Goal: Task Accomplishment & Management: Use online tool/utility

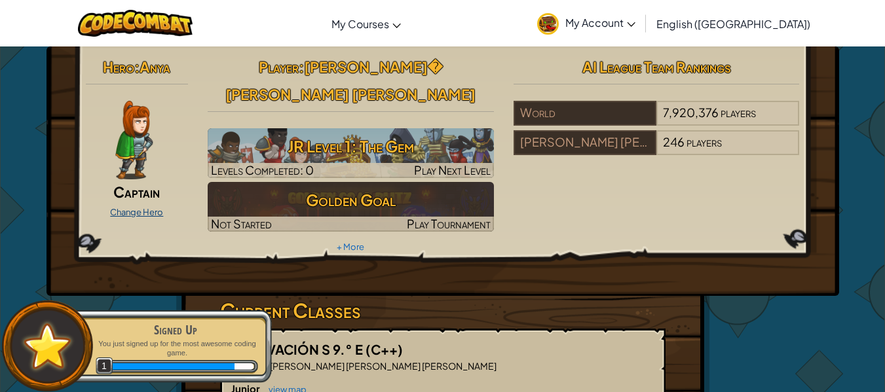
click at [147, 210] on link "Change Hero" at bounding box center [136, 212] width 53 height 10
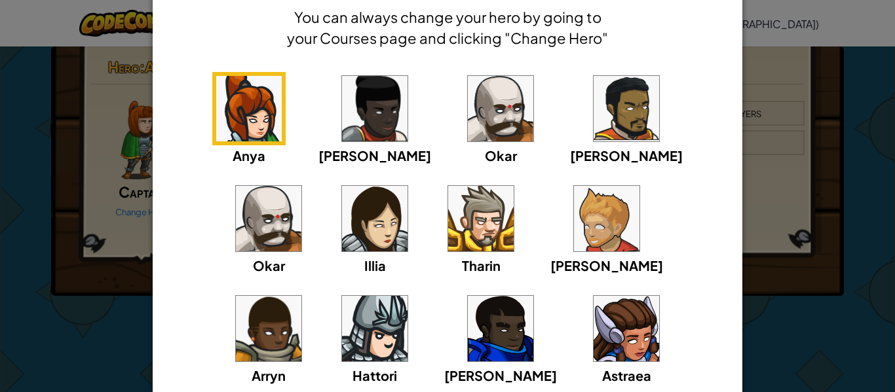
scroll to position [67, 0]
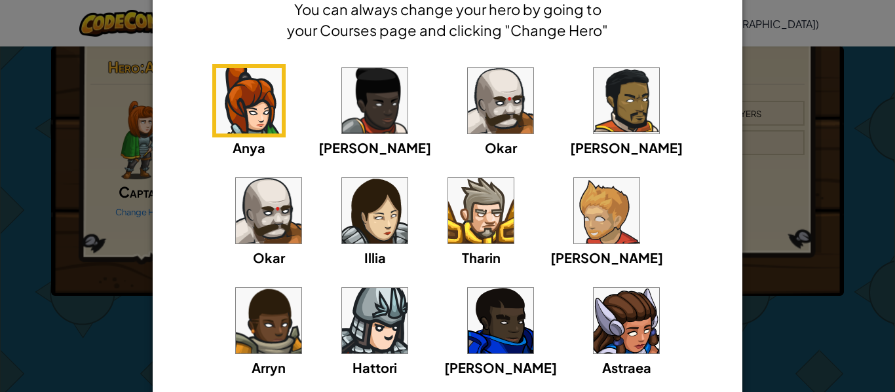
click at [574, 218] on img at bounding box center [607, 211] width 66 height 66
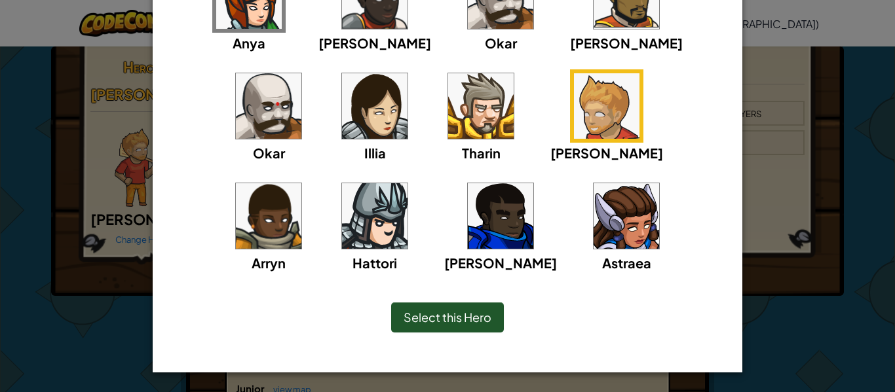
scroll to position [0, 0]
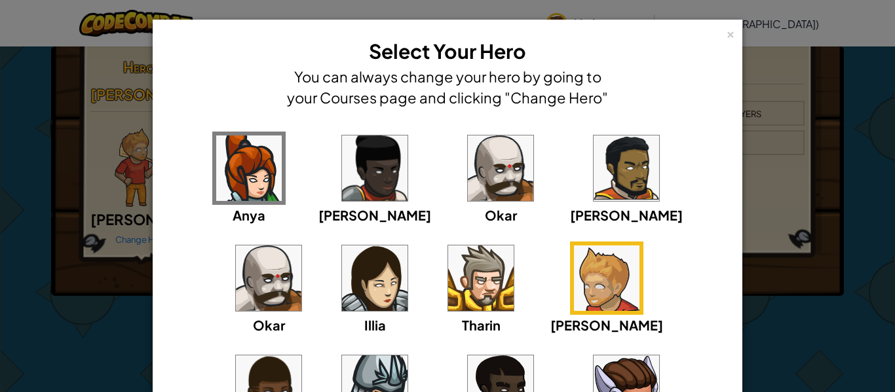
click at [594, 143] on img at bounding box center [627, 169] width 66 height 66
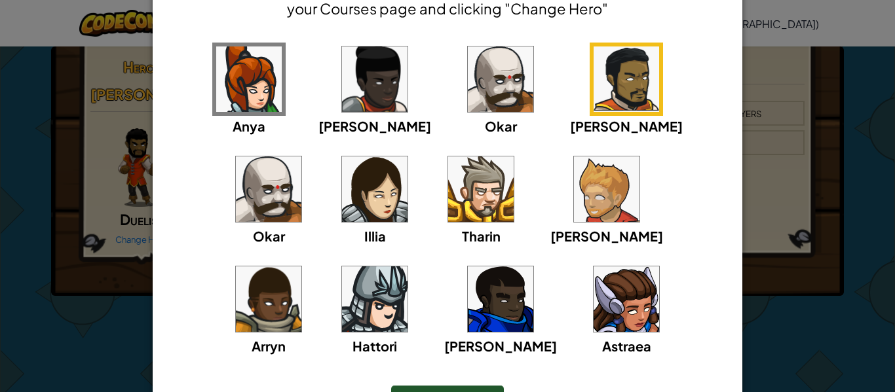
scroll to position [90, 0]
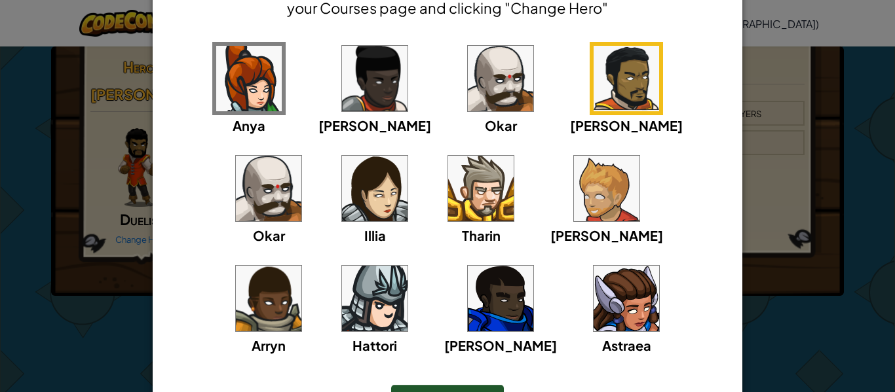
click at [468, 310] on img at bounding box center [501, 299] width 66 height 66
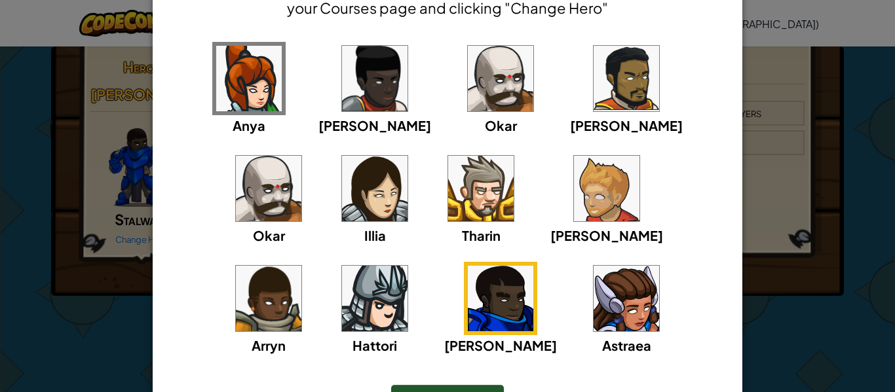
click at [301, 266] on img at bounding box center [269, 299] width 66 height 66
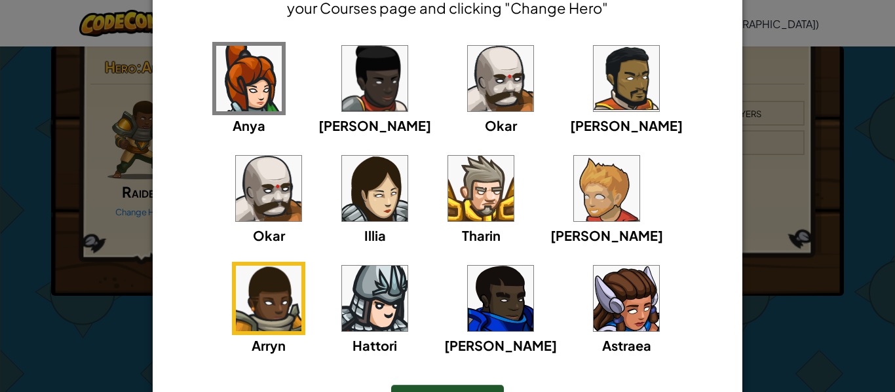
click at [408, 266] on img at bounding box center [375, 299] width 66 height 66
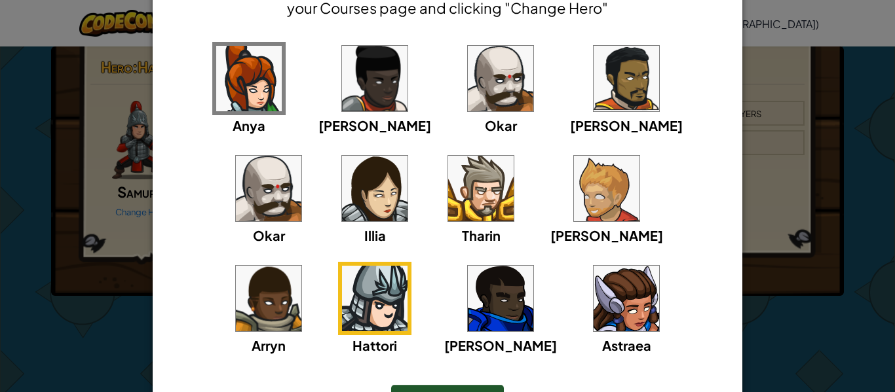
click at [297, 183] on div "[PERSON_NAME] [PERSON_NAME] [PERSON_NAME] Arryn [PERSON_NAME]" at bounding box center [447, 207] width 549 height 330
click at [448, 183] on img at bounding box center [481, 189] width 66 height 66
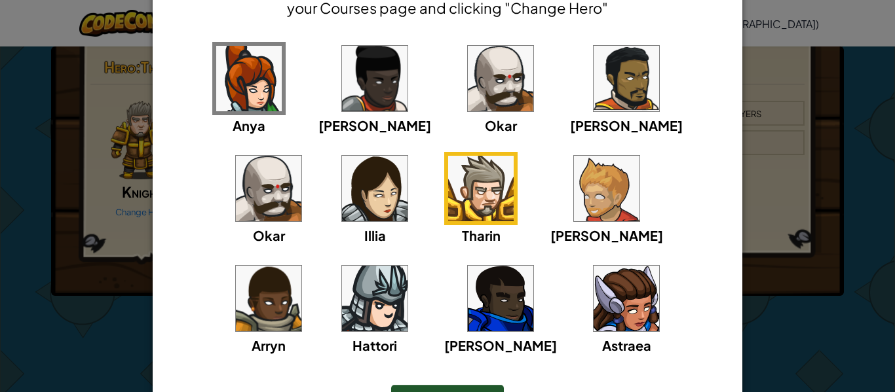
click at [574, 198] on img at bounding box center [607, 189] width 66 height 66
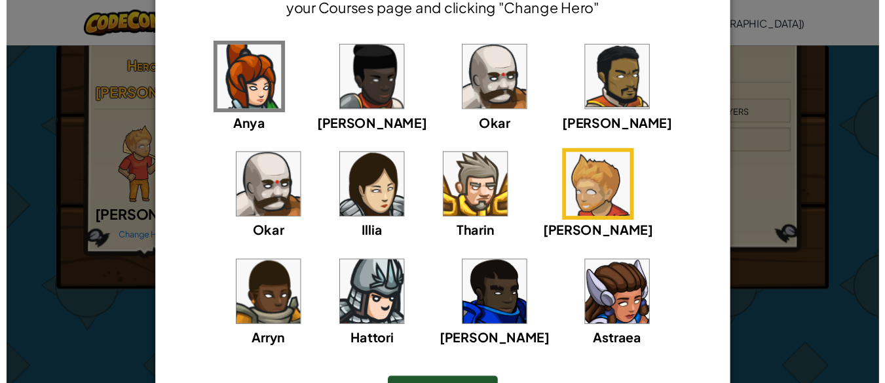
scroll to position [172, 0]
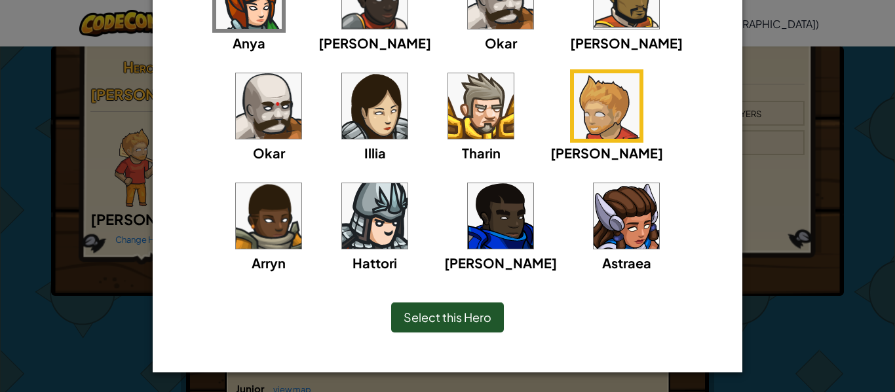
click at [469, 322] on span "Select this Hero" at bounding box center [448, 317] width 88 height 15
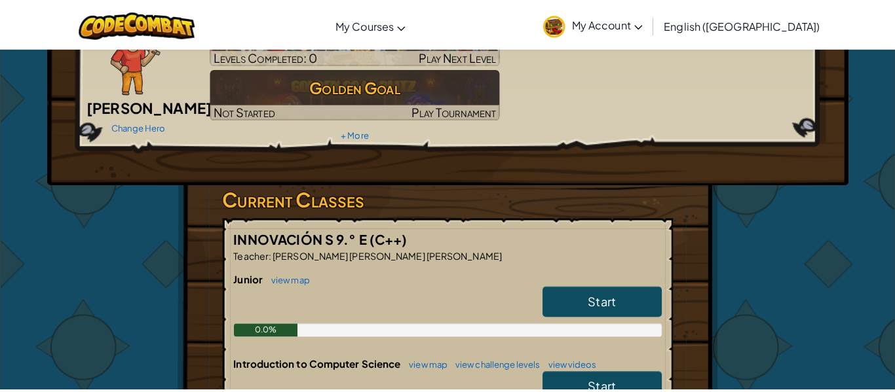
scroll to position [0, 0]
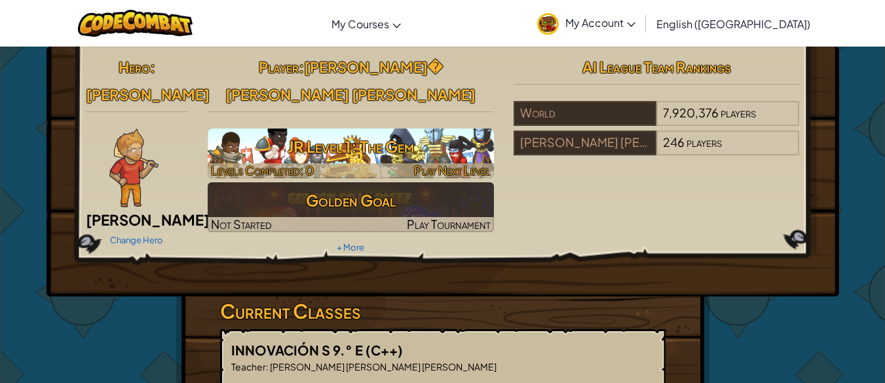
click at [410, 144] on h3 "JR Level 1: The Gem" at bounding box center [351, 146] width 286 height 29
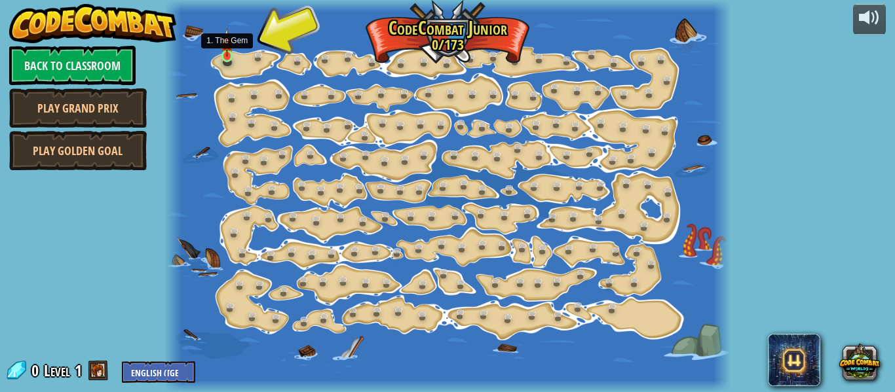
click at [231, 55] on img at bounding box center [227, 42] width 12 height 29
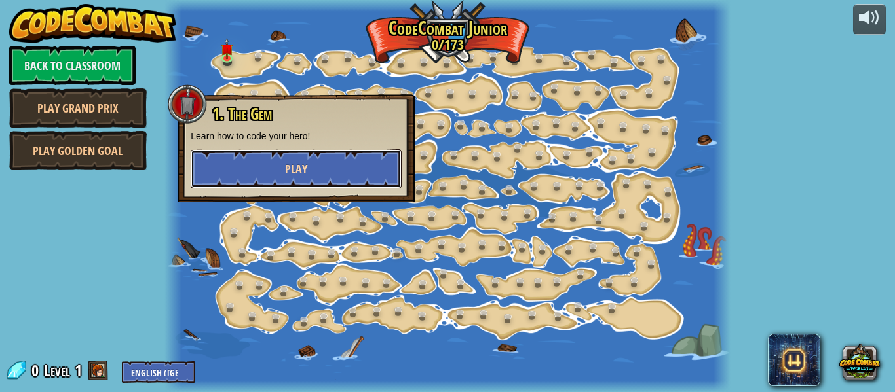
click at [292, 159] on button "Play" at bounding box center [296, 168] width 211 height 39
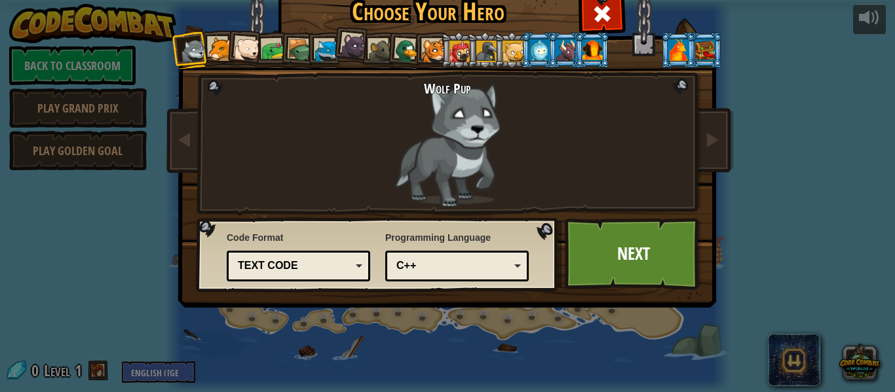
click at [330, 253] on div "Text code Blocks and code Blocks Blocks (Icons) Text code" at bounding box center [298, 266] width 143 height 31
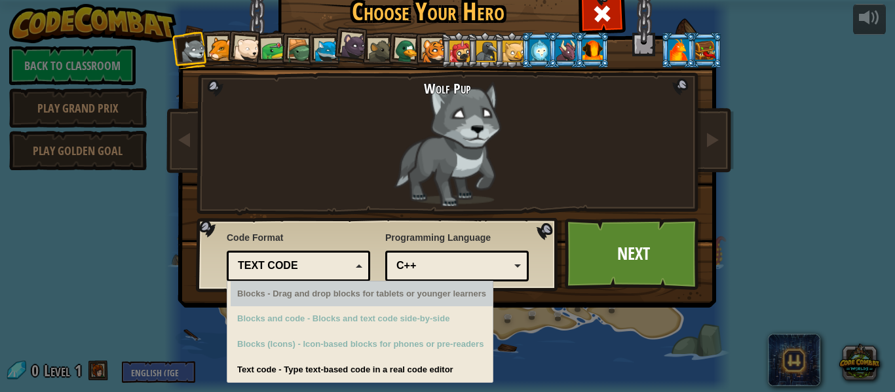
scroll to position [39, 0]
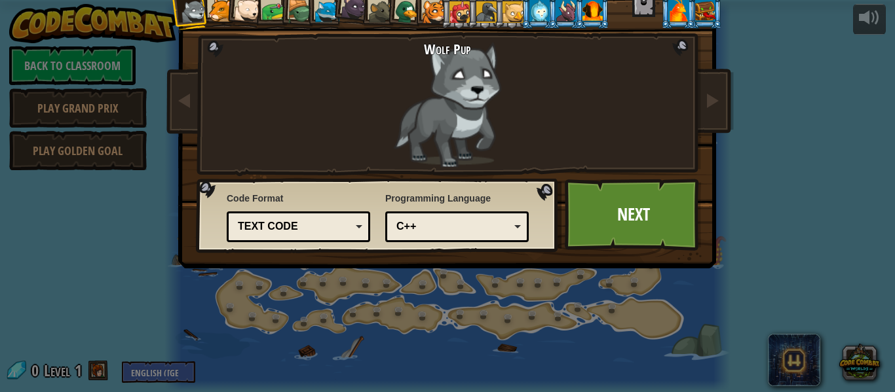
click at [531, 210] on div "Code Format Text code Blocks and code Blocks Blocks (Icons) Text code Blocks - …" at bounding box center [377, 215] width 354 height 67
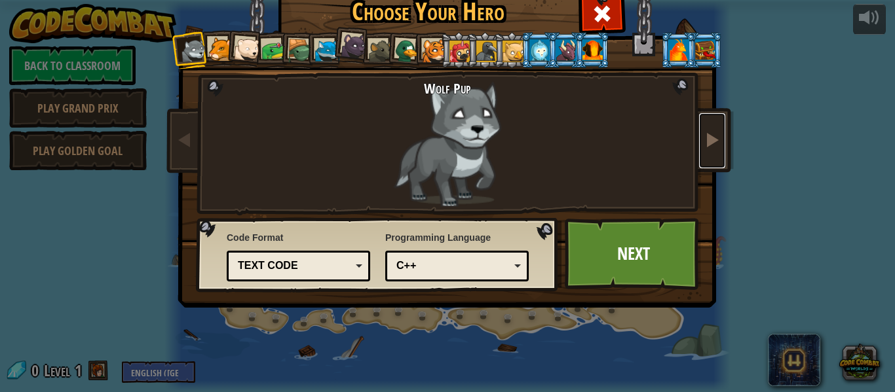
click at [704, 136] on span at bounding box center [712, 140] width 16 height 16
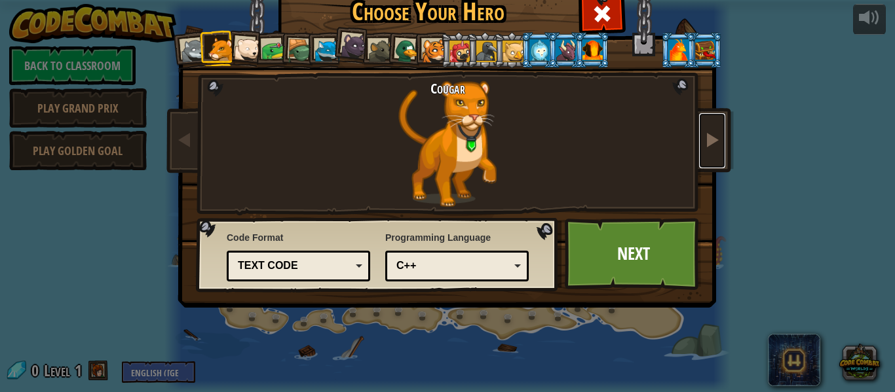
click at [704, 136] on span at bounding box center [712, 140] width 16 height 16
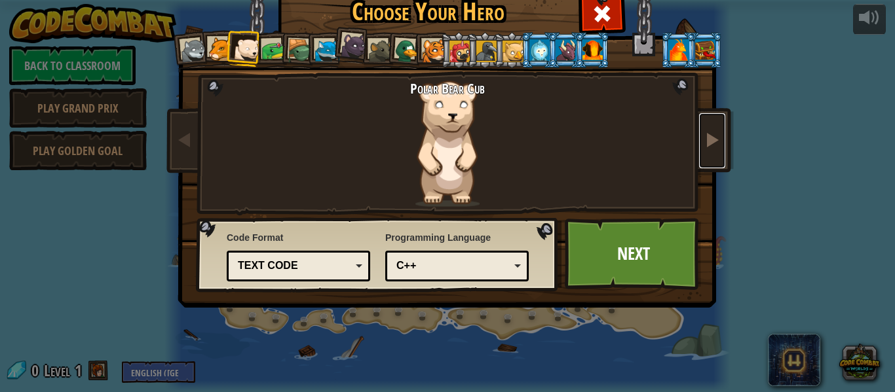
click at [704, 136] on span at bounding box center [712, 140] width 16 height 16
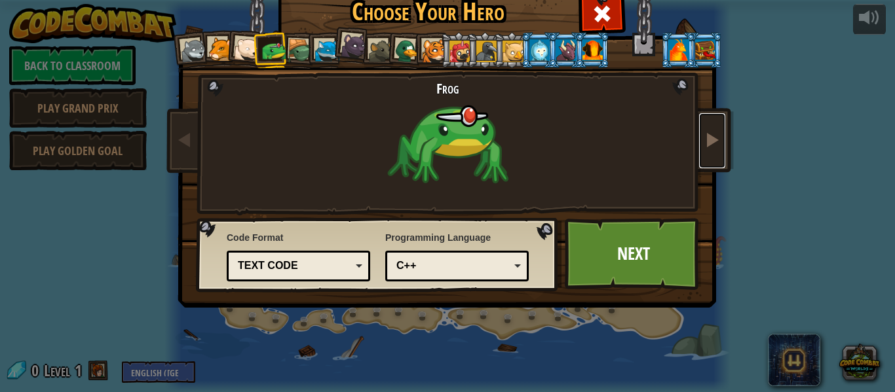
click at [704, 136] on span at bounding box center [712, 140] width 16 height 16
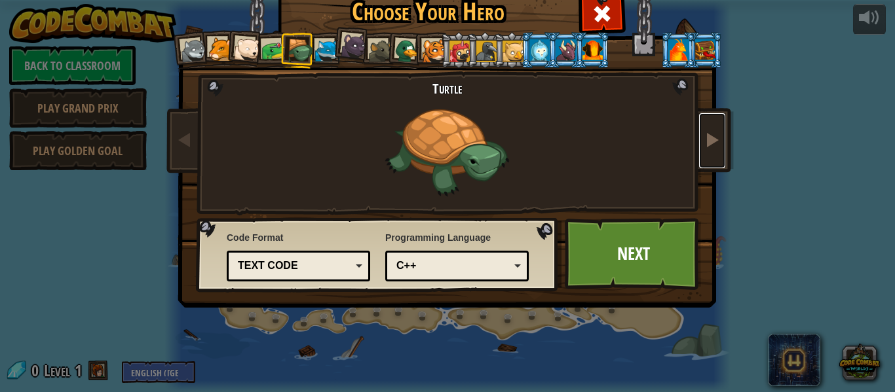
click at [704, 136] on span at bounding box center [712, 140] width 16 height 16
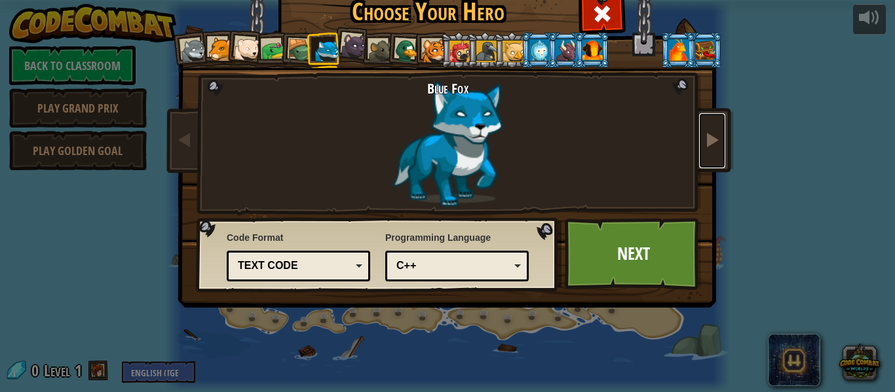
click at [704, 136] on span at bounding box center [712, 140] width 16 height 16
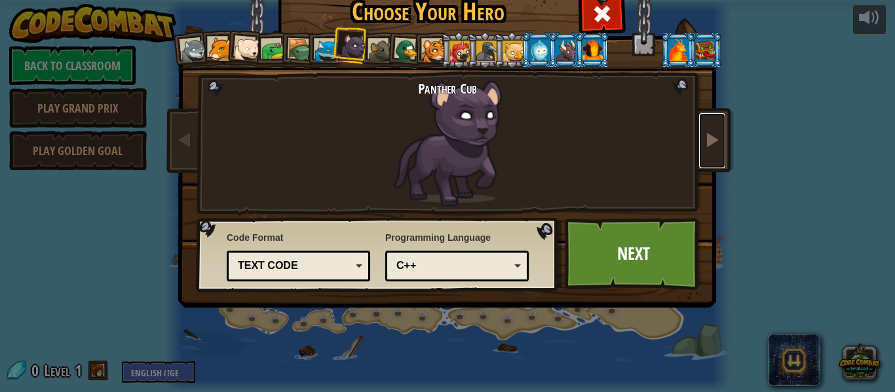
click at [704, 136] on span at bounding box center [712, 140] width 16 height 16
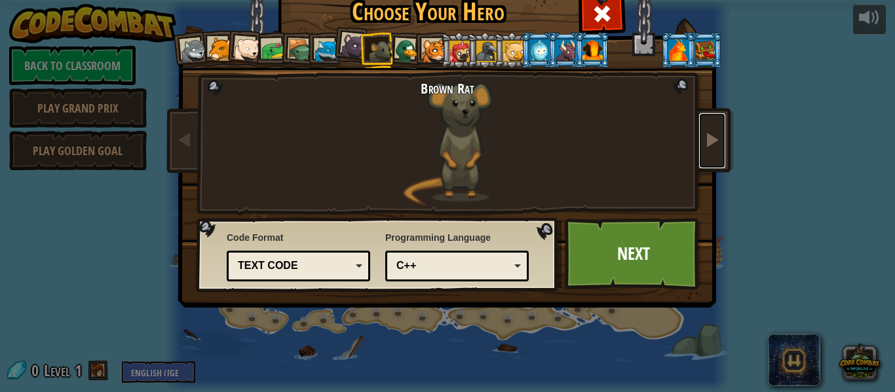
click at [704, 136] on span at bounding box center [712, 140] width 16 height 16
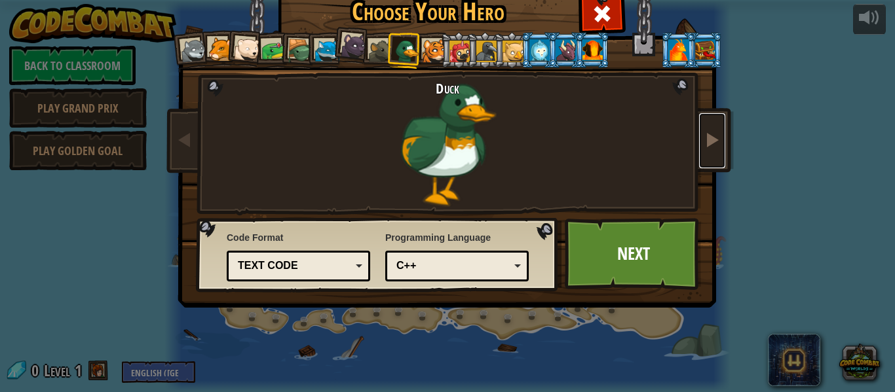
click at [704, 136] on span at bounding box center [712, 140] width 16 height 16
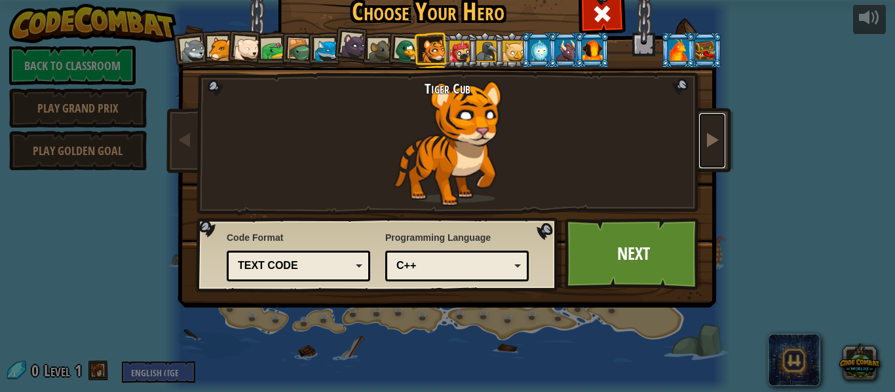
click at [704, 136] on span at bounding box center [712, 140] width 16 height 16
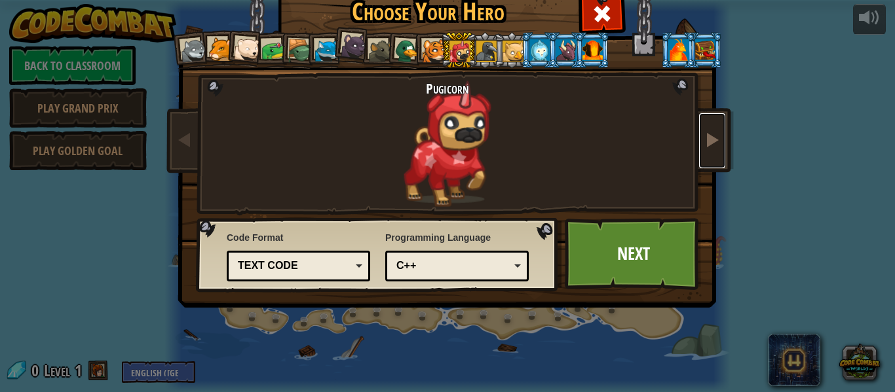
click at [704, 136] on span at bounding box center [712, 140] width 16 height 16
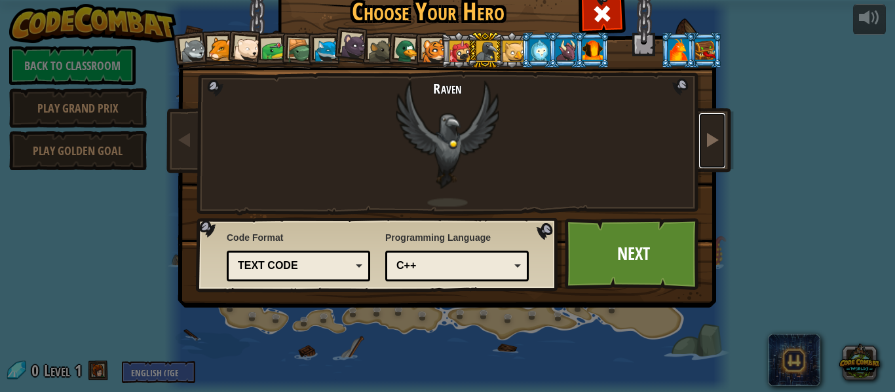
click at [704, 136] on span at bounding box center [712, 140] width 16 height 16
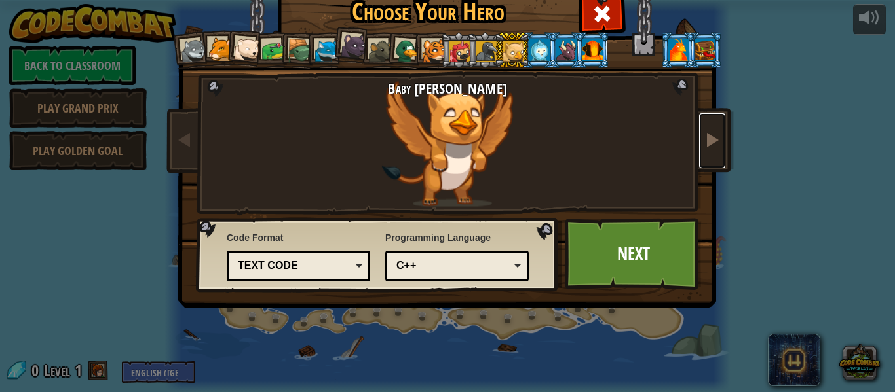
click at [704, 136] on span at bounding box center [712, 140] width 16 height 16
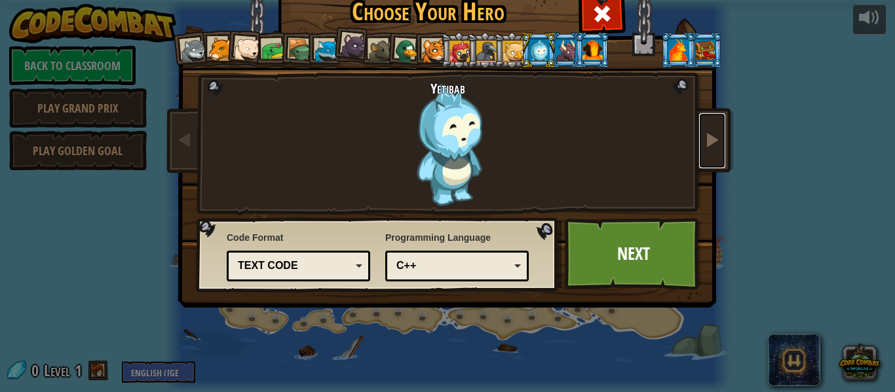
click at [704, 136] on span at bounding box center [712, 140] width 16 height 16
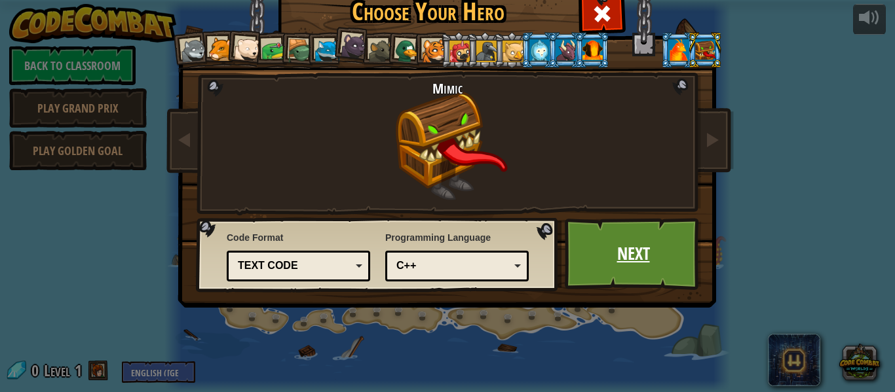
click at [632, 267] on link "Next" at bounding box center [633, 254] width 137 height 72
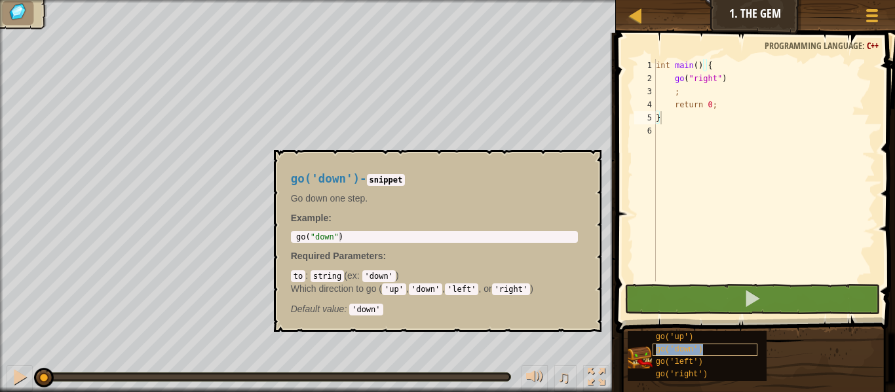
click at [680, 353] on span "go('down')" at bounding box center [679, 349] width 47 height 9
click at [668, 147] on div "int main ( ) { go ( " right " ) ; return 0 ; }" at bounding box center [764, 183] width 222 height 249
click at [717, 133] on div "int main ( ) { go ( " right " ) ; return 0 ; }" at bounding box center [764, 183] width 222 height 249
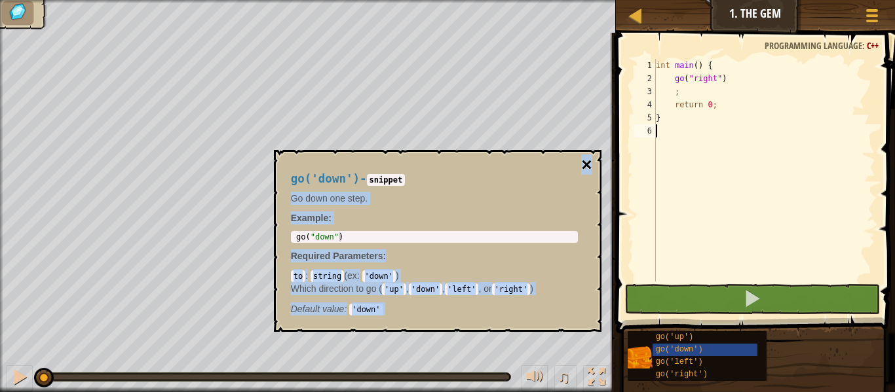
click at [592, 164] on div "go('down') - snippet Go down one step. Example : 1 go ( " down " ) הההההההההההה…" at bounding box center [438, 241] width 328 height 182
click at [584, 167] on button "×" at bounding box center [586, 165] width 10 height 18
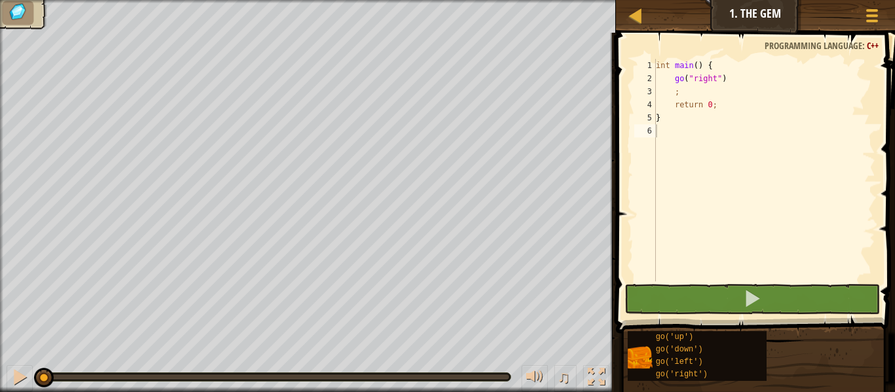
click at [691, 122] on div "int main ( ) { go ( " right " ) ; return 0 ; }" at bounding box center [764, 183] width 222 height 249
type textarea "}"
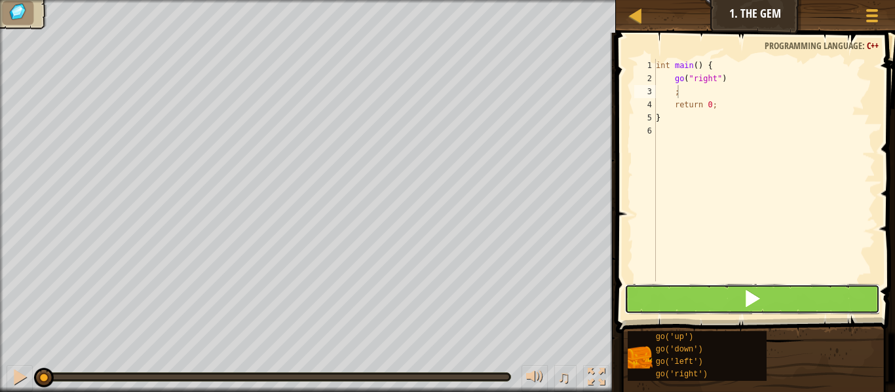
click at [703, 307] on button at bounding box center [752, 299] width 256 height 30
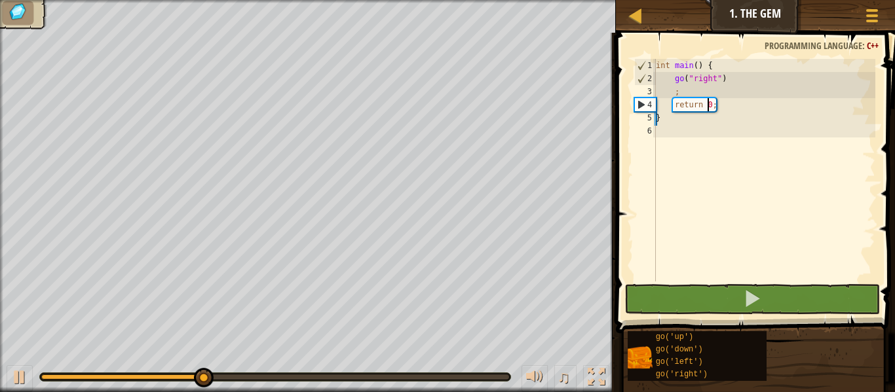
click at [708, 105] on div "int main ( ) { go ( " right " ) ; return 0 ; }" at bounding box center [764, 183] width 222 height 249
type textarea "return 0;"
click at [689, 197] on div "int main ( ) { go ( " right " ) ; return 0 ; }" at bounding box center [764, 183] width 222 height 249
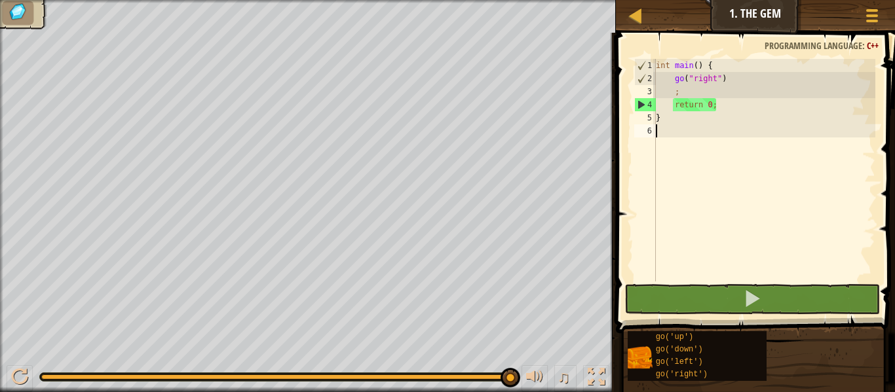
click at [755, 189] on div "int main ( ) { go ( " right " ) ; return 0 ; }" at bounding box center [764, 183] width 222 height 249
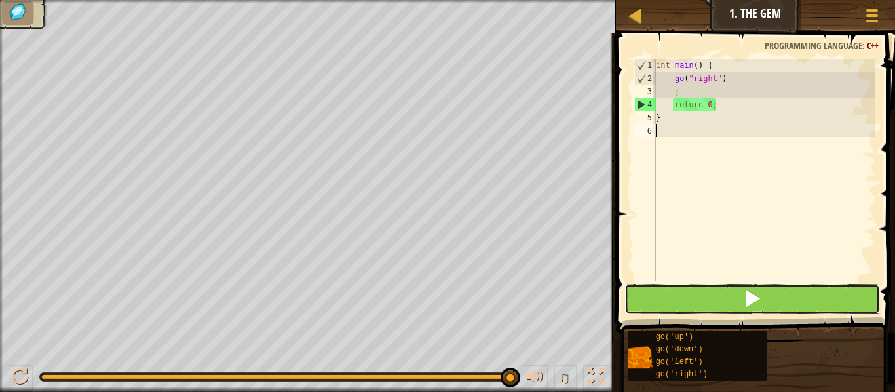
click at [769, 310] on button at bounding box center [752, 299] width 256 height 30
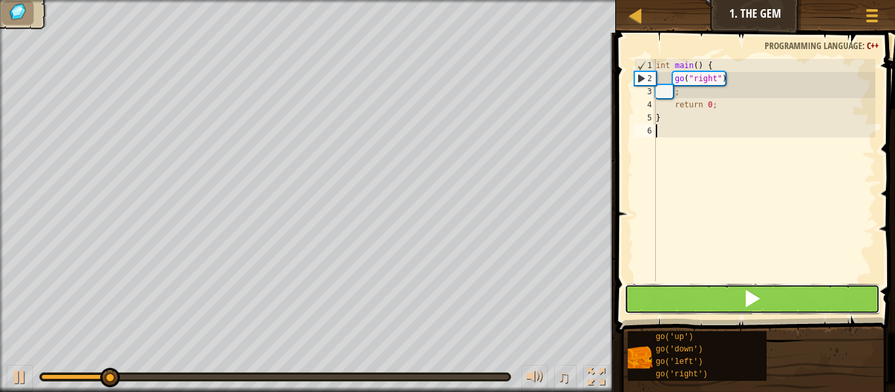
click at [761, 301] on button at bounding box center [752, 299] width 256 height 30
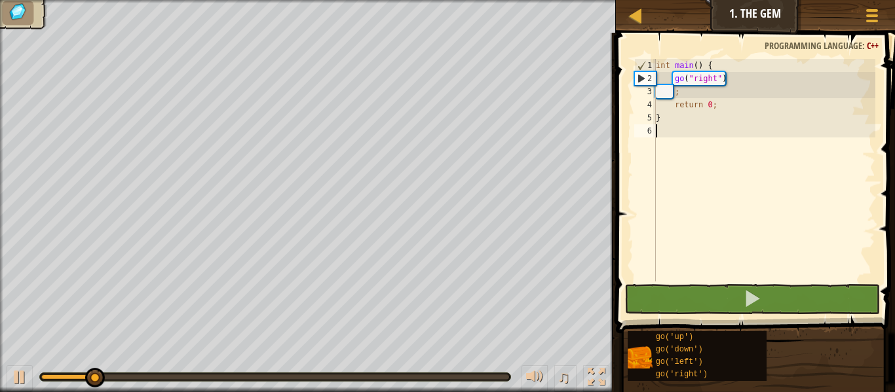
click at [696, 126] on div "int main ( ) { go ( " right " ) ; return 0 ; }" at bounding box center [764, 183] width 222 height 249
click at [708, 96] on div "int main ( ) { go ( " right " ) ; return 0 ; }" at bounding box center [764, 183] width 222 height 249
click at [706, 116] on div "int main ( ) { go ( " right " ) ; return 0 ; }" at bounding box center [764, 183] width 222 height 249
click at [696, 96] on div "int main ( ) { go ( " right " ) ; return 0 ; }" at bounding box center [764, 183] width 222 height 249
type textarea ";"
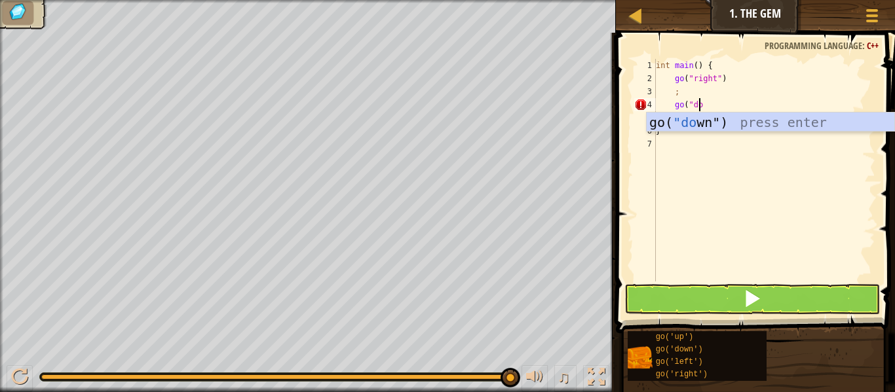
scroll to position [6, 3]
type textarea "go("down)"
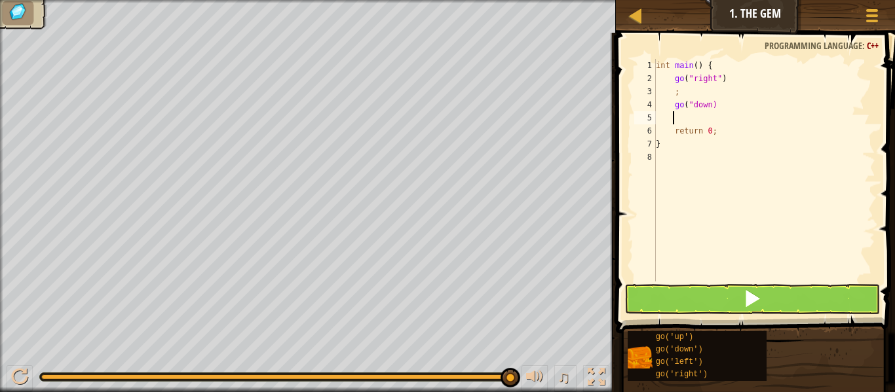
scroll to position [6, 1]
click at [721, 106] on div "int main ( ) { go ( " right " ) ; go ( " down) ; return 0 ; }" at bounding box center [764, 183] width 222 height 249
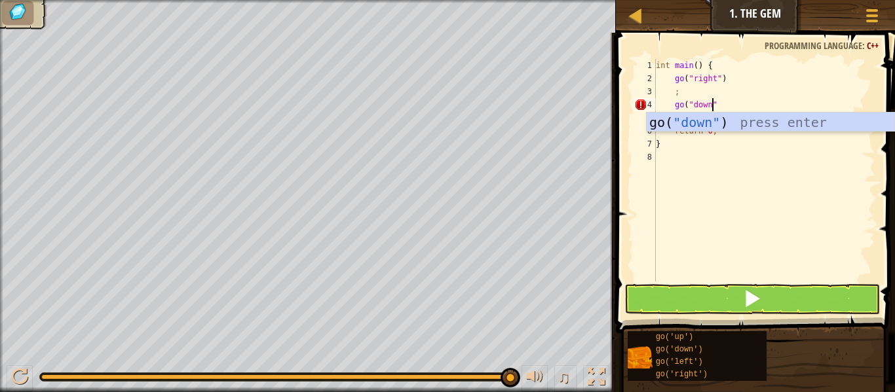
scroll to position [6, 4]
type textarea "go("down")"
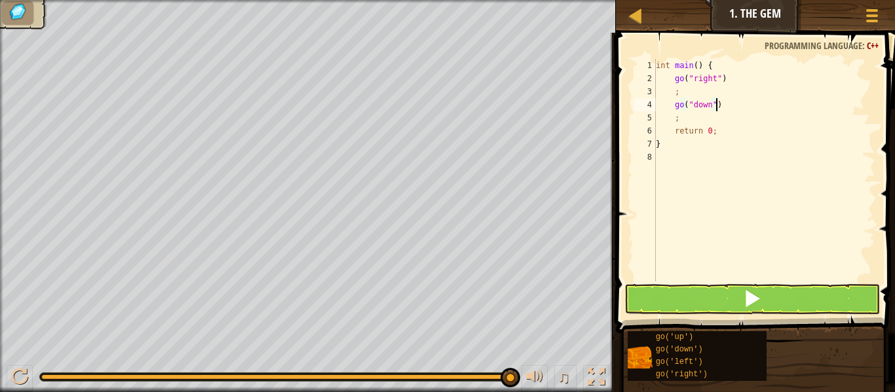
click at [734, 200] on div "int main ( ) { go ( " right " ) ; go ( " down " ) ; return 0 ; }" at bounding box center [764, 183] width 222 height 249
click at [739, 299] on button at bounding box center [752, 299] width 256 height 30
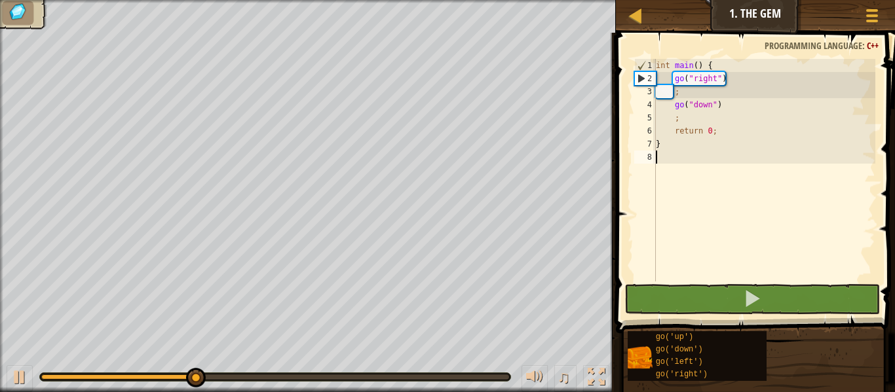
click at [711, 123] on div "int main ( ) { go ( " right " ) ; go ( " down " ) ; return 0 ; }" at bounding box center [764, 183] width 222 height 249
type textarea ";"
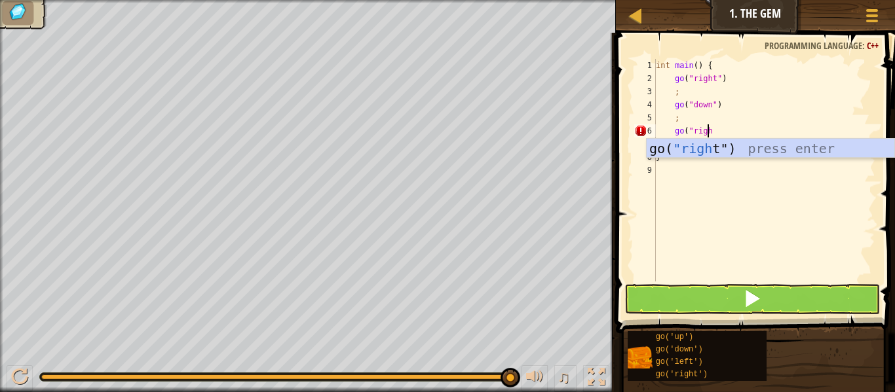
scroll to position [6, 4]
type textarea "go("right")"
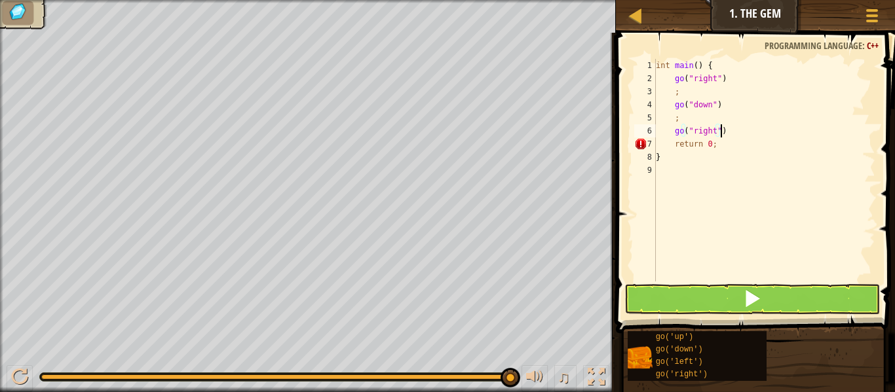
scroll to position [6, 1]
type textarea ";"
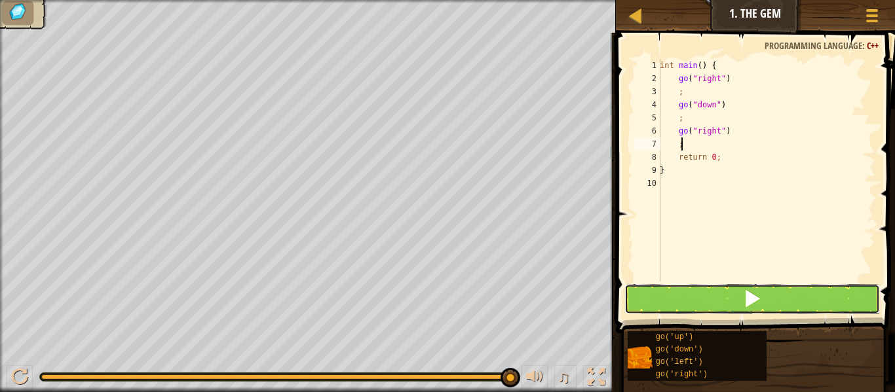
click at [719, 294] on button at bounding box center [752, 299] width 256 height 30
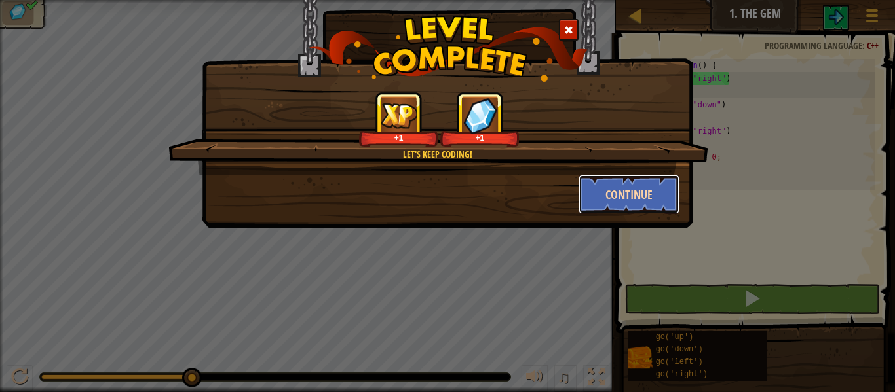
click at [639, 199] on button "Continue" at bounding box center [630, 194] width 102 height 39
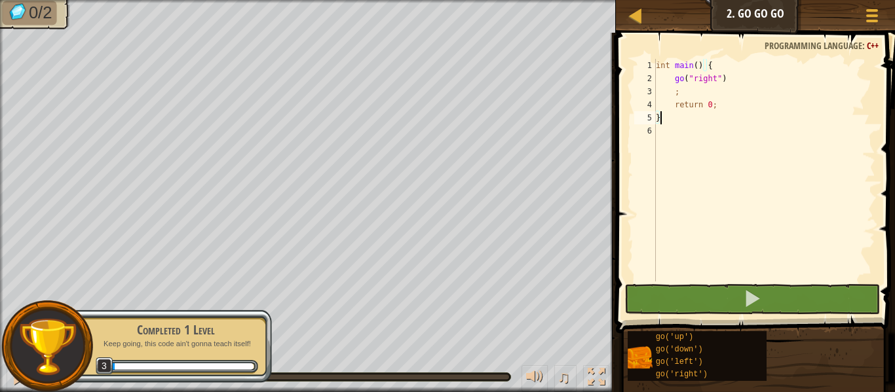
click at [698, 94] on div "int main ( ) { go ( " right " ) ; return 0 ; }" at bounding box center [764, 183] width 222 height 249
type textarea ";"
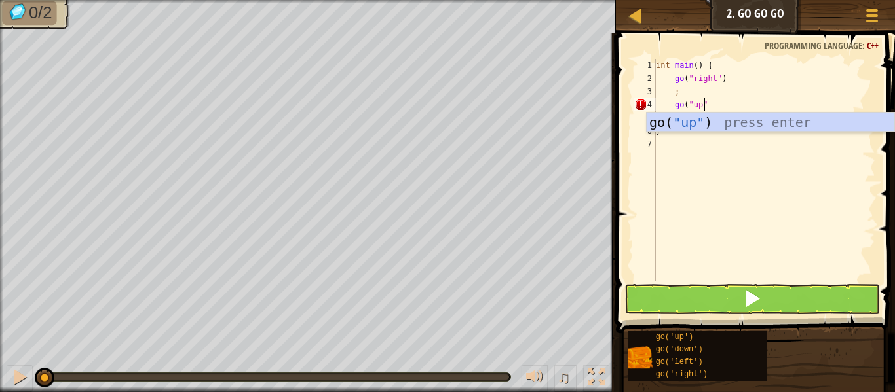
scroll to position [6, 3]
type textarea "go("up")"
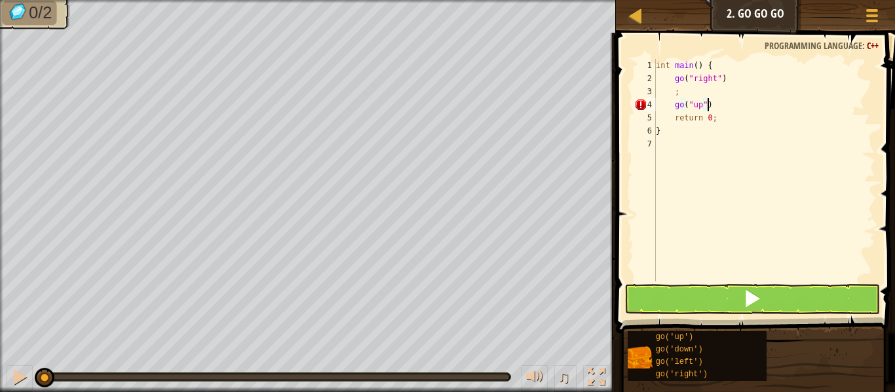
scroll to position [6, 1]
type textarea ";"
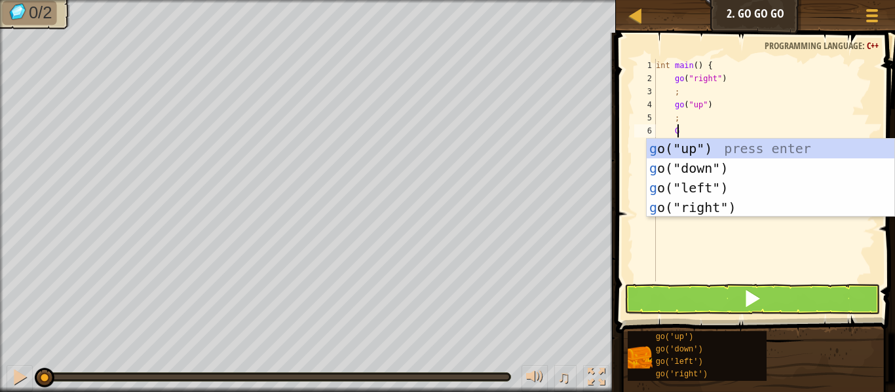
scroll to position [6, 1]
type textarea "G"
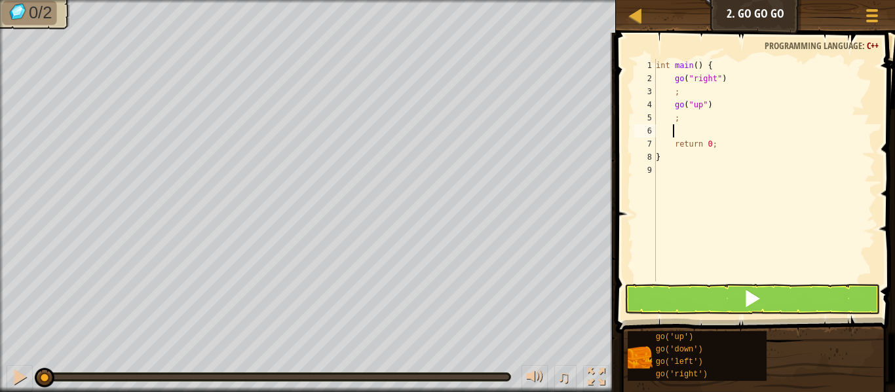
type textarea "go"
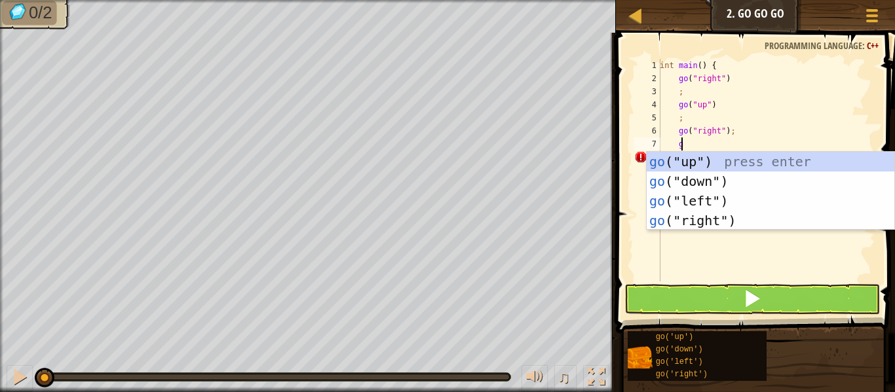
type textarea "g"
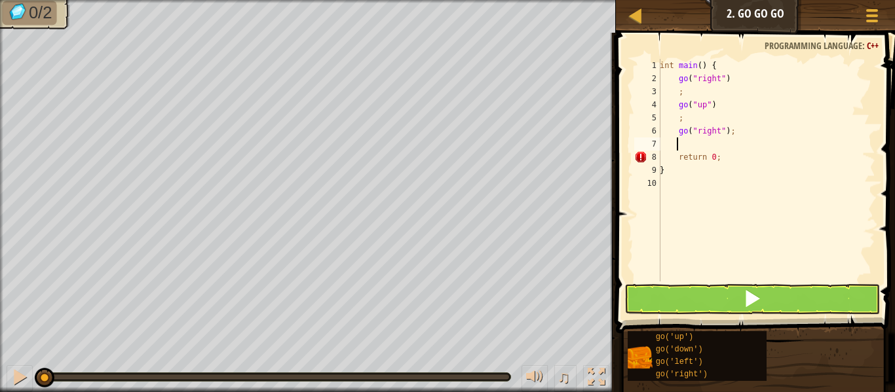
scroll to position [6, 1]
type textarea "g"
click at [725, 133] on div "int main ( ) { go ( " right " ) ; go ( " up " ) ; go ( " right " ) ; go ( " rig…" at bounding box center [766, 183] width 218 height 249
type textarea ";"
click at [686, 187] on div "int main ( ) { go ( " right " ) ; go ( " up " ) ; go ( " right " ) ; go ( " rig…" at bounding box center [766, 183] width 218 height 249
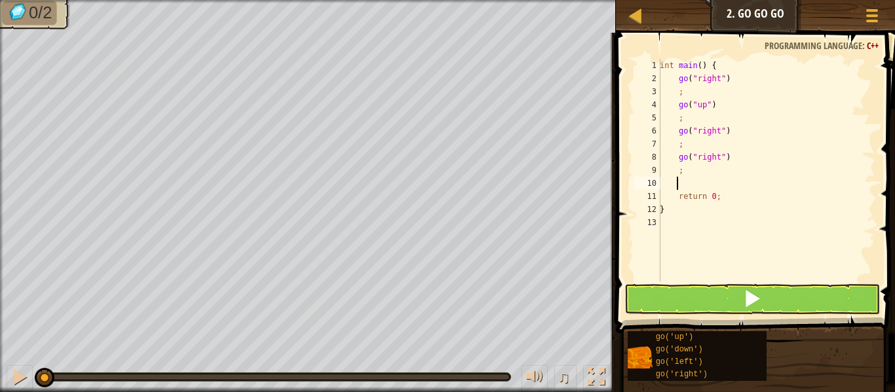
scroll to position [6, 0]
type textarea ";"
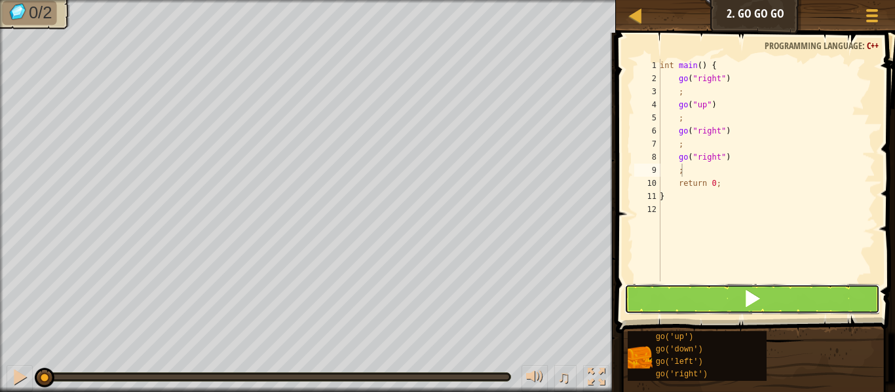
click at [717, 295] on button at bounding box center [752, 299] width 256 height 30
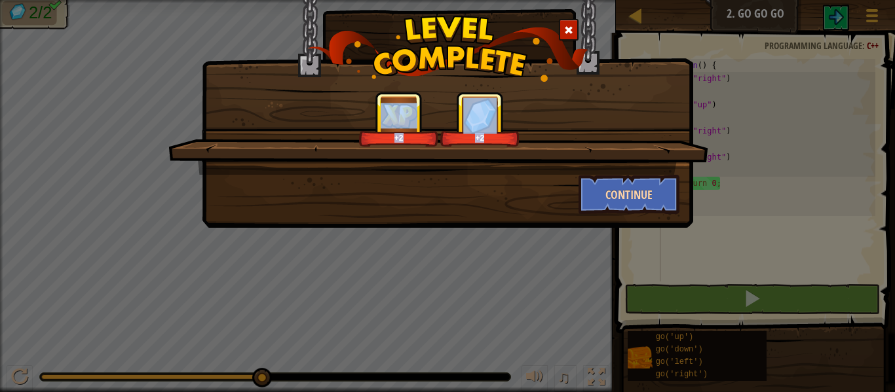
drag, startPoint x: 607, startPoint y: 158, endPoint x: 621, endPoint y: 204, distance: 48.5
click at [621, 204] on div "+2 +2 Continue" at bounding box center [448, 153] width 464 height 123
click at [621, 204] on button "Continue" at bounding box center [630, 194] width 102 height 39
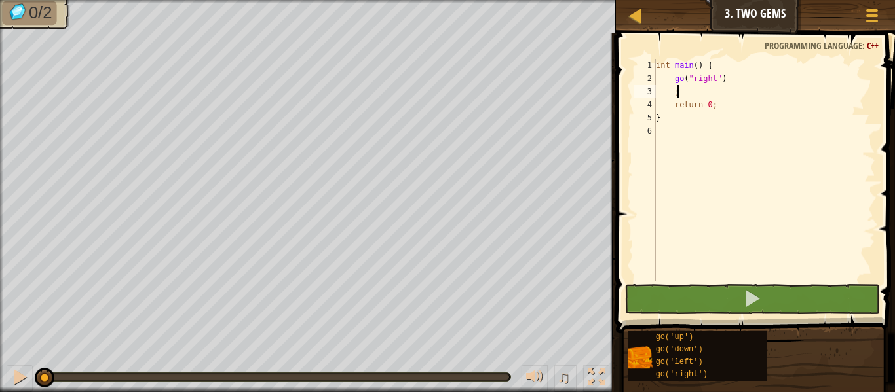
click at [689, 92] on div "int main ( ) { go ( " right " ) ; return 0 ; }" at bounding box center [764, 183] width 222 height 249
type textarea ";"
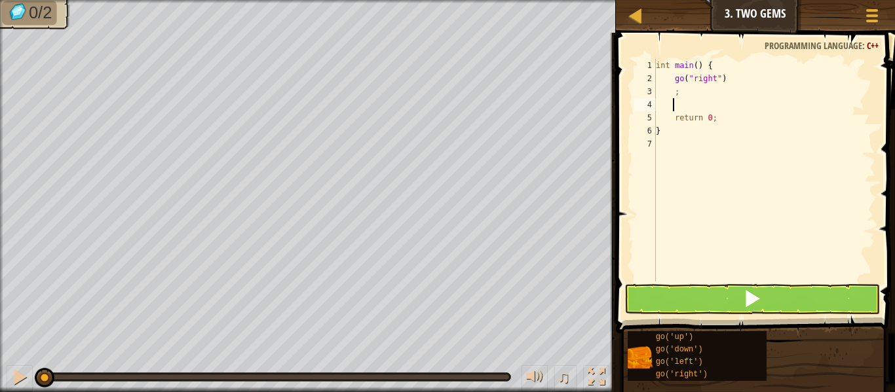
type textarea "g"
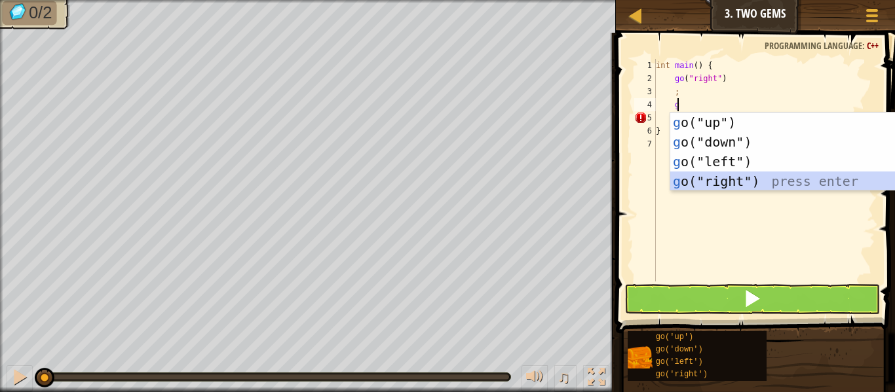
click at [721, 180] on div "g o("up") press enter g o("down") press enter g o("left") press enter g o("righ…" at bounding box center [794, 172] width 248 height 118
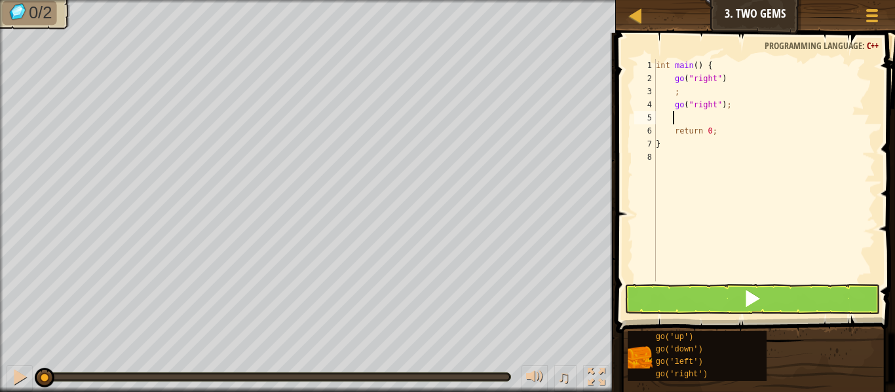
type textarea "g"
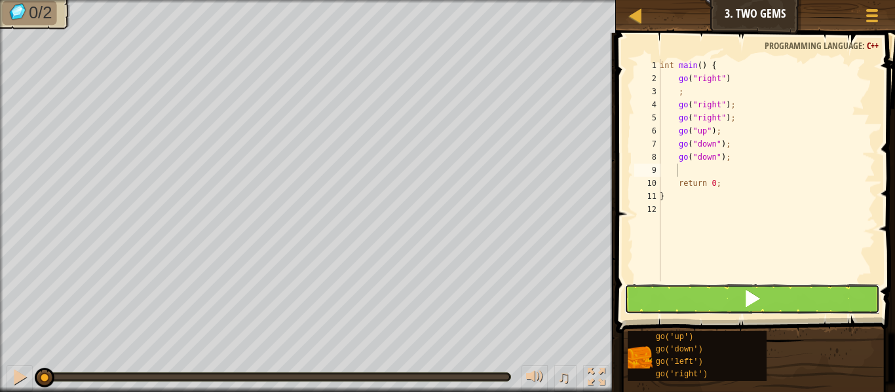
click at [704, 292] on button at bounding box center [752, 299] width 256 height 30
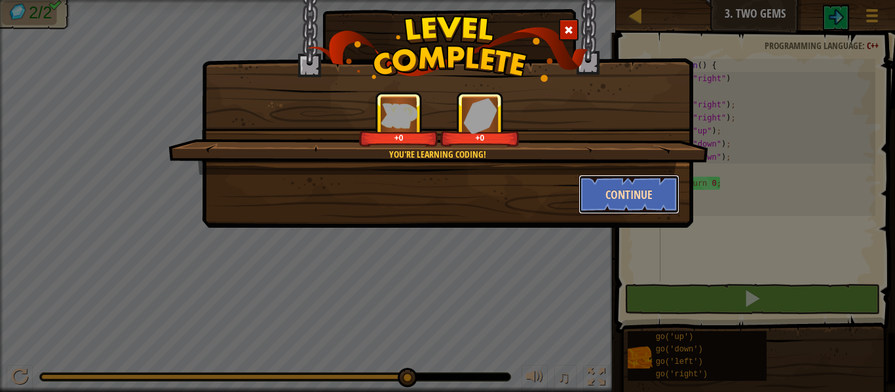
click at [612, 200] on button "Continue" at bounding box center [630, 194] width 102 height 39
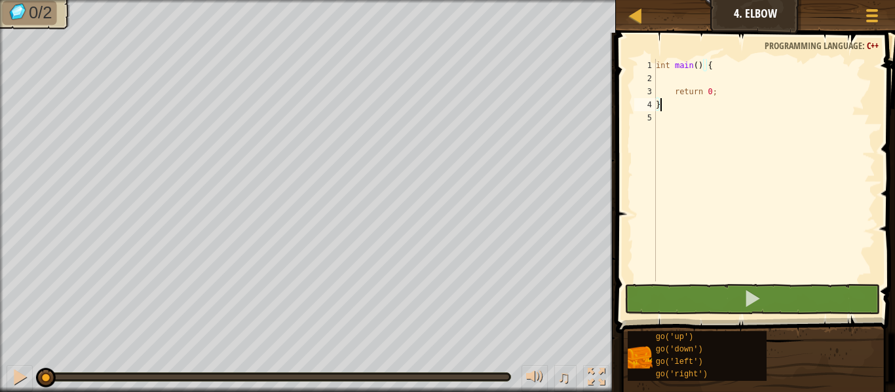
type textarea "return 0;"
type textarea "g"
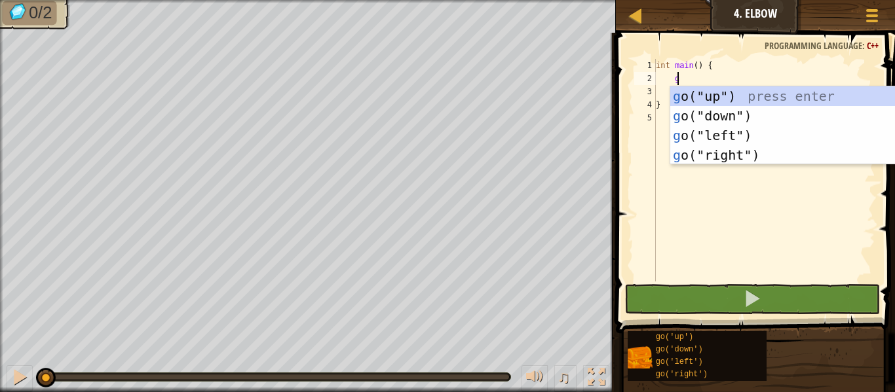
scroll to position [6, 1]
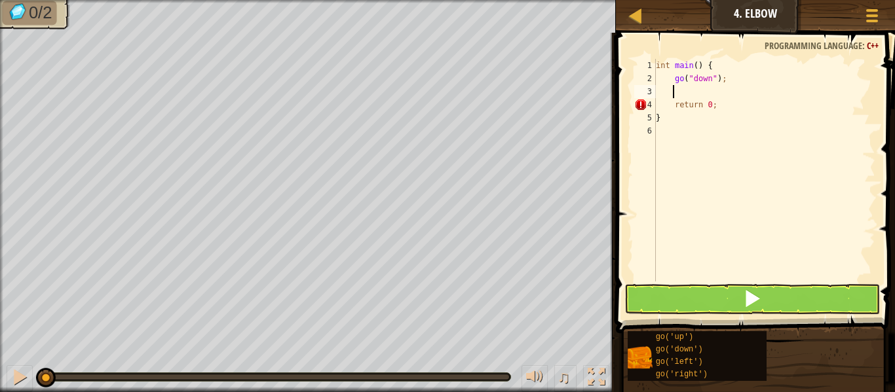
type textarea "g"
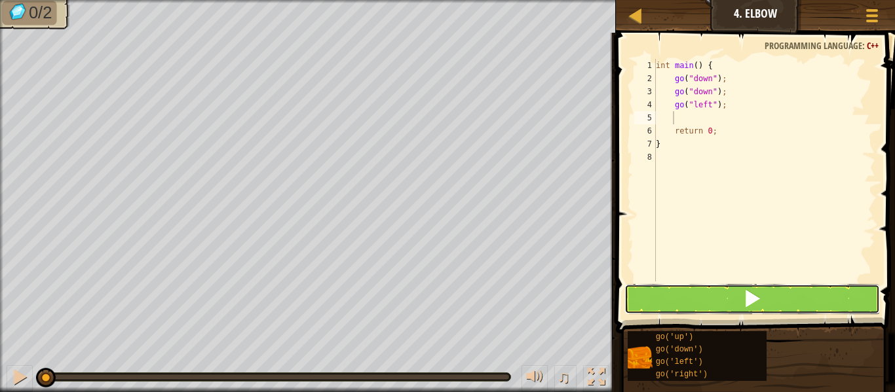
click at [774, 297] on button at bounding box center [752, 299] width 256 height 30
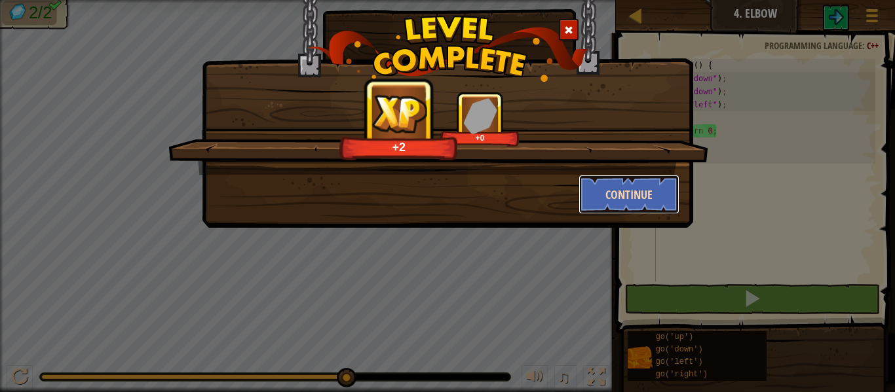
click at [603, 187] on button "Continue" at bounding box center [630, 194] width 102 height 39
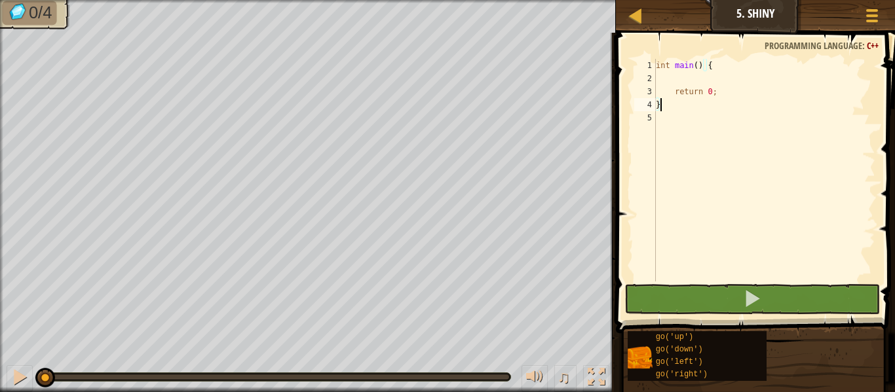
type textarea "return 0;"
type textarea "g"
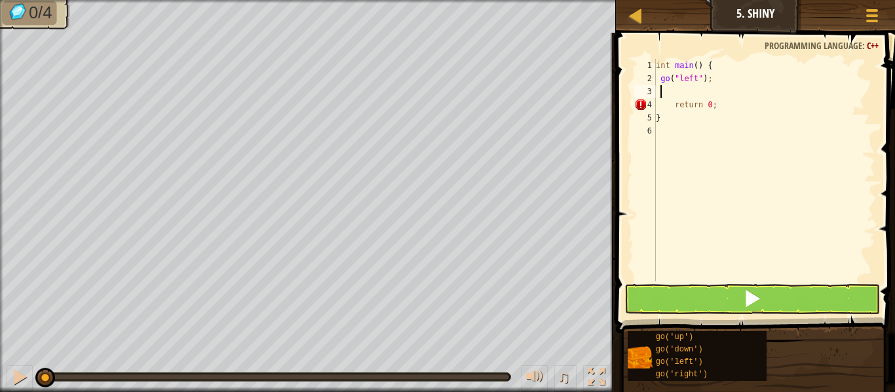
type textarea "g"
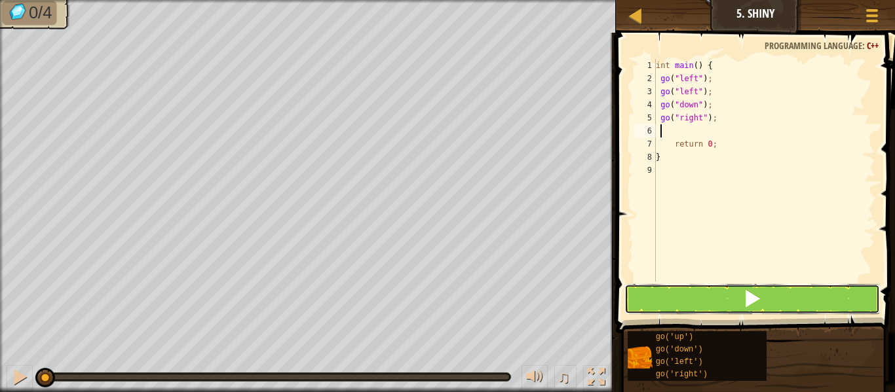
click at [708, 288] on button at bounding box center [752, 299] width 256 height 30
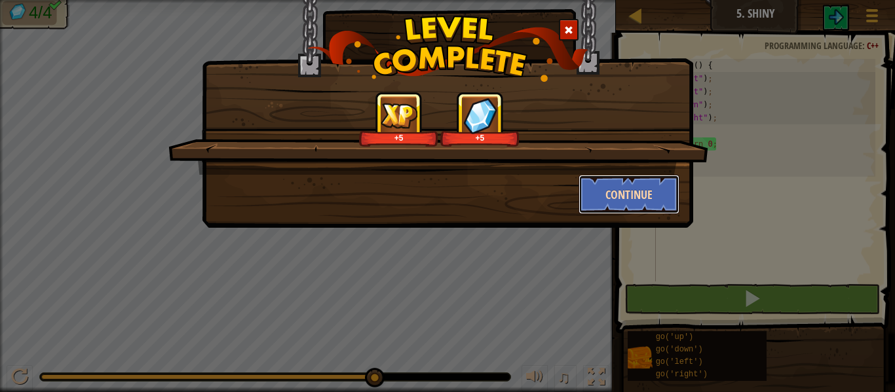
click at [634, 192] on button "Continue" at bounding box center [630, 194] width 102 height 39
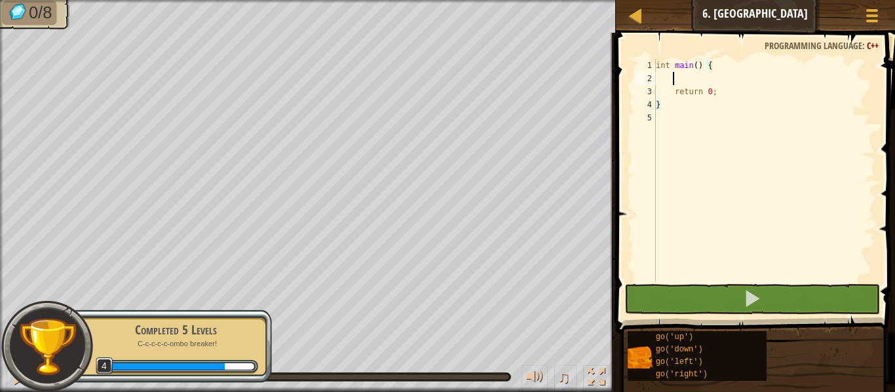
click at [695, 77] on div "int main ( ) { return 0 ; }" at bounding box center [764, 183] width 222 height 249
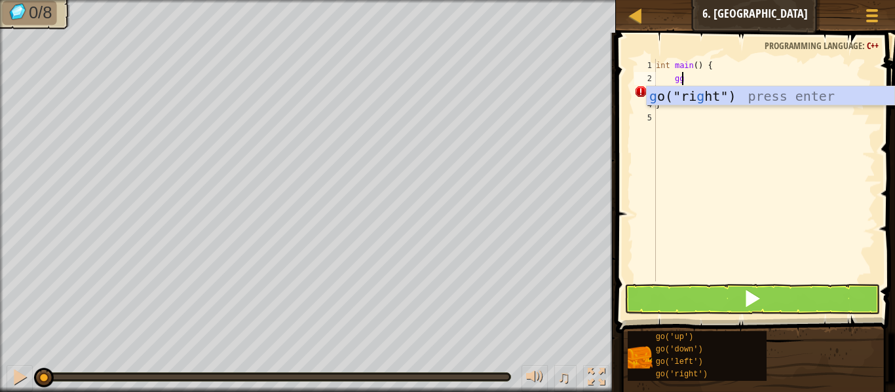
scroll to position [6, 1]
type textarea "g"
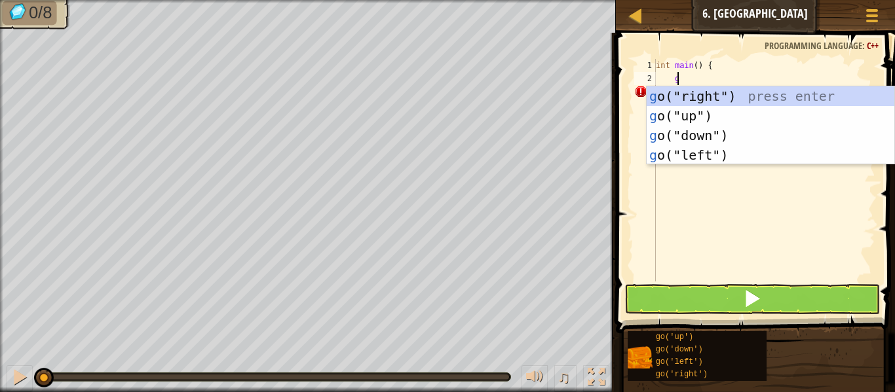
scroll to position [6, 1]
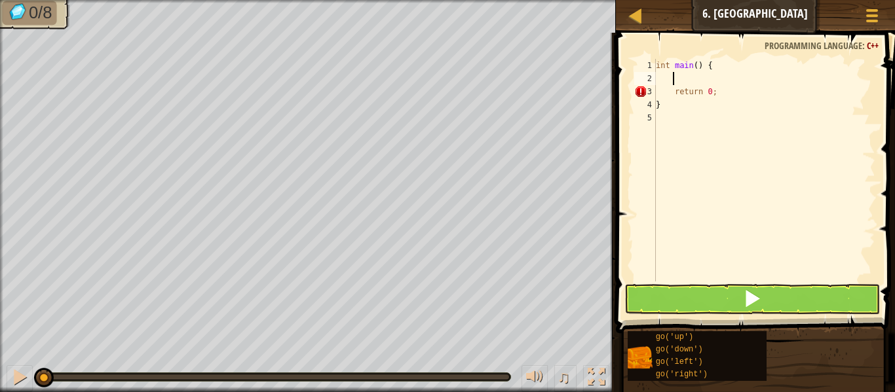
type textarea "g"
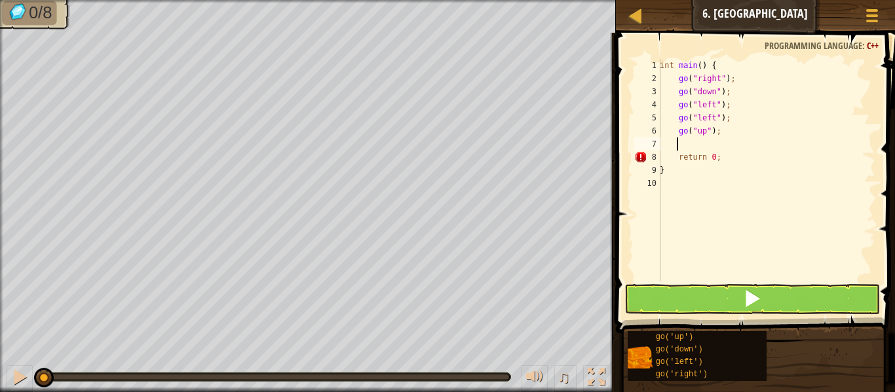
type textarea "g"
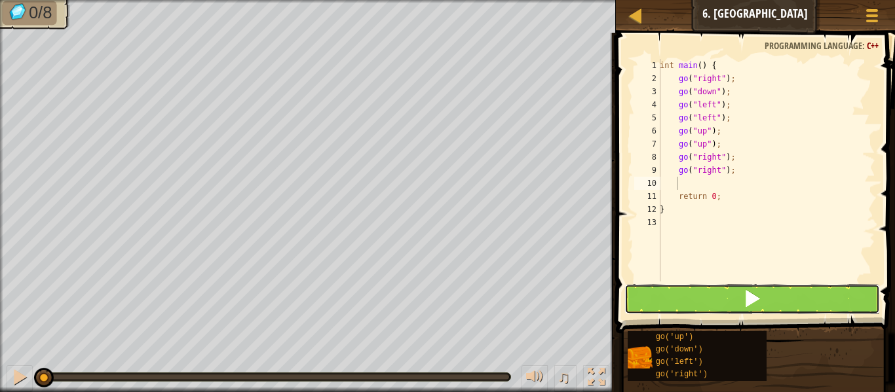
click at [722, 292] on button at bounding box center [752, 299] width 256 height 30
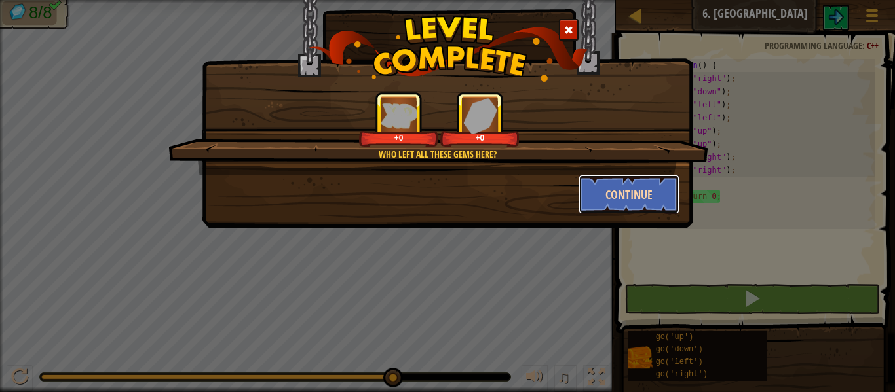
click at [612, 197] on button "Continue" at bounding box center [630, 194] width 102 height 39
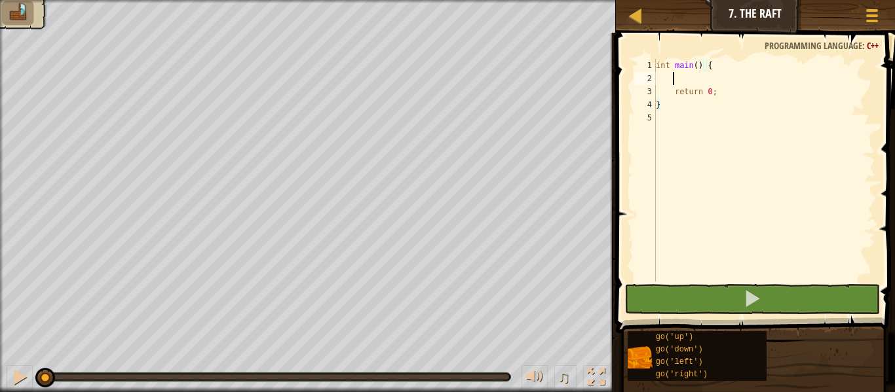
click at [675, 76] on div "int main ( ) { return 0 ; }" at bounding box center [764, 183] width 222 height 249
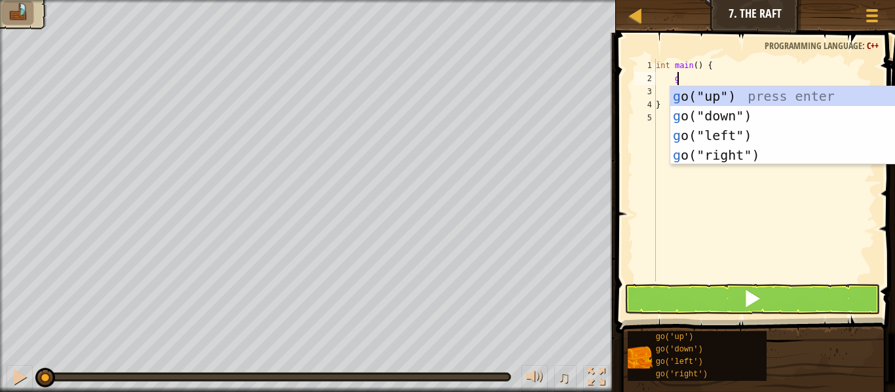
type textarea "go"
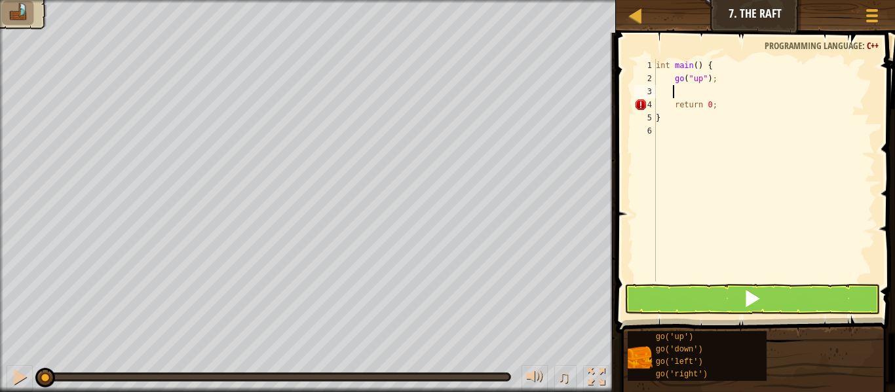
scroll to position [6, 1]
type textarea "g"
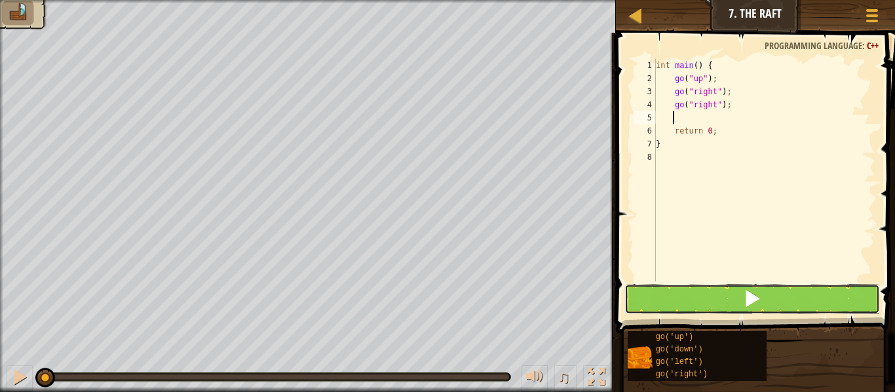
click at [760, 284] on div "1 2 3 4 5 6 7 8 int main ( ) { go ( " up " ) ; go ( " right " ) ; go ( " right …" at bounding box center [753, 208] width 283 height 339
click at [758, 296] on span at bounding box center [752, 299] width 18 height 18
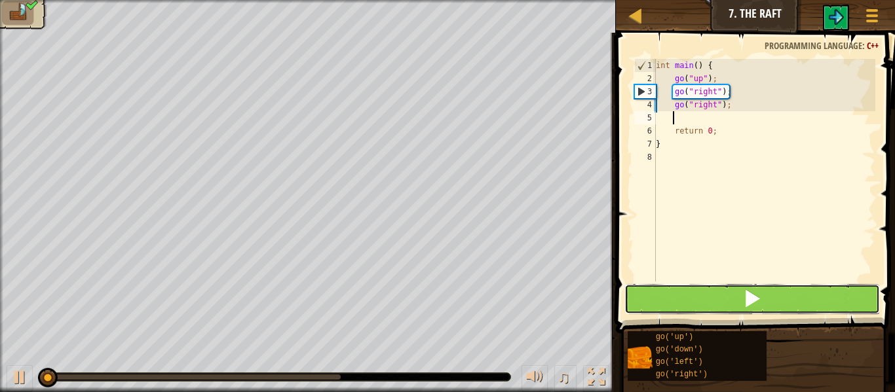
click at [758, 296] on span at bounding box center [752, 299] width 18 height 18
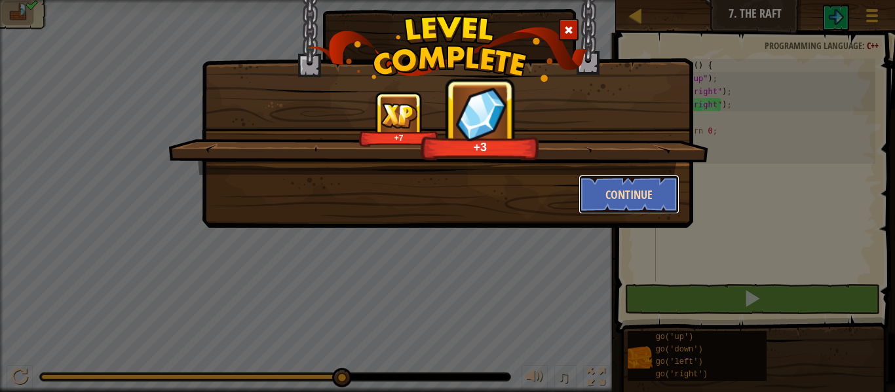
click at [632, 201] on button "Continue" at bounding box center [630, 194] width 102 height 39
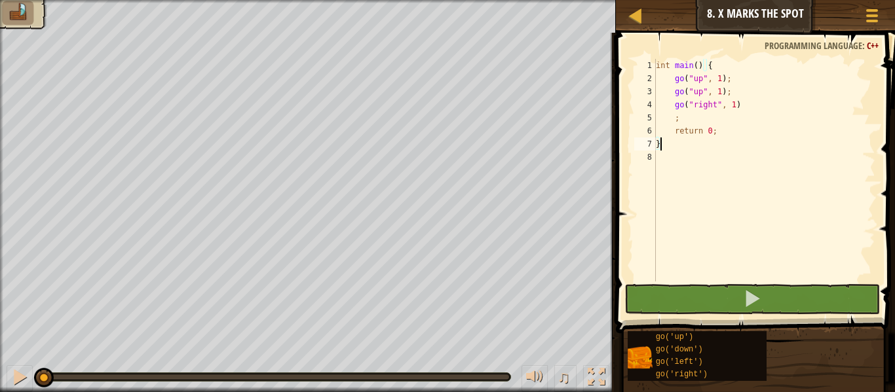
scroll to position [6, 0]
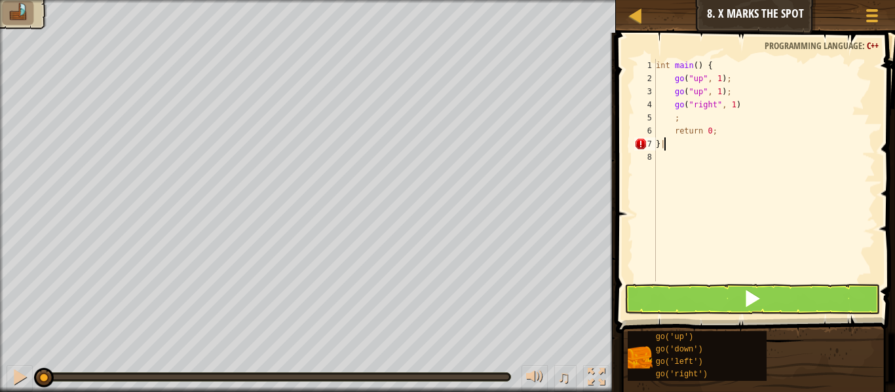
click at [736, 109] on div "int main ( ) { go ( " up " , 1 ) ; go ( " up " , 1 ) ; go ( " right " , 1 ) ; r…" at bounding box center [764, 183] width 222 height 249
click at [683, 145] on div "int main ( ) { go ( " up " , 1 ) ; go ( " up " , 1 ) ; go ( " right " , 1 ) ; r…" at bounding box center [764, 183] width 222 height 249
click at [693, 104] on div "int main ( ) { go ( " up " , 1 ) ; go ( " up " , 1 ) ; go ( " right " , 1 ) ; r…" at bounding box center [764, 183] width 222 height 249
click at [687, 117] on div "int main ( ) { go ( " up " , 1 ) ; go ( " up " , 1 ) ; go ( " right " , 1 ) ; r…" at bounding box center [764, 183] width 222 height 249
click at [681, 150] on div "int main ( ) { go ( " up " , 1 ) ; go ( " up " , 1 ) ; go ( " right " , 1 ) ; r…" at bounding box center [764, 183] width 222 height 249
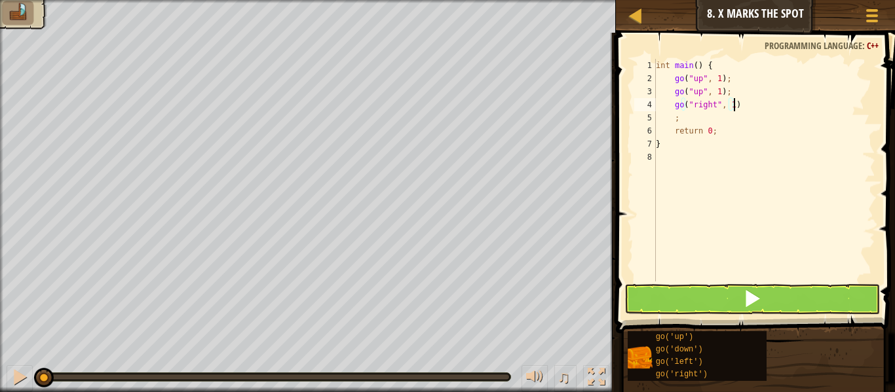
click at [742, 104] on div "int main ( ) { go ( " up " , 1 ) ; go ( " up " , 1 ) ; go ( " right " , 1 ) ; r…" at bounding box center [764, 183] width 222 height 249
type textarea "go("right", 1)"
click at [732, 309] on button at bounding box center [752, 299] width 256 height 30
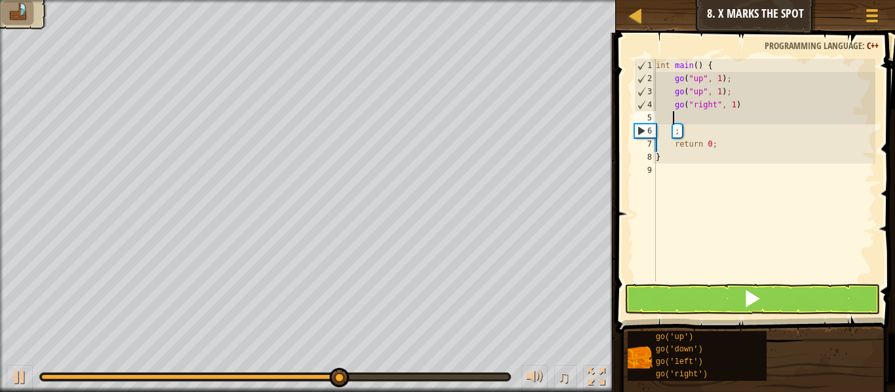
type textarea "go"
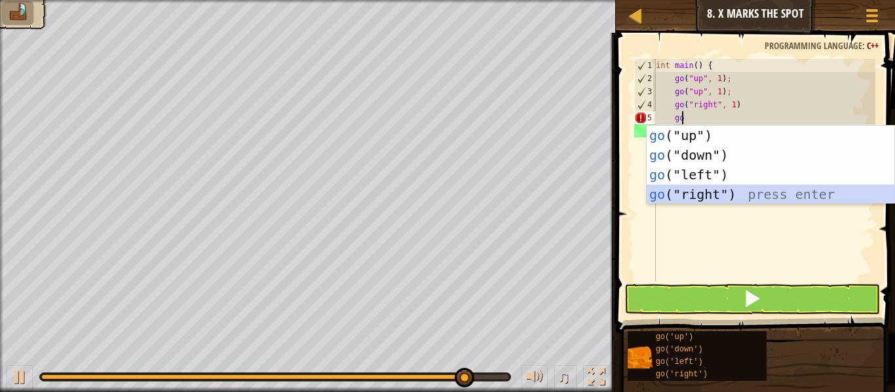
scroll to position [6, 1]
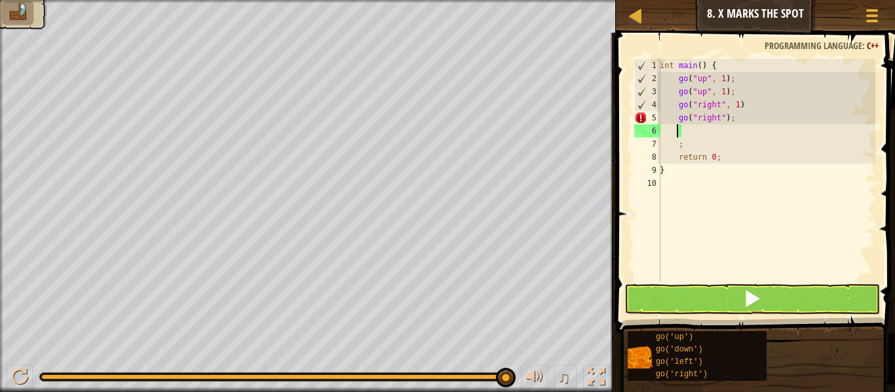
type textarea "g"
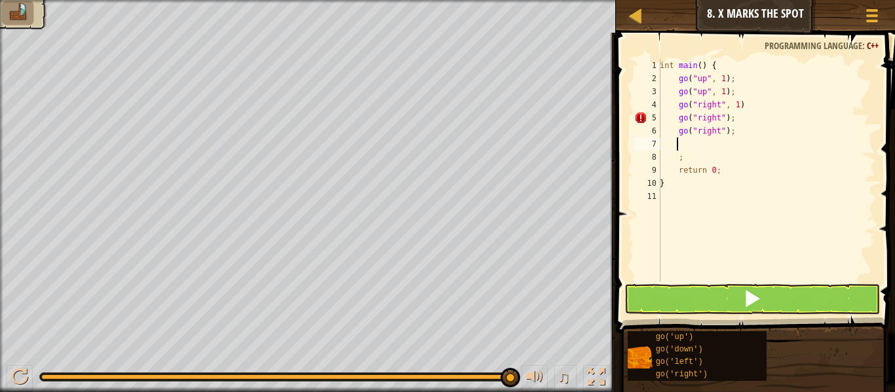
type textarea "g"
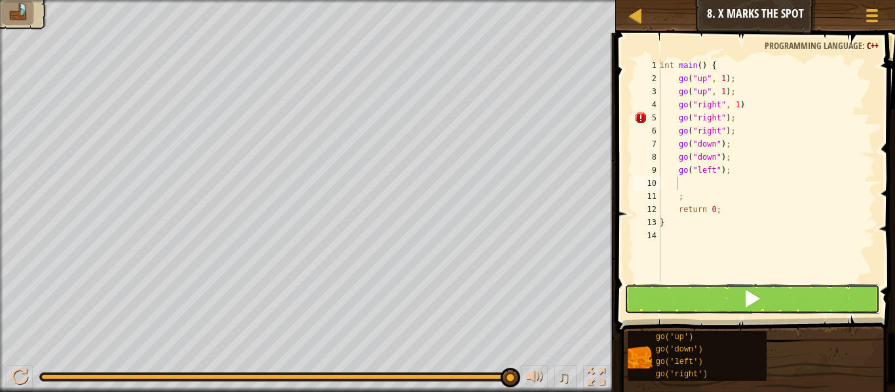
click at [747, 297] on span at bounding box center [752, 299] width 18 height 18
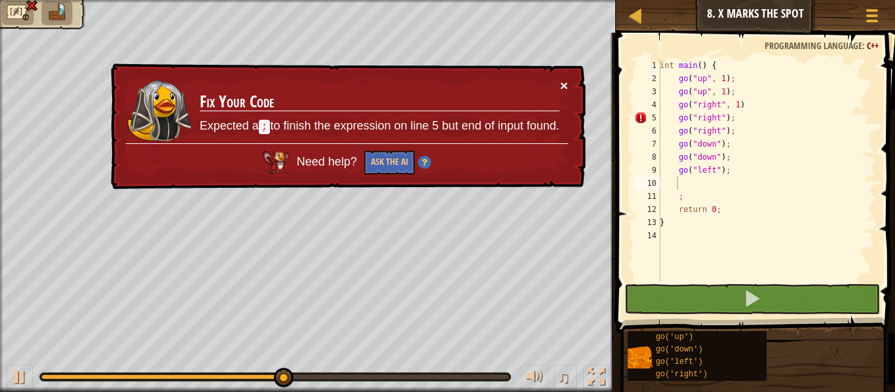
click at [561, 82] on button "×" at bounding box center [564, 86] width 8 height 14
click at [748, 106] on div "int main ( ) { go ( " up " , 1 ) ; go ( " up " , 1 ) ; go ( " right " , 1 ) go …" at bounding box center [766, 183] width 218 height 249
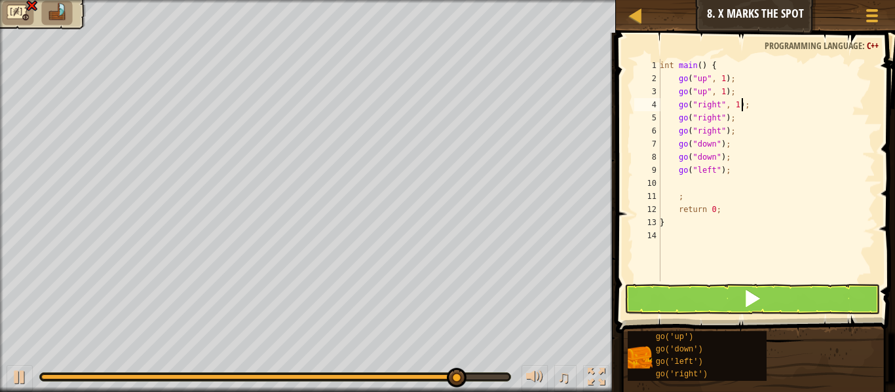
type textarea "go("right", 1);"
click at [741, 297] on button at bounding box center [752, 299] width 256 height 30
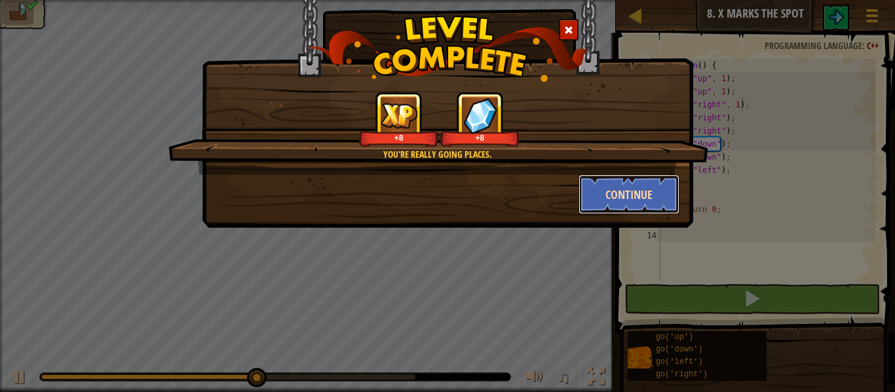
click at [668, 200] on button "Continue" at bounding box center [630, 194] width 102 height 39
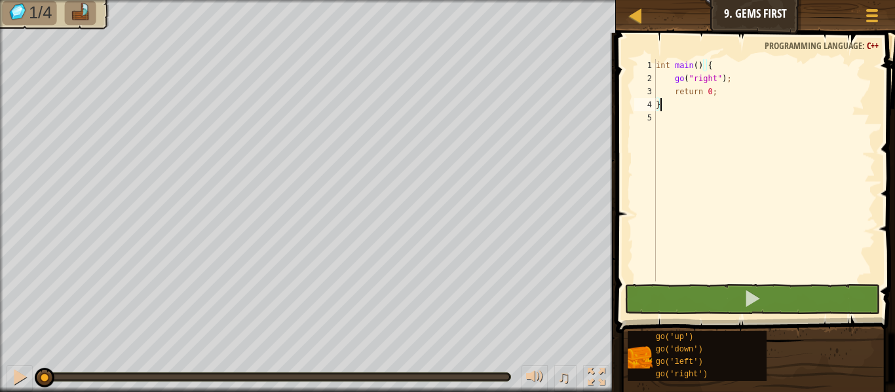
click at [734, 76] on div "int main ( ) { go ( " right " ) ; return 0 ; }" at bounding box center [764, 183] width 222 height 249
type textarea "go("right");"
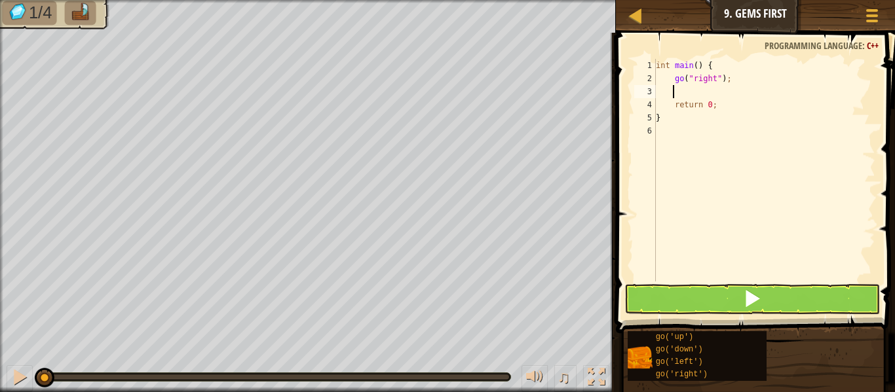
type textarea "g"
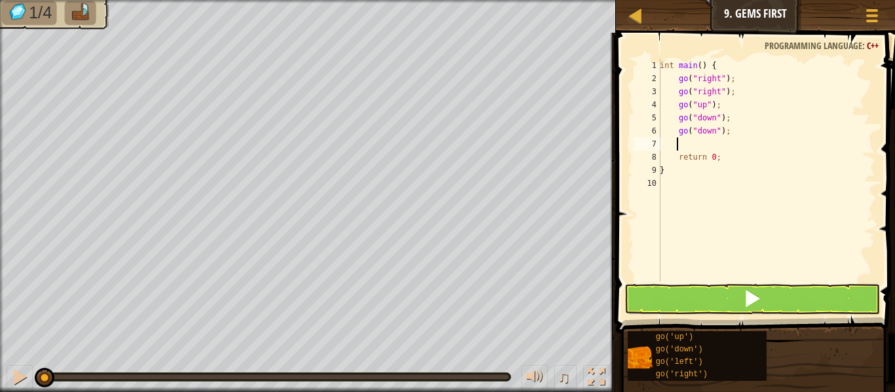
type textarea "g"
click at [761, 286] on button at bounding box center [752, 299] width 256 height 30
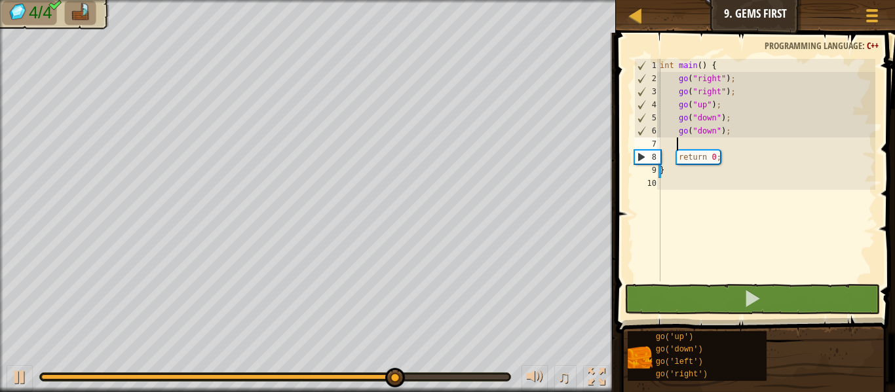
click at [716, 147] on div "int main ( ) { go ( " right " ) ; go ( " right " ) ; go ( " up " ) ; go ( " dow…" at bounding box center [766, 183] width 218 height 249
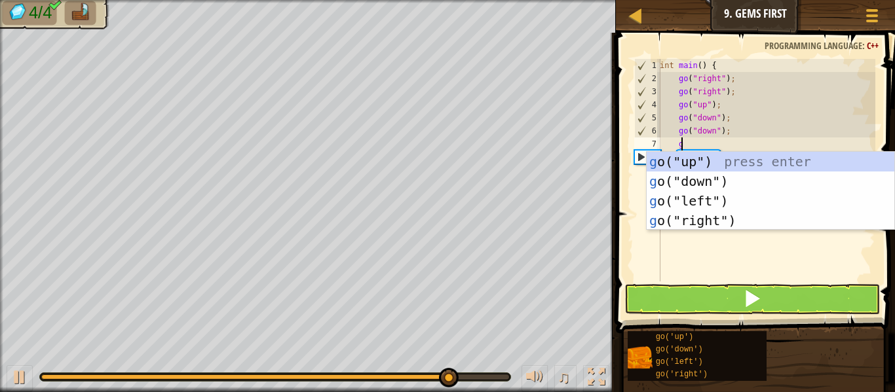
type textarea "go"
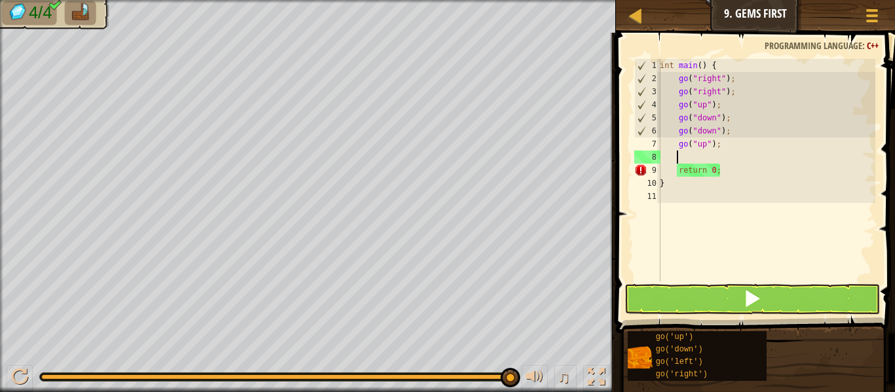
type textarea "g"
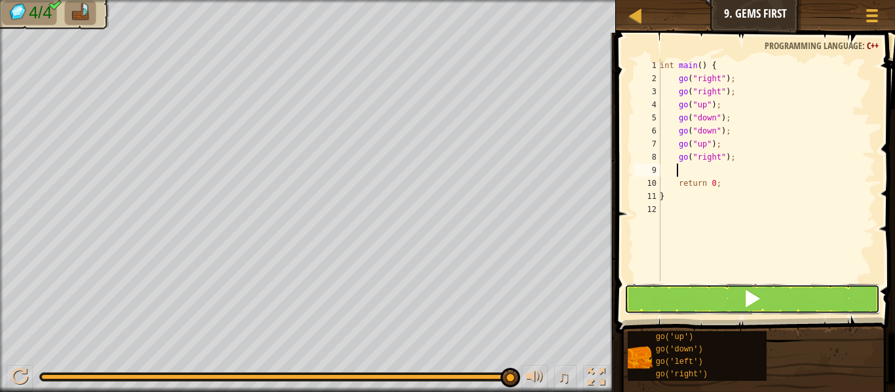
click at [761, 296] on button at bounding box center [752, 299] width 256 height 30
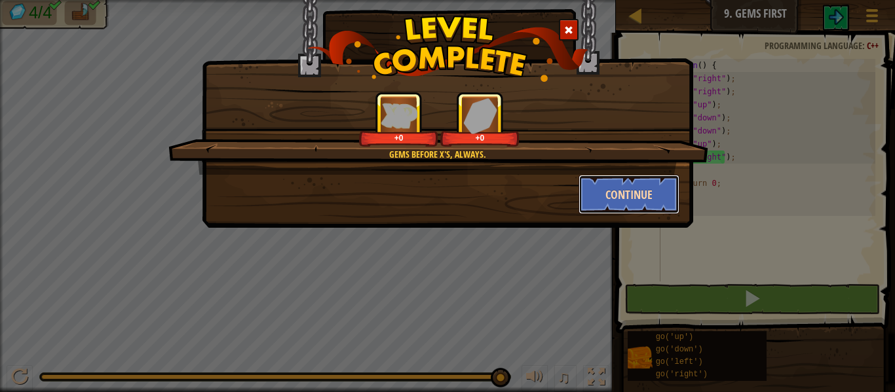
click at [634, 189] on button "Continue" at bounding box center [630, 194] width 102 height 39
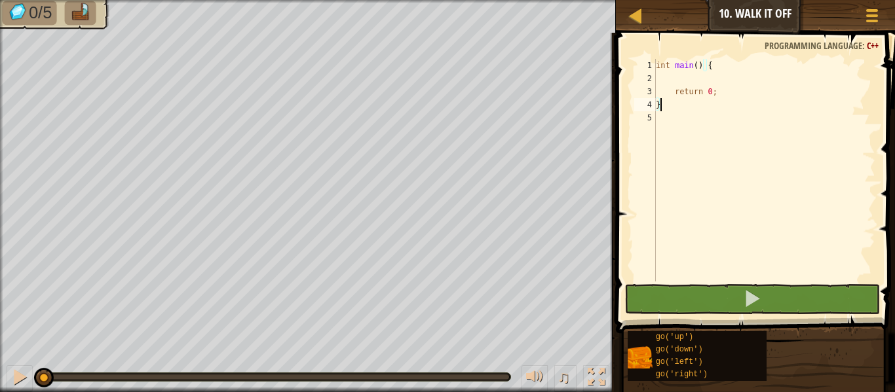
type textarea "return 0;"
type textarea "g"
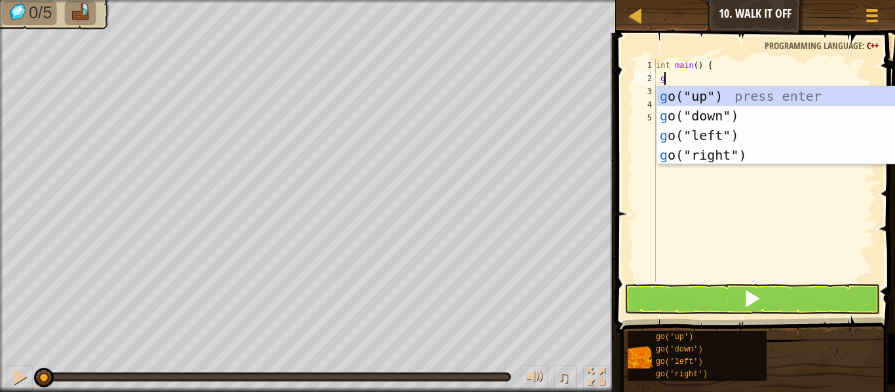
scroll to position [6, 1]
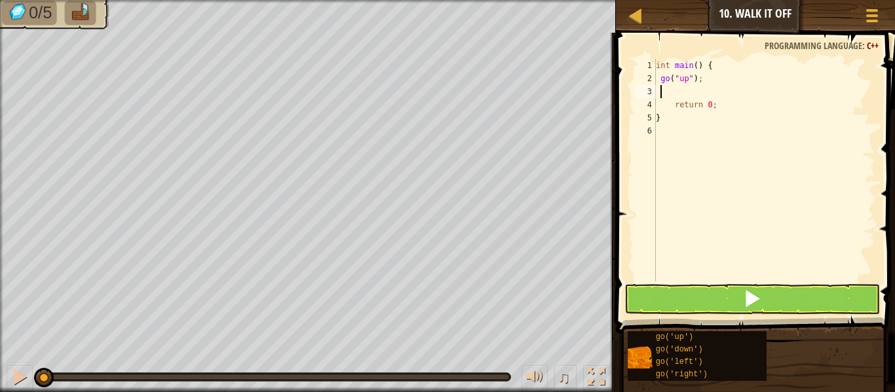
type textarea "g"
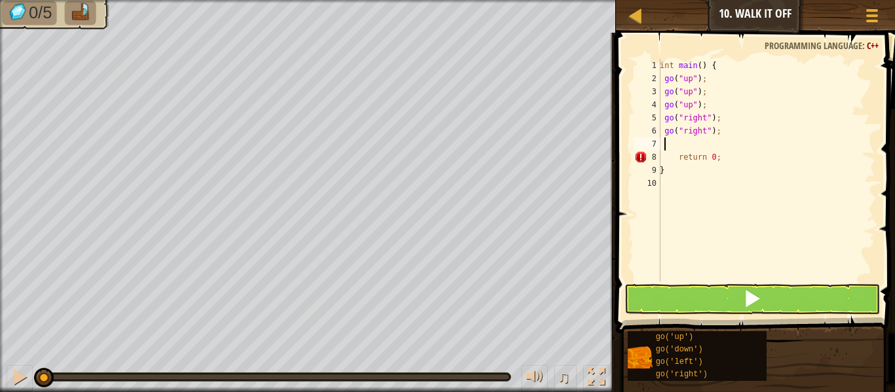
type textarea "g"
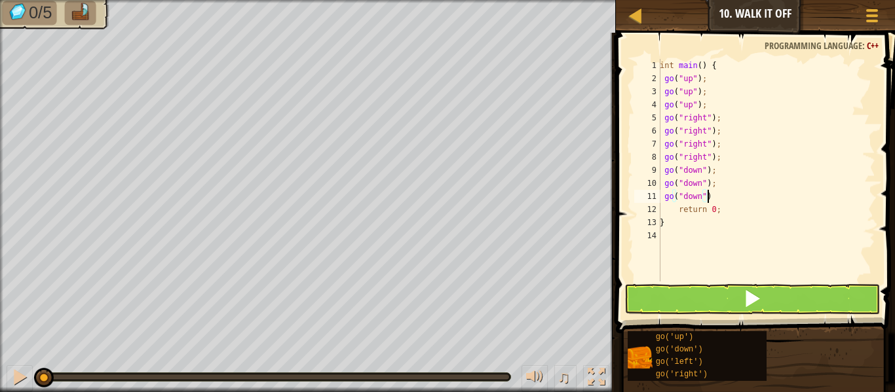
type textarea "g"
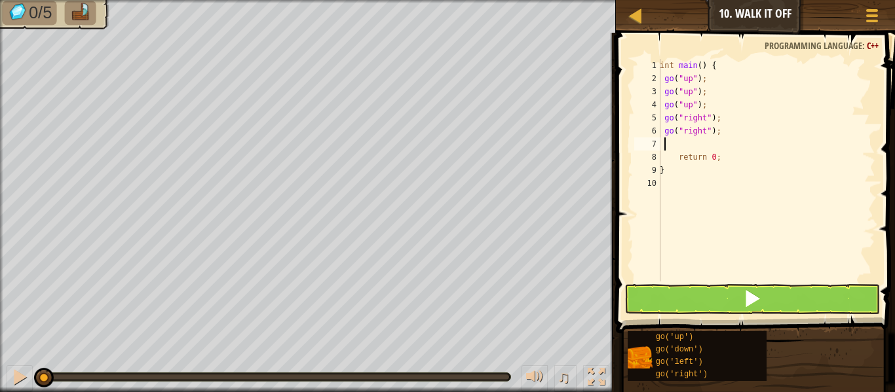
type textarea "g"
click at [693, 93] on div "int main ( ) { go ( " up " ) ; go ( " up " ) ; go ( " up " ) ; go ( " right " )…" at bounding box center [764, 183] width 223 height 249
click at [692, 96] on div "int main ( ) { go ( " up " ) ( 3 ) ; go ( " up " ) ; go ( " up " ) ; go ( " rig…" at bounding box center [764, 183] width 223 height 249
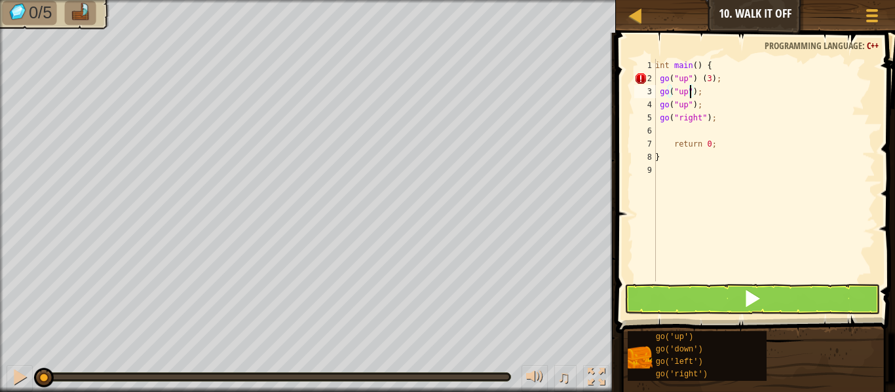
click at [717, 67] on div "int main ( ) { go ( " up " ) ( 3 ) ; go ( " up " ) ; go ( " up " ) ; go ( " rig…" at bounding box center [764, 183] width 223 height 249
click at [710, 93] on div "int main ( ) { go ( " up " ) ( 3 ) ; go ( " up " ) ; go ( " up " ) ; go ( " rig…" at bounding box center [764, 183] width 223 height 249
drag, startPoint x: 700, startPoint y: 111, endPoint x: 656, endPoint y: 93, distance: 46.7
click at [656, 93] on div "int main ( ) { go ( " up " ) ( 3 ) ; go ( " up " ) ; go ( " up " ) ; go ( " rig…" at bounding box center [764, 183] width 223 height 249
type textarea "go("up"); go("up");"
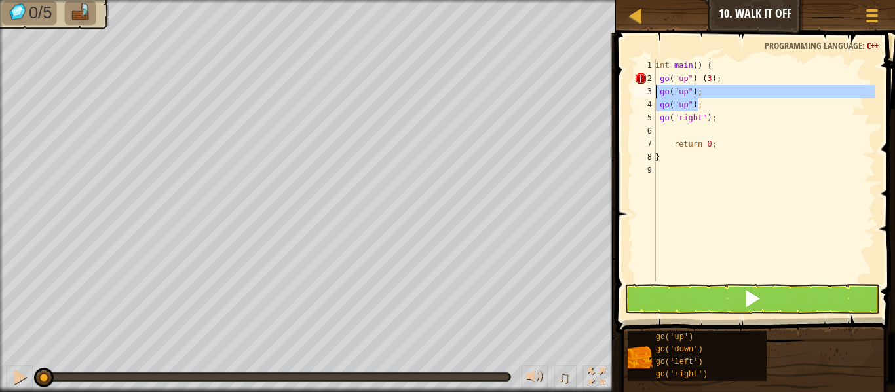
scroll to position [6, 0]
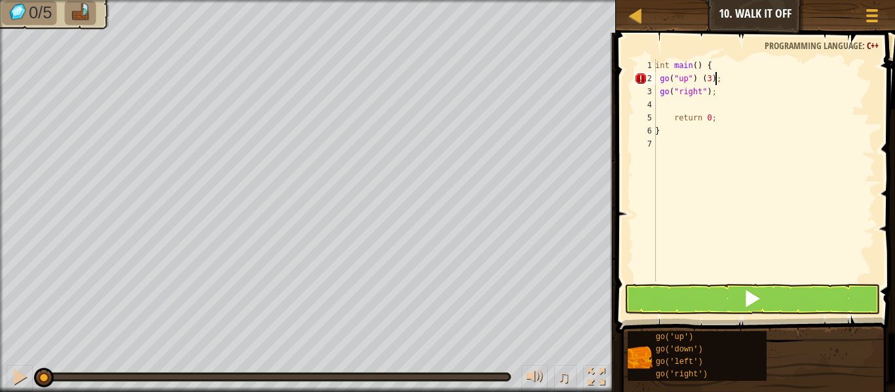
click at [699, 77] on div "int main ( ) { go ( " up " ) ( 3 ) ; go ( " right " ) ; return 0 ; }" at bounding box center [764, 183] width 223 height 249
type textarea "go("up")(3);"
click at [753, 154] on div "int main ( ) { go ( " up " ) ( 3 ) ; go ( " right " ) ; return 0 ; }" at bounding box center [764, 183] width 223 height 249
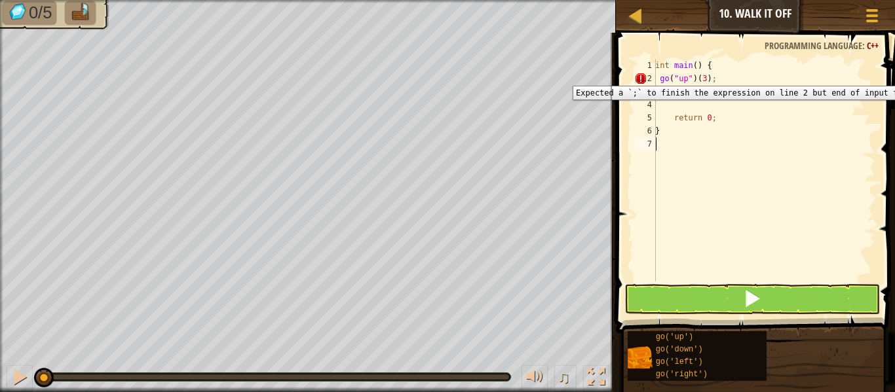
click at [645, 77] on div "2" at bounding box center [645, 78] width 22 height 13
type textarea "go("up")(3);"
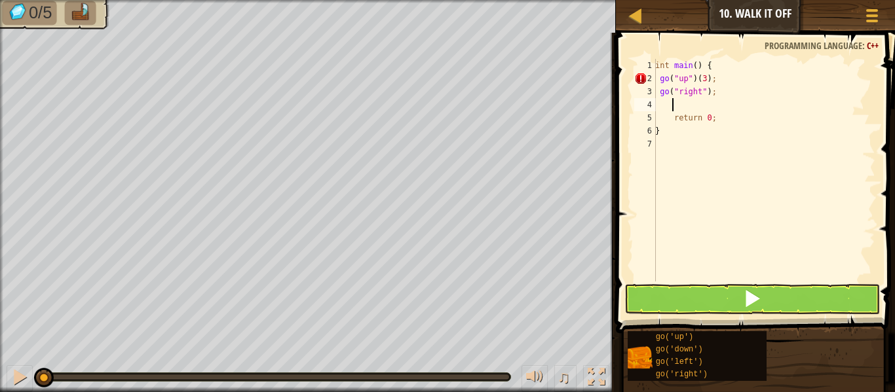
click at [723, 100] on div "int main ( ) { go ( " up " ) ( 3 ) ; go ( " right " ) ; return 0 ; }" at bounding box center [764, 183] width 223 height 249
drag, startPoint x: 723, startPoint y: 83, endPoint x: 696, endPoint y: 78, distance: 27.9
click at [696, 78] on div "int main ( ) { go ( " up " ) ( 3 ) ; go ( " right " ) ; return 0 ; }" at bounding box center [764, 183] width 223 height 249
type textarea "go("up");"
type textarea "g"
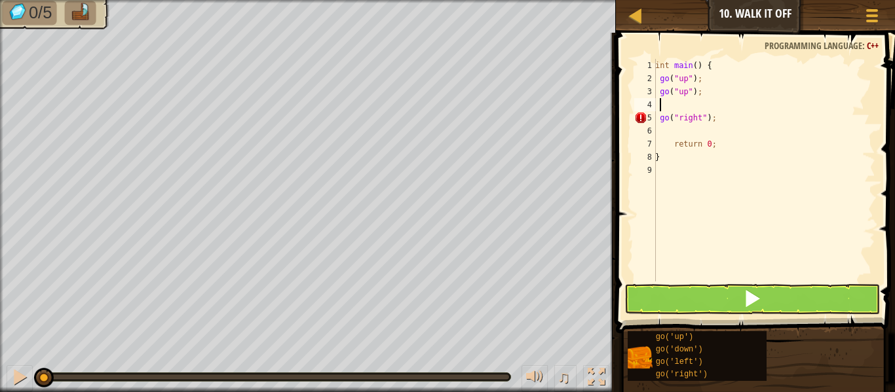
type textarea "g"
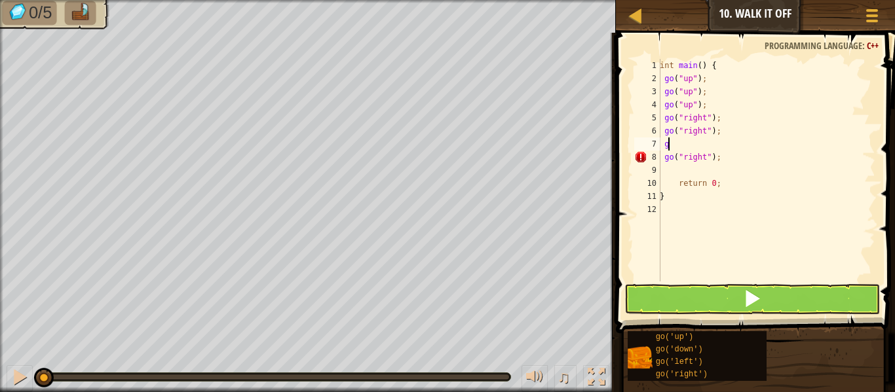
type textarea "go"
type textarea "go("right");"
click at [721, 157] on div "int main ( ) { go ( " up " ) ; go ( " up " ) ; go ( " up " ) ; go ( " right " )…" at bounding box center [766, 183] width 218 height 249
type textarea "|"
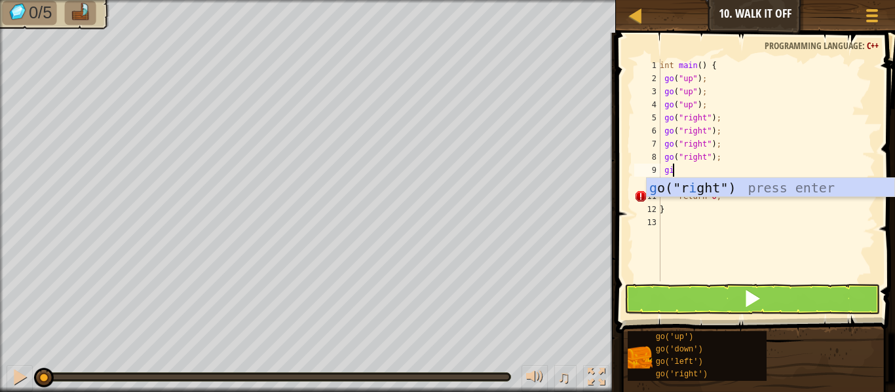
type textarea "g"
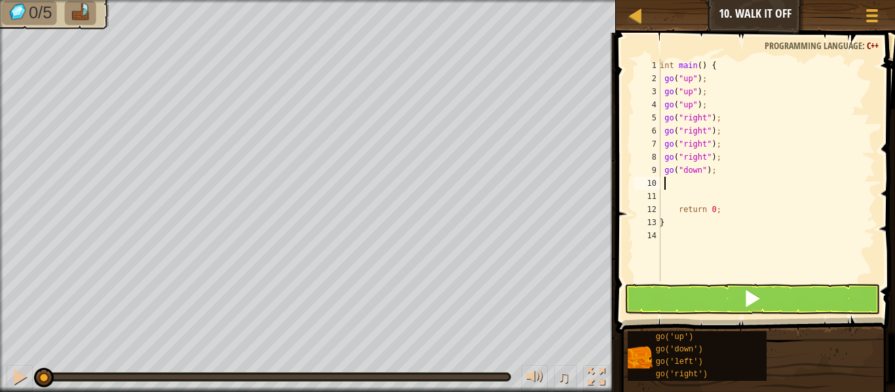
type textarea "g"
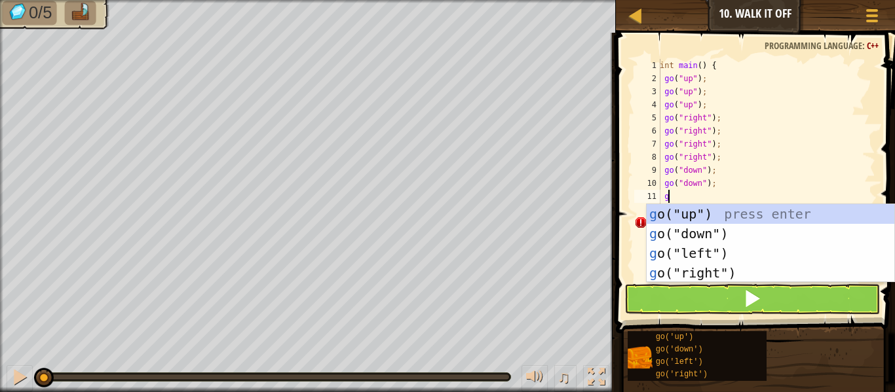
type textarea "g"
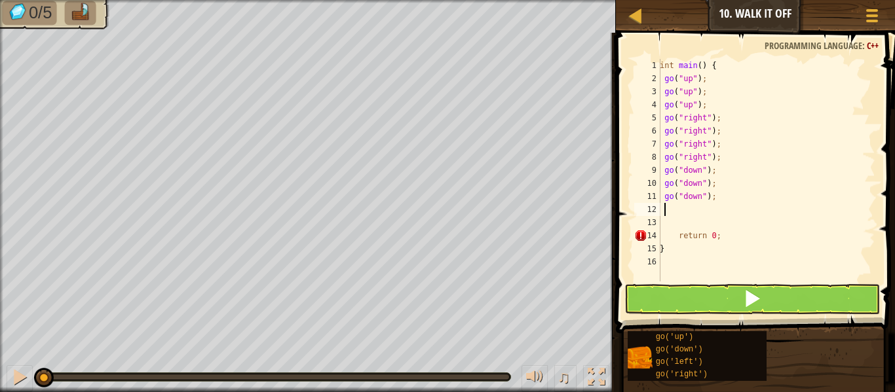
type textarea "g"
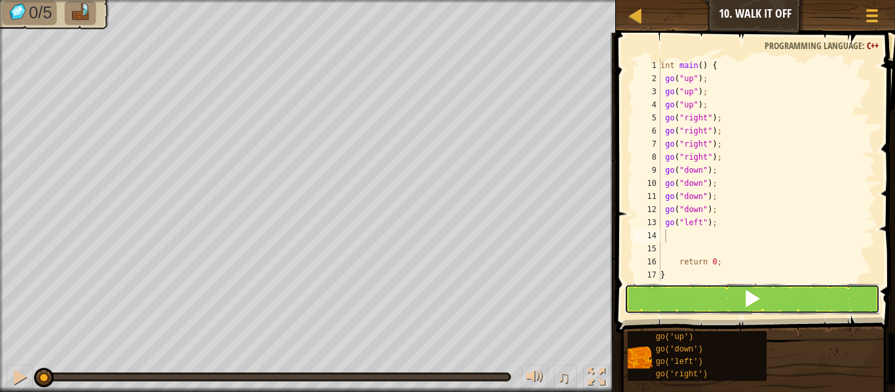
click at [713, 303] on button at bounding box center [752, 299] width 256 height 30
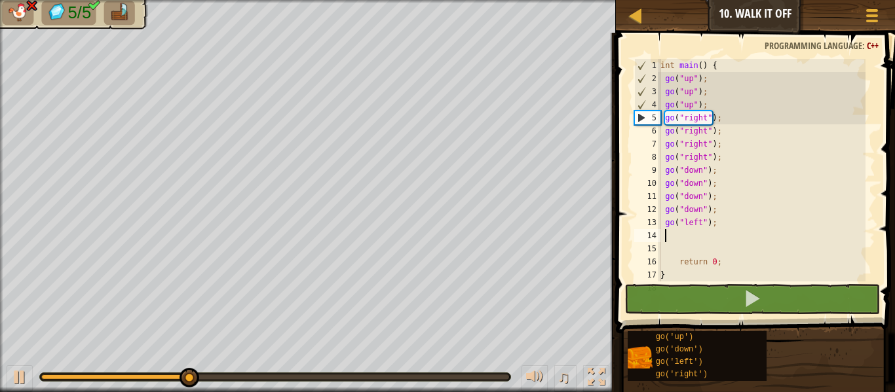
click at [708, 210] on div "int main ( ) { go ( " up " ) ; go ( " up " ) ; go ( " up " ) ; go ( " right " )…" at bounding box center [762, 183] width 208 height 249
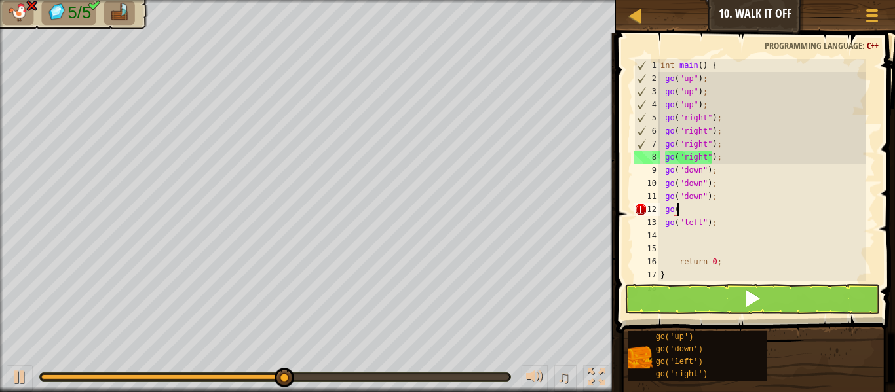
type textarea "g"
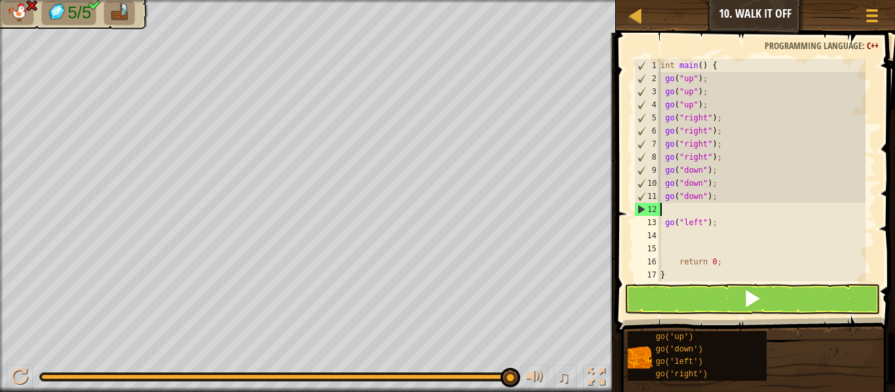
click at [664, 206] on div "int main ( ) { go ( " up " ) ; go ( " up " ) ; go ( " up " ) ; go ( " right " )…" at bounding box center [762, 183] width 208 height 249
type textarea "go("down");"
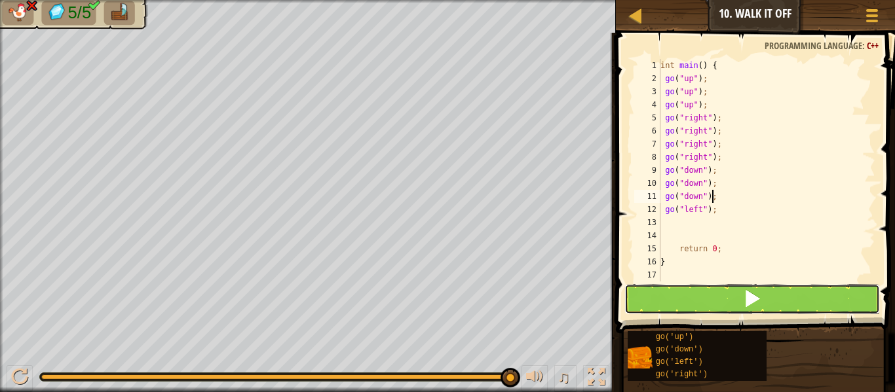
click at [778, 297] on button at bounding box center [752, 299] width 256 height 30
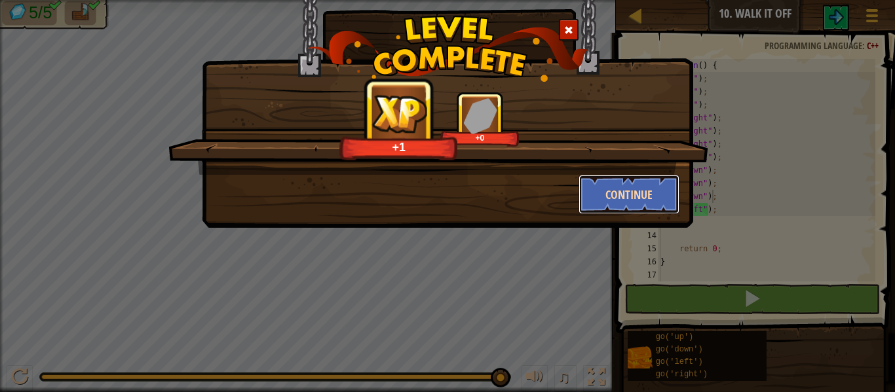
click at [633, 188] on button "Continue" at bounding box center [630, 194] width 102 height 39
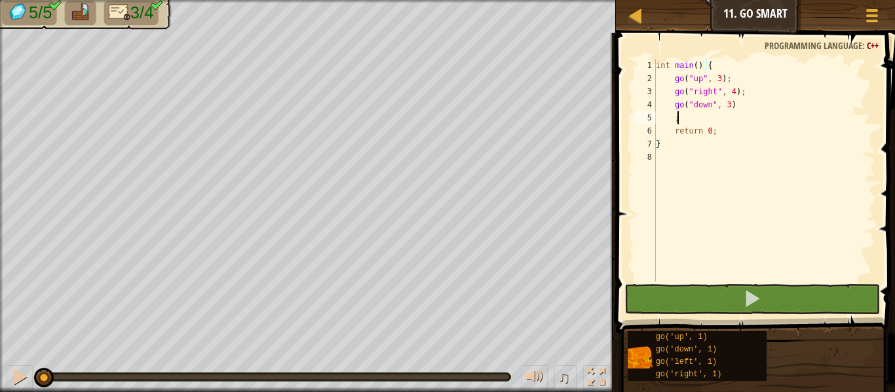
click at [694, 119] on div "int main ( ) { go ( " up " , 3 ) ; go ( " right " , 4 ) ; go ( " down " , 3 ) ;…" at bounding box center [764, 183] width 222 height 249
click at [738, 94] on div "int main ( ) { go ( " up " , 3 ) ; go ( " right " , 4 ) ; go ( " down " , 3 ) ;…" at bounding box center [764, 183] width 222 height 249
click at [738, 102] on div "int main ( ) { go ( " up " , 3 ) ; go ( " right " , 4 ) ; go ( " down " , 3 ) ;…" at bounding box center [764, 183] width 222 height 249
type textarea "go("down", 3)"
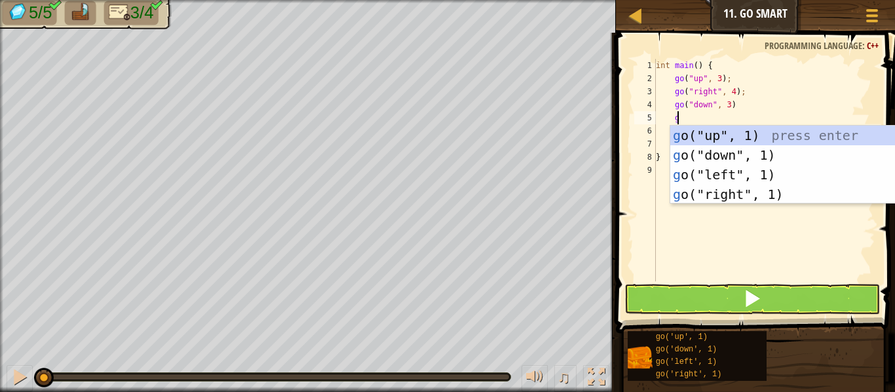
scroll to position [6, 1]
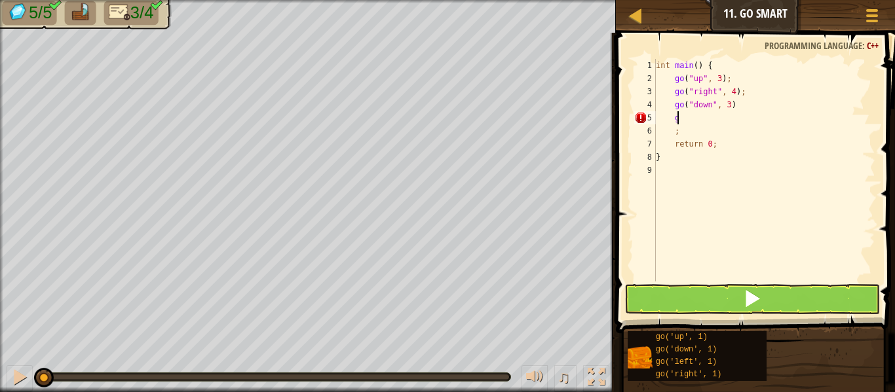
type textarea "go"
click at [737, 108] on div "int main ( ) { go ( " up " , 3 ) ; go ( " right " , 4 ) ; go ( " down " , 3 ) g…" at bounding box center [766, 183] width 218 height 249
type textarea "go("down", 3);"
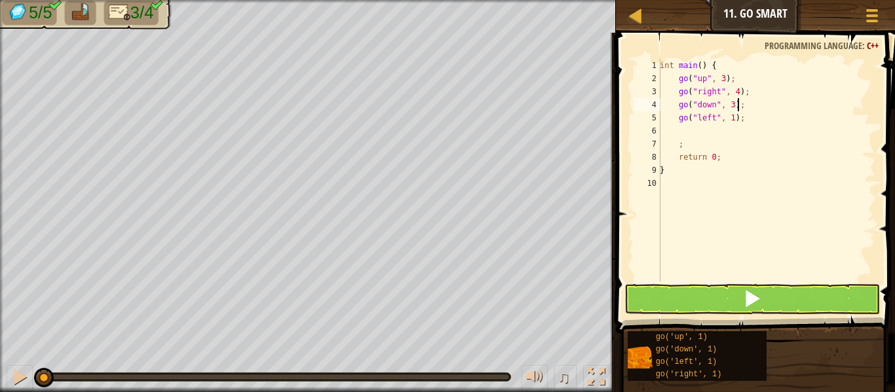
click at [677, 136] on div "int main ( ) { go ( " up " , 3 ) ; go ( " right " , 4 ) ; go ( " down " , 3 ) ;…" at bounding box center [766, 183] width 218 height 249
click at [690, 132] on div "int main ( ) { go ( " up " , 3 ) ; go ( " right " , 4 ) ; go ( " down " , 3 ) ;…" at bounding box center [764, 183] width 223 height 249
type textarea ";"
type textarea "go("left", 1);"
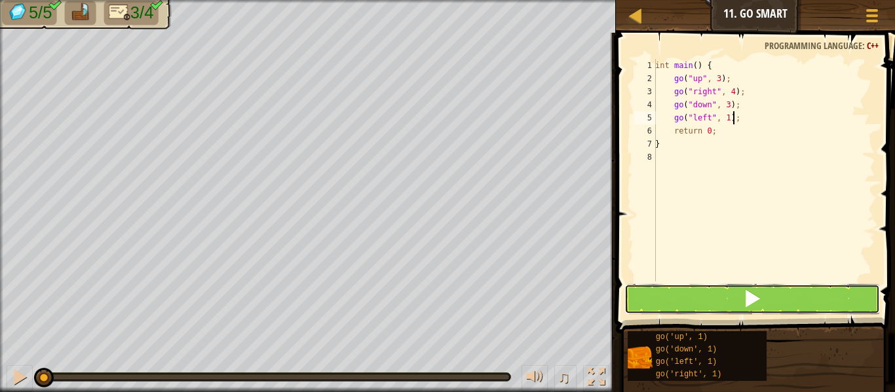
click at [730, 305] on button at bounding box center [752, 299] width 256 height 30
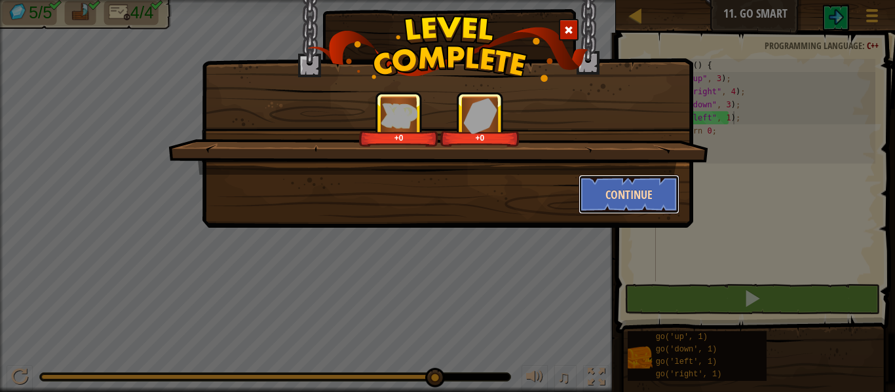
click at [628, 193] on button "Continue" at bounding box center [630, 194] width 102 height 39
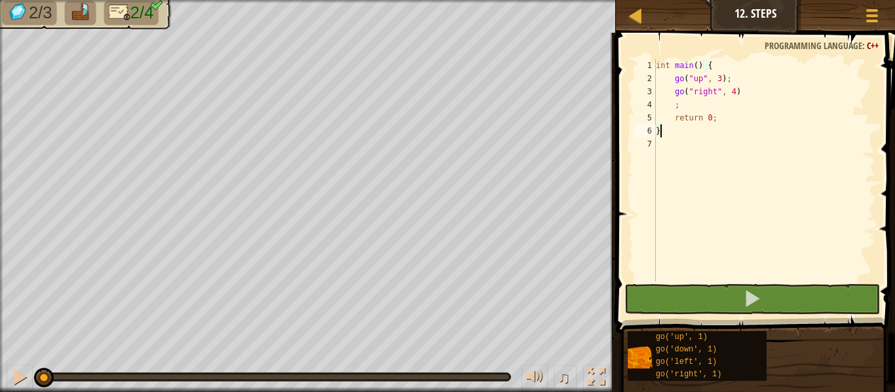
click at [741, 90] on div "int main ( ) { go ( " up " , 3 ) ; go ( " right " , 4 ) ; return 0 ; }" at bounding box center [764, 183] width 222 height 249
type textarea ";"
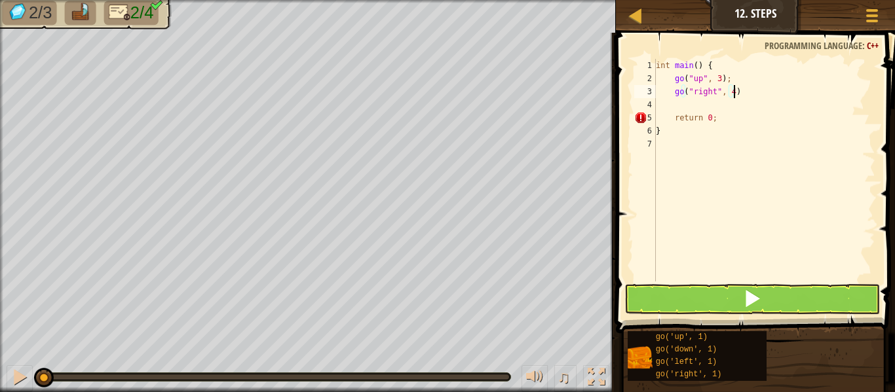
type textarea "go("right", 4);"
type textarea "g"
click at [723, 104] on div "int main ( ) { go ( " up " , 3 ) ; go ( " right " , 4 ) ; go ( " down " , 1 ) ;…" at bounding box center [764, 183] width 222 height 249
type textarea "go("down", 3);"
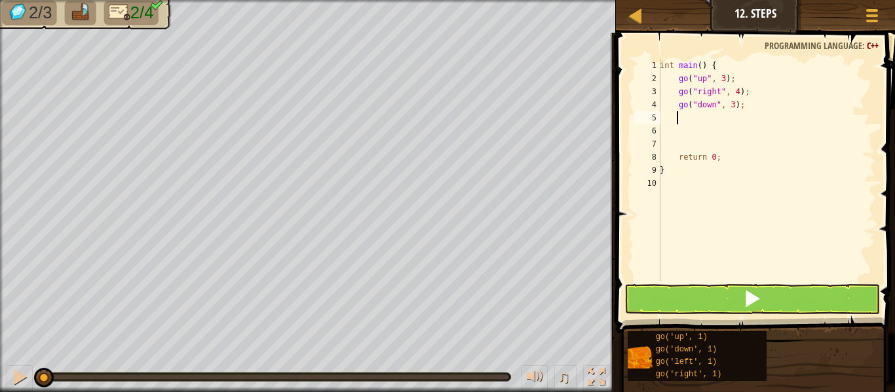
type textarea "g"
click at [730, 117] on div "int main ( ) { go ( " up " , 3 ) ; go ( " right " , 4 ) ; go ( " down " , 3 ) ;…" at bounding box center [766, 183] width 218 height 249
type textarea "go("left", 2);"
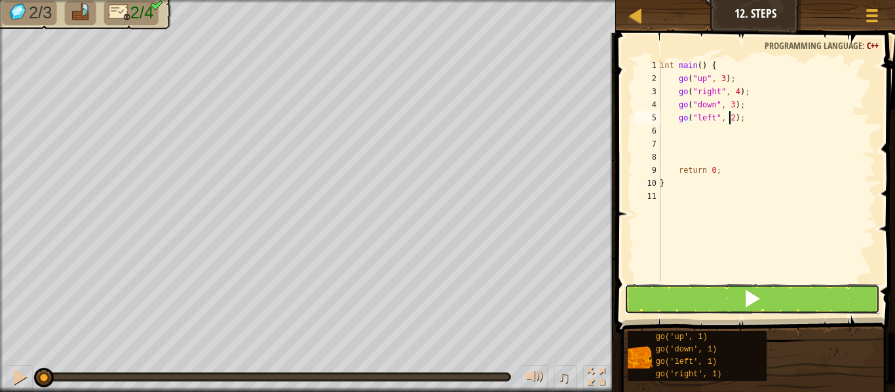
click at [743, 296] on span at bounding box center [752, 299] width 18 height 18
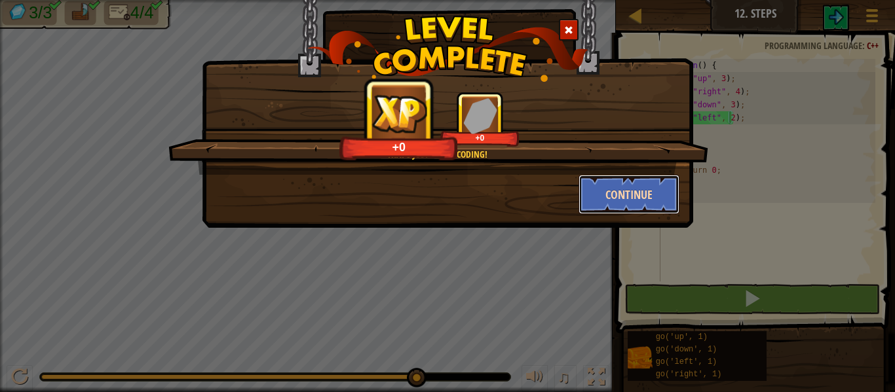
click at [649, 204] on button "Continue" at bounding box center [630, 194] width 102 height 39
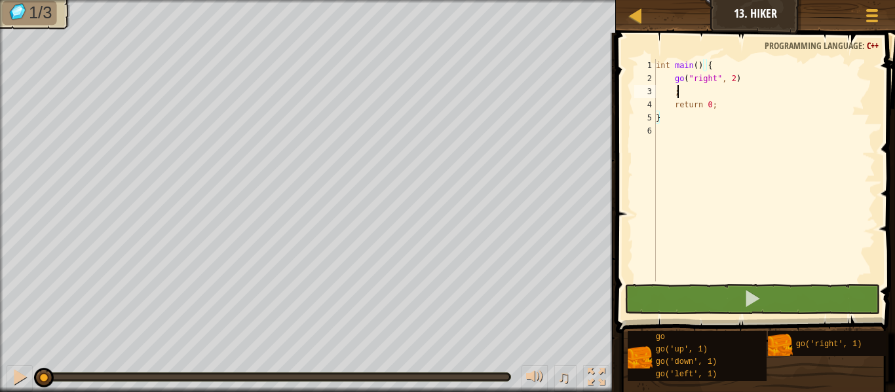
click at [713, 87] on div "int main ( ) { go ( " right " , 2 ) ; return 0 ; }" at bounding box center [764, 183] width 222 height 249
type textarea ";"
type textarea "}"
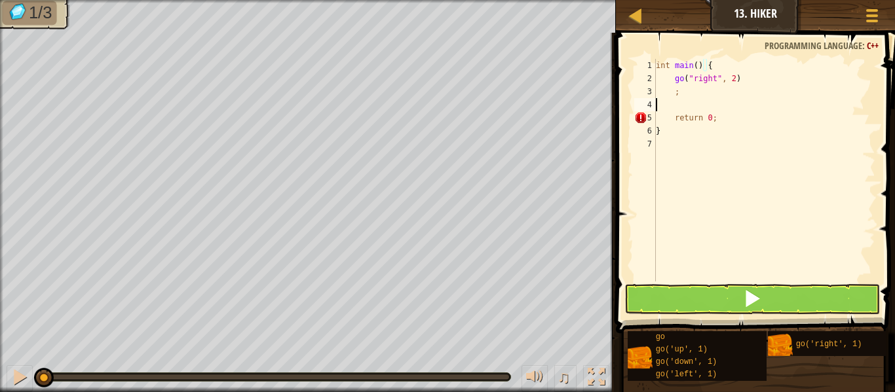
scroll to position [6, 0]
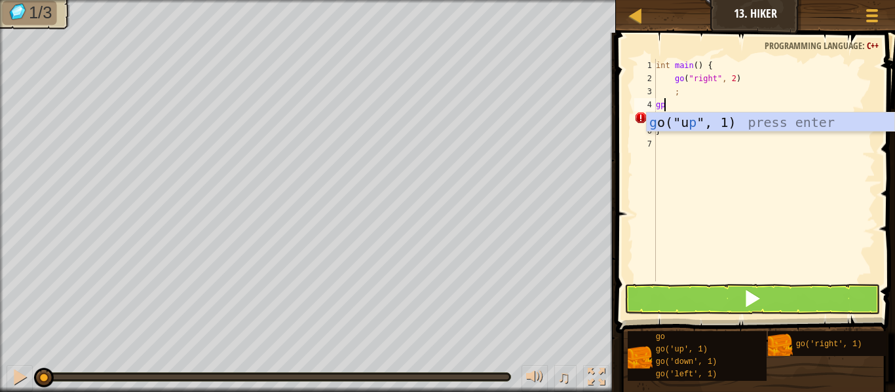
type textarea "g"
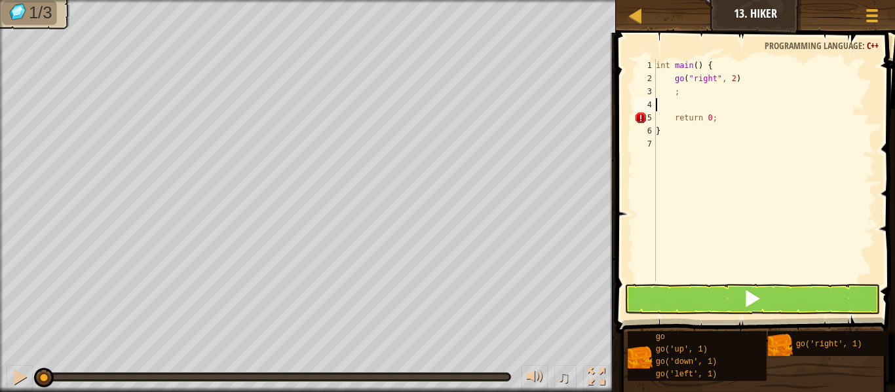
type textarea "g"
click at [699, 105] on div "int main ( ) { go ( " right " , 2 ) ; go ( " up " , 1 ) ; return 0 ; }" at bounding box center [764, 183] width 222 height 249
type textarea "go("up", 3);"
type textarea "g"
click at [719, 123] on div "int main ( ) { go ( " right " , 2 ) ; go ( " up " , 3 ) ; go ( " right " , 1 ) …" at bounding box center [766, 183] width 218 height 249
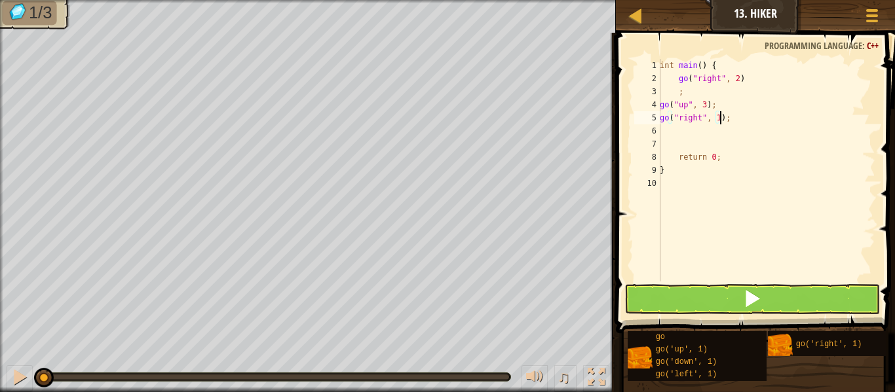
click at [716, 117] on div "int main ( ) { go ( " right " , 2 ) ; go ( " up " , 3 ) ; go ( " right " , 1 ) …" at bounding box center [766, 183] width 218 height 249
type textarea "go("right", 2);"
type textarea "g"
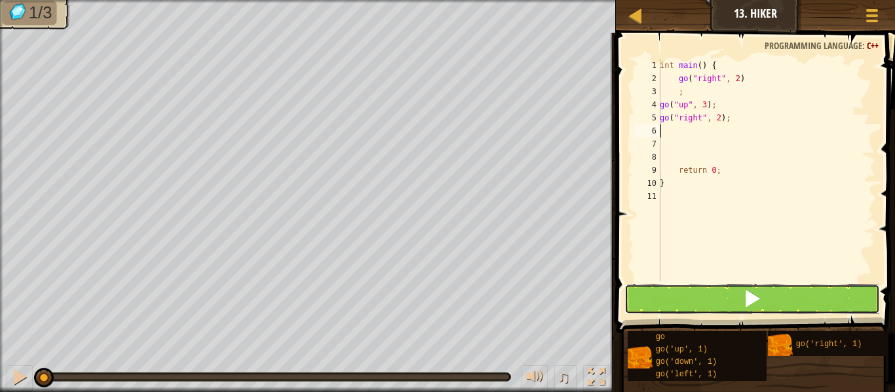
click at [714, 303] on button at bounding box center [752, 299] width 256 height 30
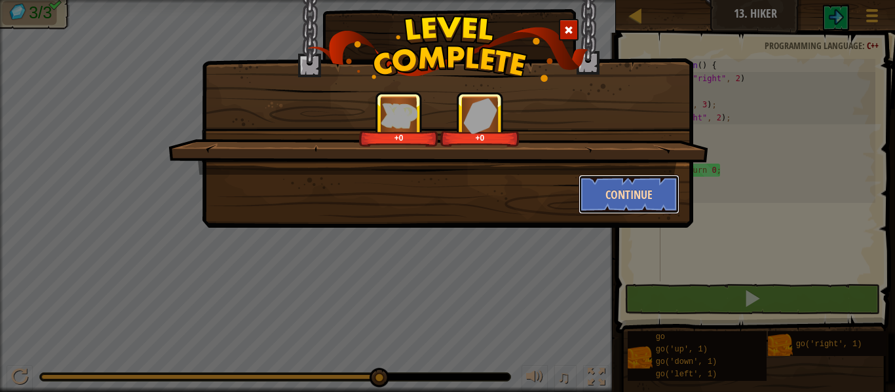
click at [633, 193] on button "Continue" at bounding box center [630, 194] width 102 height 39
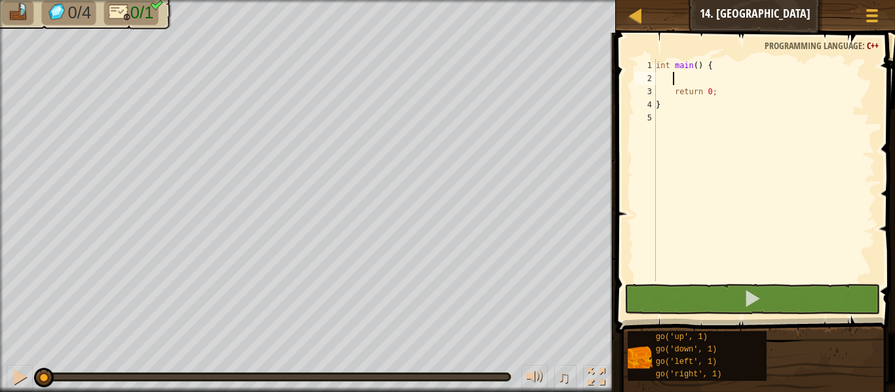
click at [709, 79] on div "int main ( ) { return 0 ; }" at bounding box center [764, 183] width 222 height 249
type textarea "go"
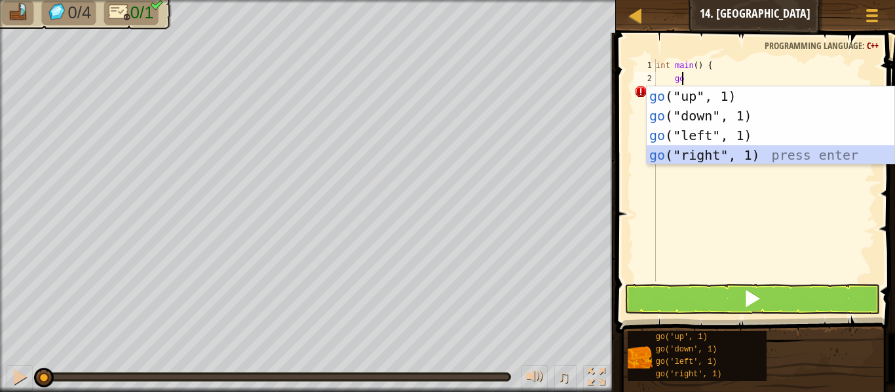
scroll to position [6, 1]
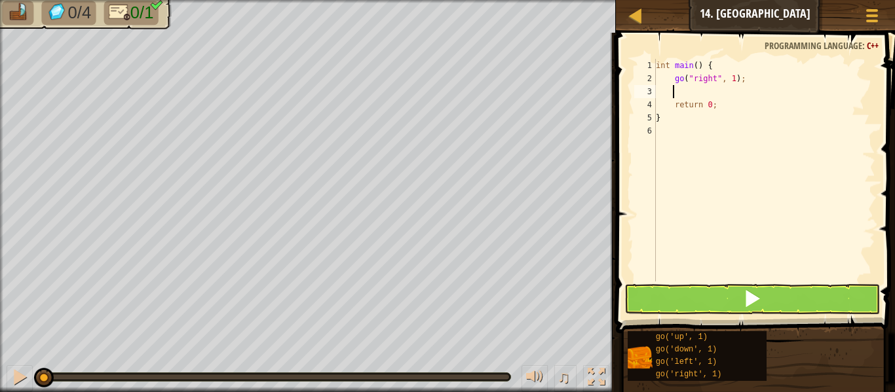
click at [729, 86] on div "int main ( ) { go ( " right " , 1 ) ; return 0 ; }" at bounding box center [764, 183] width 222 height 249
click at [728, 79] on div "int main ( ) { go ( " right " , 1 ) ; return 0 ; }" at bounding box center [764, 183] width 222 height 249
type textarea "go("right", 5);"
click at [753, 299] on span at bounding box center [752, 299] width 18 height 18
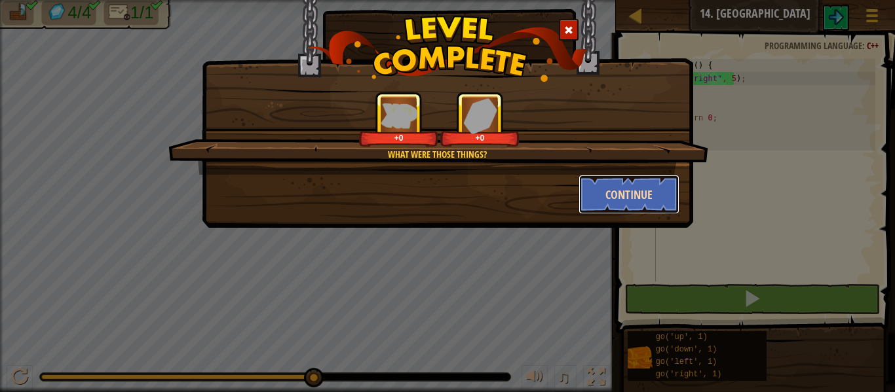
click at [624, 187] on button "Continue" at bounding box center [630, 194] width 102 height 39
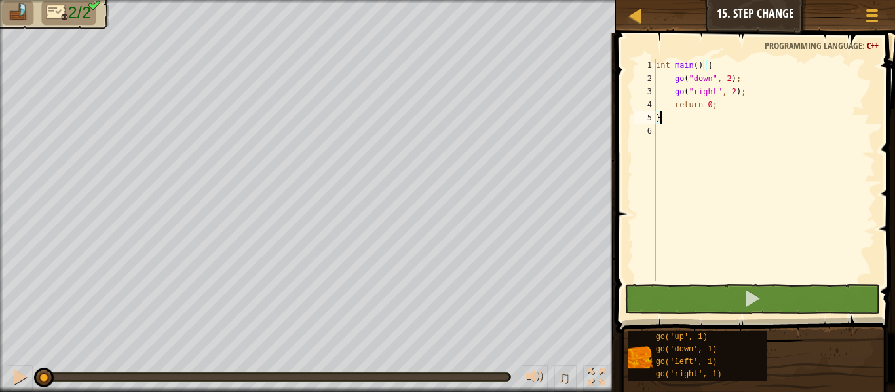
click at [729, 97] on div "int main ( ) { go ( " down " , 2 ) ; go ( " right " , 2 ) ; return 0 ; }" at bounding box center [764, 183] width 222 height 249
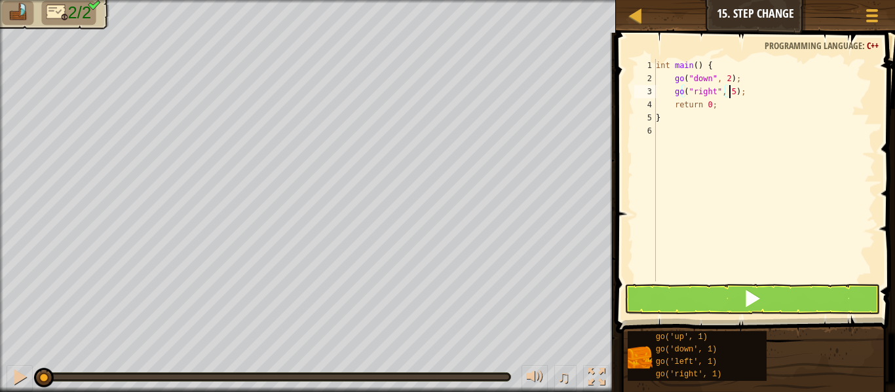
scroll to position [6, 6]
type textarea "go("right", 5);"
click at [732, 299] on button at bounding box center [752, 299] width 256 height 30
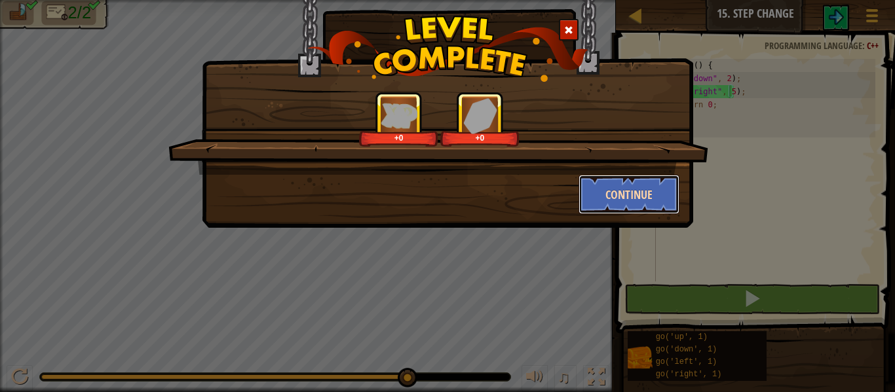
click at [639, 185] on button "Continue" at bounding box center [630, 194] width 102 height 39
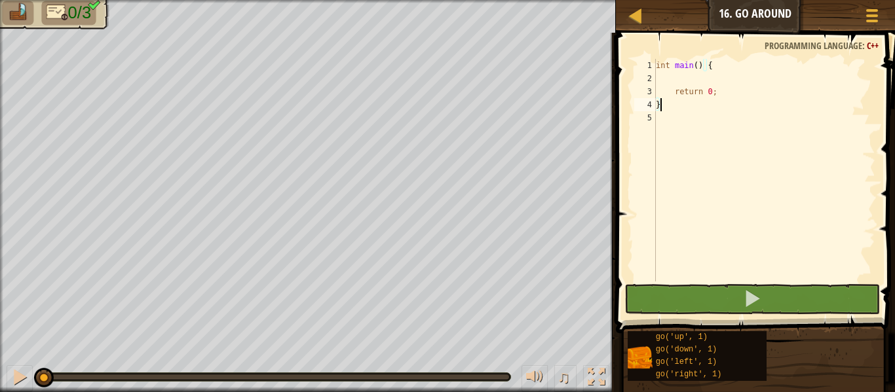
click at [710, 76] on div "int main ( ) { return 0 ; }" at bounding box center [764, 183] width 222 height 249
type textarea "g"
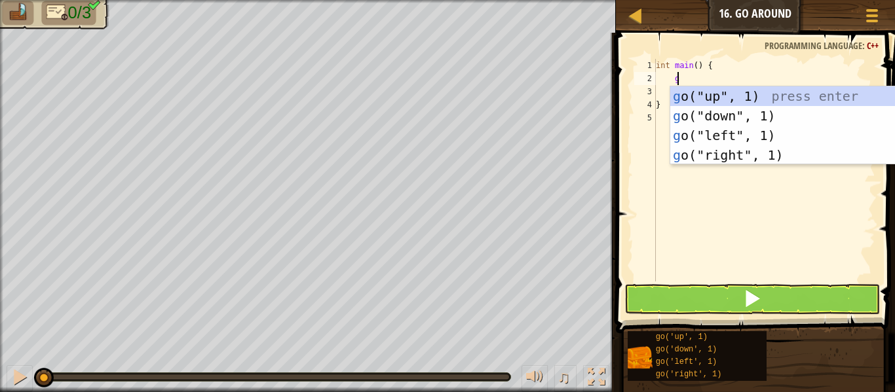
scroll to position [6, 1]
click at [738, 97] on div "g o("up", 1) press enter g o("down", 1) press enter g o("left", 1) press enter …" at bounding box center [794, 145] width 248 height 118
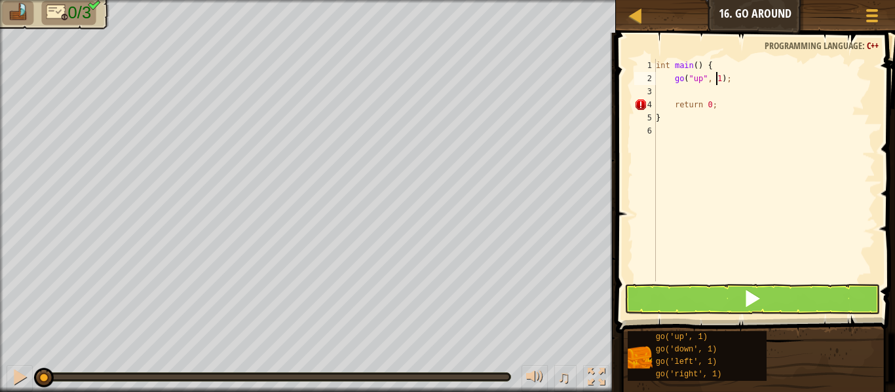
click at [714, 78] on div "int main ( ) { go ( " up " , 1 ) ; return 0 ; }" at bounding box center [764, 183] width 222 height 249
type textarea "go("up", 2);"
click at [736, 85] on div "int main ( ) { go ( " up " , 2 ) ; return 0 ; }" at bounding box center [764, 183] width 222 height 249
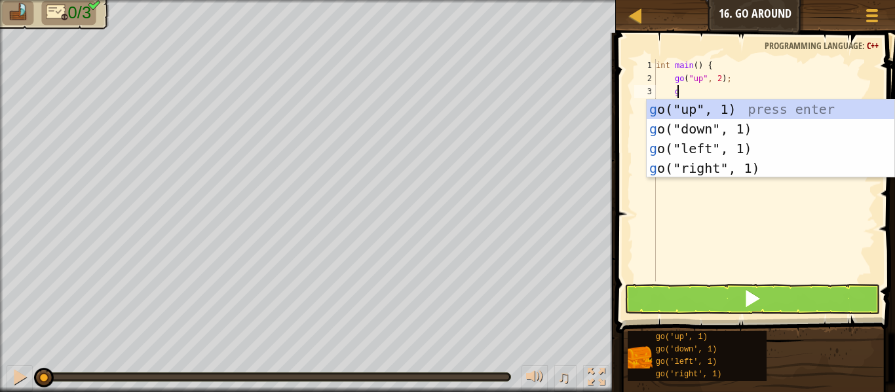
type textarea "go"
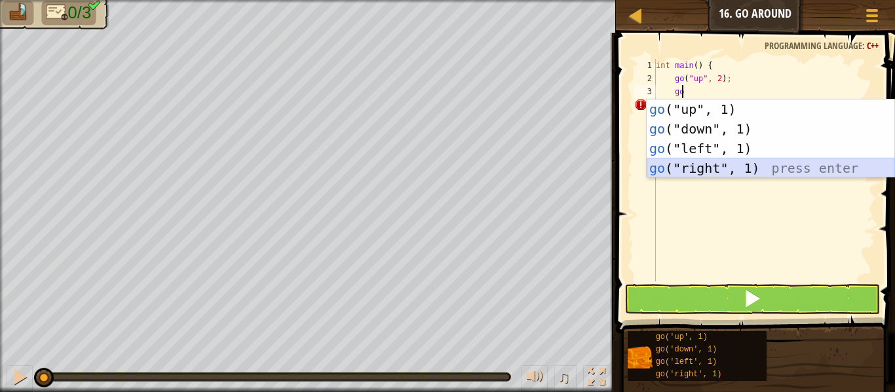
click at [714, 164] on div "go ("up", 1) press enter go ("down", 1) press enter go ("left", 1) press enter …" at bounding box center [771, 159] width 248 height 118
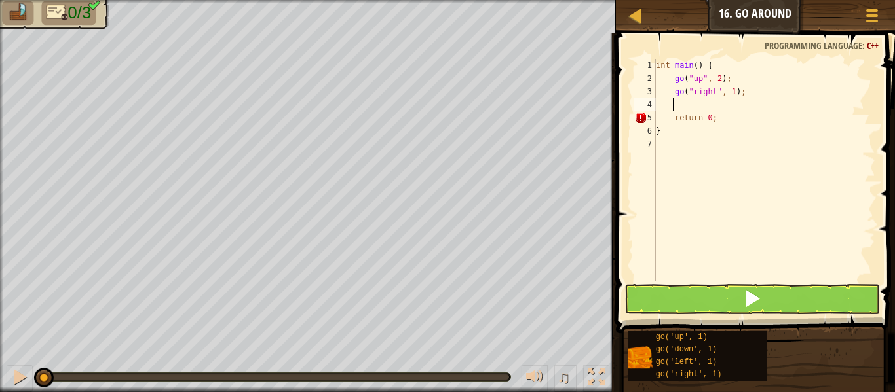
click at [731, 92] on div "int main ( ) { go ( " up " , 2 ) ; go ( " right " , 1 ) ; return 0 ; }" at bounding box center [764, 183] width 222 height 249
type textarea "go("right", 3);"
click at [721, 104] on div "int main ( ) { go ( " up " , 2 ) ; go ( " right " , 3 ) ; return 0 ; }" at bounding box center [764, 183] width 222 height 249
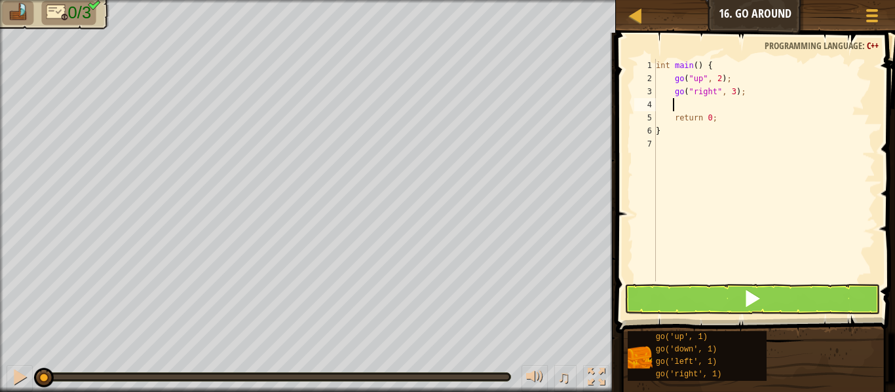
type textarea "g"
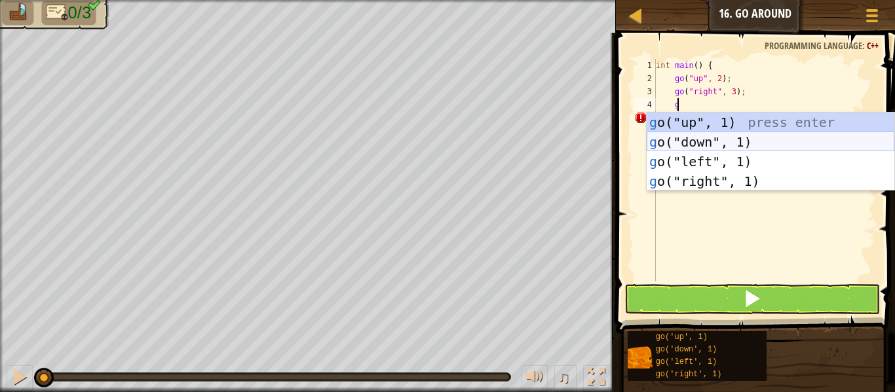
click at [706, 138] on div "g o("up", 1) press enter g o("down", 1) press enter g o("left", 1) press enter …" at bounding box center [771, 172] width 248 height 118
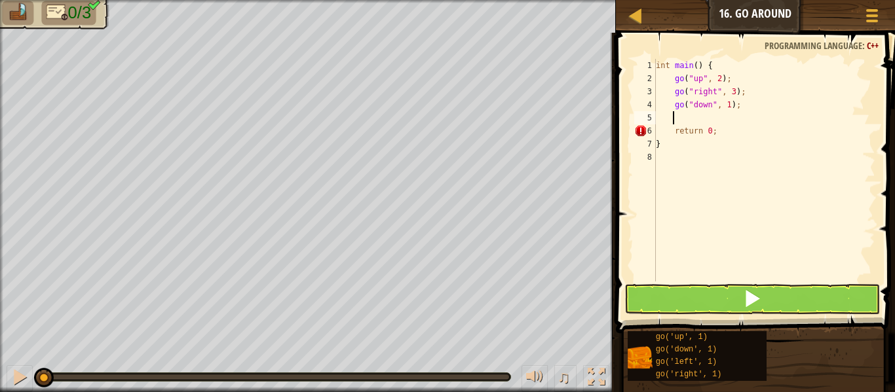
click at [727, 103] on div "int main ( ) { go ( " up " , 2 ) ; go ( " right " , 3 ) ; go ( " down " , 1 ) ;…" at bounding box center [764, 183] width 222 height 249
type textarea "go("down", 2);"
click at [725, 305] on button at bounding box center [752, 299] width 256 height 30
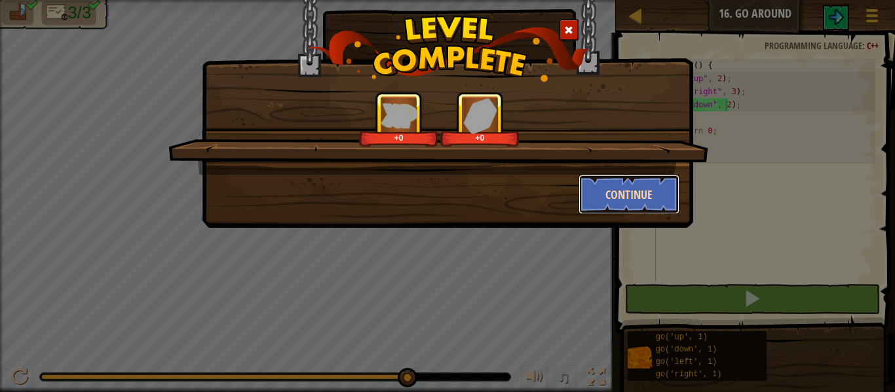
click at [628, 199] on button "Continue" at bounding box center [630, 194] width 102 height 39
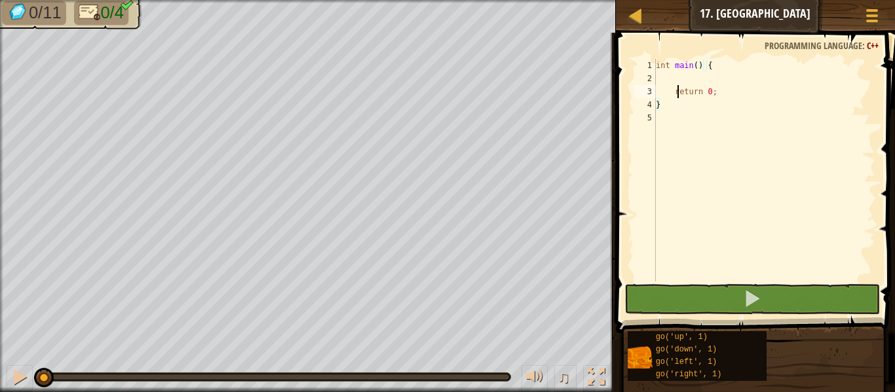
click at [675, 83] on div "int main ( ) { return 0 ; }" at bounding box center [764, 183] width 222 height 249
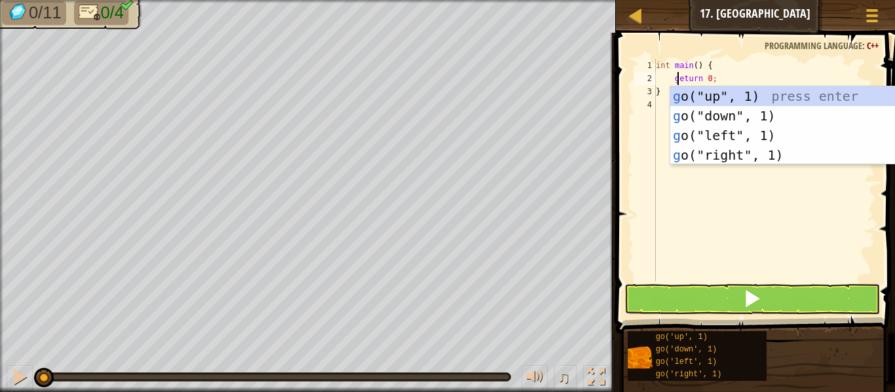
scroll to position [6, 1]
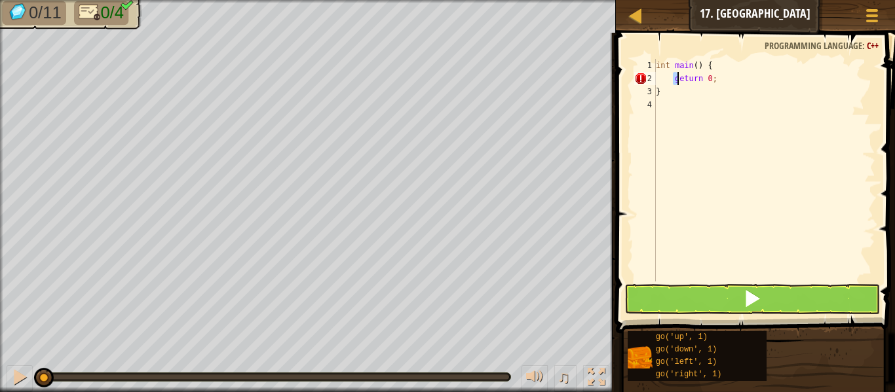
type textarea "return 0;"
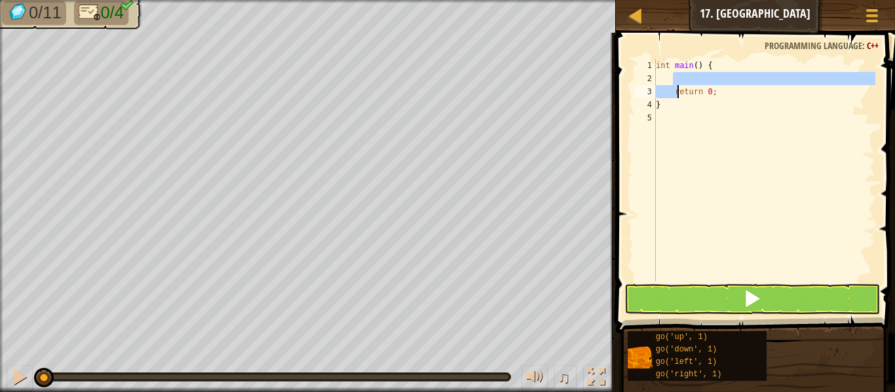
click at [704, 77] on div "int main ( ) { return 0 ; }" at bounding box center [764, 170] width 222 height 223
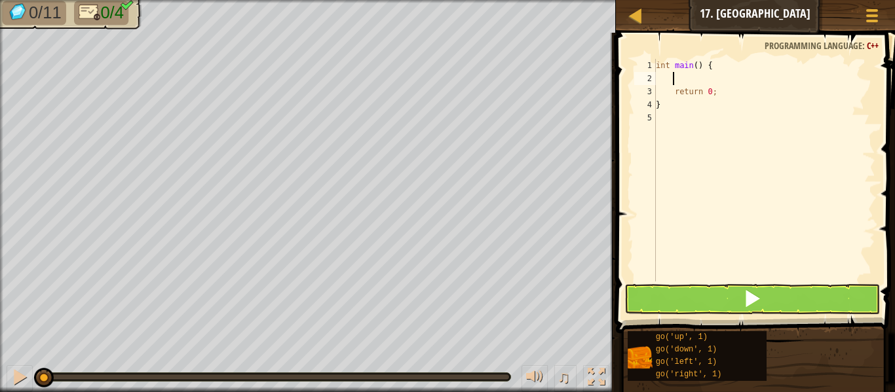
type textarea "g"
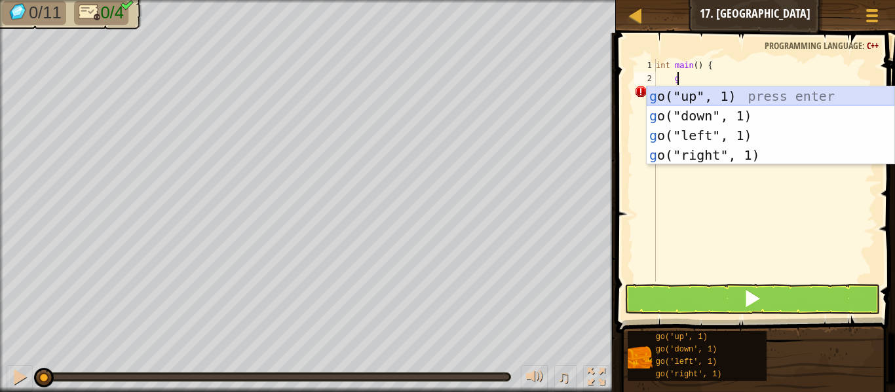
click at [707, 99] on div "g o("up", 1) press enter g o("down", 1) press enter g o("left", 1) press enter …" at bounding box center [771, 145] width 248 height 118
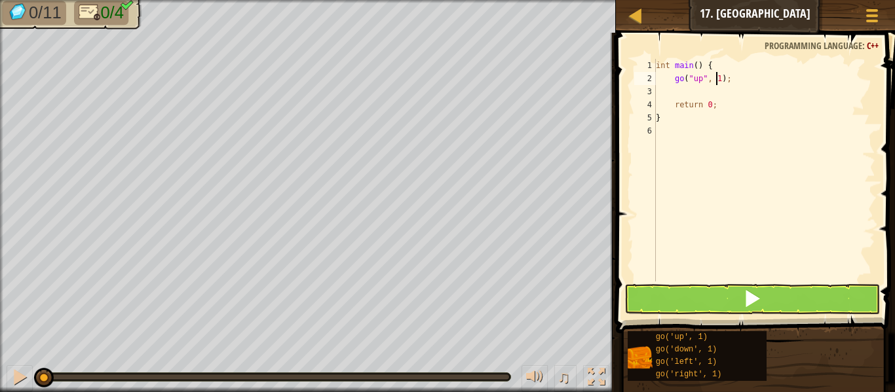
click at [715, 79] on div "int main ( ) { go ( " up " , 1 ) ; return 0 ; }" at bounding box center [764, 183] width 222 height 249
type textarea "go("up", 3);"
click at [731, 77] on div "int main ( ) { go ( " up " , 3 ) ; return 0 ; }" at bounding box center [764, 183] width 222 height 249
click at [679, 93] on div "int main ( ) { go ( " up " , 3 ) ; return 0 ; }" at bounding box center [764, 183] width 222 height 249
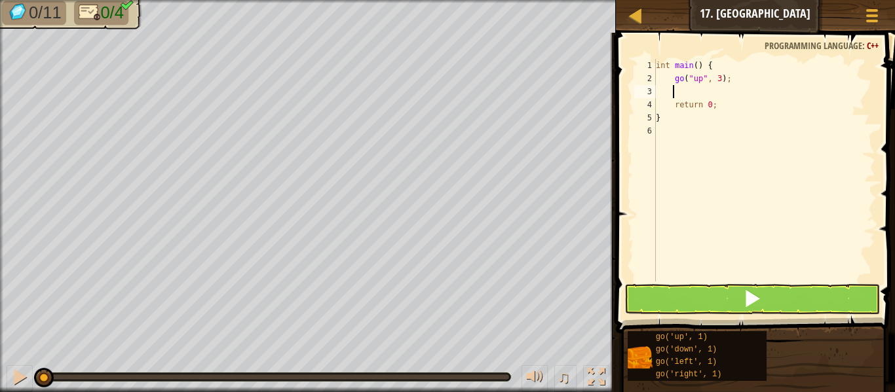
scroll to position [6, 1]
type textarea "g"
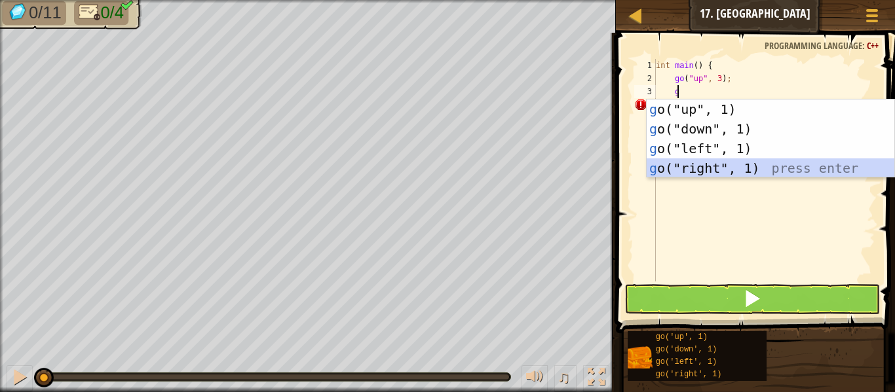
click at [702, 163] on div "g o("up", 1) press enter g o("down", 1) press enter g o("left", 1) press enter …" at bounding box center [771, 159] width 248 height 118
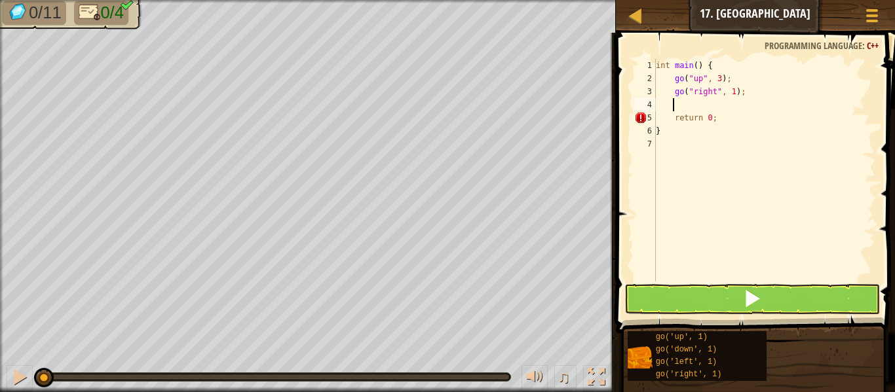
click at [727, 90] on div "int main ( ) { go ( " up " , 3 ) ; go ( " right " , 1 ) ; return 0 ; }" at bounding box center [764, 183] width 222 height 249
type textarea "go("right", 3);"
click at [694, 105] on div "int main ( ) { go ( " up " , 3 ) ; go ( " right " , 3 ) ; return 0 ; }" at bounding box center [764, 183] width 222 height 249
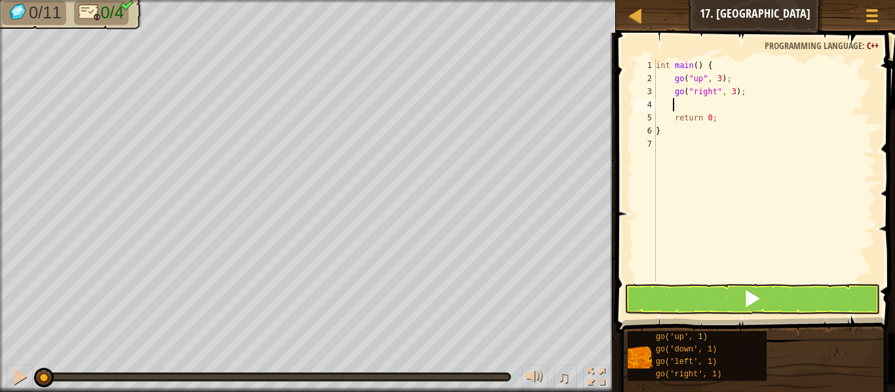
type textarea "g"
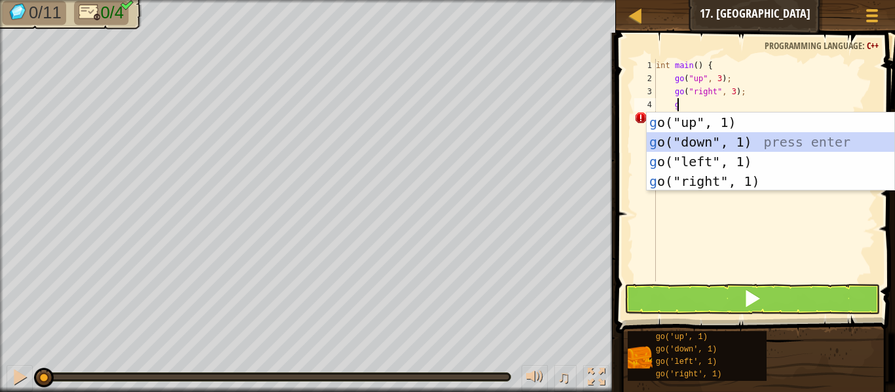
click at [708, 140] on div "g o("up", 1) press enter g o("down", 1) press enter g o("left", 1) press enter …" at bounding box center [771, 172] width 248 height 118
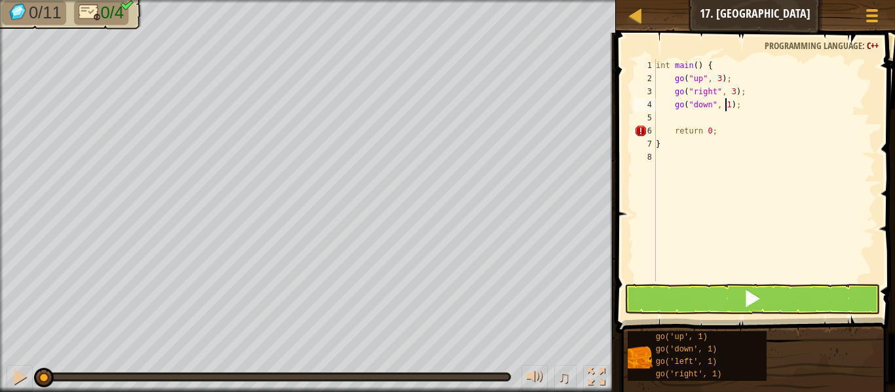
click at [724, 106] on div "int main ( ) { go ( " up " , 3 ) ; go ( " right " , 3 ) ; go ( " down " , 1 ) ;…" at bounding box center [764, 183] width 222 height 249
type textarea "go("down", 3);"
click at [691, 121] on div "int main ( ) { go ( " up " , 3 ) ; go ( " right " , 3 ) ; go ( " down " , 3 ) ;…" at bounding box center [764, 183] width 222 height 249
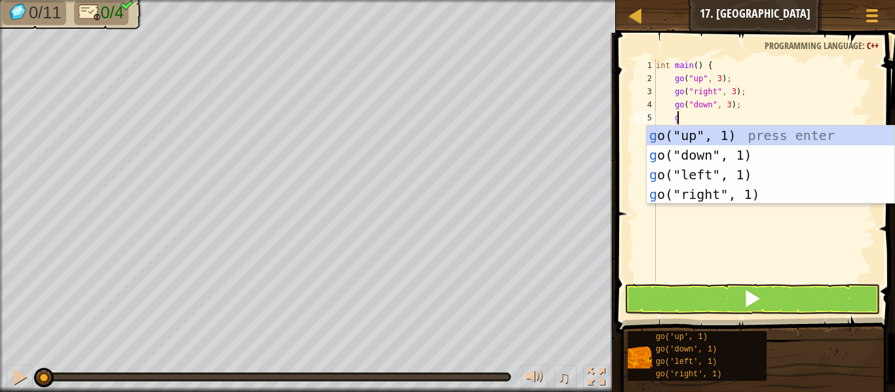
type textarea "g"
click at [708, 180] on div "g o("up", 1) press enter g o("down", 1) press enter g o("left", 1) press enter …" at bounding box center [771, 185] width 248 height 118
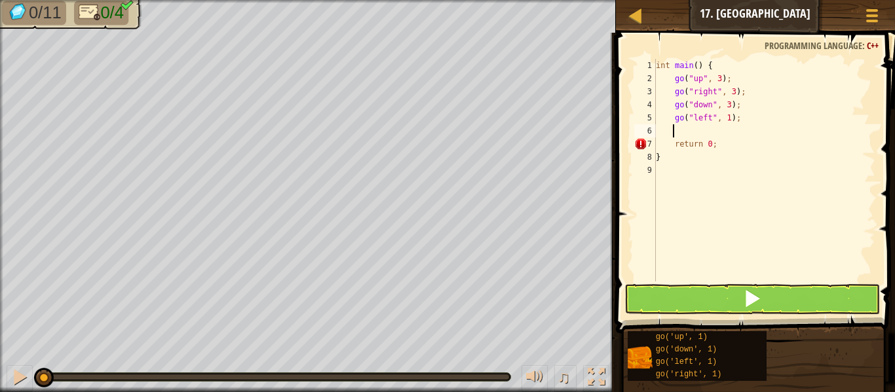
click at [722, 119] on div "int main ( ) { go ( " up " , 3 ) ; go ( " right " , 3 ) ; go ( " down " , 3 ) ;…" at bounding box center [764, 183] width 222 height 249
type textarea "go("left", 2);"
click at [706, 286] on button at bounding box center [752, 299] width 256 height 30
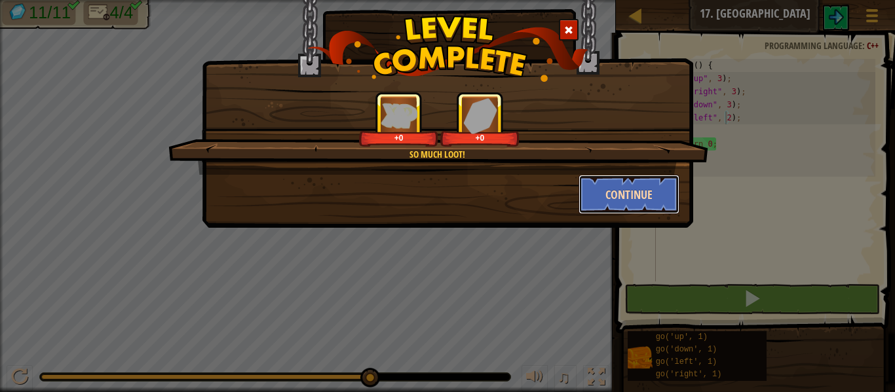
click at [631, 193] on button "Continue" at bounding box center [630, 194] width 102 height 39
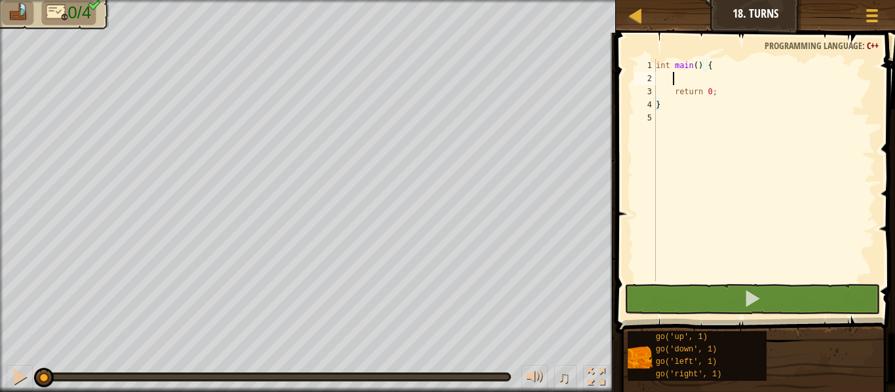
click at [684, 80] on div "int main ( ) { return 0 ; }" at bounding box center [764, 183] width 222 height 249
type textarea "g"
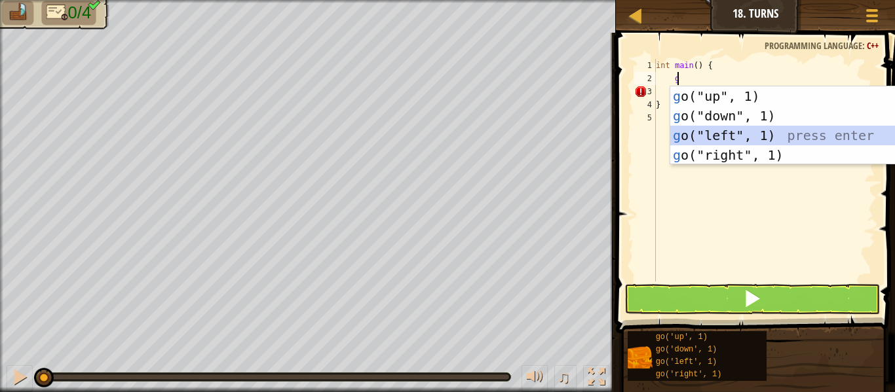
click at [747, 136] on div "g o("up", 1) press enter g o("down", 1) press enter g o("left", 1) press enter …" at bounding box center [794, 145] width 248 height 118
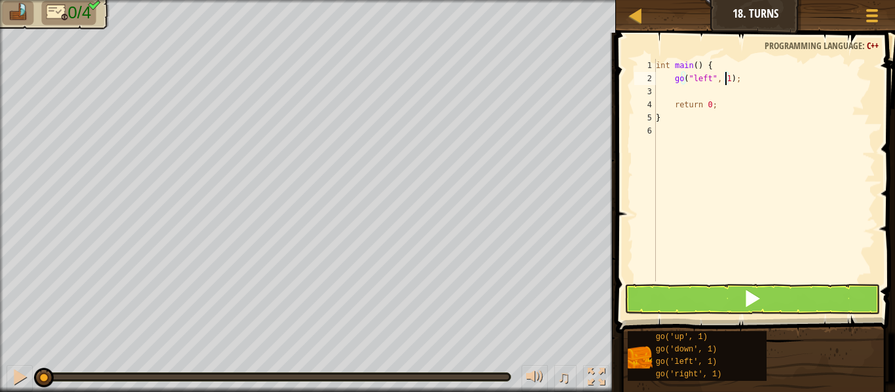
click at [726, 77] on div "int main ( ) { go ( " left " , 1 ) ; return 0 ; }" at bounding box center [764, 183] width 222 height 249
type textarea "go("left", 2);"
click at [696, 88] on div "int main ( ) { go ( " left " , 2 ) ; return 0 ; }" at bounding box center [764, 183] width 222 height 249
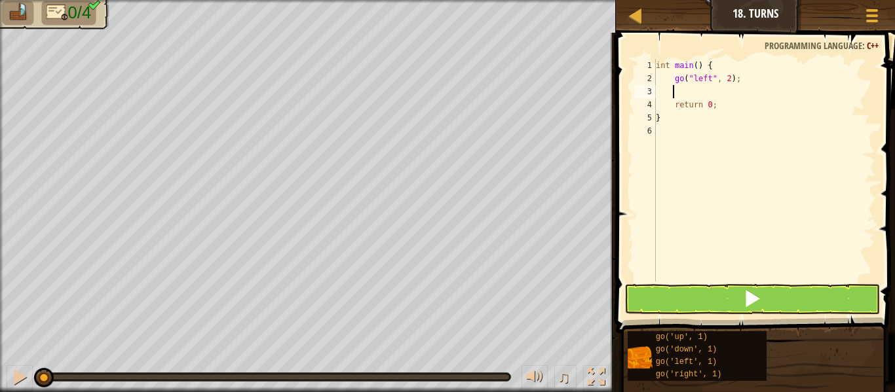
type textarea "g"
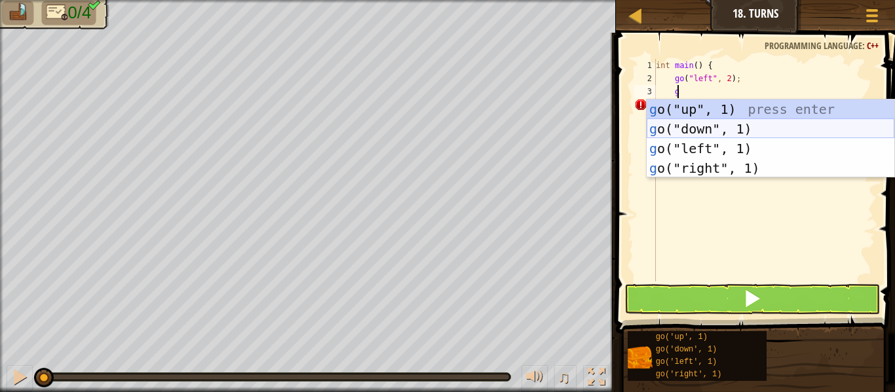
click at [712, 128] on div "g o("up", 1) press enter g o("down", 1) press enter g o("left", 1) press enter …" at bounding box center [771, 159] width 248 height 118
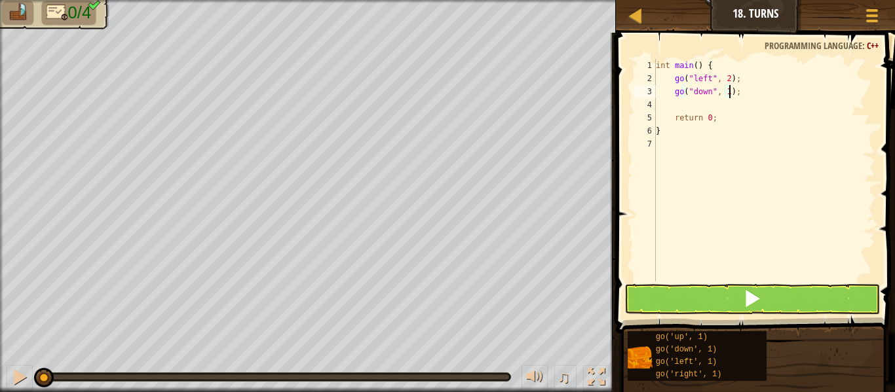
click at [728, 90] on div "int main ( ) { go ( " left " , 2 ) ; go ( " down " , 1 ) ; return 0 ; }" at bounding box center [764, 183] width 222 height 249
type textarea "go("down", 2);"
click at [706, 106] on div "int main ( ) { go ( " left " , 2 ) ; go ( " down " , 2 ) ; return 0 ; }" at bounding box center [764, 183] width 222 height 249
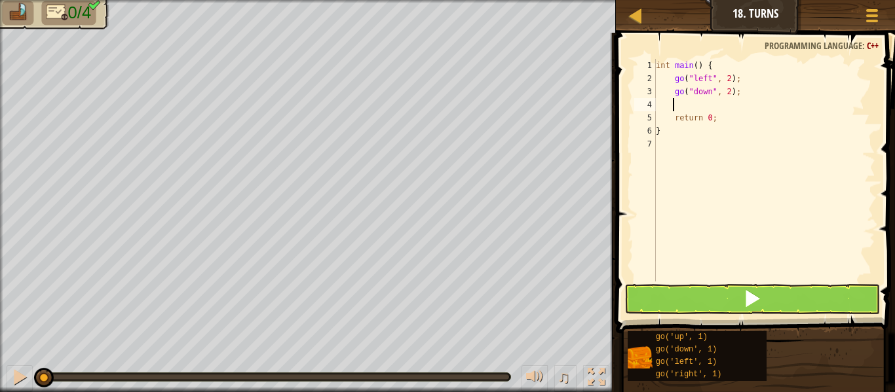
type textarea "g"
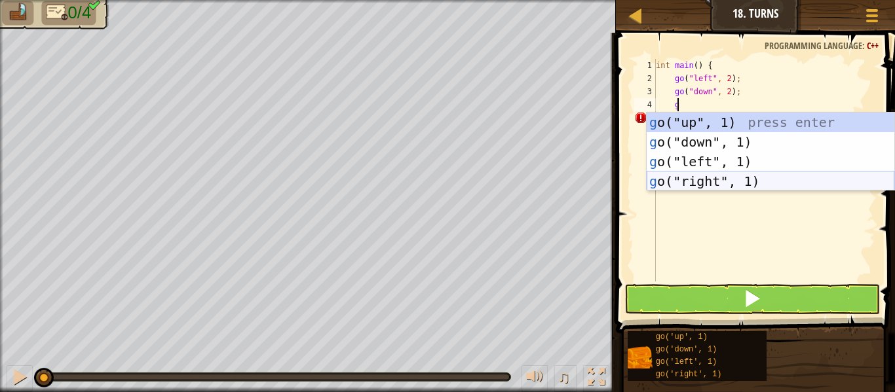
click at [719, 180] on div "g o("up", 1) press enter g o("down", 1) press enter g o("left", 1) press enter …" at bounding box center [771, 172] width 248 height 118
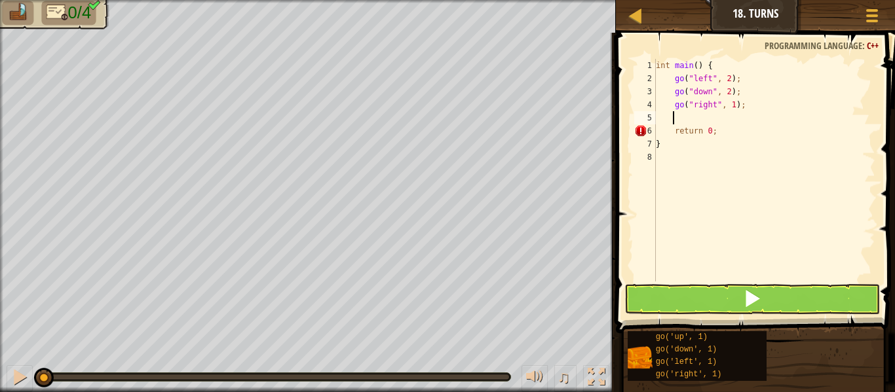
click at [730, 106] on div "int main ( ) { go ( " left " , 2 ) ; go ( " down " , 2 ) ; go ( " right " , 1 )…" at bounding box center [764, 183] width 222 height 249
type textarea "go("right", 4);"
click at [684, 119] on div "int main ( ) { go ( " left " , 2 ) ; go ( " down " , 2 ) ; go ( " right " , 4 )…" at bounding box center [764, 183] width 222 height 249
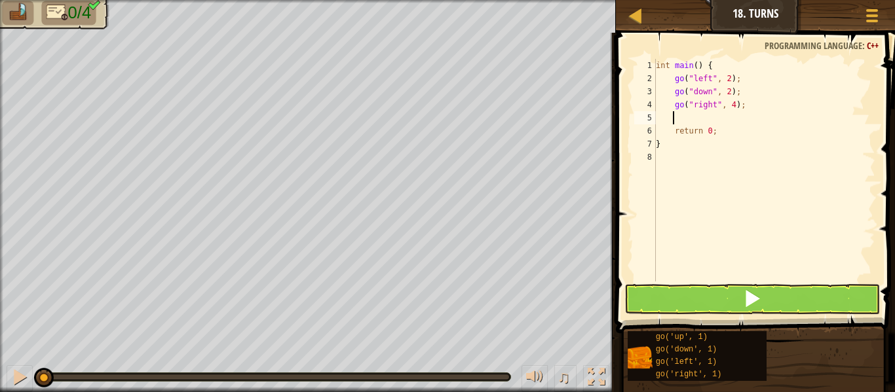
type textarea "g"
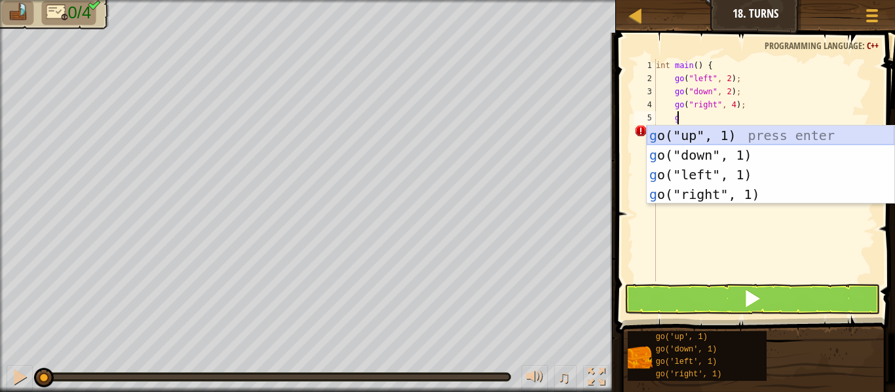
click at [702, 138] on div "g o("up", 1) press enter g o("down", 1) press enter g o("left", 1) press enter …" at bounding box center [771, 185] width 248 height 118
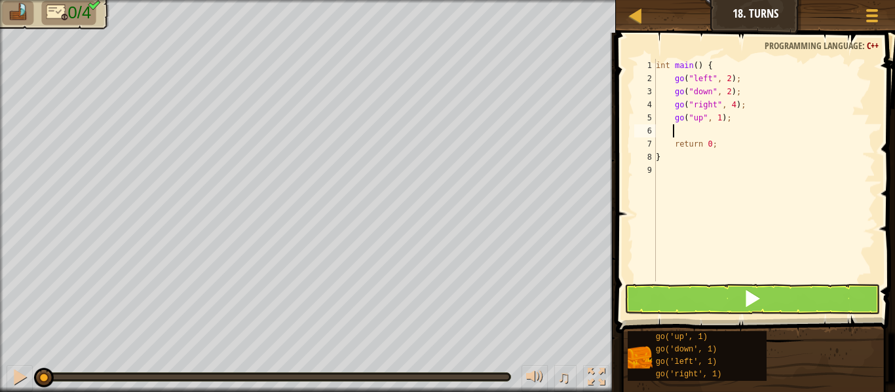
click at [717, 119] on div "int main ( ) { go ( " left " , 2 ) ; go ( " down " , 2 ) ; go ( " right " , 4 )…" at bounding box center [764, 183] width 222 height 249
type textarea "go("up", 3);"
click at [731, 294] on button at bounding box center [752, 299] width 256 height 30
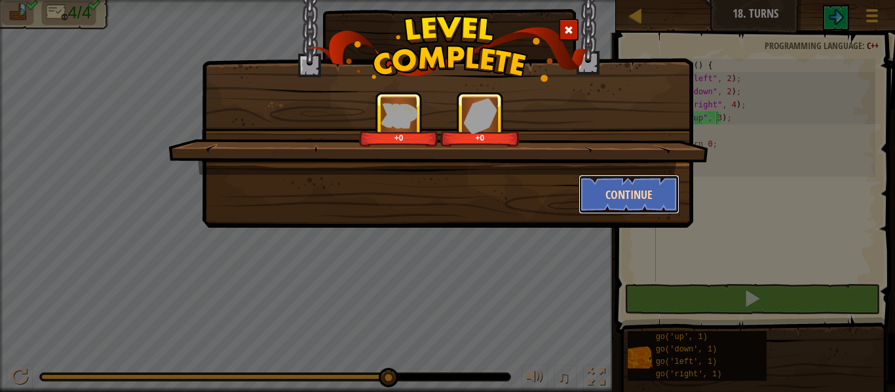
click at [635, 194] on button "Continue" at bounding box center [630, 194] width 102 height 39
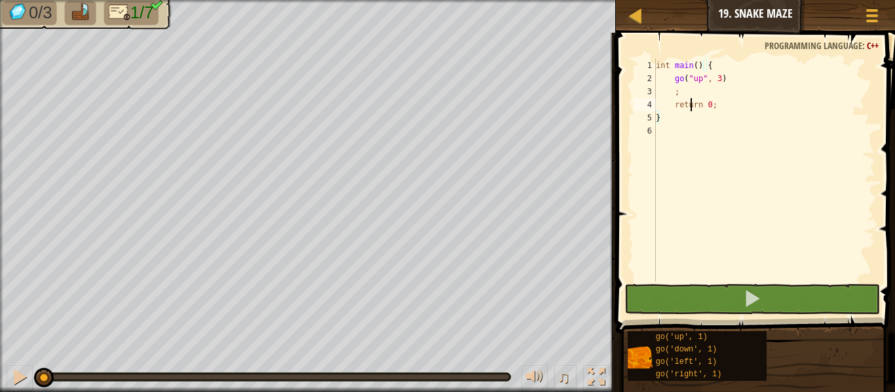
click at [689, 100] on div "int main ( ) { go ( " up " , 3 ) ; return 0 ; }" at bounding box center [764, 183] width 222 height 249
click at [687, 96] on div "int main ( ) { go ( " up " , 3 ) ; return 0 ; }" at bounding box center [764, 183] width 222 height 249
type textarea ";"
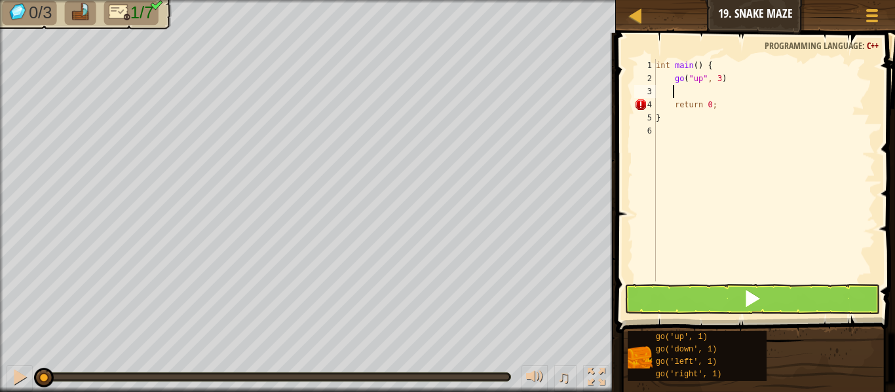
click at [729, 81] on div "int main ( ) { go ( " up " , 3 ) return 0 ; }" at bounding box center [764, 183] width 222 height 249
type textarea "go("up", 3);"
click at [678, 93] on div "int main ( ) { go ( " up " , 3 ) ; return 0 ; }" at bounding box center [764, 183] width 222 height 249
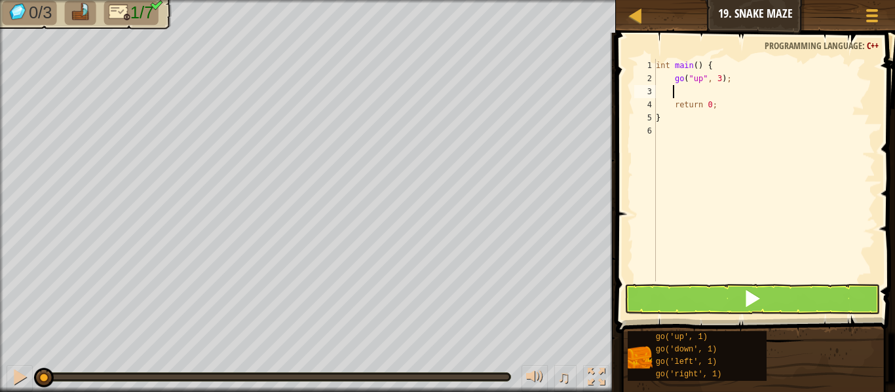
type textarea "g"
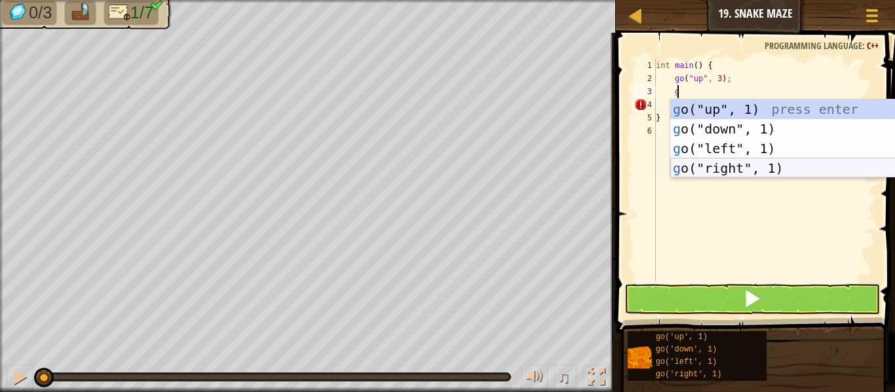
click at [735, 168] on div "g o("up", 1) press enter g o("down", 1) press enter g o("left", 1) press enter …" at bounding box center [794, 159] width 248 height 118
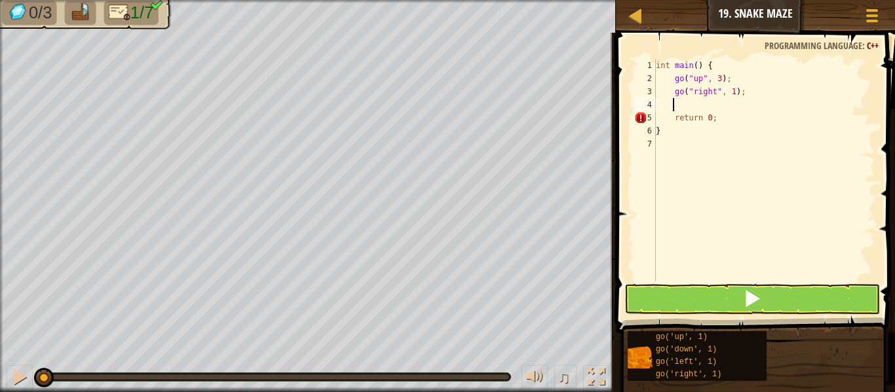
click at [729, 95] on div "int main ( ) { go ( " up " , 3 ) ; go ( " right " , 1 ) ; return 0 ; }" at bounding box center [764, 183] width 222 height 249
type textarea "go("right", 2);"
click at [690, 105] on div "int main ( ) { go ( " up " , 3 ) ; go ( " right " , 2 ) ; return 0 ; }" at bounding box center [764, 183] width 222 height 249
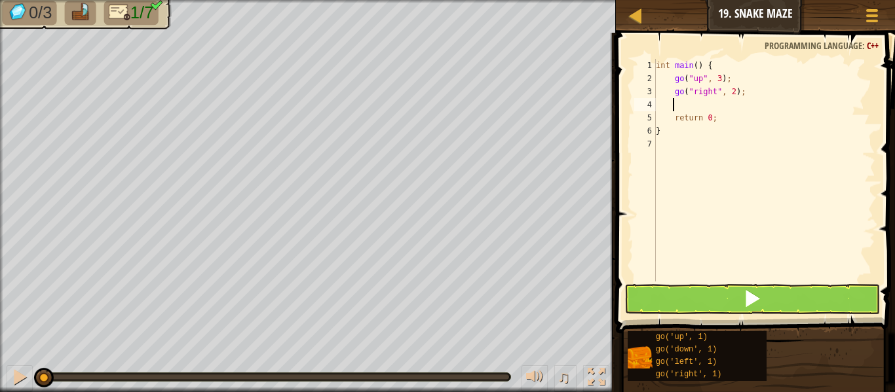
type textarea "g"
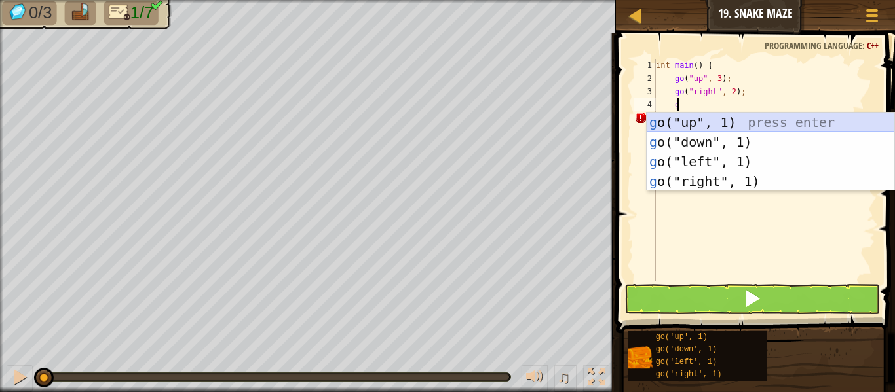
click at [700, 123] on div "g o("up", 1) press enter g o("down", 1) press enter g o("left", 1) press enter …" at bounding box center [771, 172] width 248 height 118
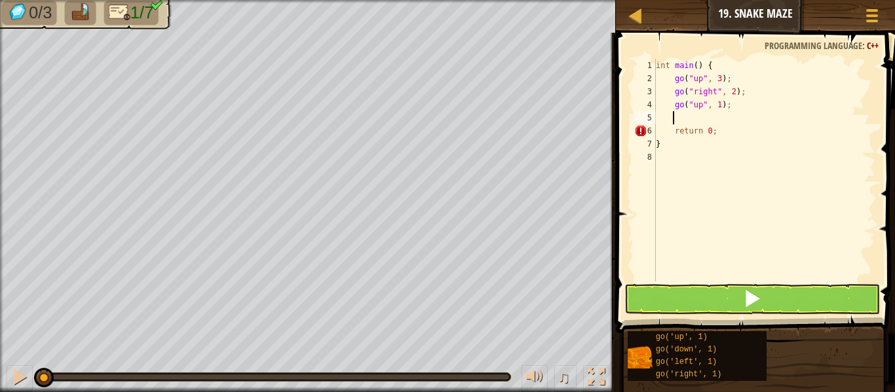
type textarea "g"
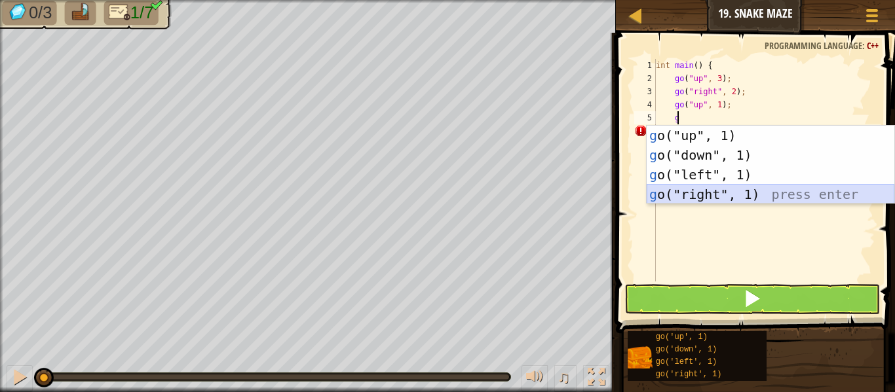
click at [705, 193] on div "g o("up", 1) press enter g o("down", 1) press enter g o("left", 1) press enter …" at bounding box center [771, 185] width 248 height 118
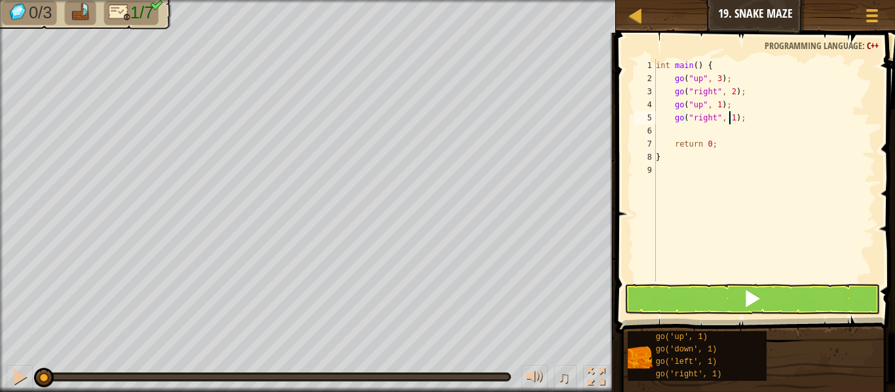
click at [729, 118] on div "int main ( ) { go ( " up " , 3 ) ; go ( " right " , 2 ) ; go ( " up " , 1 ) ; g…" at bounding box center [764, 183] width 222 height 249
type textarea "go("right", 2);"
click at [706, 135] on div "int main ( ) { go ( " up " , 3 ) ; go ( " right " , 2 ) ; go ( " up " , 1 ) ; g…" at bounding box center [764, 183] width 222 height 249
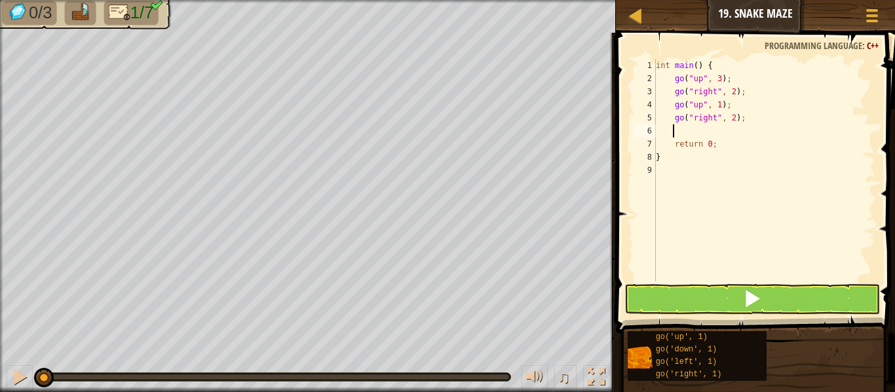
type textarea "g"
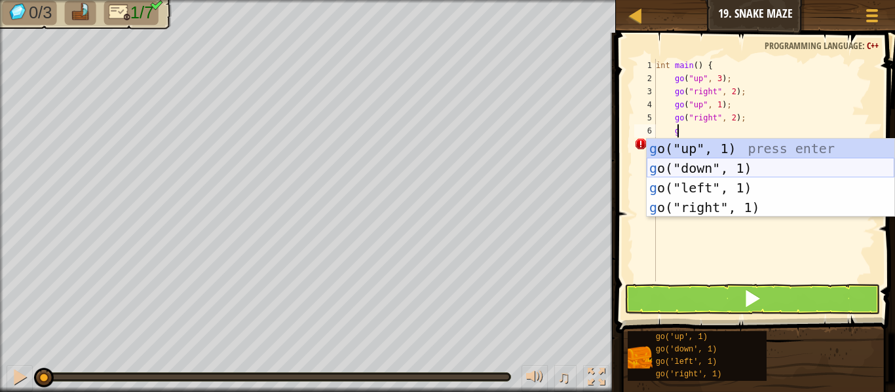
click at [710, 172] on div "g o("up", 1) press enter g o("down", 1) press enter g o("left", 1) press enter …" at bounding box center [771, 198] width 248 height 118
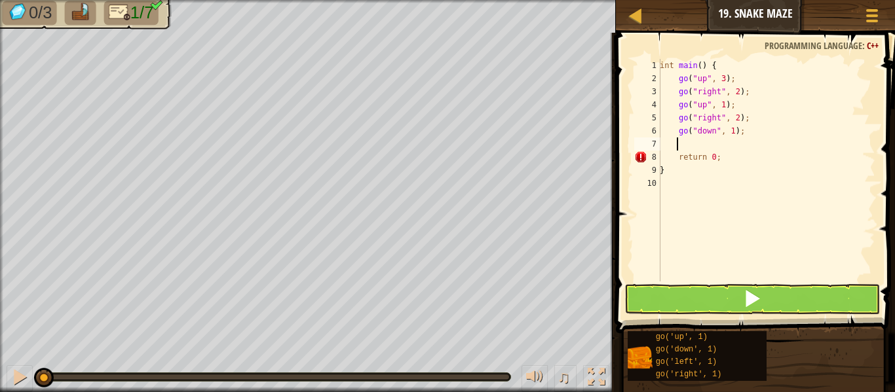
click at [730, 135] on div "int main ( ) { go ( " up " , 3 ) ; go ( " right " , 2 ) ; go ( " up " , 1 ) ; g…" at bounding box center [766, 183] width 218 height 249
type textarea "go("down", 2);"
click at [704, 147] on div "int main ( ) { go ( " up " , 3 ) ; go ( " right " , 2 ) ; go ( " up " , 1 ) ; g…" at bounding box center [766, 183] width 218 height 249
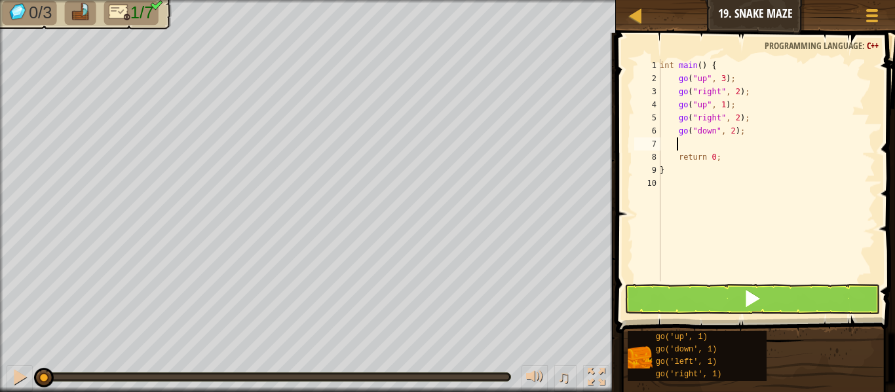
type textarea "g"
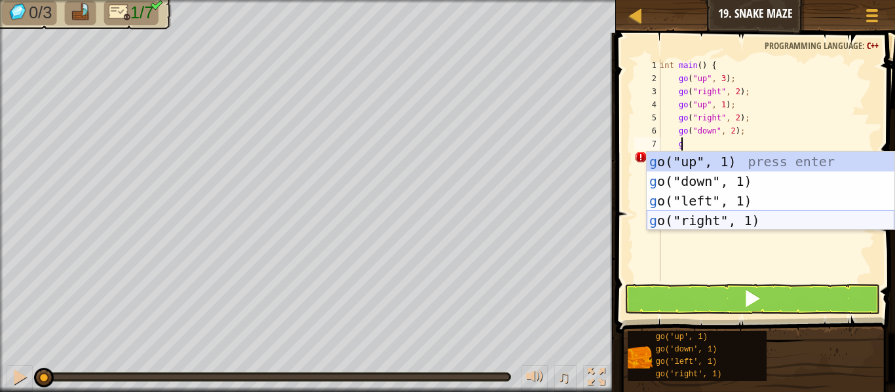
click at [713, 217] on div "g o("up", 1) press enter g o("down", 1) press enter g o("left", 1) press enter …" at bounding box center [771, 211] width 248 height 118
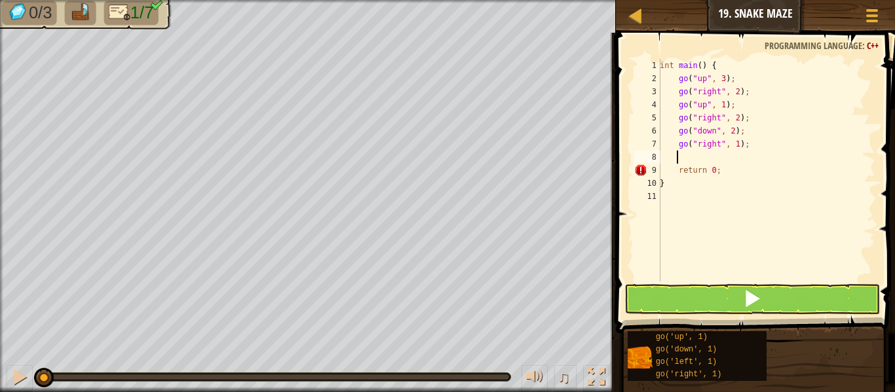
click at [734, 140] on div "int main ( ) { go ( " up " , 3 ) ; go ( " right " , 2 ) ; go ( " up " , 1 ) ; g…" at bounding box center [766, 183] width 218 height 249
type textarea "go("right", 2);"
click at [707, 156] on div "int main ( ) { go ( " up " , 3 ) ; go ( " right " , 2 ) ; go ( " up " , 1 ) ; g…" at bounding box center [766, 183] width 218 height 249
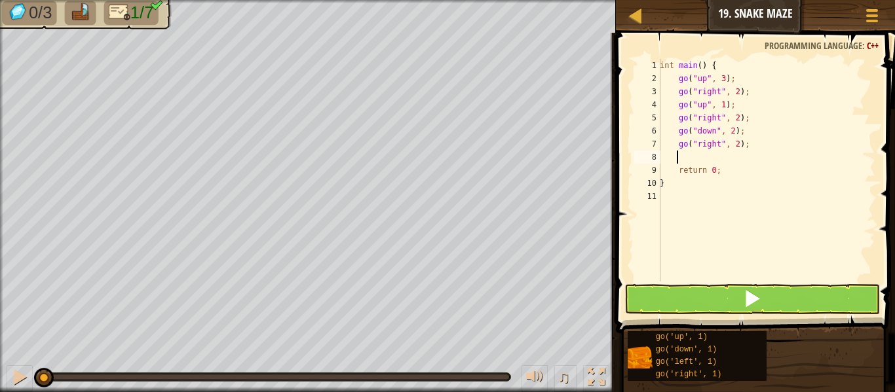
type textarea "g"
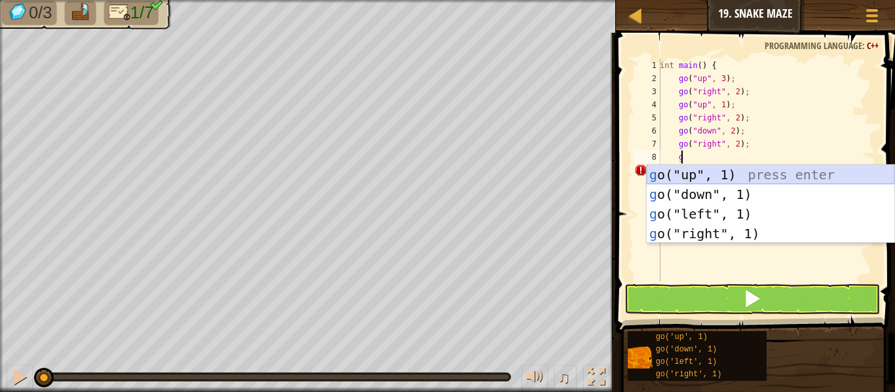
click at [696, 170] on div "g o("up", 1) press enter g o("down", 1) press enter g o("left", 1) press enter …" at bounding box center [771, 224] width 248 height 118
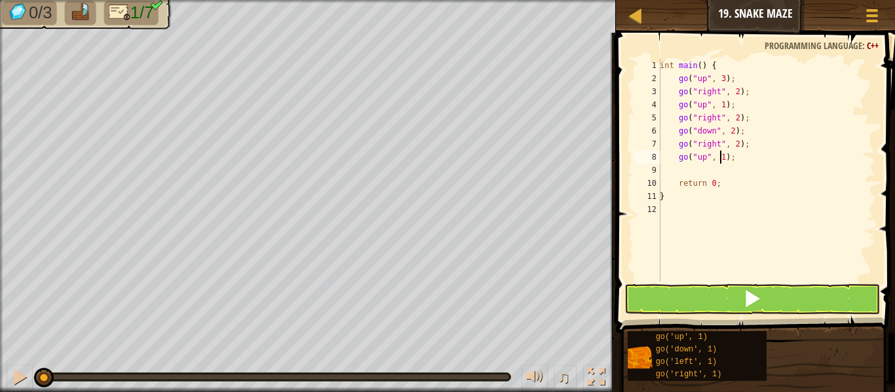
click at [720, 155] on div "int main ( ) { go ( " up " , 3 ) ; go ( " right " , 2 ) ; go ( " up " , 1 ) ; g…" at bounding box center [766, 183] width 218 height 249
type textarea "go("up", 3);"
click at [718, 294] on button at bounding box center [752, 299] width 256 height 30
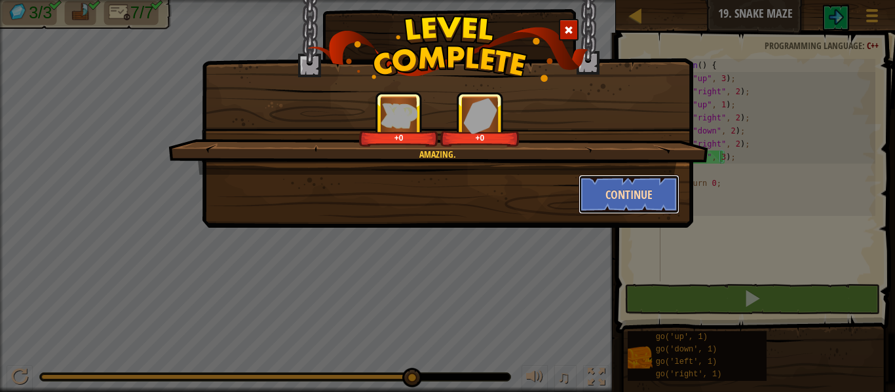
click at [640, 183] on button "Continue" at bounding box center [630, 194] width 102 height 39
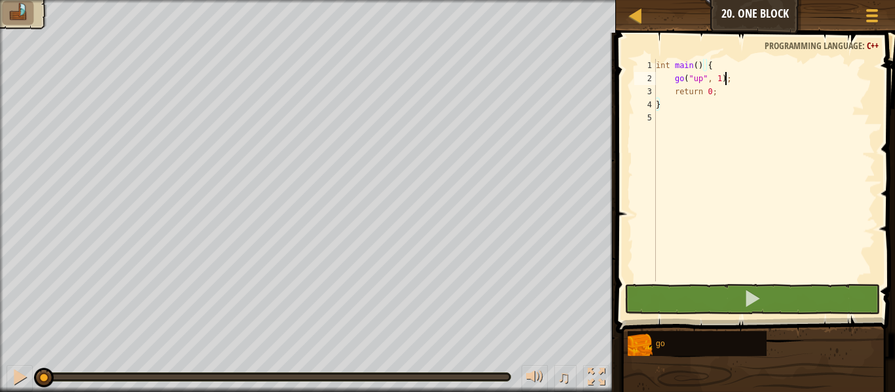
click at [727, 79] on div "int main ( ) { go ( " up " , 1 ) ; return 0 ; }" at bounding box center [764, 183] width 222 height 249
type textarea "go("up", 1);"
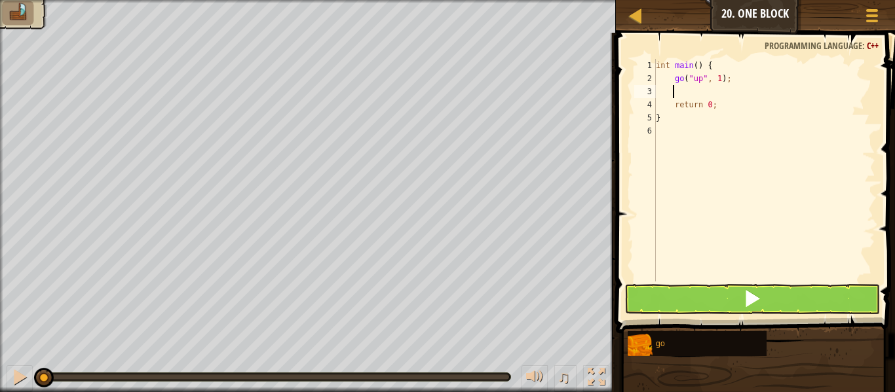
scroll to position [6, 1]
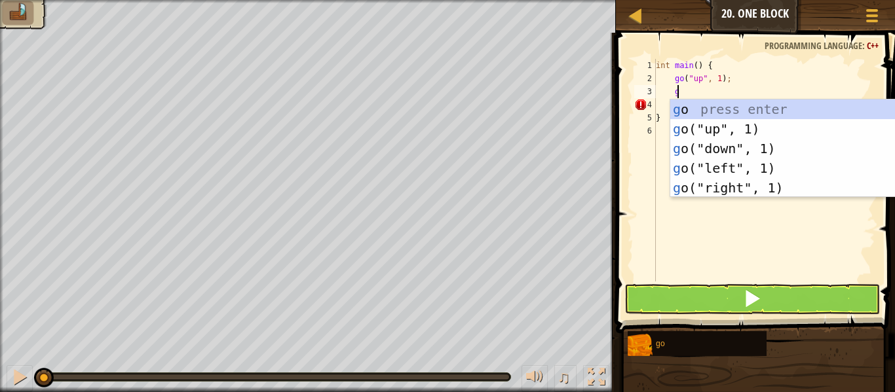
click at [717, 75] on div "int main ( ) { go ( " up " , 1 ) ; g return 0 ; }" at bounding box center [764, 183] width 222 height 249
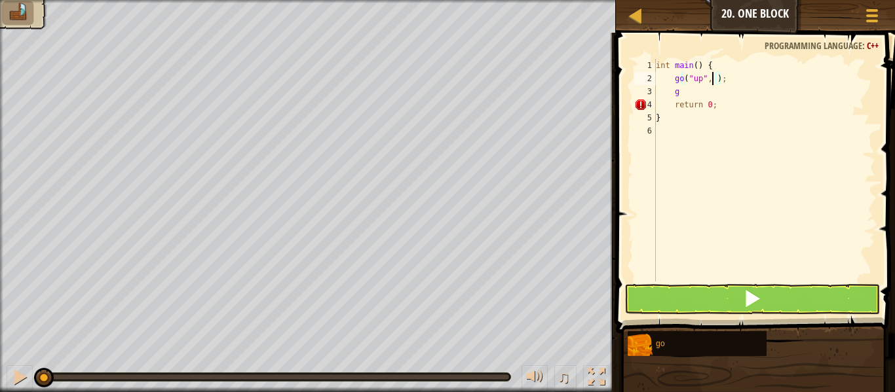
scroll to position [6, 5]
click at [706, 96] on div "int main ( ) { go ( " up " , 2 ) ; g return 0 ; }" at bounding box center [764, 183] width 222 height 249
type textarea "go"
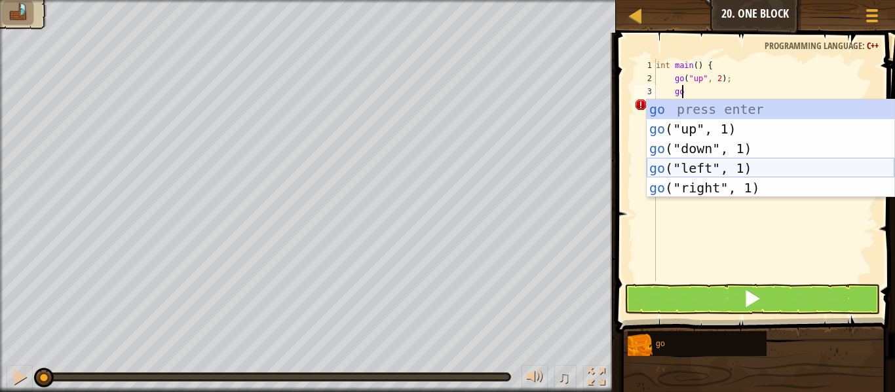
click at [704, 163] on div "go press enter go ("up", 1) press enter go ("down", 1) press enter go ("left", …" at bounding box center [771, 169] width 248 height 138
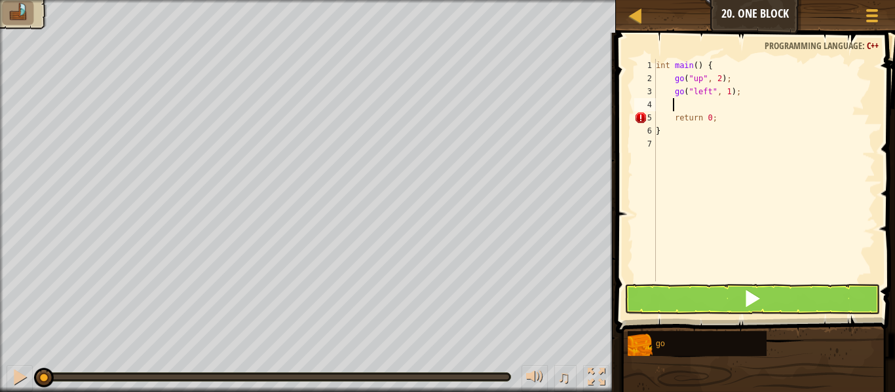
scroll to position [6, 1]
click at [726, 88] on div "int main ( ) { go ( " up " , 2 ) ; go ( " left " , 1 ) ; return 0 ; }" at bounding box center [764, 183] width 222 height 249
type textarea "go("left", 3);"
click at [680, 105] on div "int main ( ) { go ( " up " , 2 ) ; go ( " left " , 3 ) ; return 0 ; }" at bounding box center [764, 183] width 222 height 249
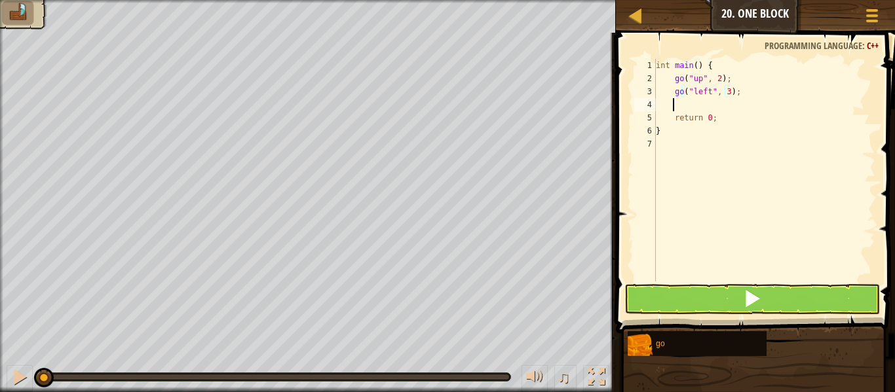
scroll to position [6, 1]
type textarea "g"
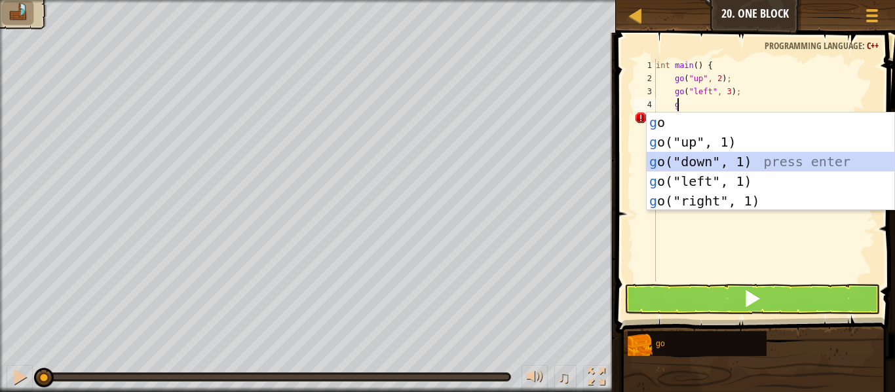
click at [708, 166] on div "g o press enter g o("up", 1) press enter g o("down", 1) press enter g o("left",…" at bounding box center [771, 182] width 248 height 138
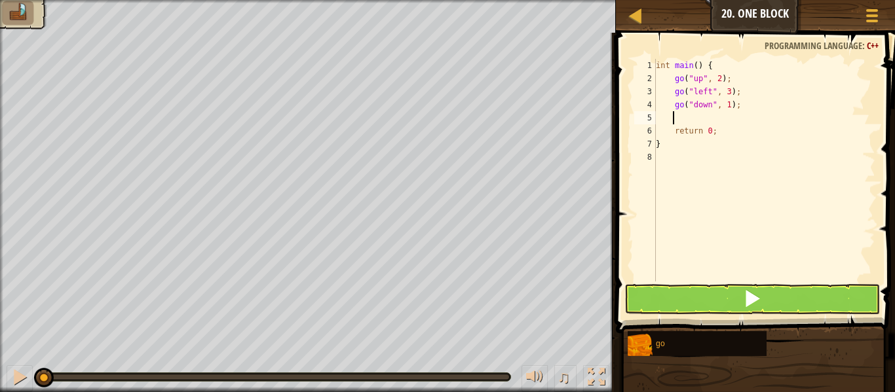
click at [727, 105] on div "int main ( ) { go ( " up " , 2 ) ; go ( " left " , 3 ) ; go ( " down " , 1 ) ; …" at bounding box center [764, 183] width 222 height 249
type textarea "go("down", 2);"
click at [689, 115] on div "int main ( ) { go ( " up " , 2 ) ; go ( " left " , 3 ) ; go ( " down " , 2 ) ; …" at bounding box center [764, 183] width 222 height 249
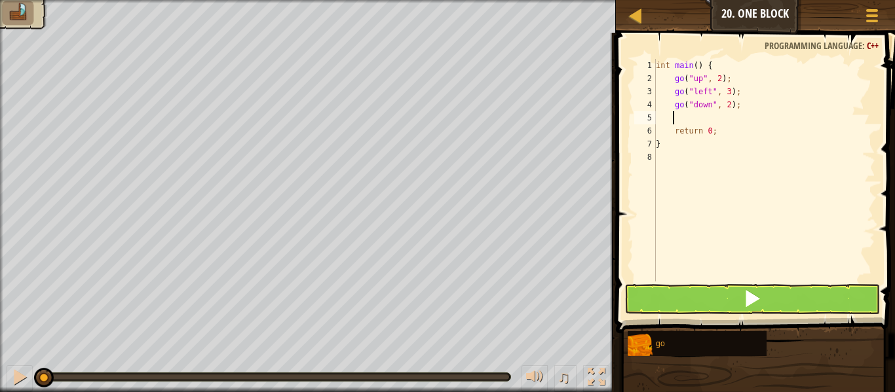
type textarea "g"
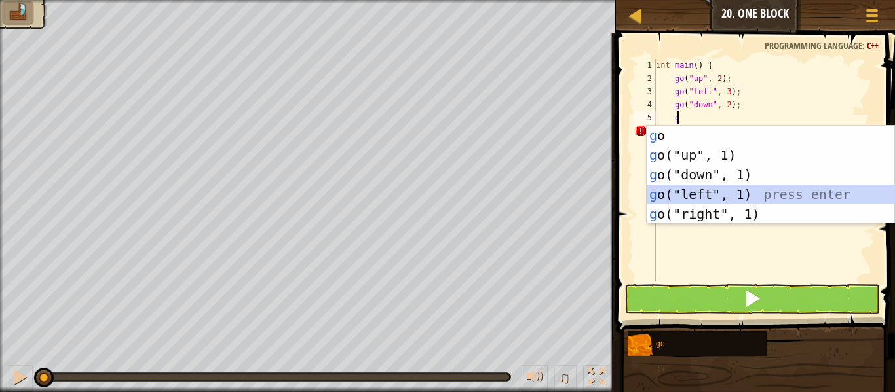
click at [706, 197] on div "g o press enter g o("up", 1) press enter g o("down", 1) press enter g o("left",…" at bounding box center [771, 195] width 248 height 138
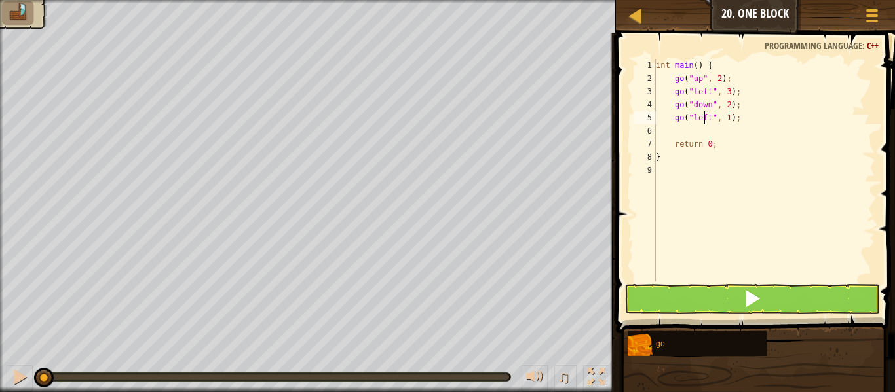
click at [705, 118] on div "int main ( ) { go ( " up " , 2 ) ; go ( " left " , 3 ) ; go ( " down " , 2 ) ; …" at bounding box center [764, 183] width 222 height 249
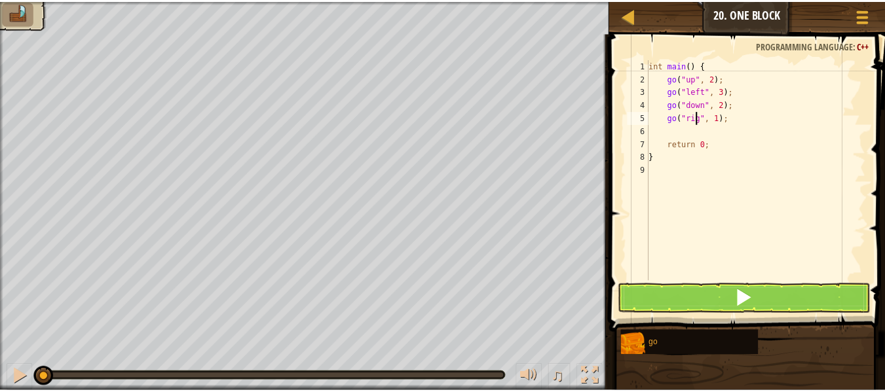
scroll to position [6, 5]
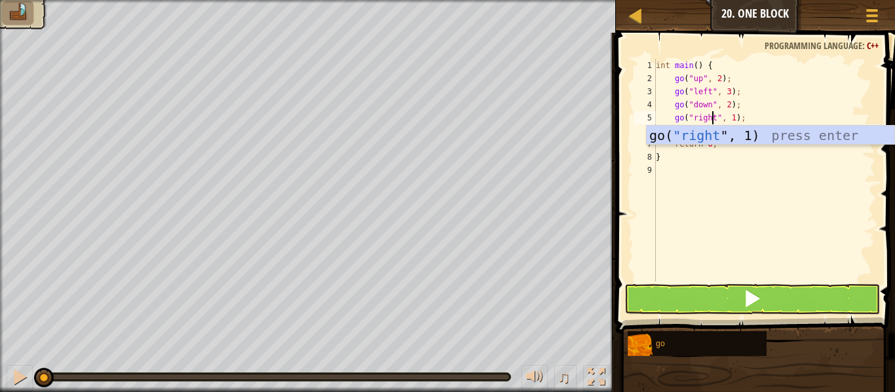
type textarea "go("right", 1);"
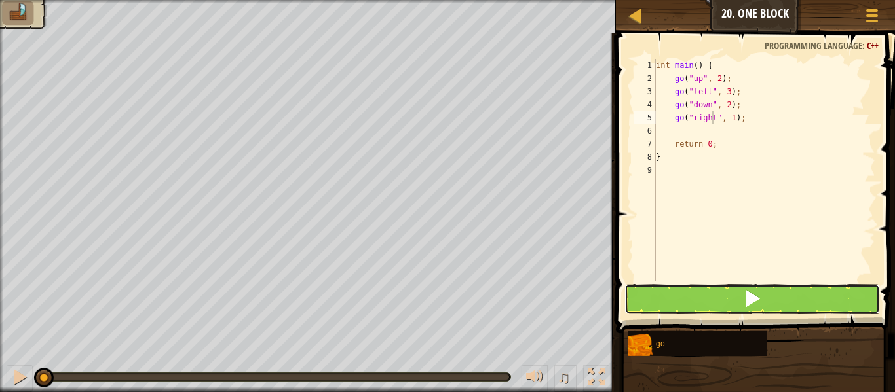
click at [731, 303] on button at bounding box center [752, 299] width 256 height 30
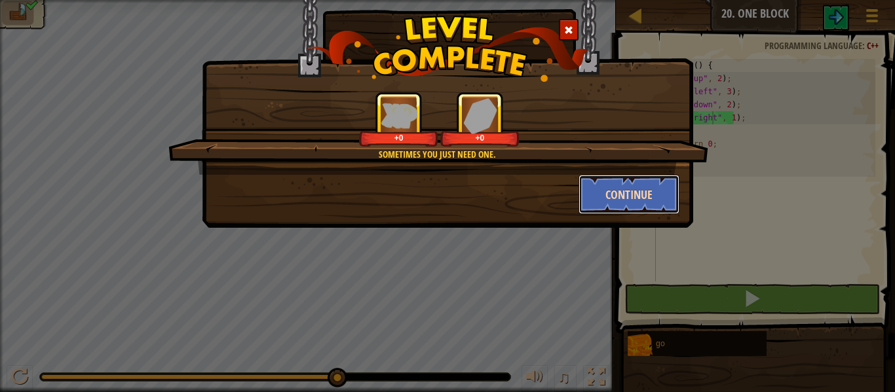
click at [643, 194] on button "Continue" at bounding box center [630, 194] width 102 height 39
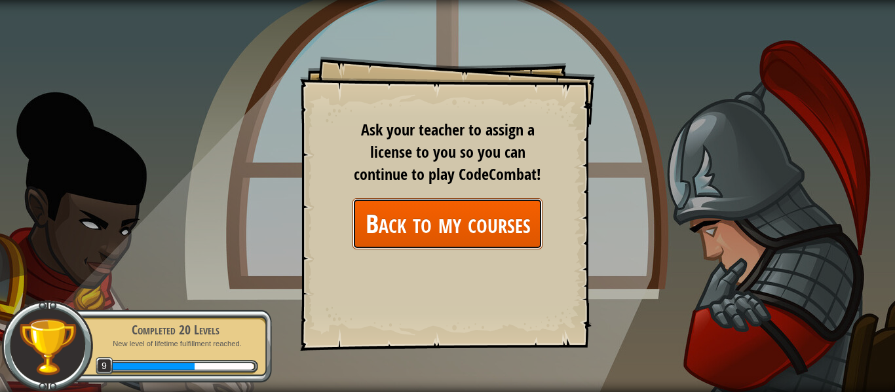
click at [472, 231] on link "Back to my courses" at bounding box center [447, 224] width 190 height 50
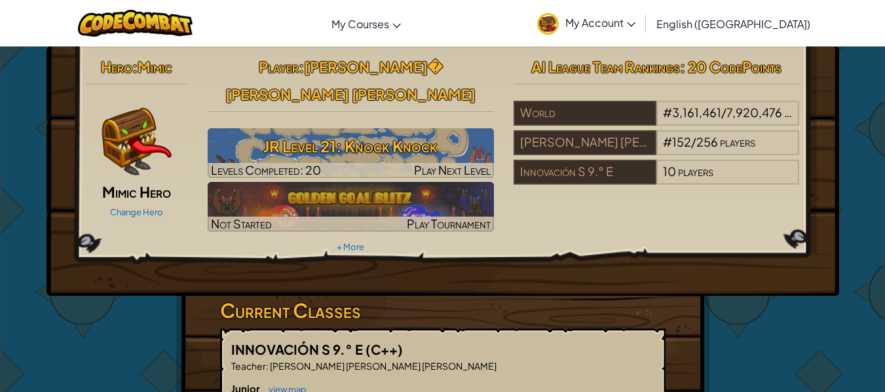
scroll to position [249, 0]
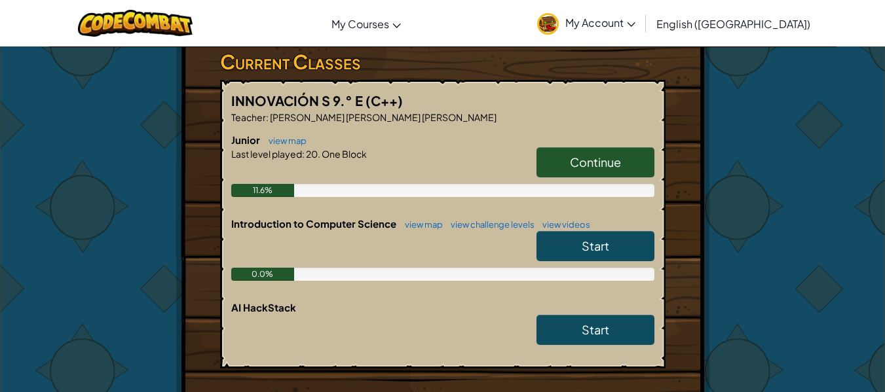
click at [617, 244] on link "Start" at bounding box center [596, 246] width 118 height 30
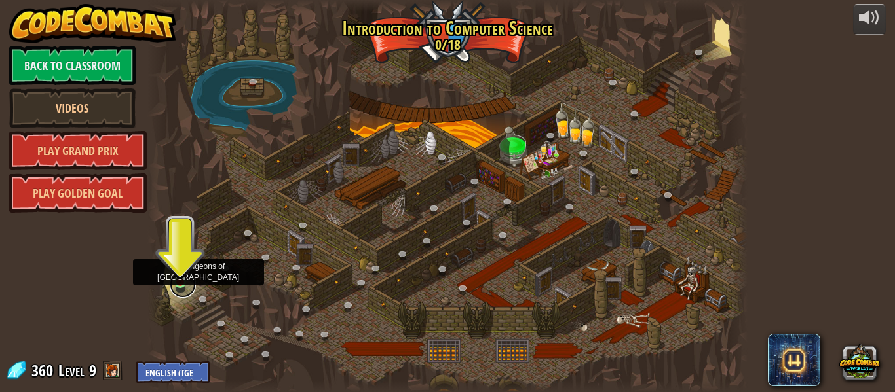
click at [179, 286] on link at bounding box center [183, 285] width 26 height 26
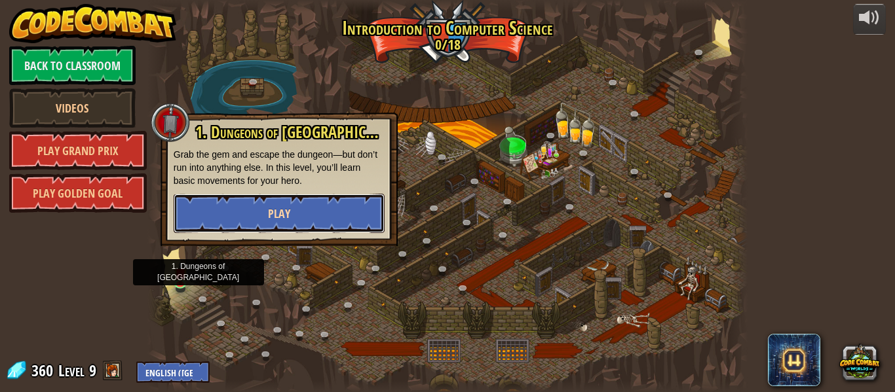
click at [283, 216] on span "Play" at bounding box center [279, 214] width 22 height 16
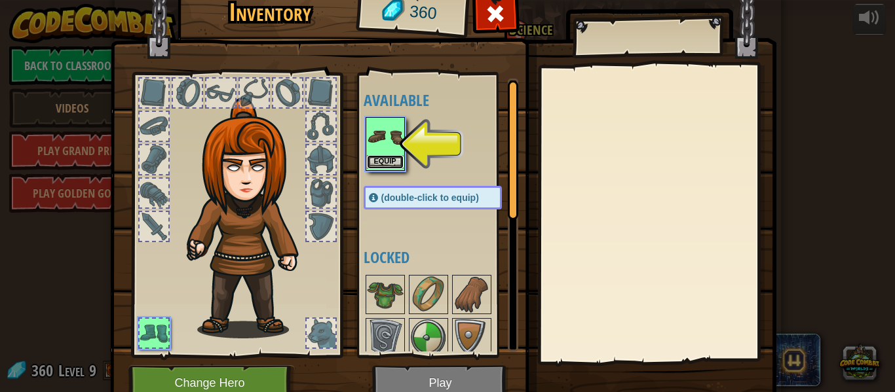
click at [374, 161] on button "Equip" at bounding box center [385, 162] width 37 height 14
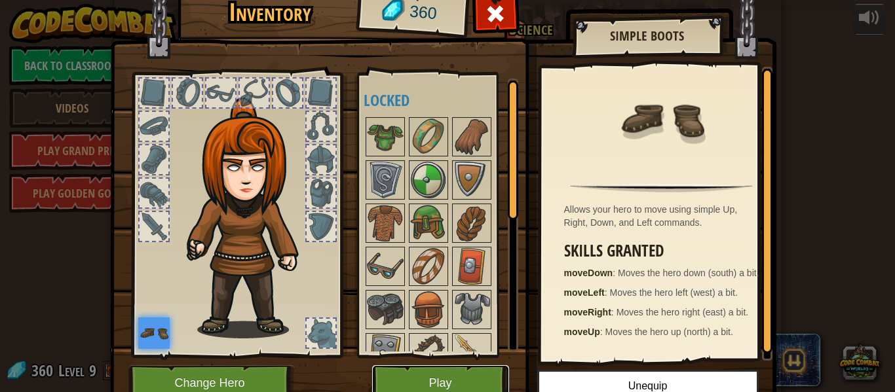
click at [415, 381] on button "Play" at bounding box center [440, 384] width 137 height 36
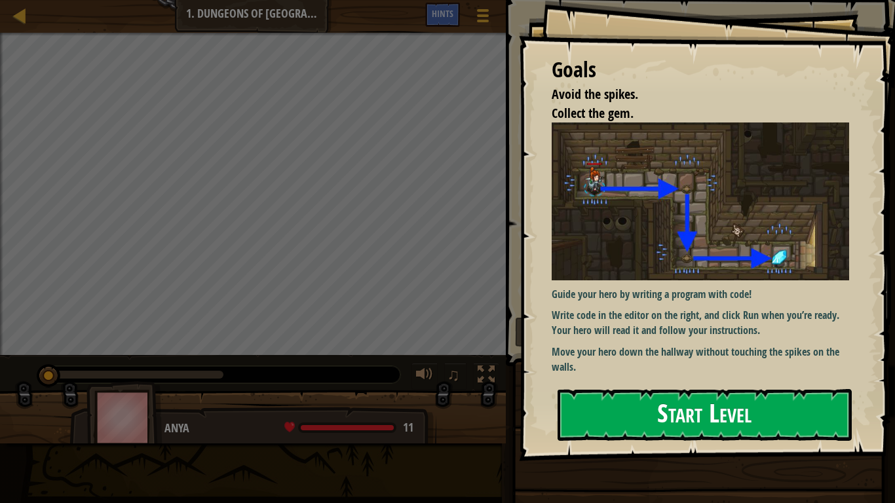
click at [675, 392] on button "Start Level" at bounding box center [705, 415] width 294 height 52
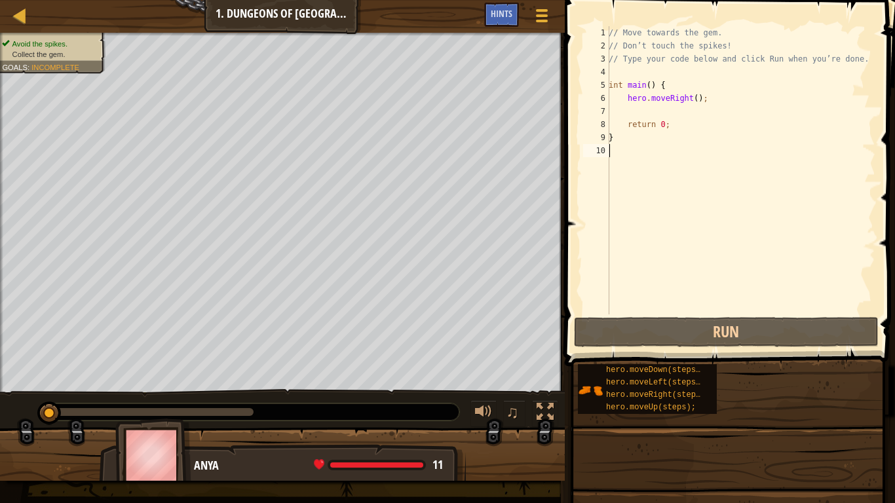
type textarea "}"
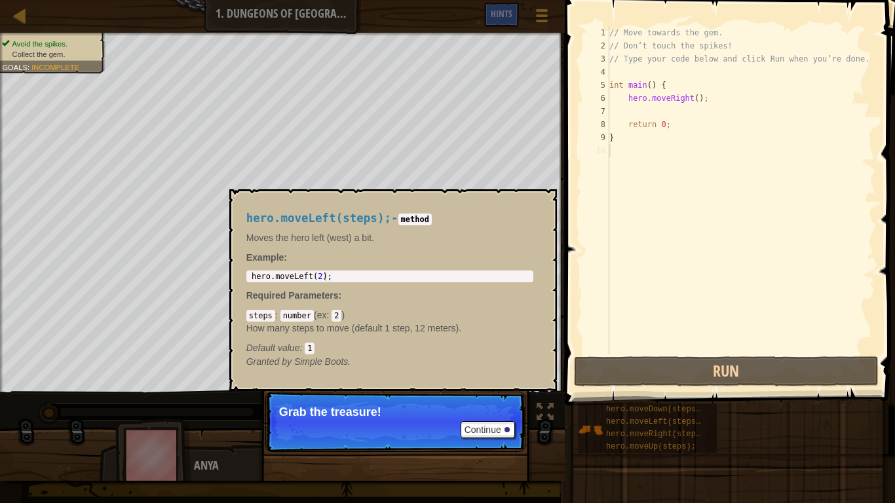
type textarea "}"
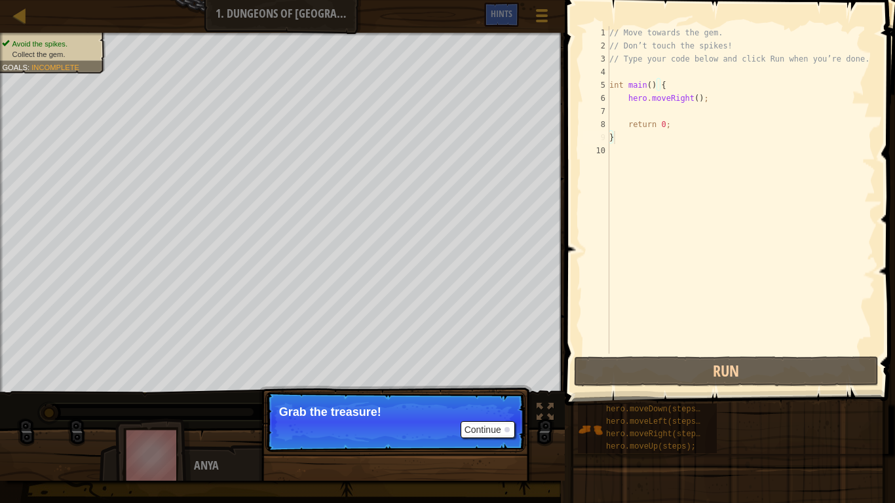
click at [484, 392] on p "Continue Grab the treasure!" at bounding box center [395, 422] width 260 height 60
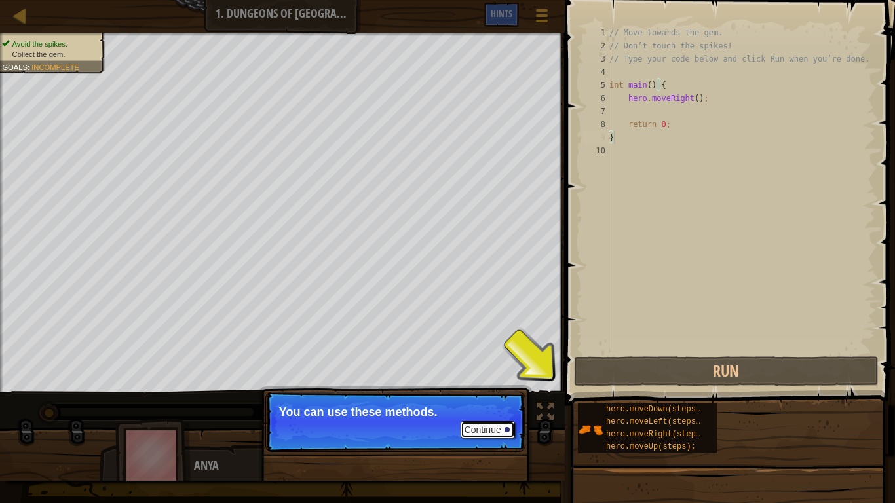
click at [491, 392] on button "Continue" at bounding box center [488, 429] width 54 height 17
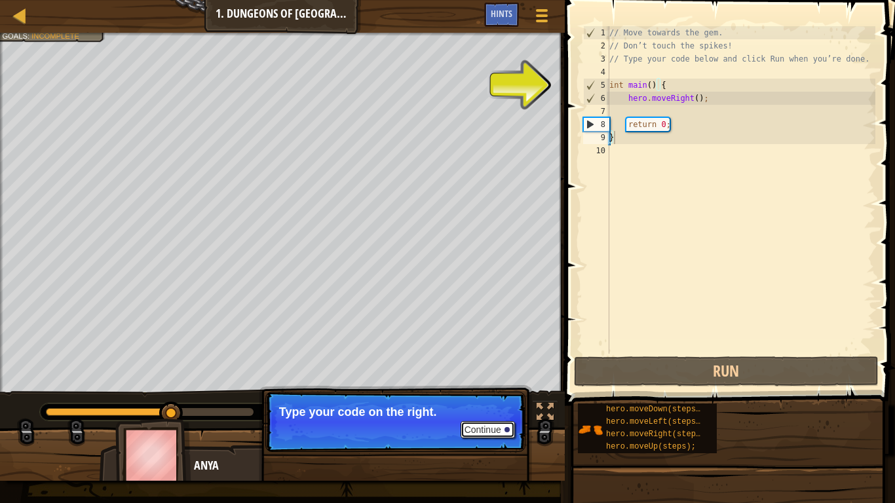
click at [490, 392] on button "Continue" at bounding box center [488, 429] width 54 height 17
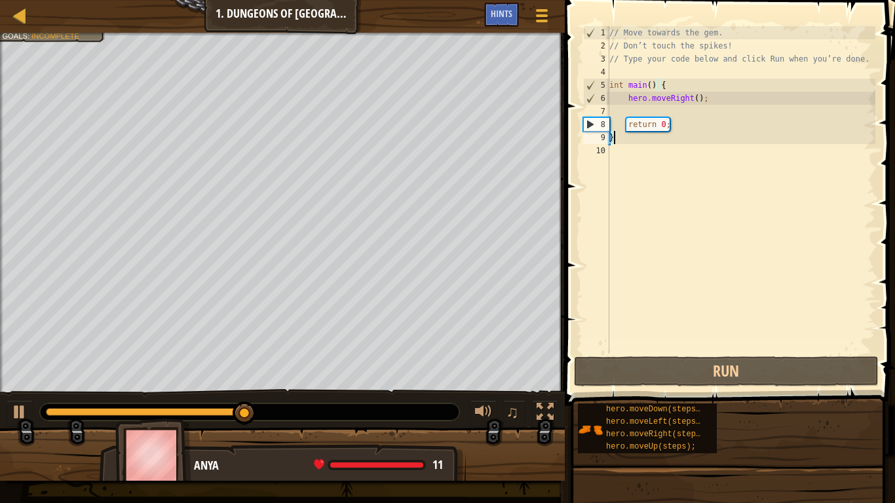
click at [645, 108] on div "// Move towards the gem. // Don’t touch the spikes! // Type your code below and…" at bounding box center [741, 203] width 269 height 354
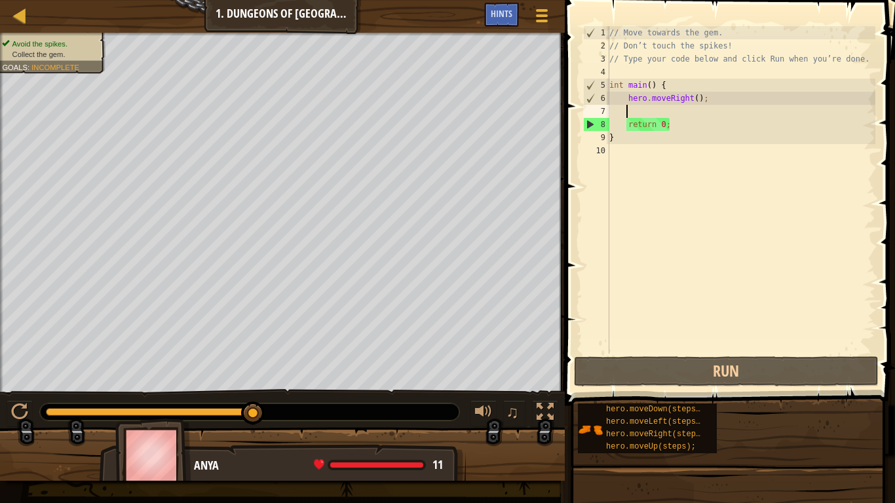
type textarea "he"
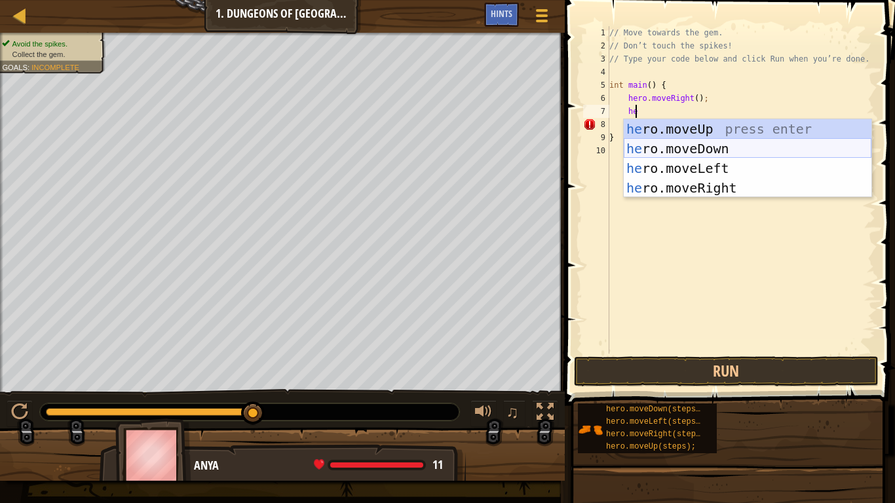
click at [668, 143] on div "he ro.moveUp press enter he ro.moveDown press enter he ro.moveLeft press enter …" at bounding box center [748, 178] width 248 height 118
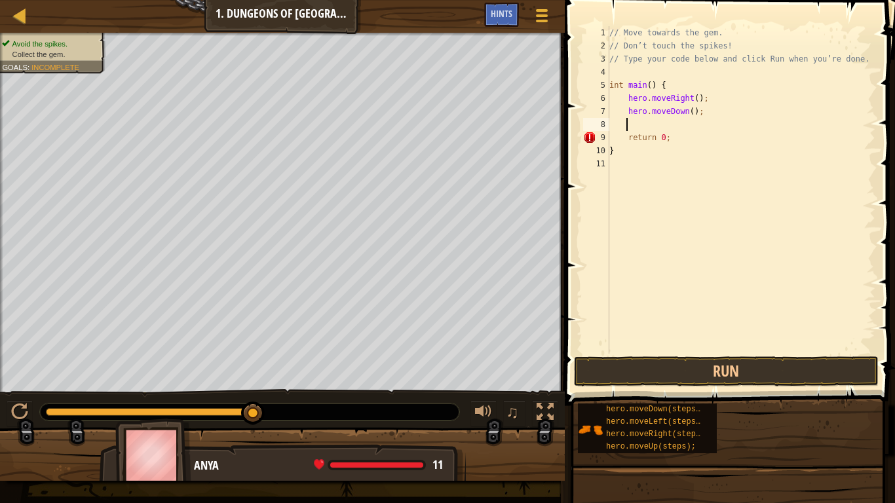
scroll to position [6, 1]
click at [689, 111] on div "// Move towards the gem. // Don’t touch the spikes! // Type your code below and…" at bounding box center [741, 203] width 269 height 354
type textarea "hero.moveDown(2);"
click at [655, 121] on div "// Move towards the gem. // Don’t touch the spikes! // Type your code below and…" at bounding box center [741, 203] width 269 height 354
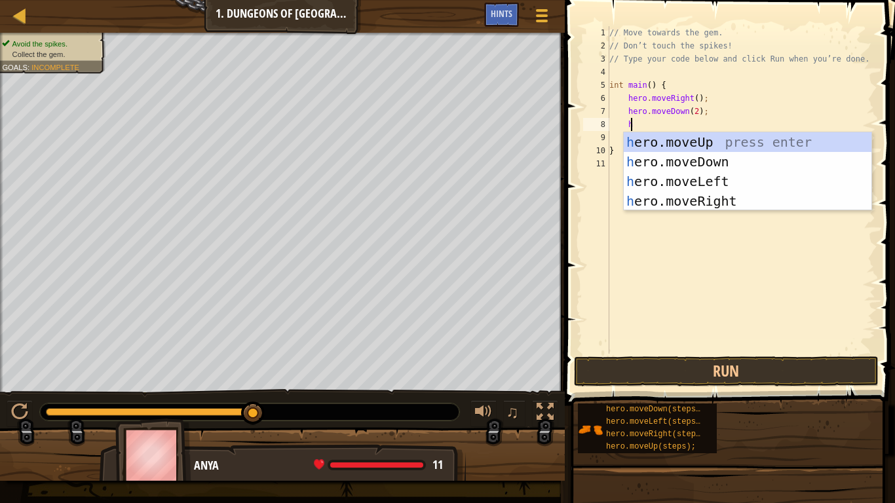
type textarea "he"
click at [679, 198] on div "he ro.moveUp press enter he ro.moveDown press enter he ro.moveLeft press enter …" at bounding box center [748, 191] width 248 height 118
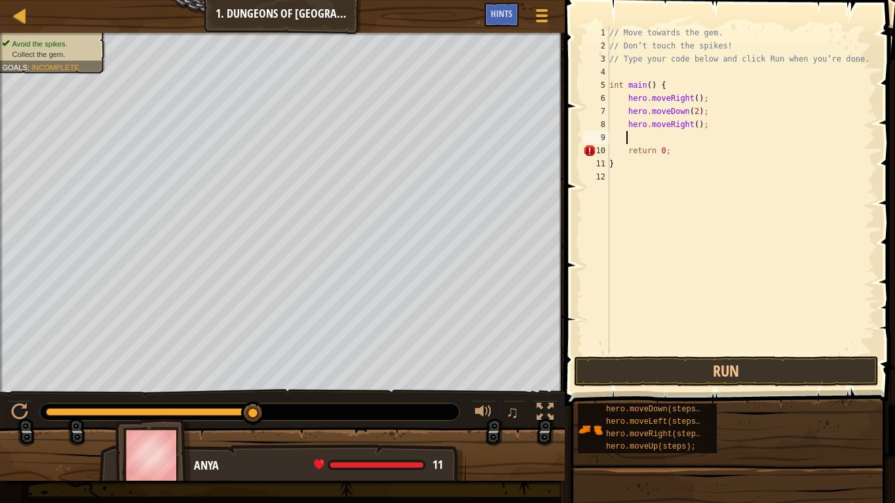
scroll to position [6, 1]
click at [690, 124] on div "// Move towards the gem. // Don’t touch the spikes! // Type your code below and…" at bounding box center [741, 203] width 269 height 354
click at [712, 362] on button "Run" at bounding box center [726, 371] width 305 height 30
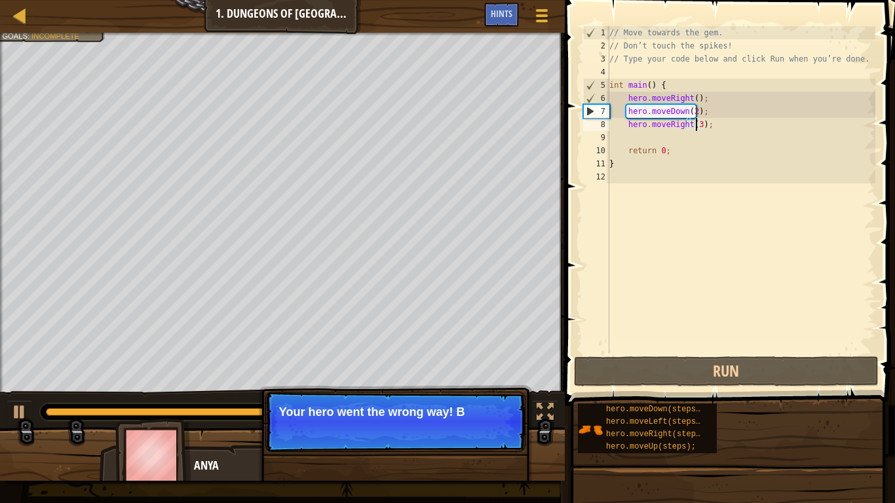
click at [688, 108] on div "// Move towards the gem. // Don’t touch the spikes! // Type your code below and…" at bounding box center [741, 203] width 269 height 354
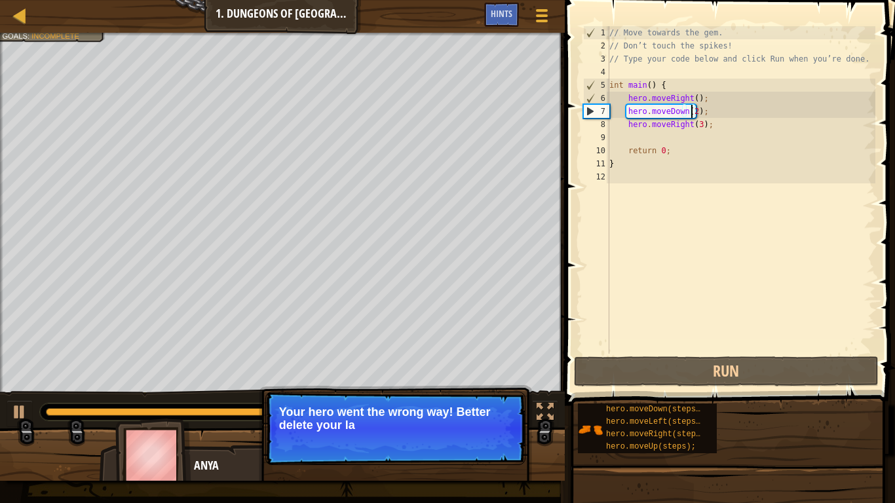
click at [691, 109] on div "// Move towards the gem. // Don’t touch the spikes! // Type your code below and…" at bounding box center [741, 203] width 269 height 354
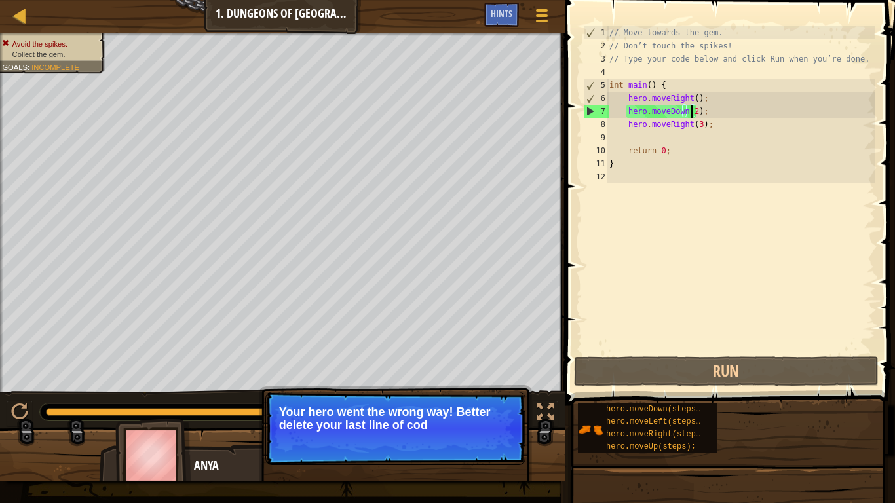
scroll to position [6, 7]
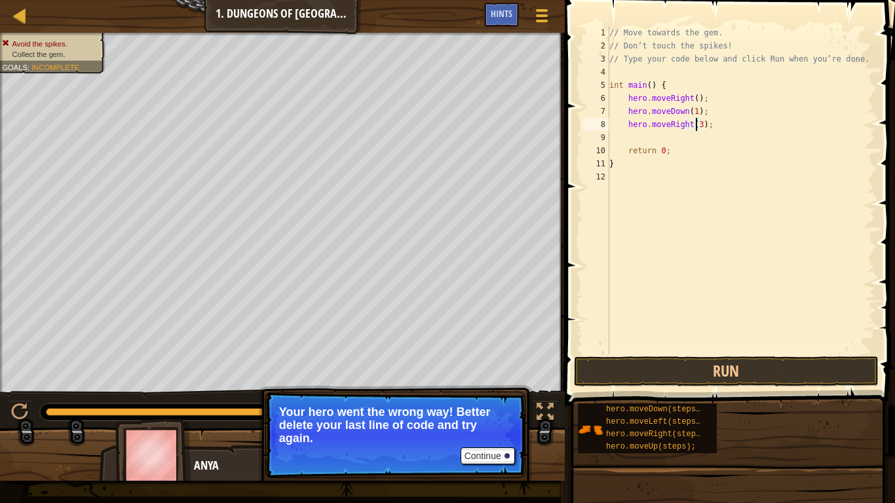
click at [695, 127] on div "// Move towards the gem. // Don’t touch the spikes! // Type your code below and…" at bounding box center [741, 203] width 269 height 354
type textarea "hero.moveRight(1);"
click at [746, 362] on button "Run" at bounding box center [726, 371] width 305 height 30
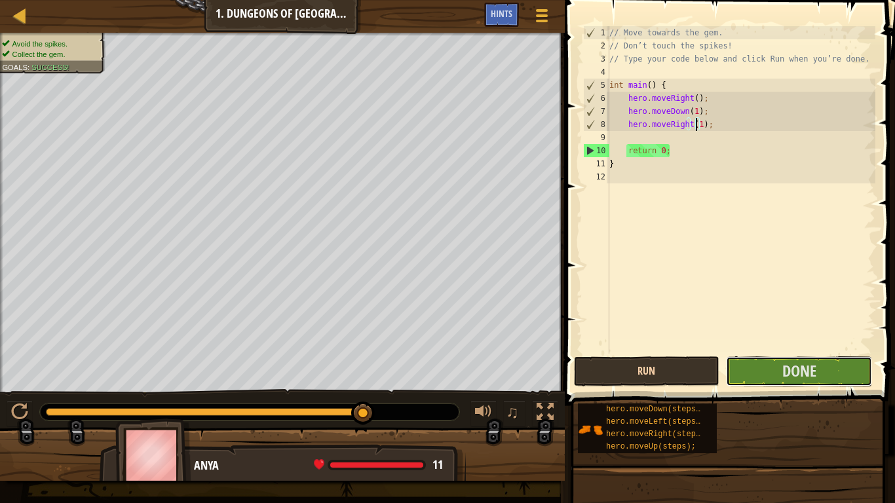
click at [746, 362] on button "Done" at bounding box center [799, 371] width 146 height 30
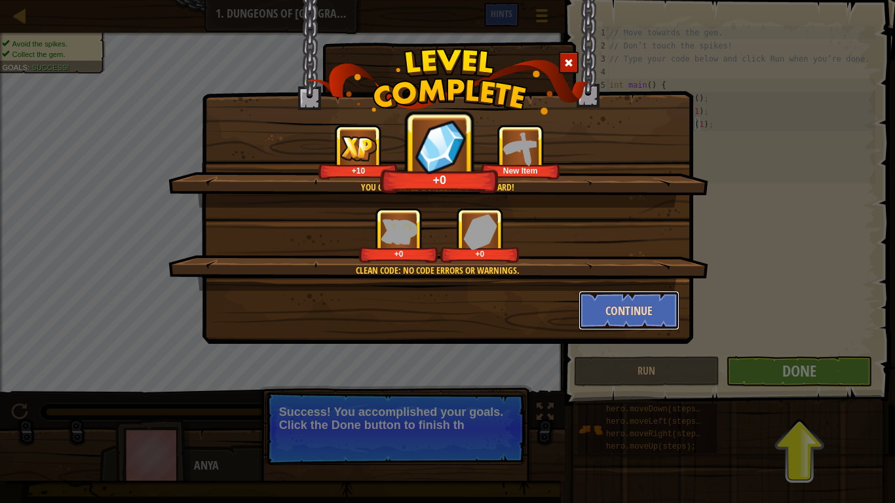
click at [628, 307] on button "Continue" at bounding box center [630, 310] width 102 height 39
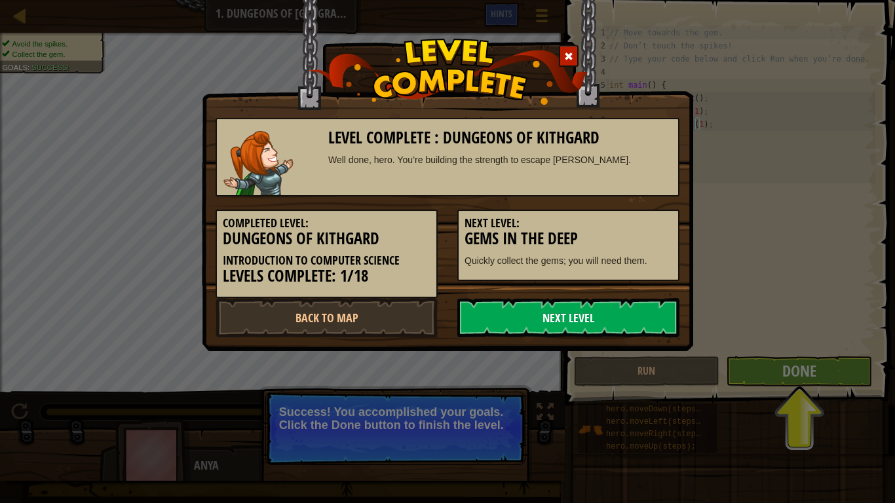
click at [516, 307] on link "Next Level" at bounding box center [568, 317] width 222 height 39
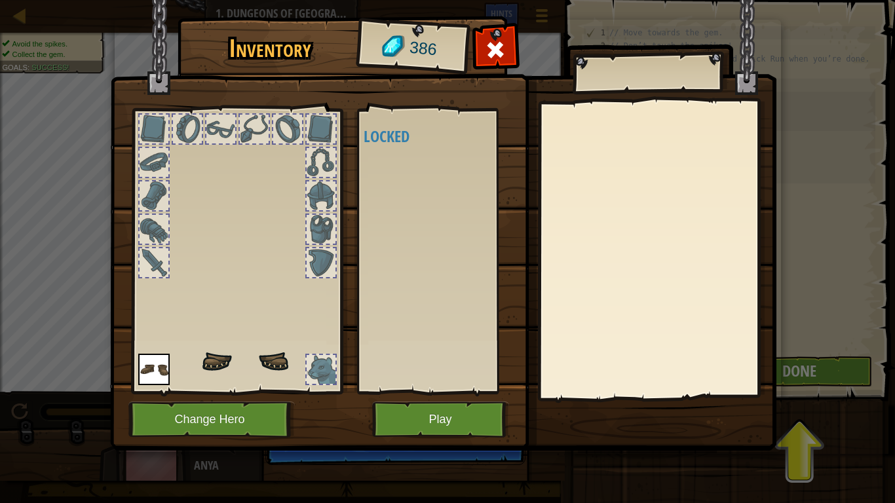
click at [409, 164] on div "Available (double-click to equip) Locked" at bounding box center [446, 251] width 164 height 273
drag, startPoint x: 434, startPoint y: 363, endPoint x: 425, endPoint y: 332, distance: 32.9
click at [430, 352] on div "Available (double-click to equip) Locked" at bounding box center [446, 251] width 164 height 273
drag, startPoint x: 380, startPoint y: 321, endPoint x: 351, endPoint y: 360, distance: 48.6
click at [351, 360] on div "Inventory 386 Available (double-click to equip) Locked Equip Unequip Subscribe …" at bounding box center [448, 236] width 666 height 432
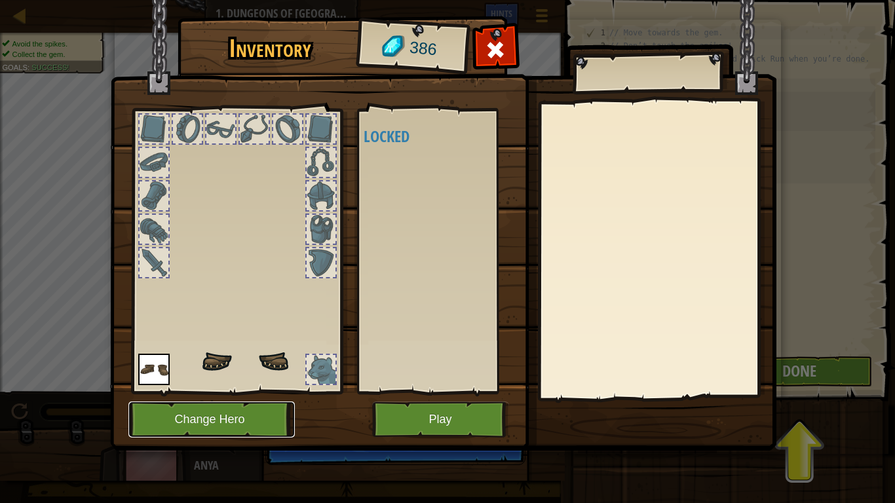
click at [235, 392] on button "Change Hero" at bounding box center [211, 420] width 166 height 36
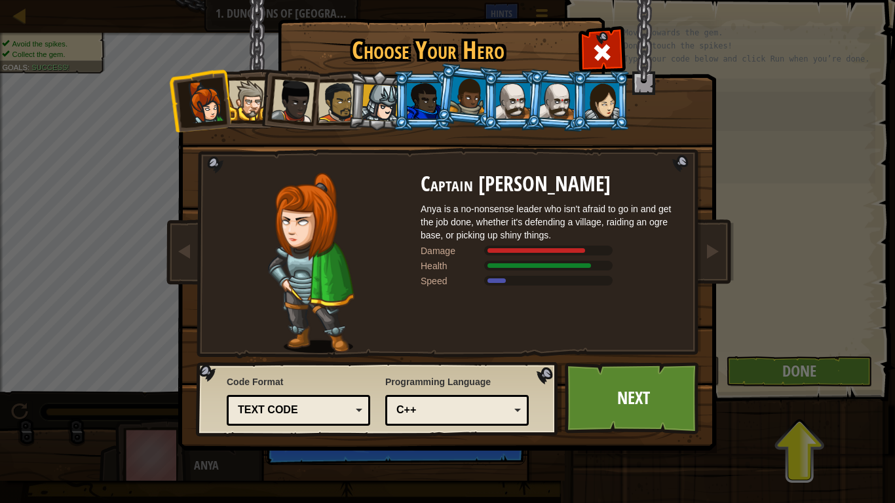
click at [558, 100] on div at bounding box center [557, 100] width 37 height 37
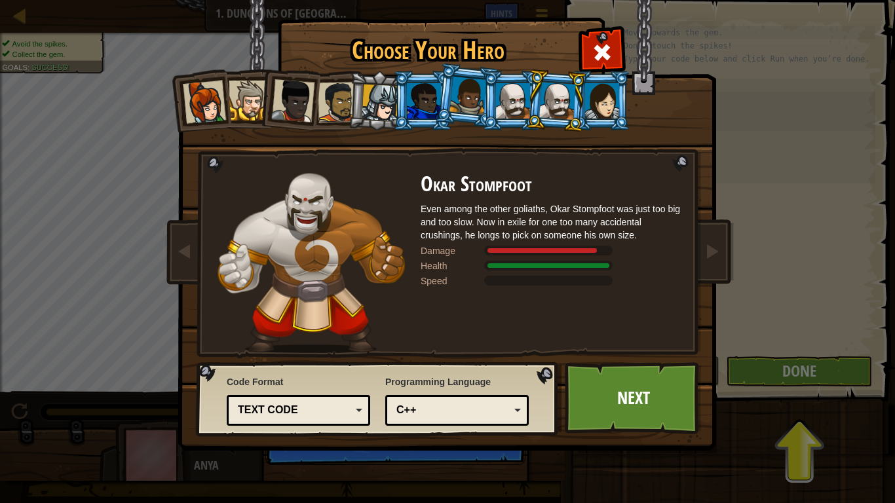
click at [366, 96] on div at bounding box center [380, 103] width 37 height 37
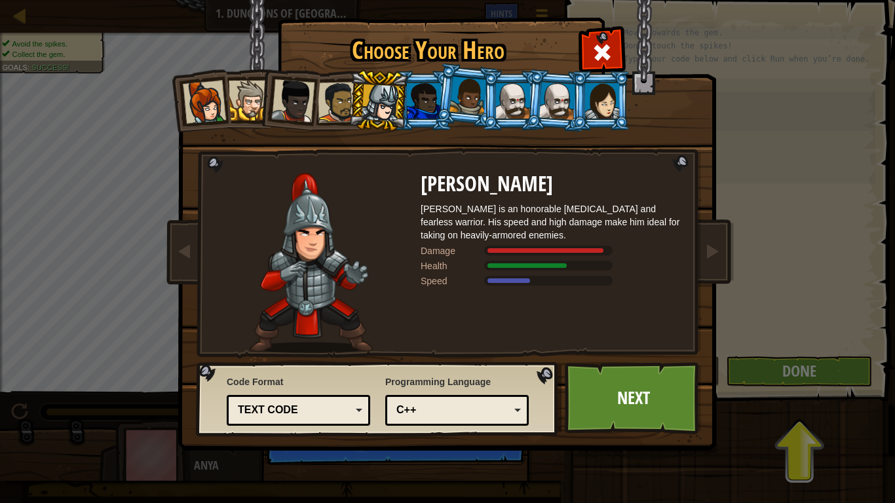
click at [245, 103] on div at bounding box center [249, 101] width 40 height 40
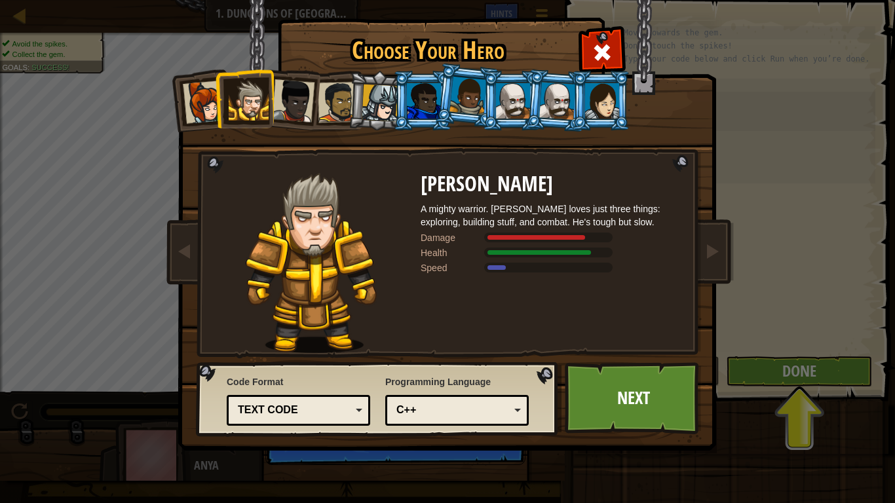
click at [339, 100] on div at bounding box center [338, 102] width 41 height 41
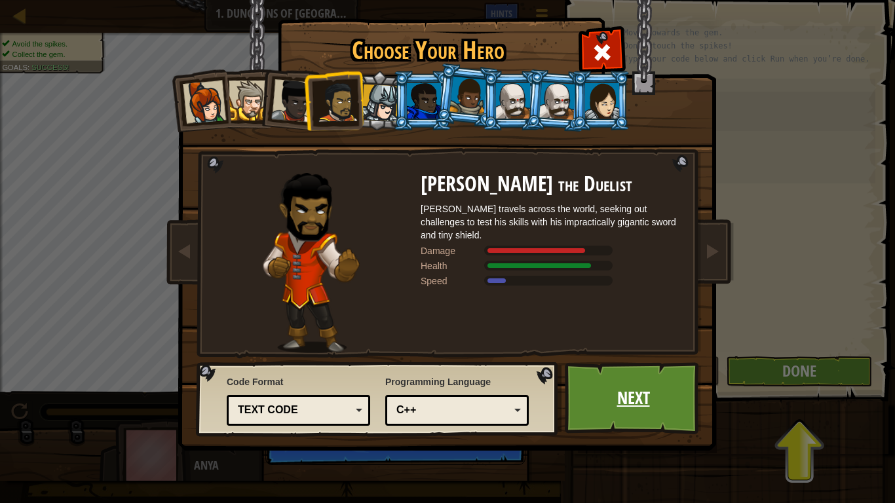
click at [614, 392] on link "Next" at bounding box center [633, 398] width 137 height 72
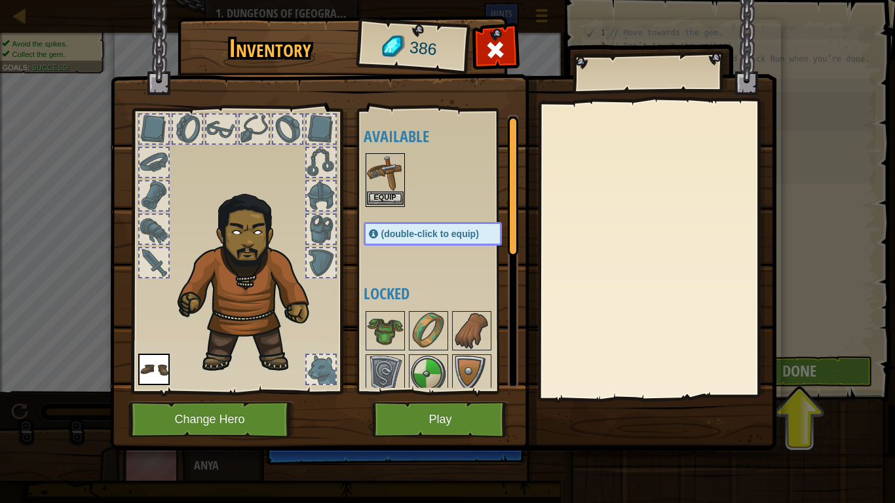
click at [404, 185] on div "Available Equip Equip (double-click to equip) Locked" at bounding box center [446, 251] width 164 height 273
click at [390, 196] on button "Equip" at bounding box center [385, 198] width 37 height 14
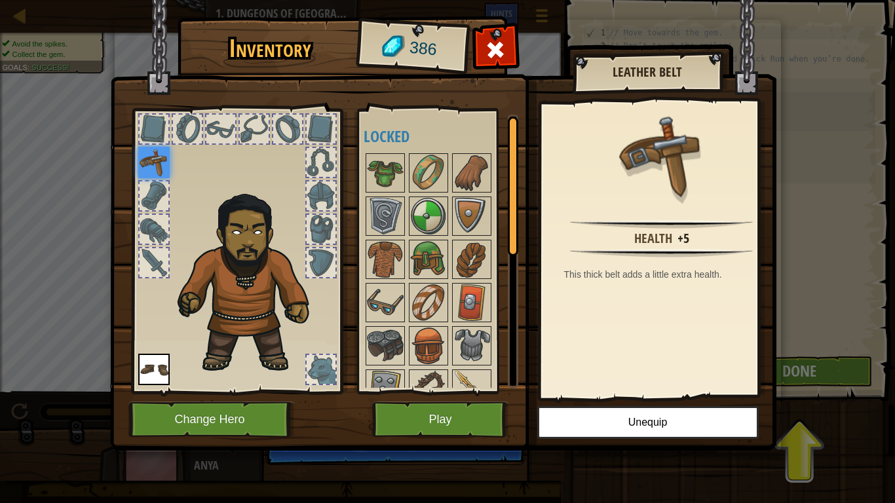
click at [408, 164] on div "Available Equip Equip (double-click to equip) Locked" at bounding box center [446, 251] width 164 height 273
click at [454, 392] on button "Play" at bounding box center [440, 420] width 137 height 36
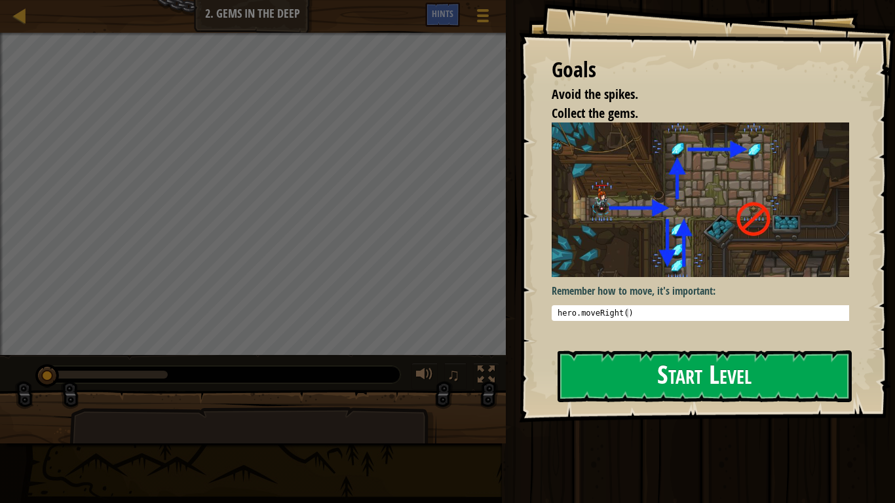
click at [647, 376] on button "Start Level" at bounding box center [705, 377] width 294 height 52
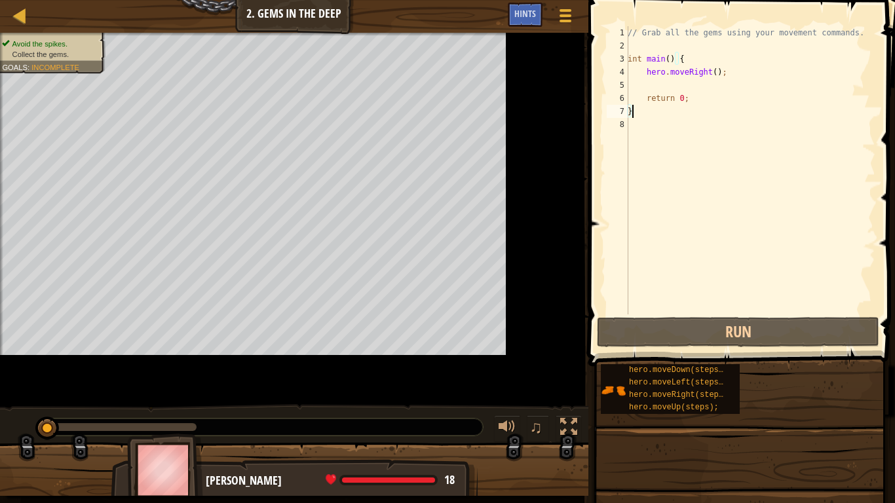
click at [597, 86] on span at bounding box center [742, 164] width 317 height 405
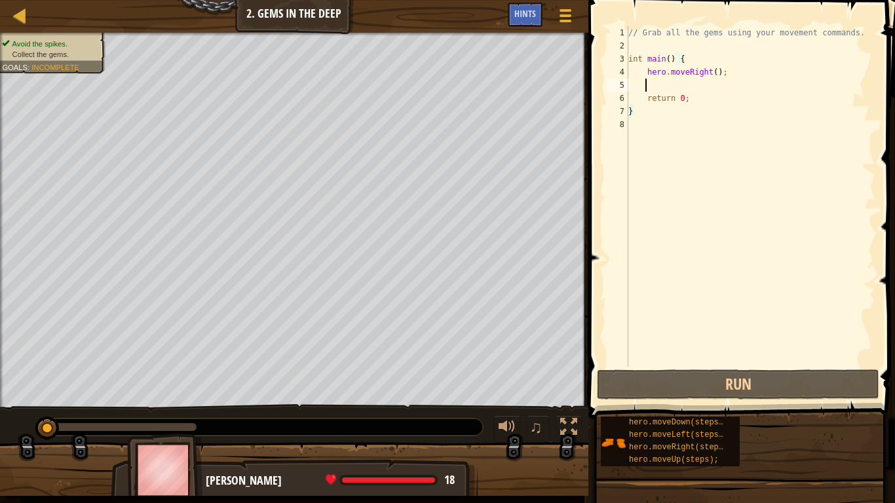
click at [648, 86] on div "// Grab all the gems using your movement commands. int main ( ) { hero . moveRi…" at bounding box center [751, 209] width 250 height 367
type textarea "h"
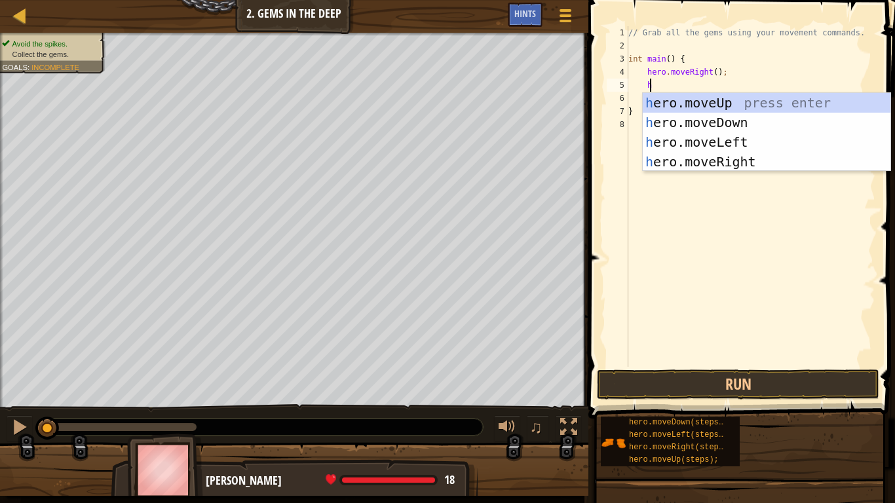
scroll to position [6, 1]
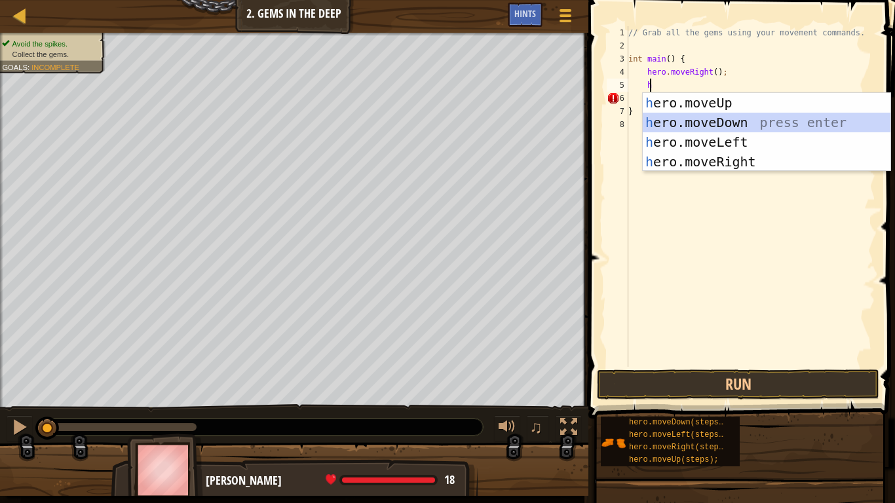
click at [706, 123] on div "h ero.moveUp press enter h ero.moveDown press enter h ero.moveLeft press enter …" at bounding box center [767, 152] width 248 height 118
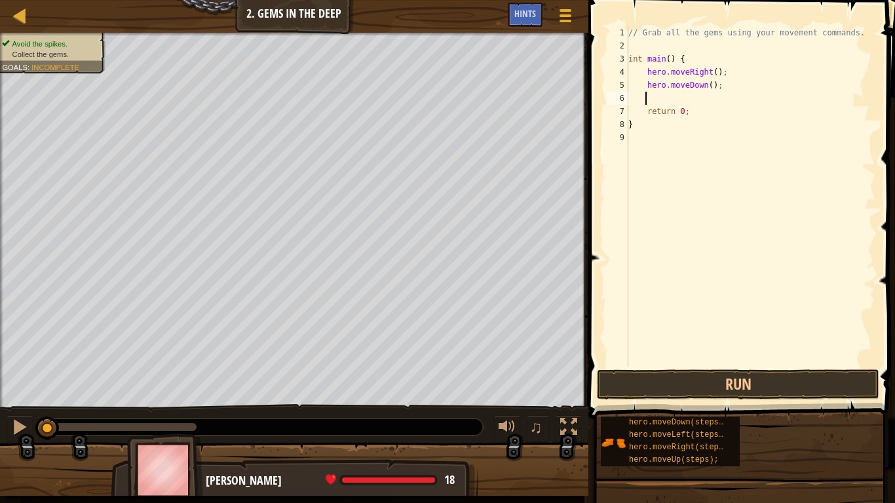
type textarea "h"
click at [700, 100] on div "// Grab all the gems using your movement commands. int main ( ) { hero . moveRi…" at bounding box center [753, 209] width 246 height 367
type textarea "hero.moveUp(2);"
click at [681, 111] on div "// Grab all the gems using your movement commands. int main ( ) { hero . moveRi…" at bounding box center [753, 209] width 246 height 367
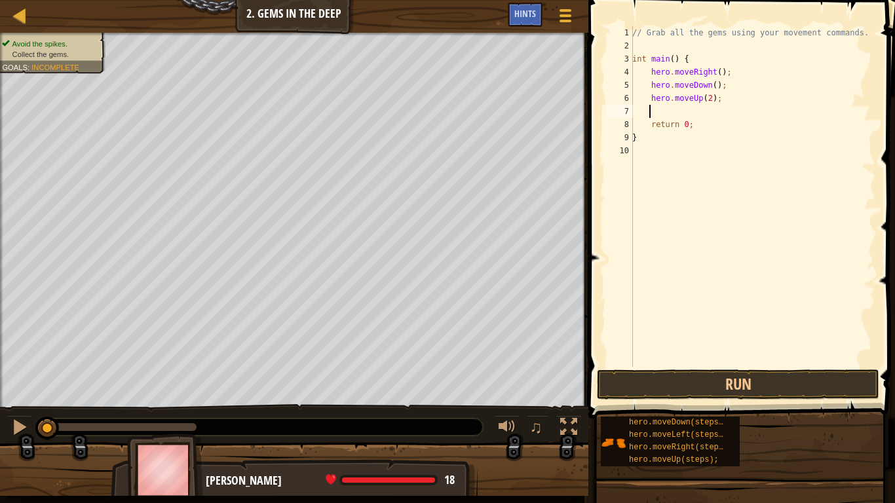
scroll to position [6, 1]
type textarea "h"
click at [715, 125] on div "// Grab all the gems using your movement commands. int main ( ) { hero . moveRi…" at bounding box center [753, 209] width 246 height 367
type textarea "h"
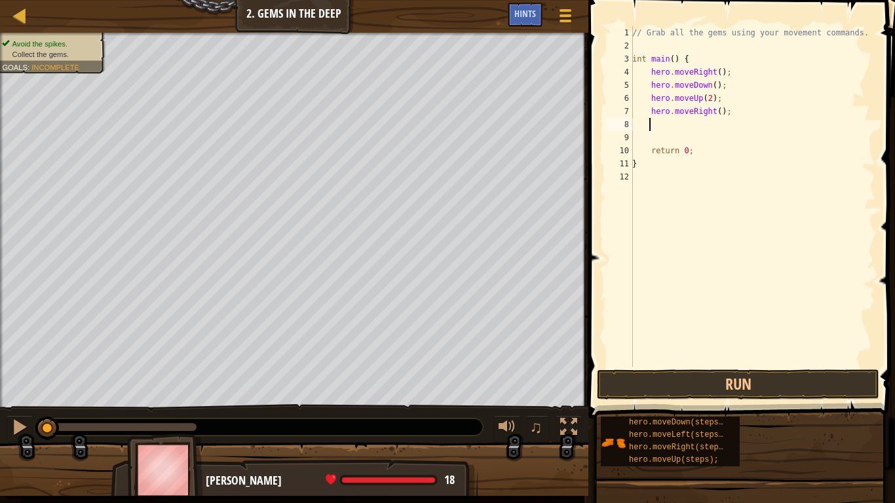
type textarea "h"
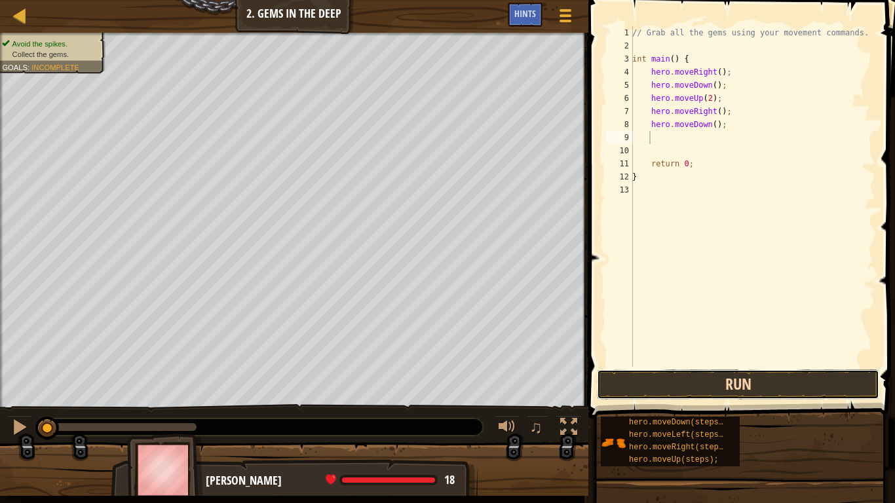
click at [751, 385] on button "Run" at bounding box center [738, 385] width 282 height 30
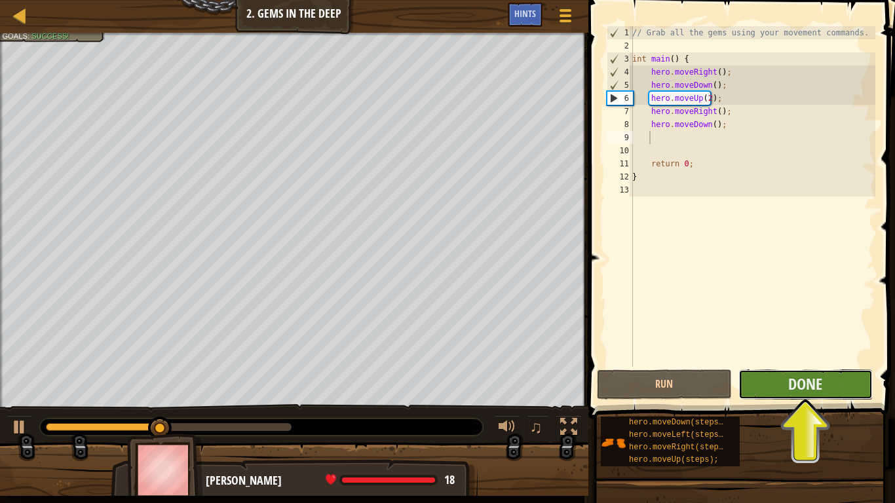
click at [765, 381] on button "Done" at bounding box center [805, 385] width 134 height 30
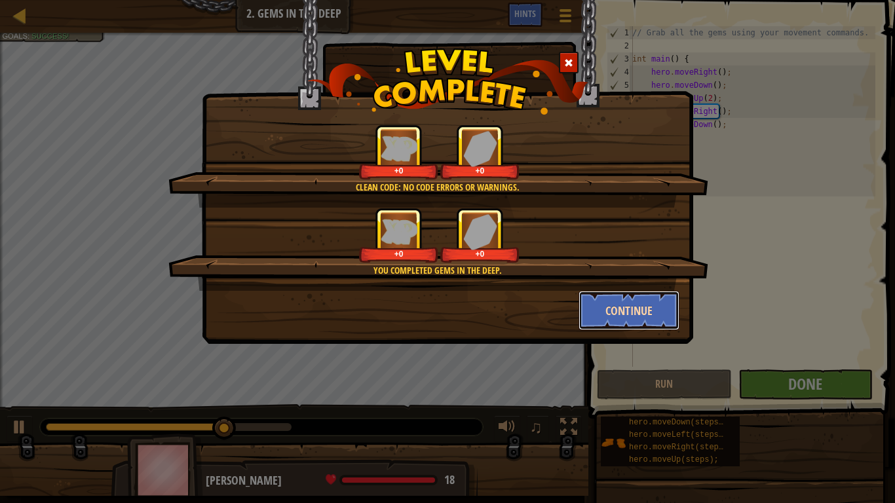
click at [643, 307] on button "Continue" at bounding box center [630, 310] width 102 height 39
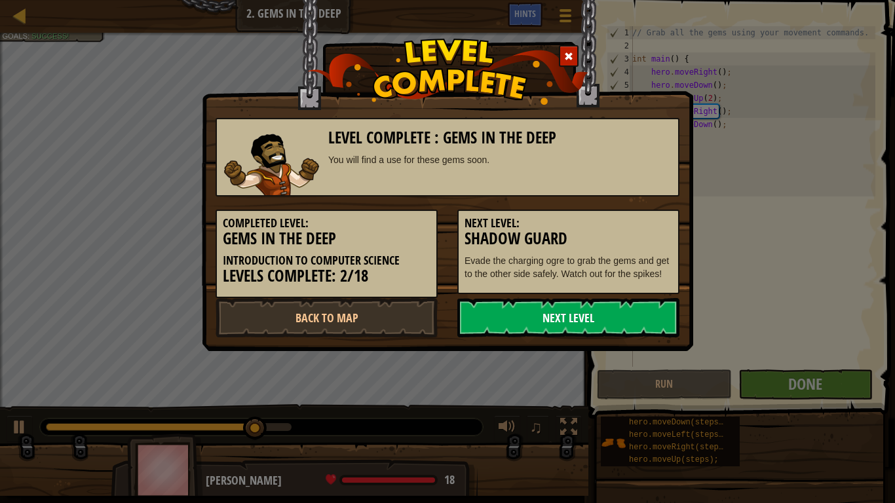
click at [597, 311] on link "Next Level" at bounding box center [568, 317] width 222 height 39
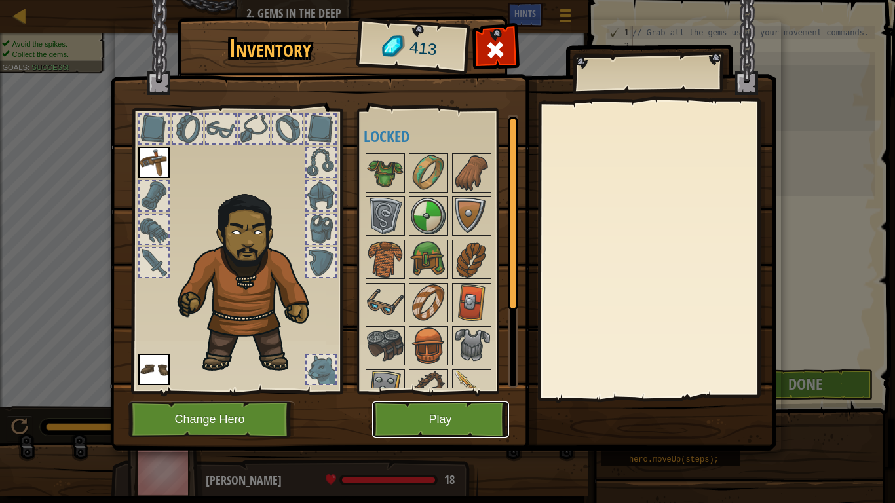
click at [458, 392] on button "Play" at bounding box center [440, 420] width 137 height 36
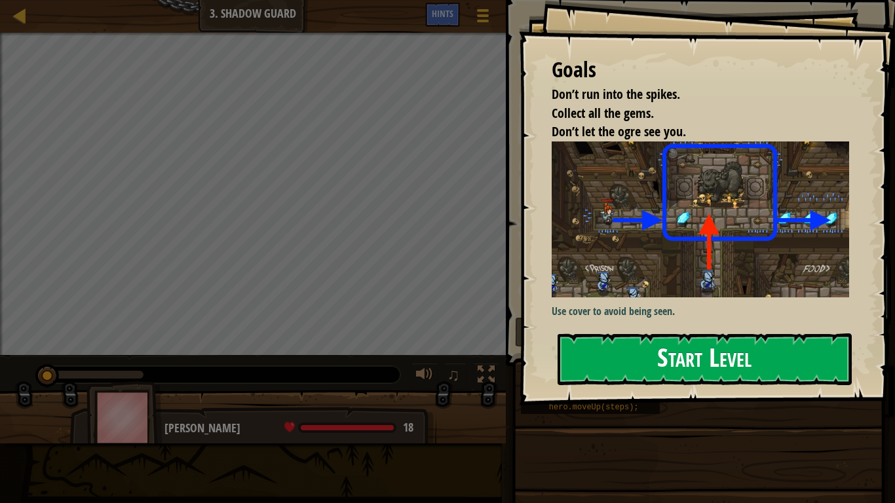
click at [711, 351] on button "Start Level" at bounding box center [705, 359] width 294 height 52
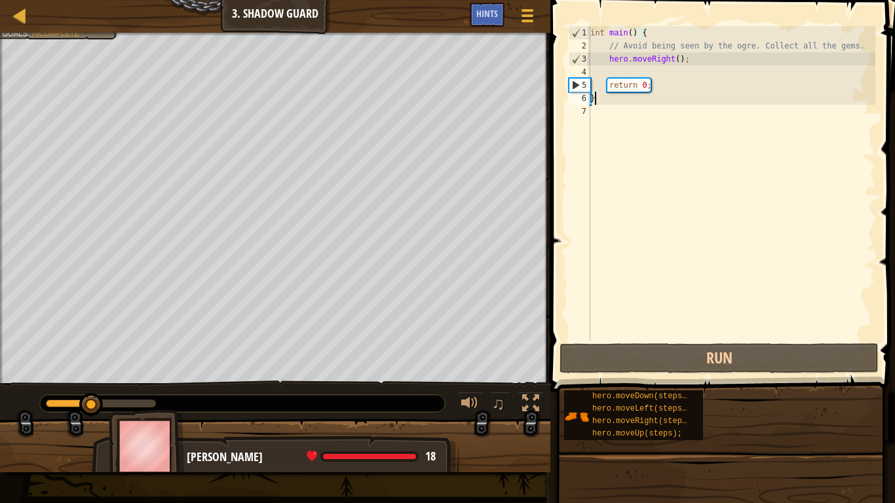
click at [624, 73] on div "int main ( ) { // Avoid being seen by the ogre. Collect all the gems. hero . mo…" at bounding box center [732, 196] width 288 height 341
type textarea "h"
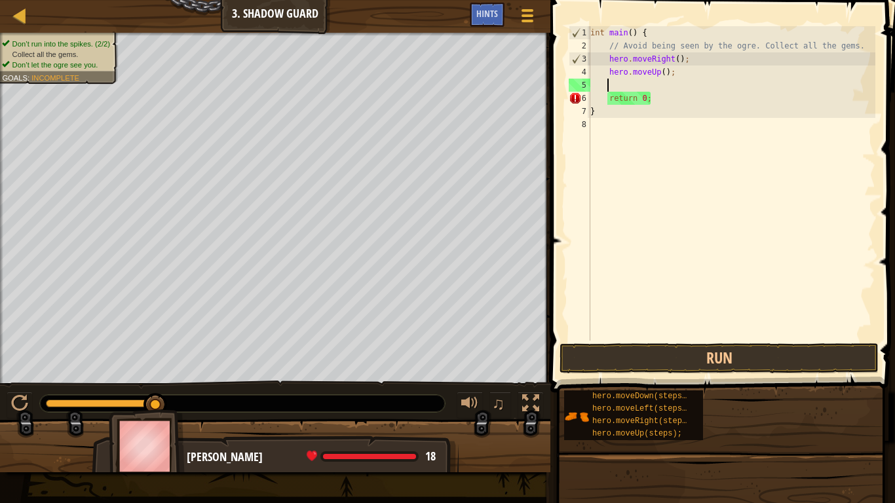
type textarea "h"
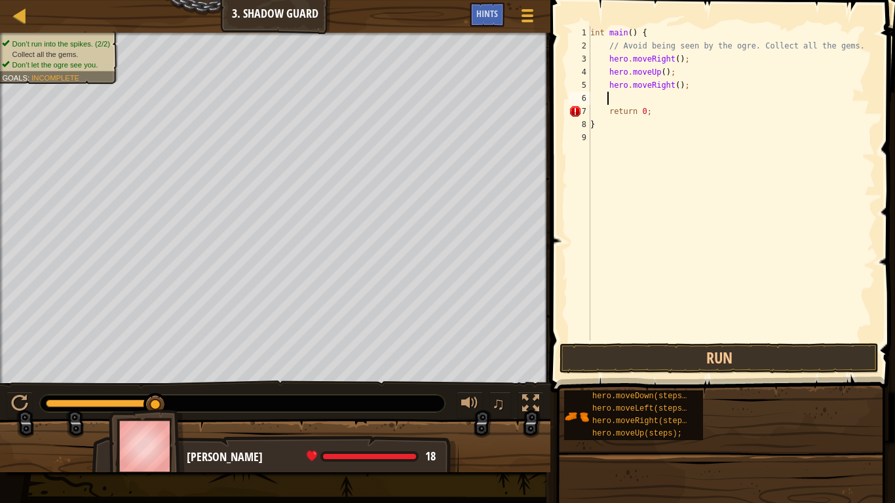
type textarea "h"
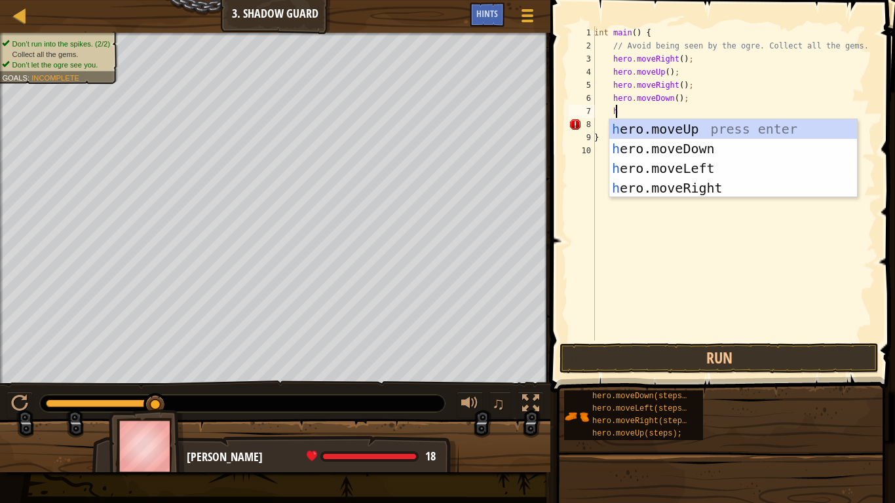
type textarea "h"
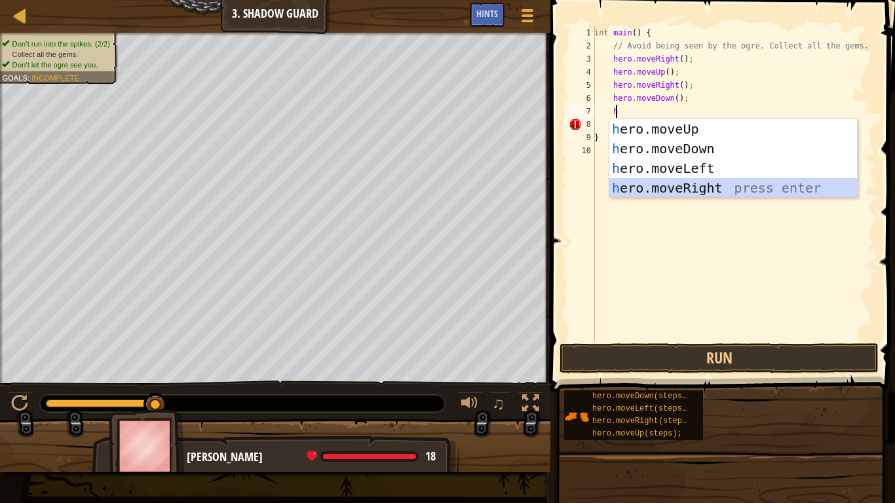
scroll to position [6, 1]
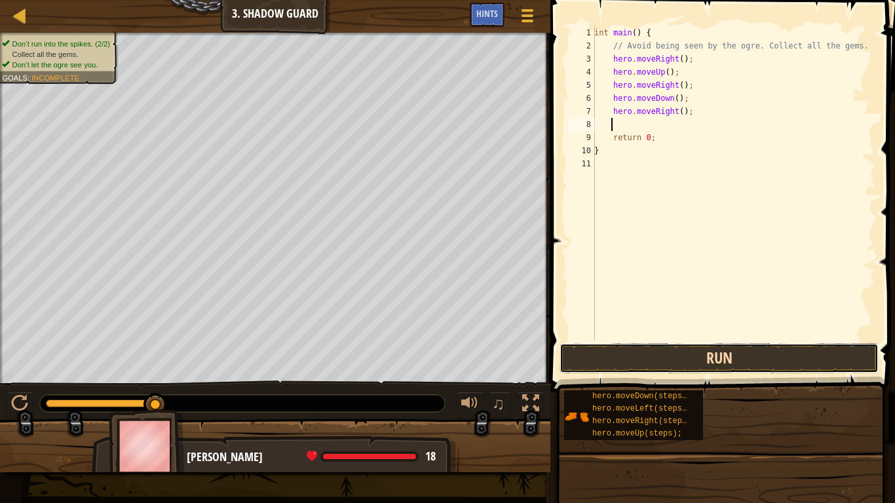
click at [688, 362] on button "Run" at bounding box center [719, 358] width 319 height 30
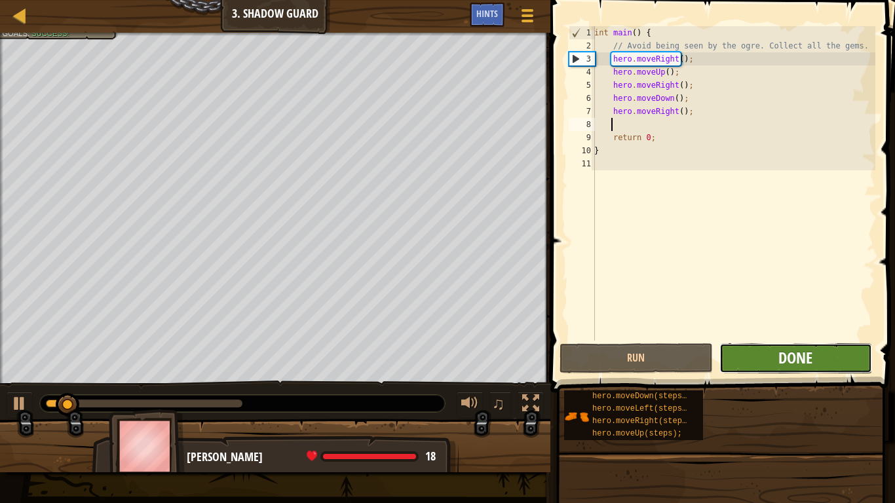
click at [786, 352] on span "Done" at bounding box center [795, 357] width 34 height 21
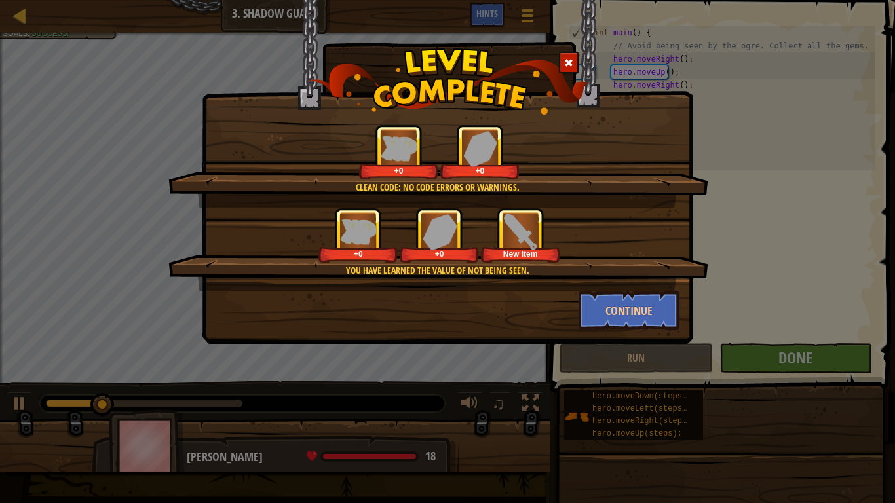
click at [636, 339] on div "Clean code: no code errors or warnings. +0 +0 You have learned the value of not…" at bounding box center [447, 172] width 491 height 344
click at [637, 322] on button "Continue" at bounding box center [630, 310] width 102 height 39
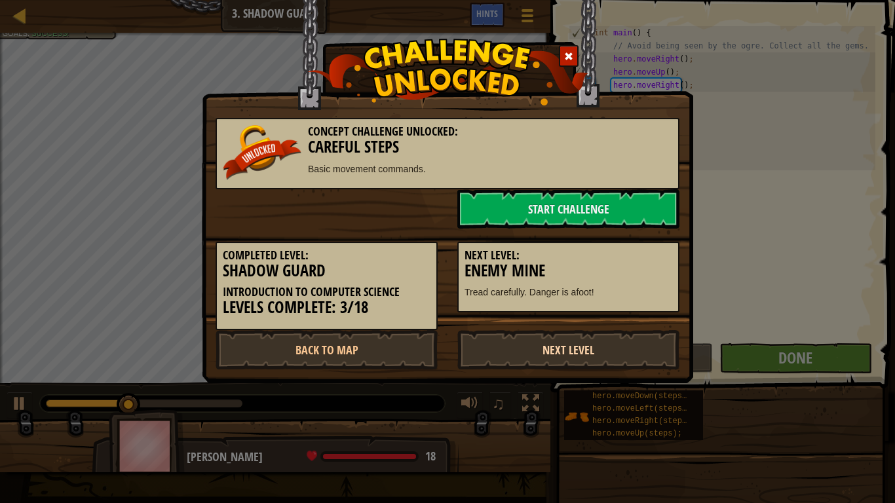
click at [579, 353] on link "Next Level" at bounding box center [568, 349] width 222 height 39
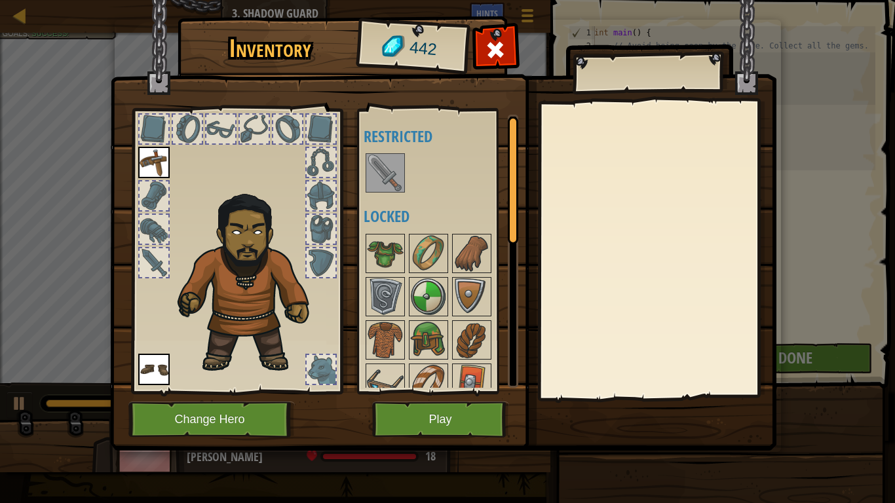
click at [382, 179] on img at bounding box center [385, 173] width 37 height 37
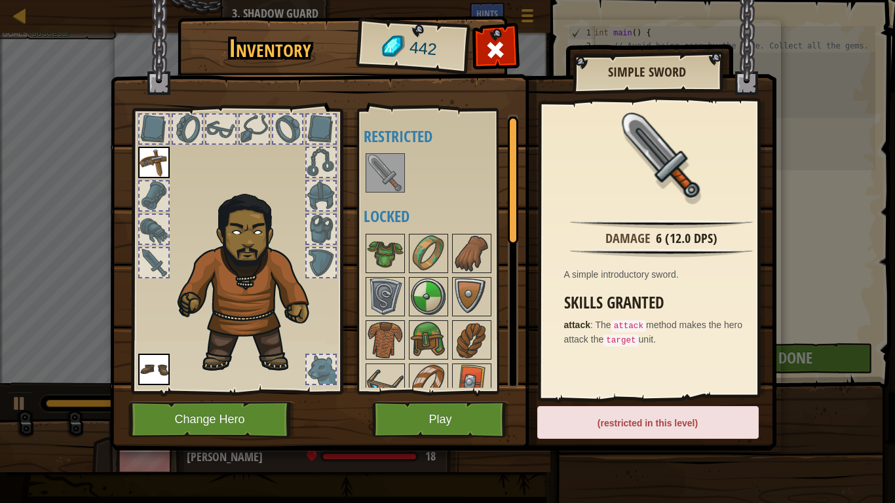
click at [386, 154] on div at bounding box center [385, 172] width 39 height 39
click at [385, 158] on div at bounding box center [385, 172] width 39 height 39
click at [385, 159] on img at bounding box center [385, 173] width 37 height 37
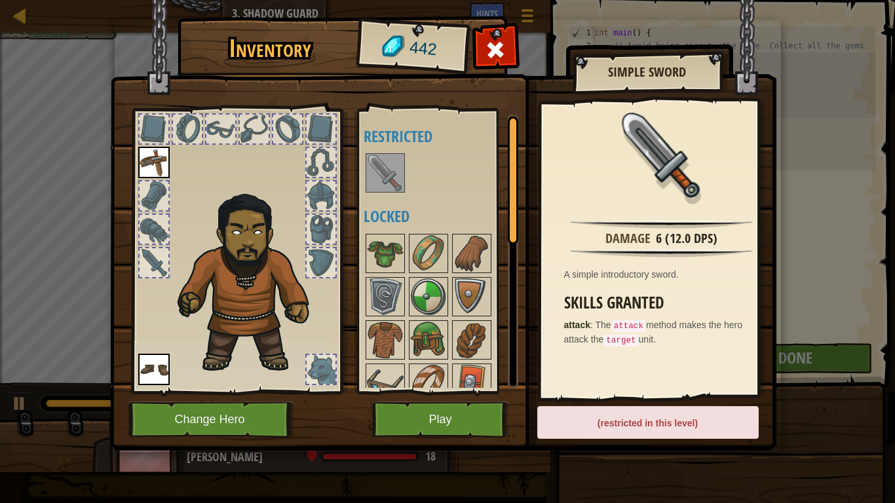
click at [385, 159] on img at bounding box center [385, 173] width 37 height 37
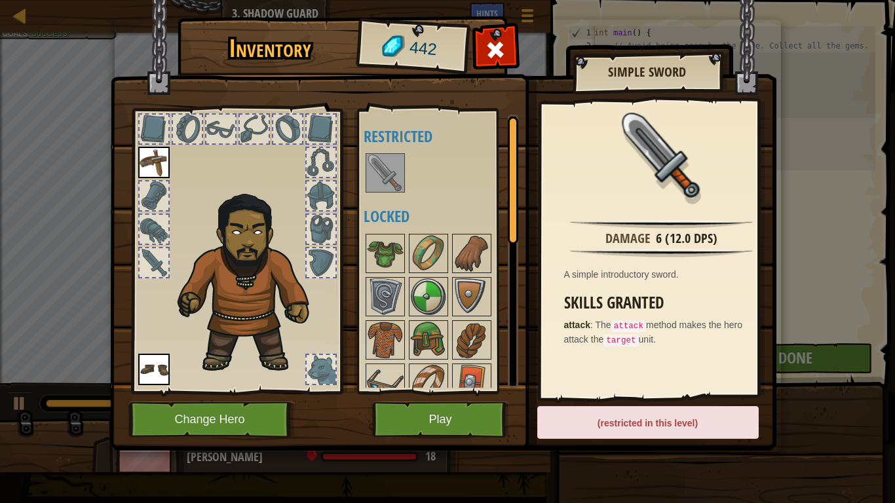
click at [385, 159] on img at bounding box center [385, 173] width 37 height 37
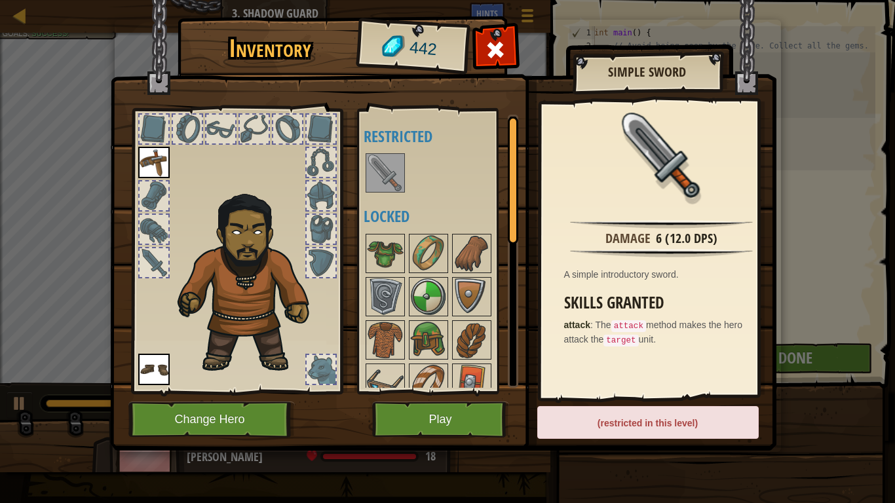
click at [385, 159] on img at bounding box center [385, 173] width 37 height 37
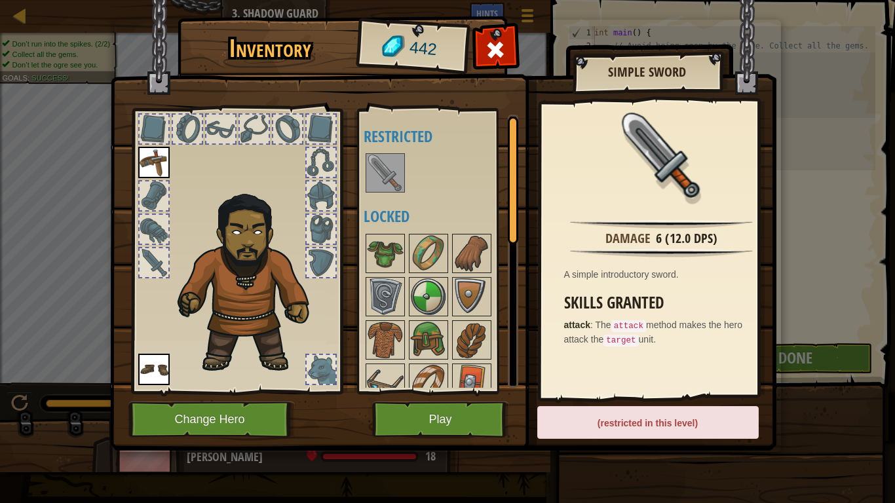
click at [158, 173] on img at bounding box center [153, 162] width 31 height 31
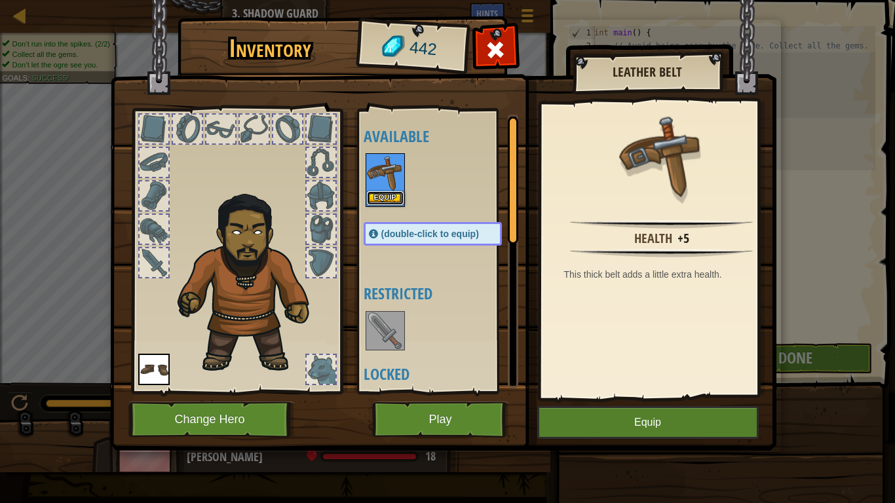
click at [383, 192] on button "Equip" at bounding box center [385, 198] width 37 height 14
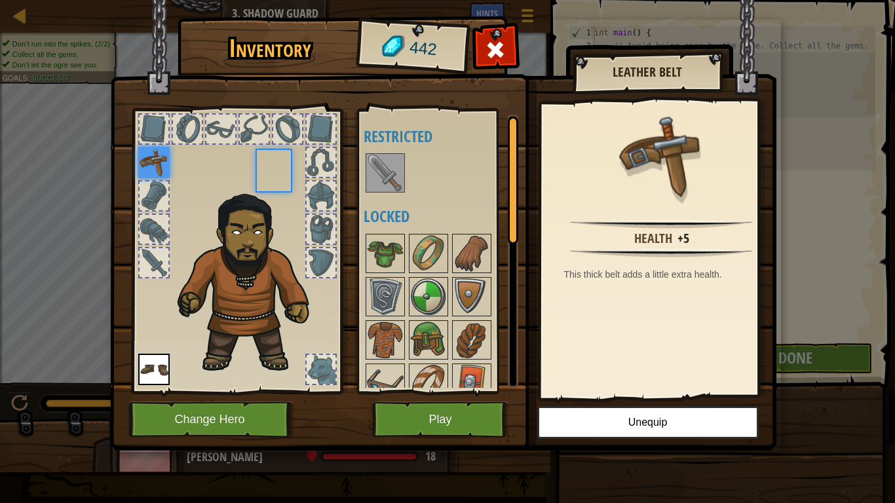
click at [383, 192] on div at bounding box center [385, 172] width 39 height 39
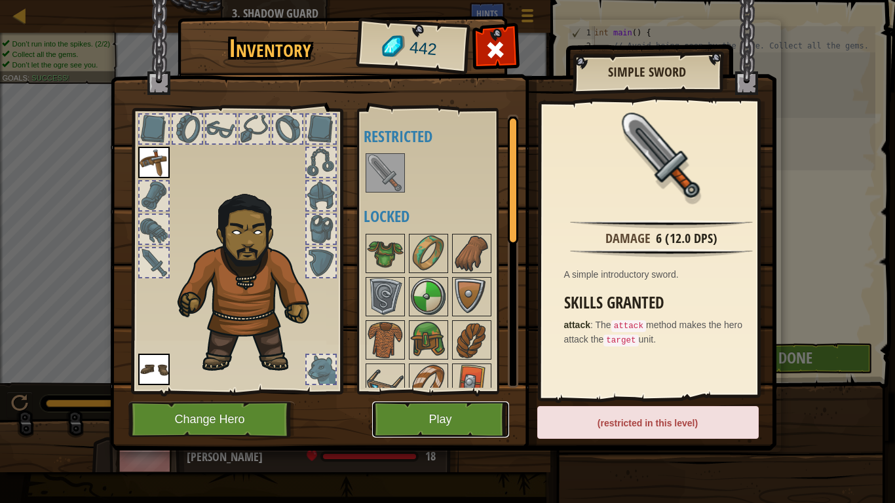
click at [484, 392] on button "Play" at bounding box center [440, 420] width 137 height 36
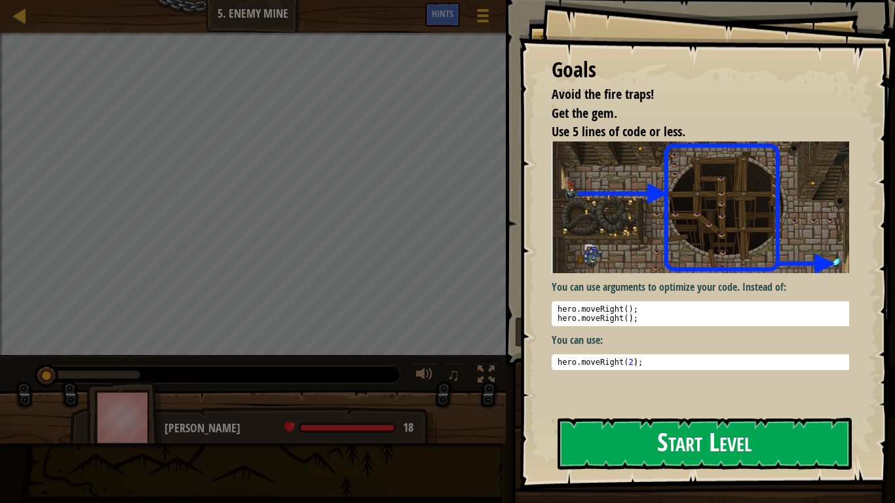
click at [654, 392] on button "Start Level" at bounding box center [705, 444] width 294 height 52
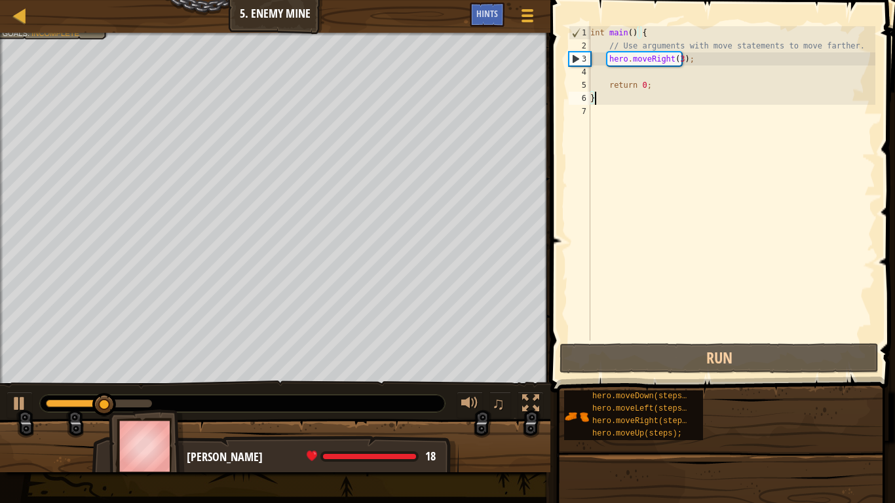
click at [628, 71] on div "int main ( ) { // Use arguments with move statements to move farther. hero . mo…" at bounding box center [732, 196] width 288 height 341
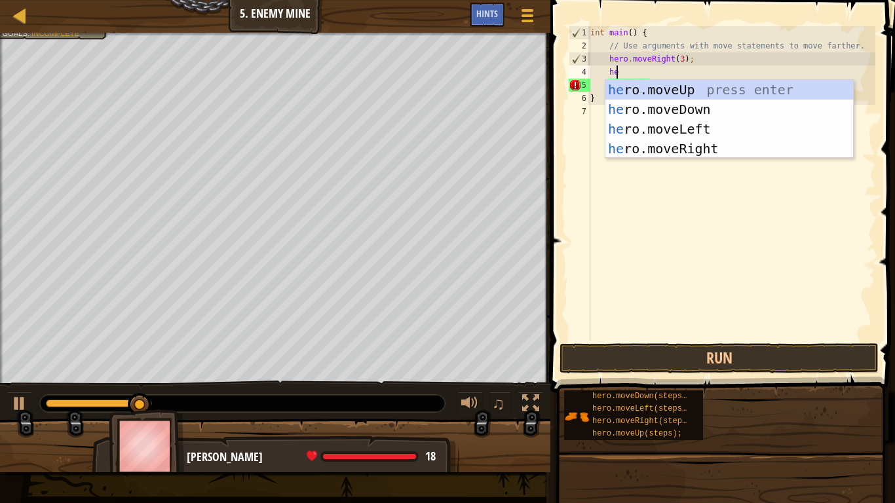
type textarea "her"
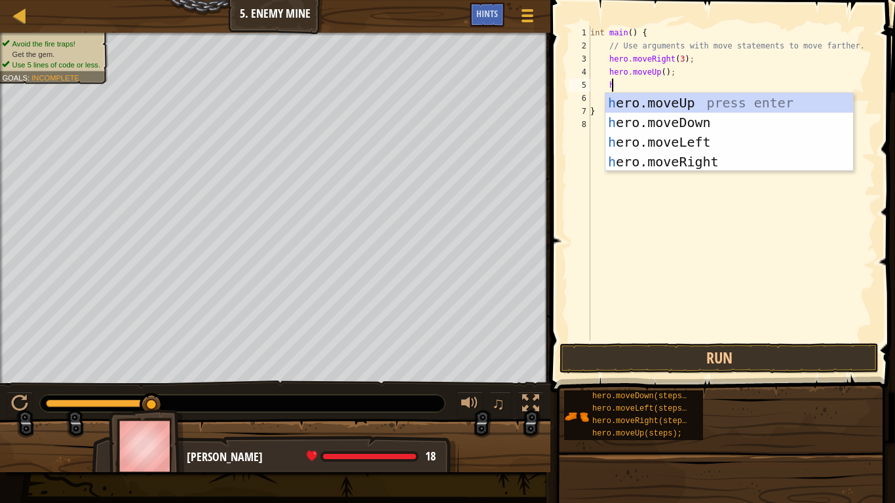
scroll to position [6, 1]
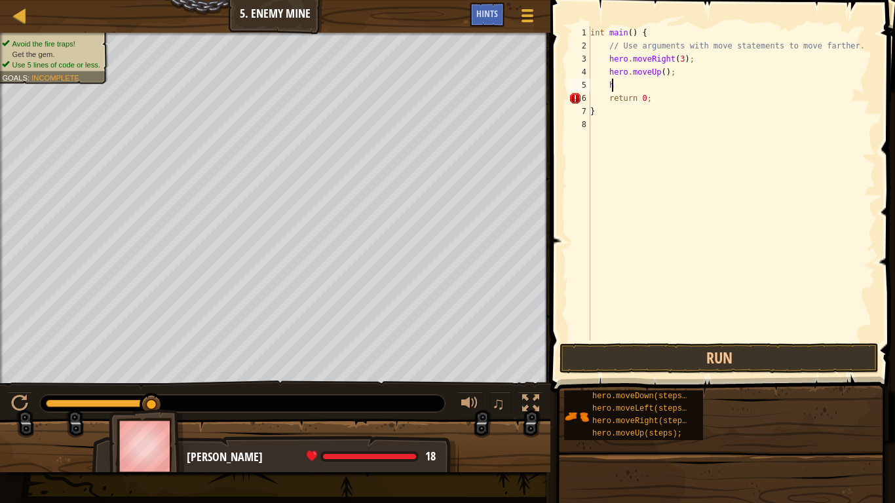
type textarea "hr"
type textarea "h"
click at [672, 100] on div "int main ( ) { // Use arguments with move statements to move farther. hero . mo…" at bounding box center [734, 196] width 284 height 341
type textarea "hero.moveDown(3);"
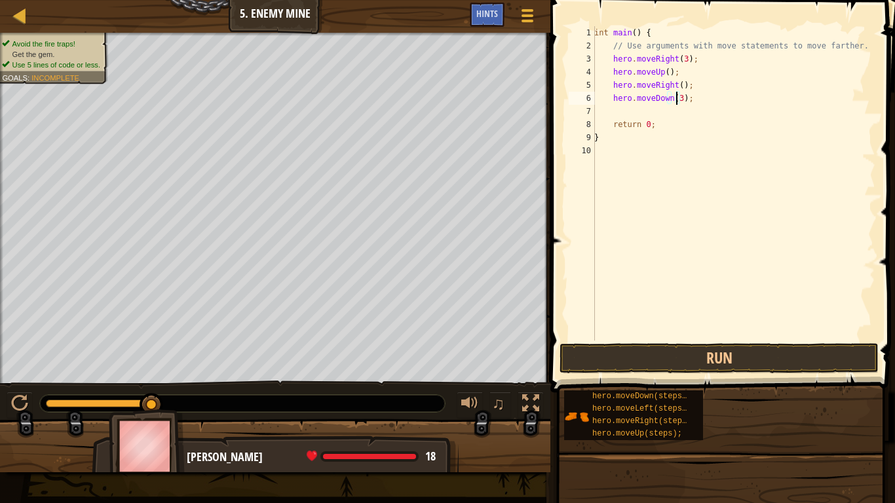
click at [638, 115] on div "int main ( ) { // Use arguments with move statements to move farther. hero . mo…" at bounding box center [734, 196] width 284 height 341
type textarea "h"
click at [675, 115] on div "int main ( ) { // Use arguments with move statements to move farther. hero . mo…" at bounding box center [734, 196] width 284 height 341
type textarea "hero.moveRight(2);"
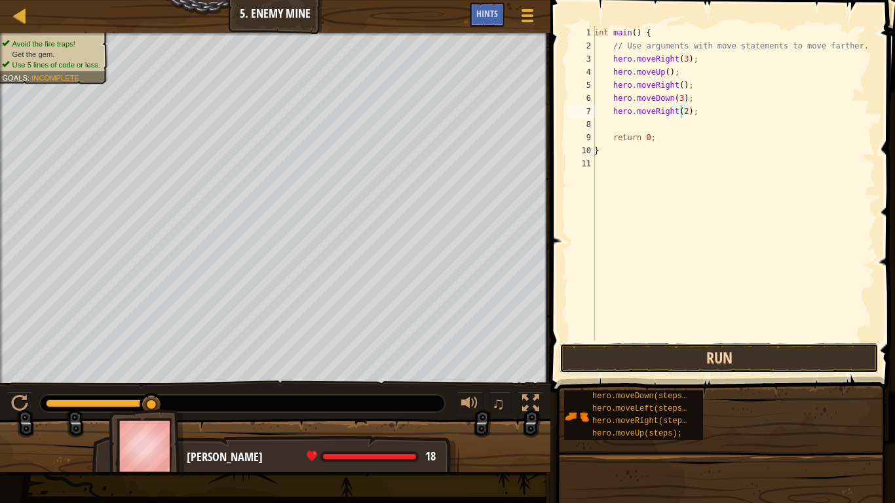
click at [668, 360] on button "Run" at bounding box center [719, 358] width 319 height 30
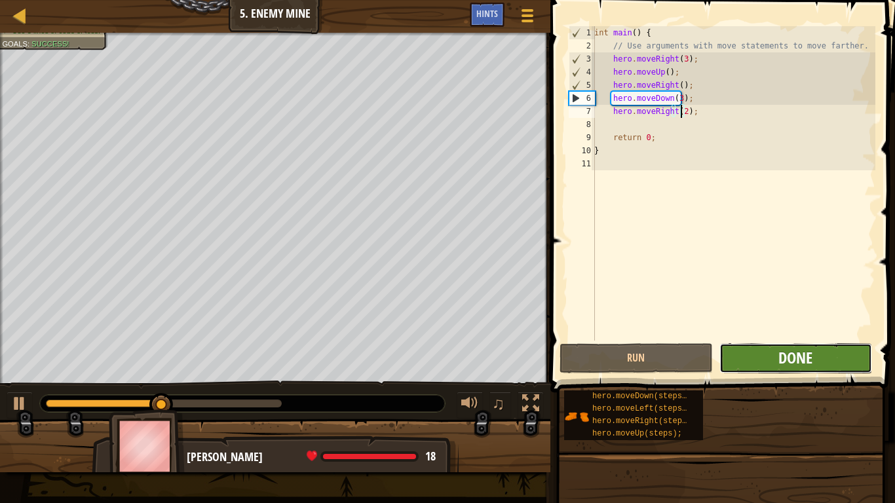
click at [805, 365] on span "Done" at bounding box center [795, 357] width 34 height 21
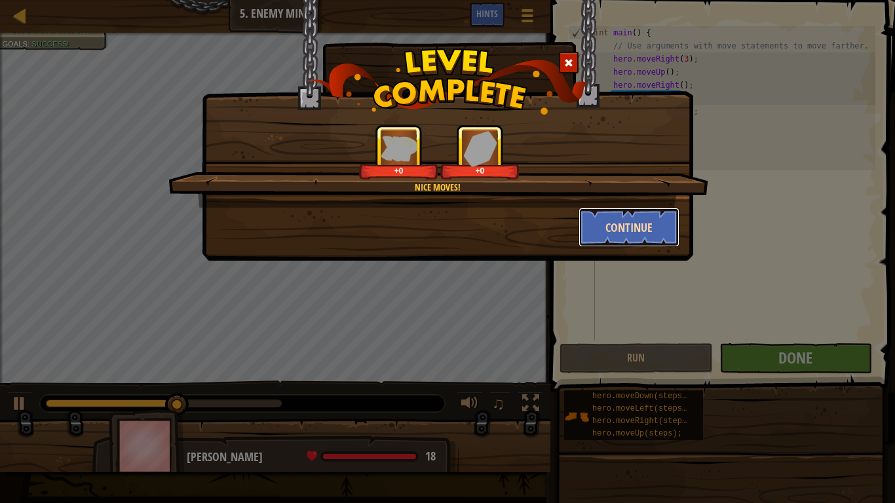
click at [623, 216] on button "Continue" at bounding box center [630, 227] width 102 height 39
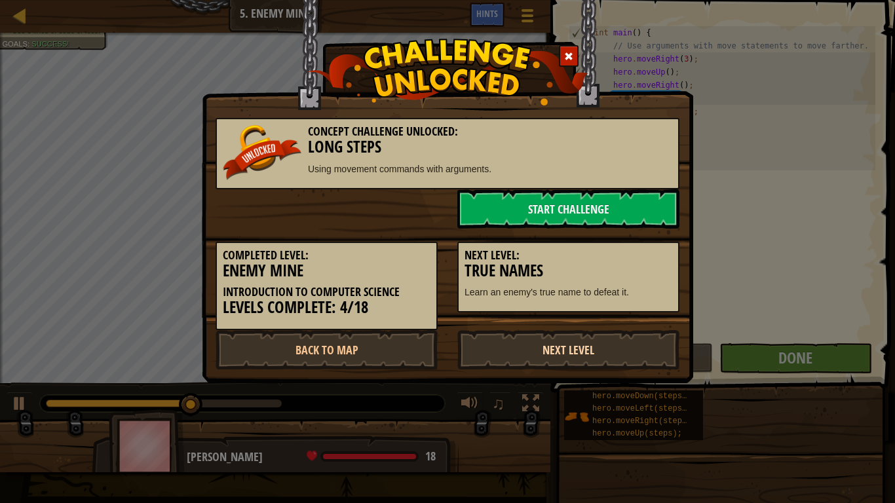
click at [595, 340] on link "Next Level" at bounding box center [568, 349] width 222 height 39
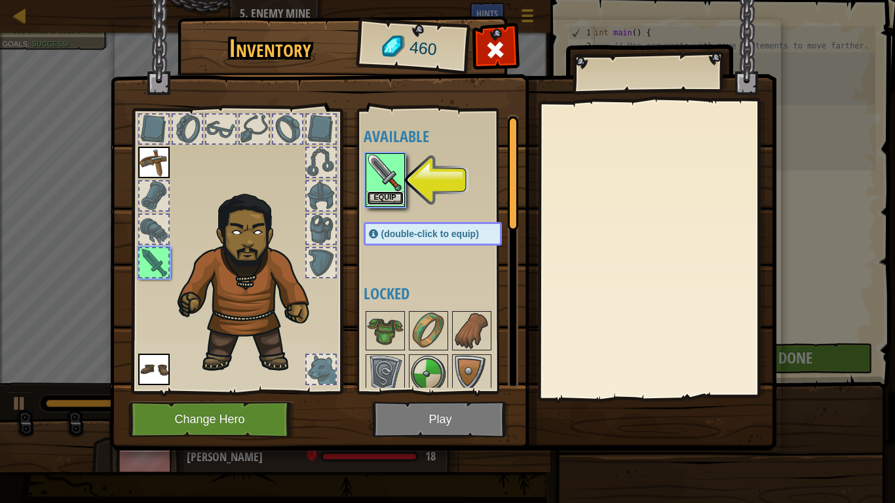
click at [399, 198] on button "Equip" at bounding box center [385, 198] width 37 height 14
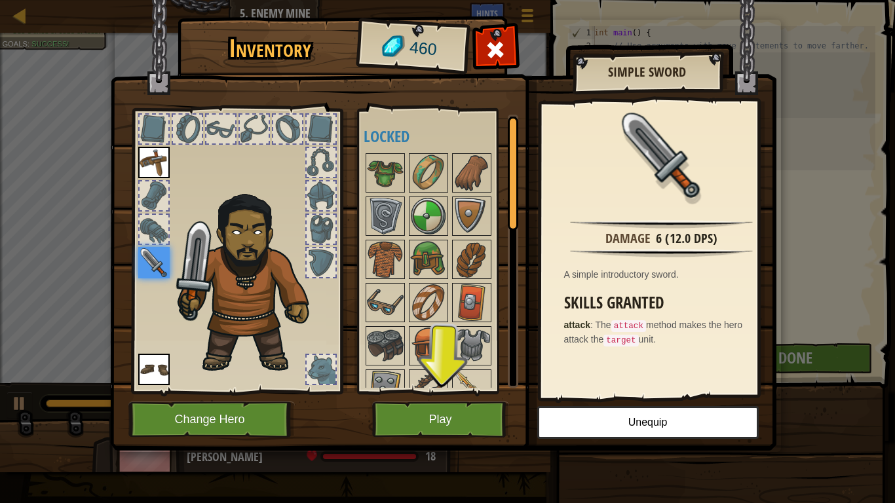
click at [134, 253] on div at bounding box center [236, 247] width 216 height 295
click at [465, 392] on button "Play" at bounding box center [440, 420] width 137 height 36
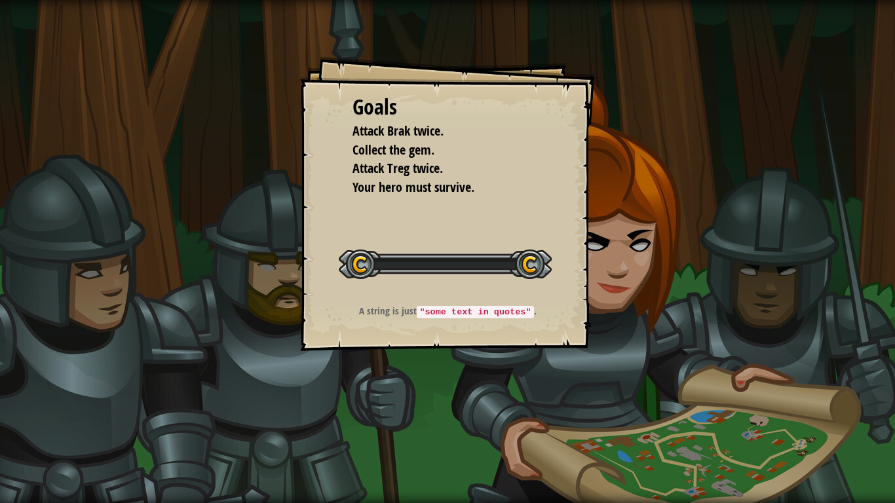
click at [465, 392] on div "Goals Attack Brak twice. Collect the gem. Attack Treg twice. Your hero must sur…" at bounding box center [447, 251] width 895 height 503
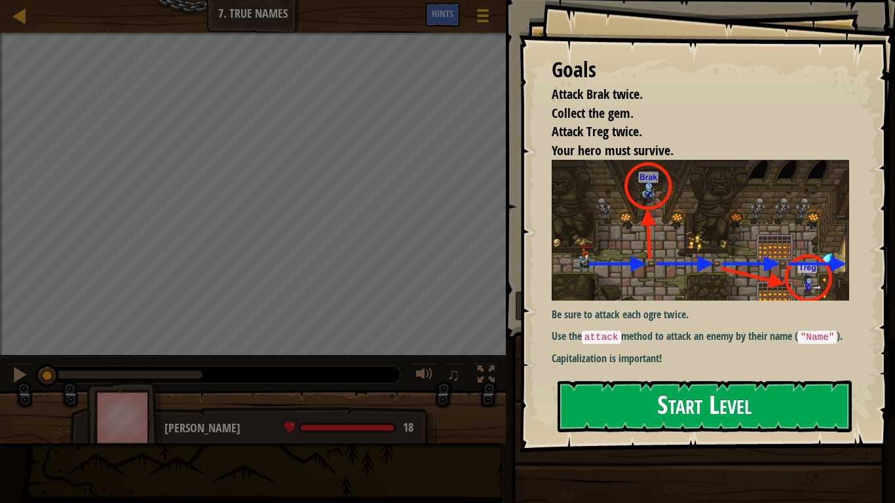
click at [683, 392] on button "Start Level" at bounding box center [705, 407] width 294 height 52
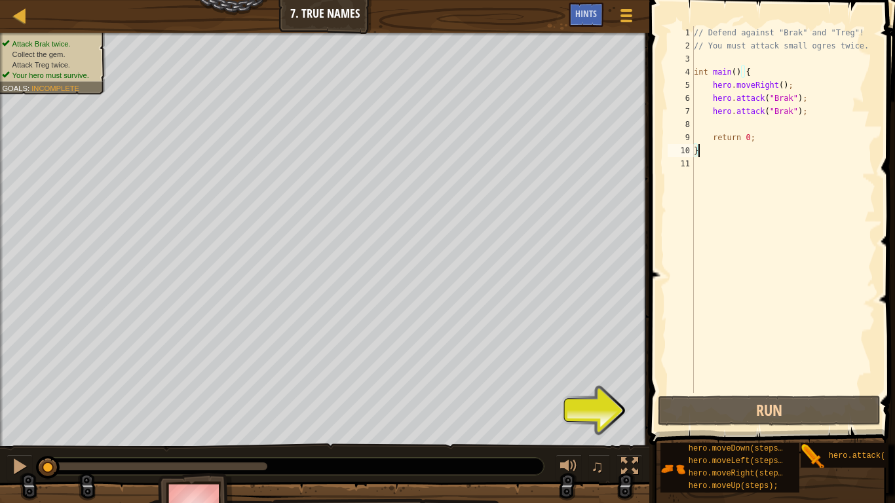
click at [728, 121] on div "// Defend against "Brak" and "Treg"! // You must attack small ogres twice. int …" at bounding box center [783, 222] width 184 height 393
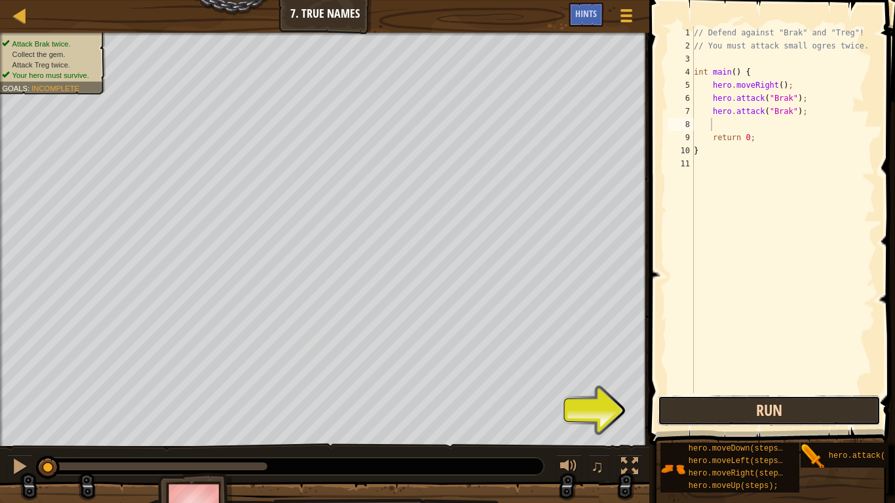
click at [747, 392] on button "Run" at bounding box center [769, 411] width 223 height 30
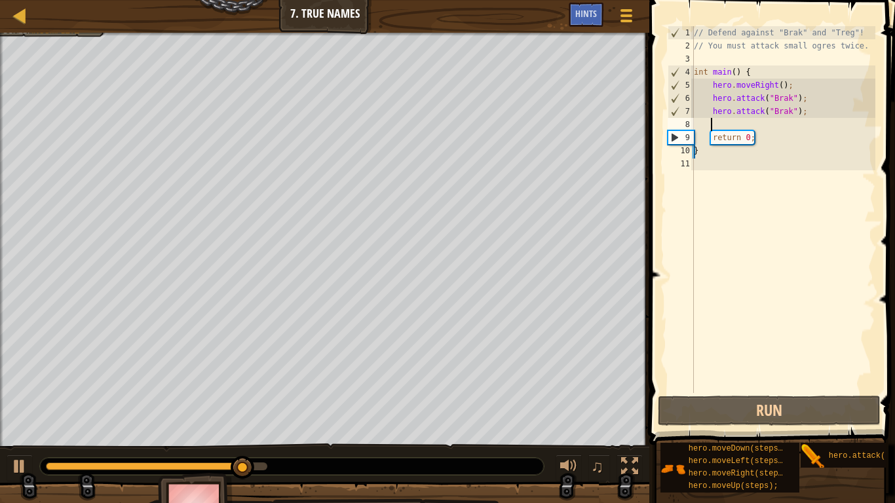
type textarea "he"
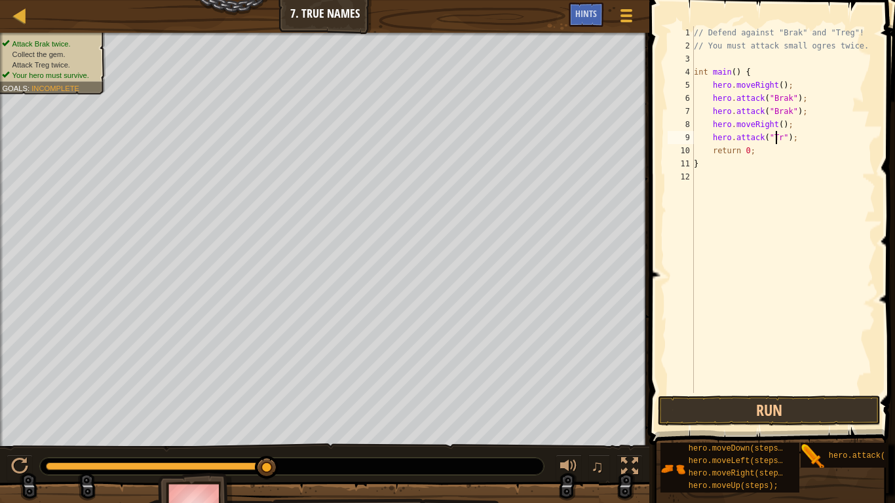
scroll to position [6, 8]
type textarea "hero.attack("Treg");"
click at [793, 392] on button "Run" at bounding box center [769, 411] width 223 height 30
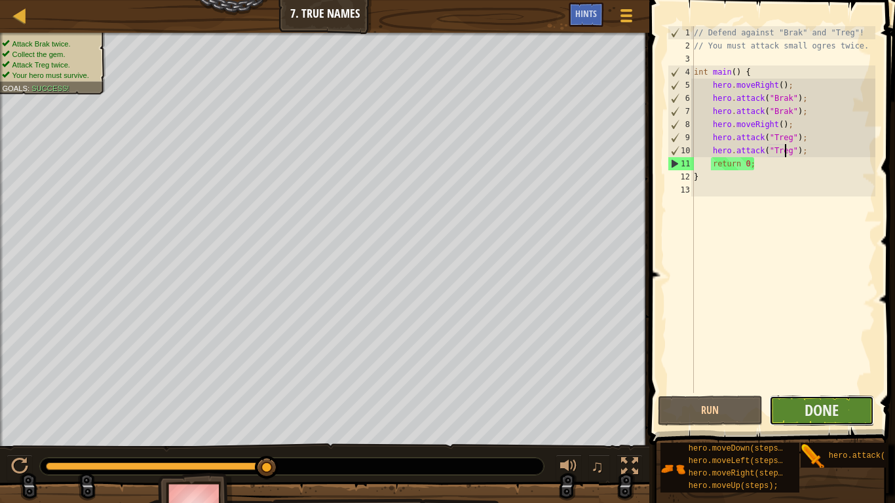
click at [800, 392] on button "Done" at bounding box center [821, 411] width 105 height 30
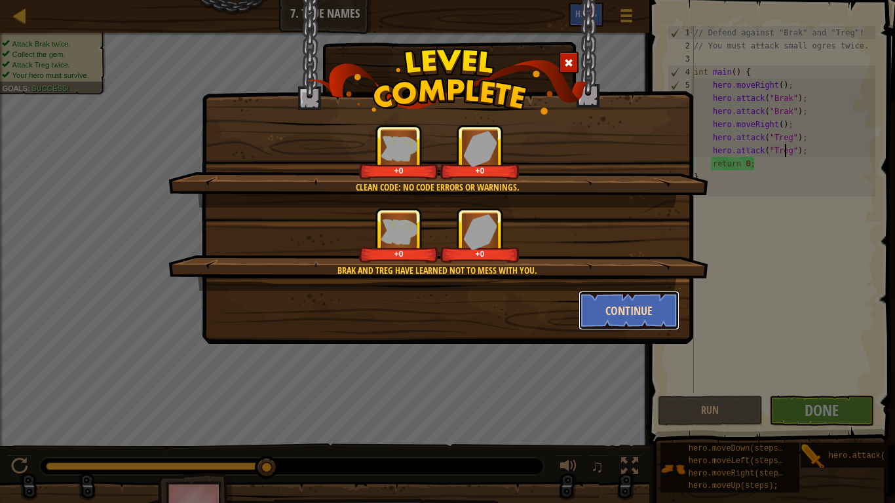
click at [630, 309] on button "Continue" at bounding box center [630, 310] width 102 height 39
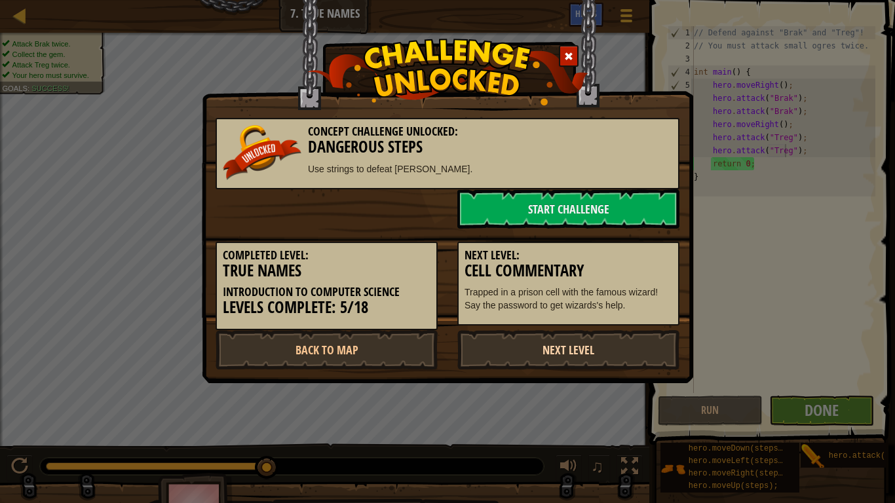
click at [596, 356] on link "Next Level" at bounding box center [568, 349] width 222 height 39
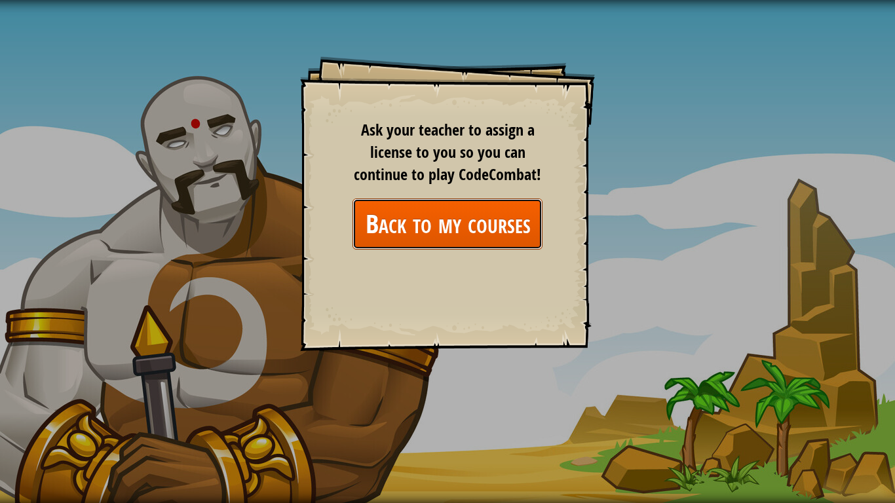
click at [501, 223] on link "Back to my courses" at bounding box center [447, 224] width 190 height 50
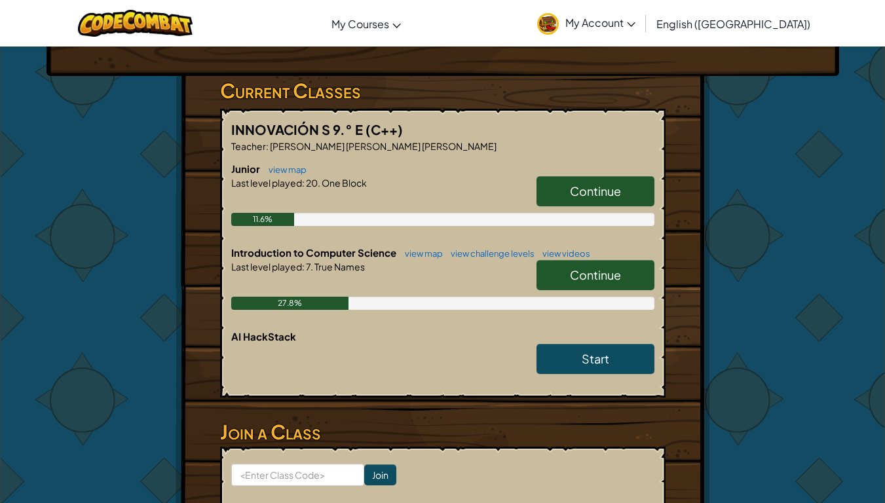
scroll to position [221, 0]
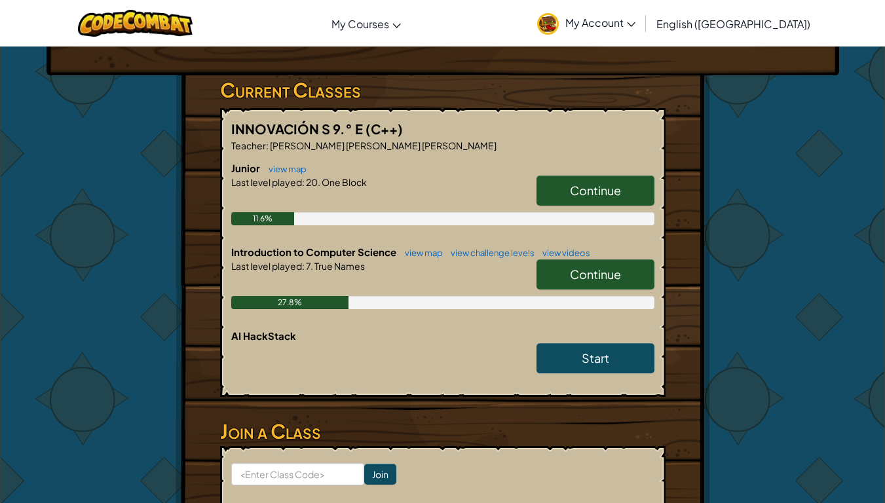
click at [593, 280] on span "Continue" at bounding box center [595, 274] width 51 height 15
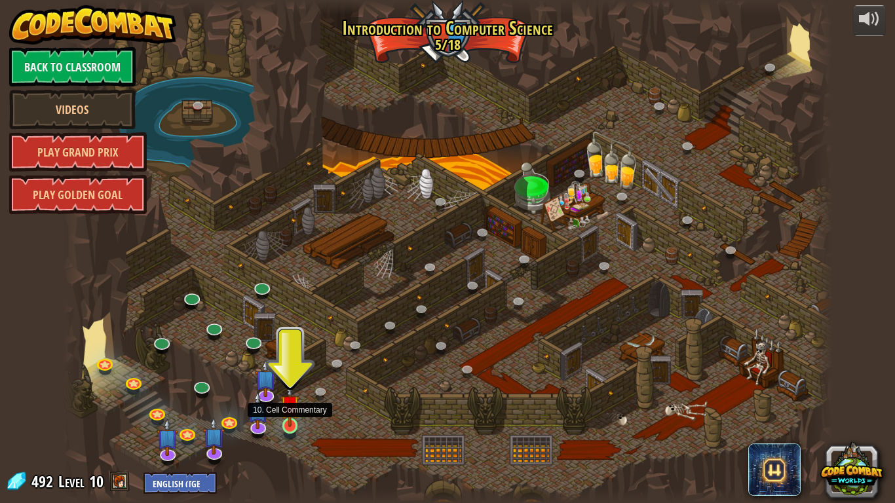
click at [291, 392] on img at bounding box center [290, 405] width 20 height 45
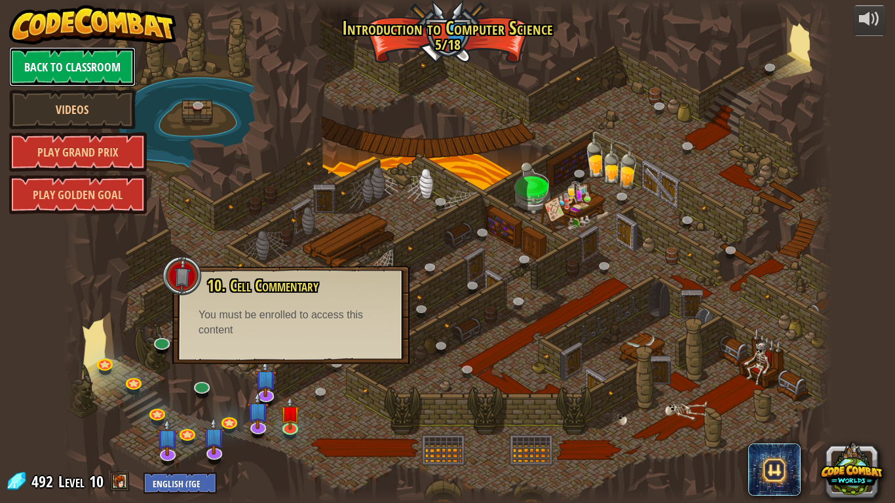
click at [87, 74] on link "Back to Classroom" at bounding box center [72, 66] width 126 height 39
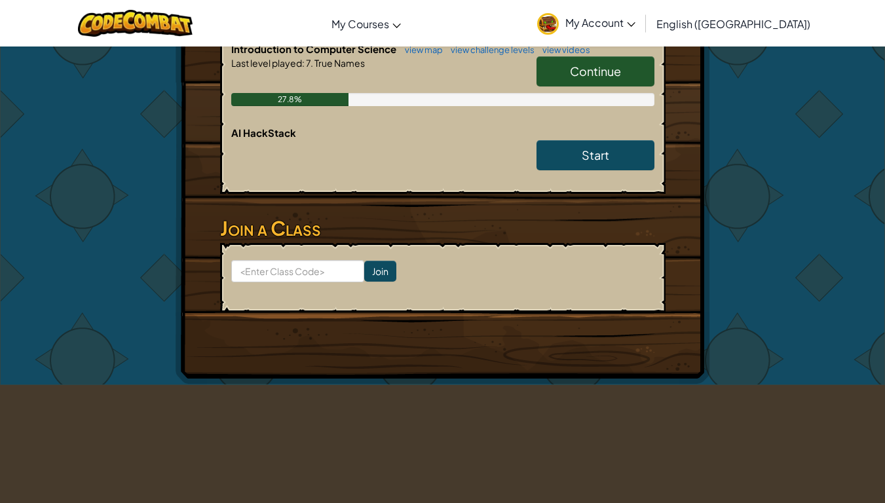
scroll to position [427, 0]
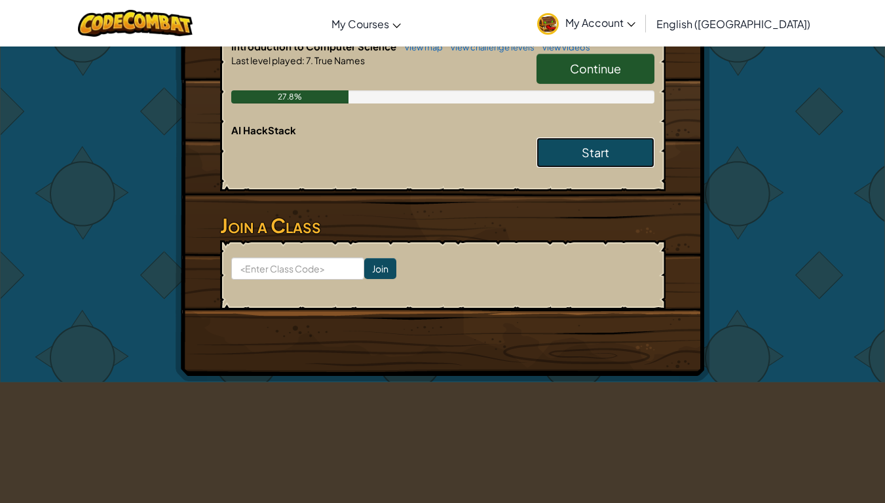
click at [574, 157] on link "Start" at bounding box center [596, 153] width 118 height 30
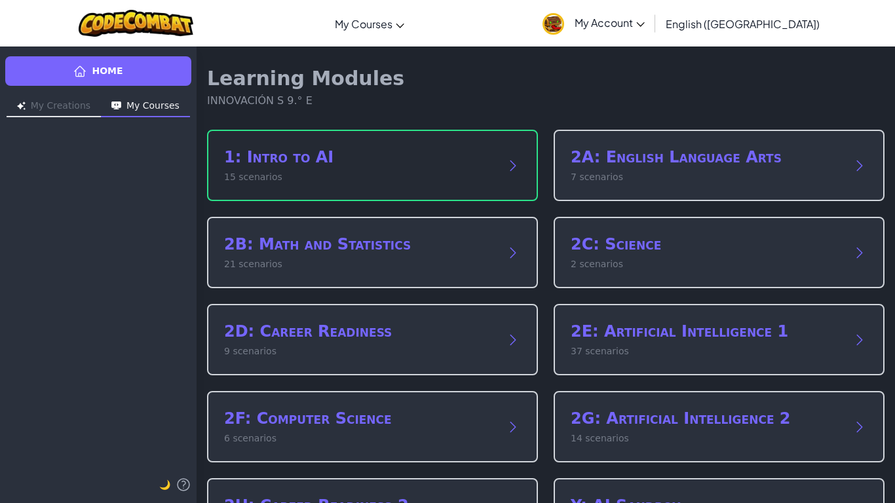
click at [505, 158] on icon at bounding box center [513, 166] width 16 height 16
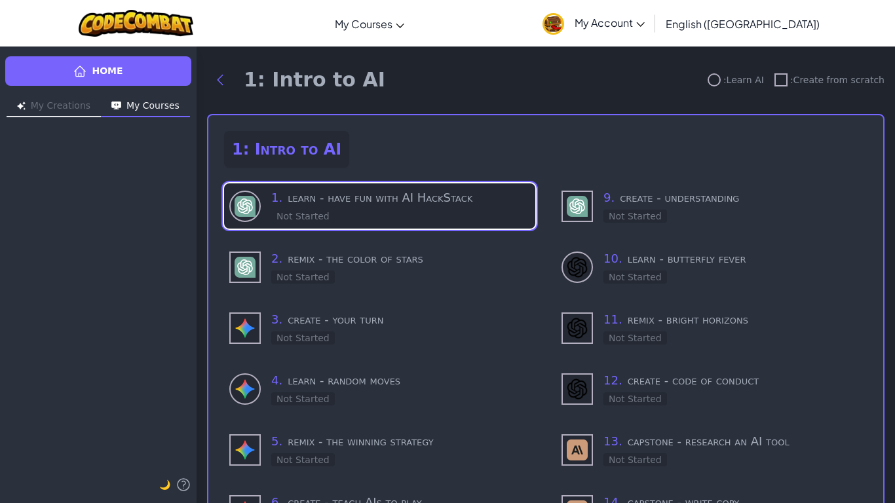
click at [357, 202] on h3 "1 . learn - have fun with AI HackStack" at bounding box center [400, 198] width 259 height 18
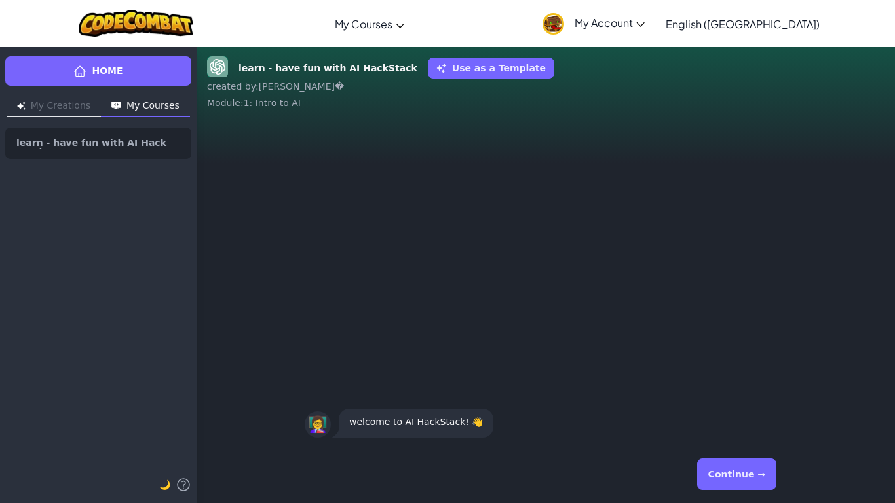
click at [736, 392] on button "Continue →" at bounding box center [736, 474] width 79 height 31
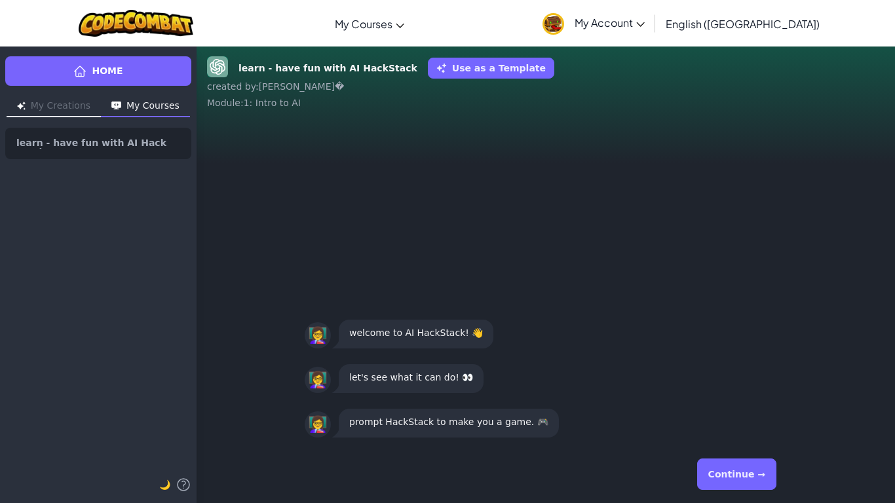
click at [736, 392] on button "Continue →" at bounding box center [736, 474] width 79 height 31
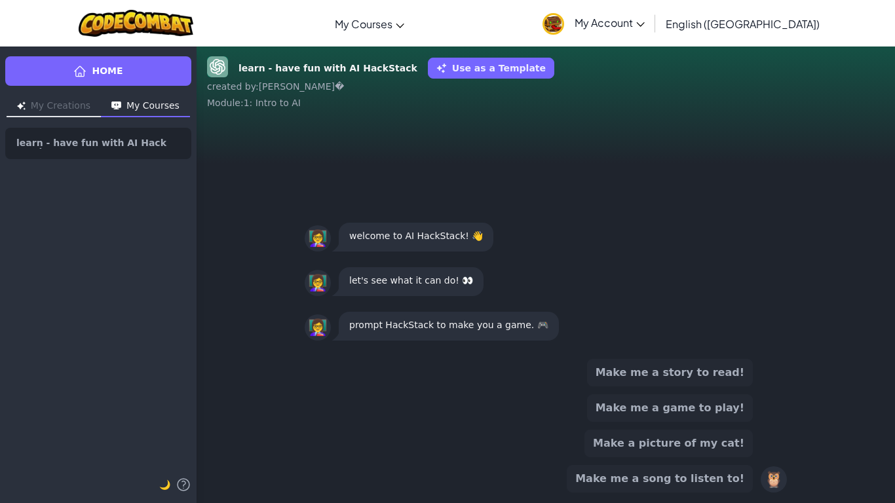
click at [703, 392] on button "Make me a game to play!" at bounding box center [670, 408] width 166 height 28
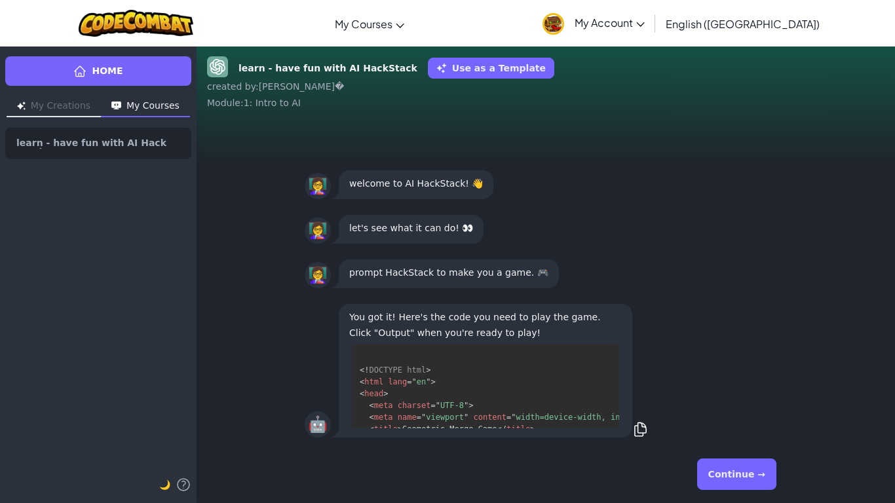
scroll to position [71, 0]
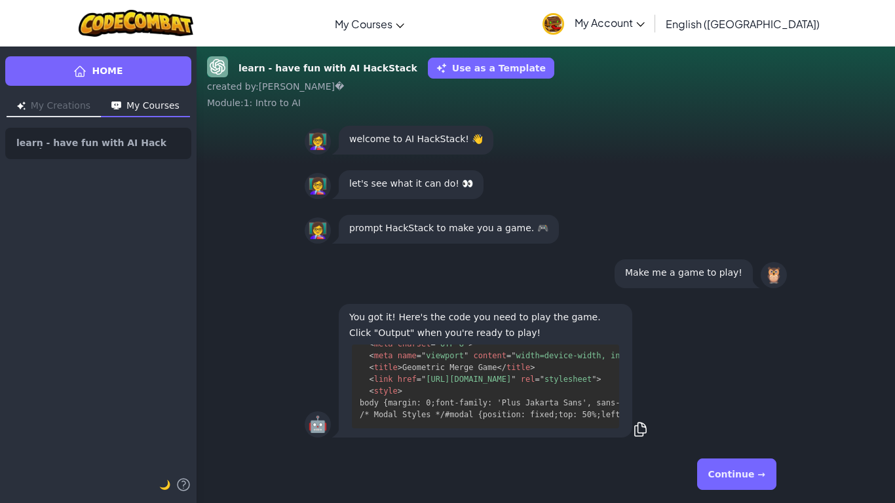
click at [742, 392] on button "Continue →" at bounding box center [736, 474] width 79 height 31
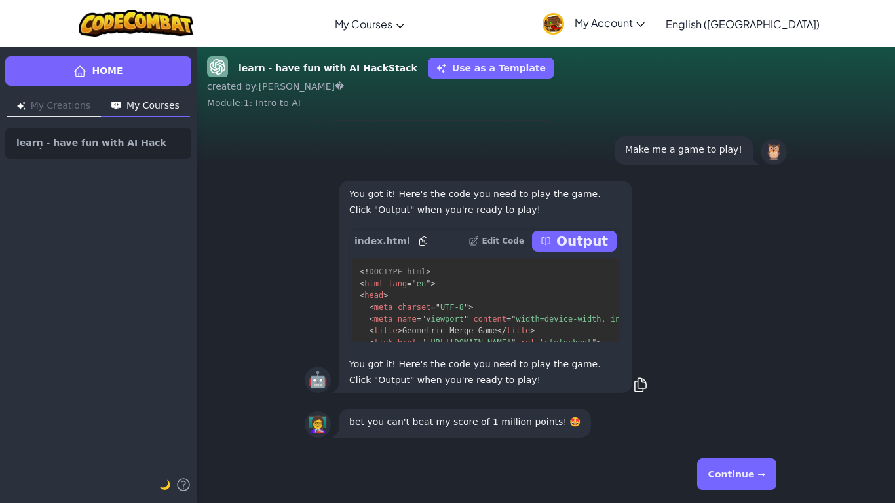
click at [752, 392] on button "Continue →" at bounding box center [736, 474] width 79 height 31
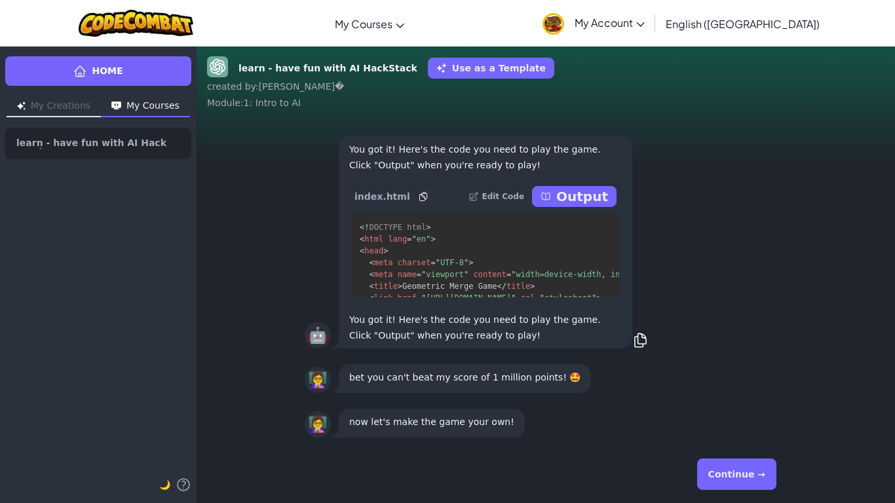
click at [752, 392] on button "Continue →" at bounding box center [736, 474] width 79 height 31
click at [738, 392] on button "Continue →" at bounding box center [736, 474] width 79 height 31
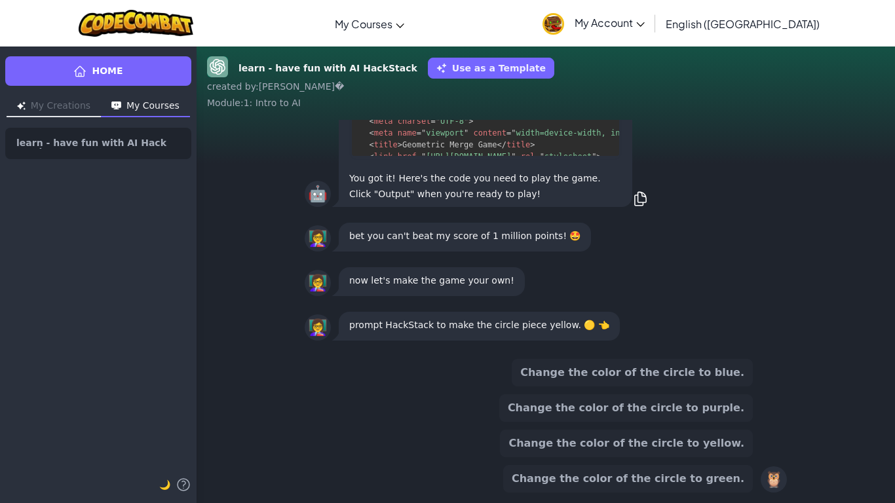
click at [705, 392] on button "Change the color of the circle to yellow." at bounding box center [626, 444] width 253 height 28
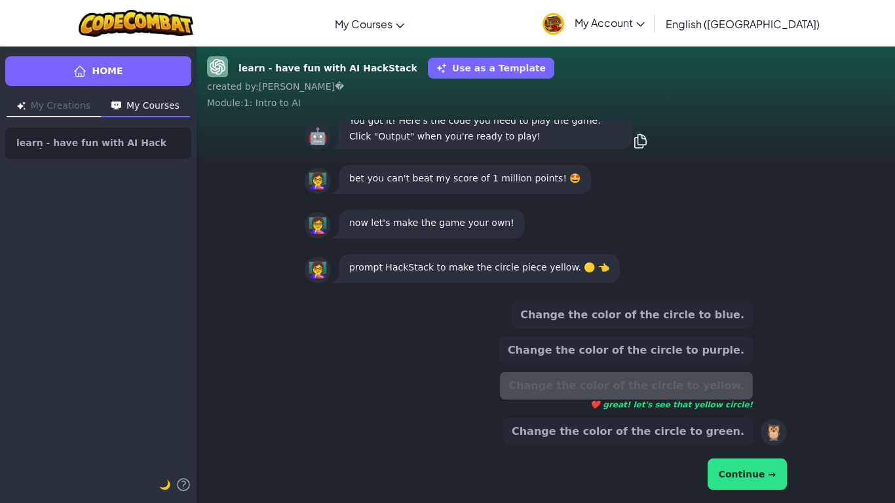
click at [768, 392] on button "Continue →" at bounding box center [747, 474] width 79 height 31
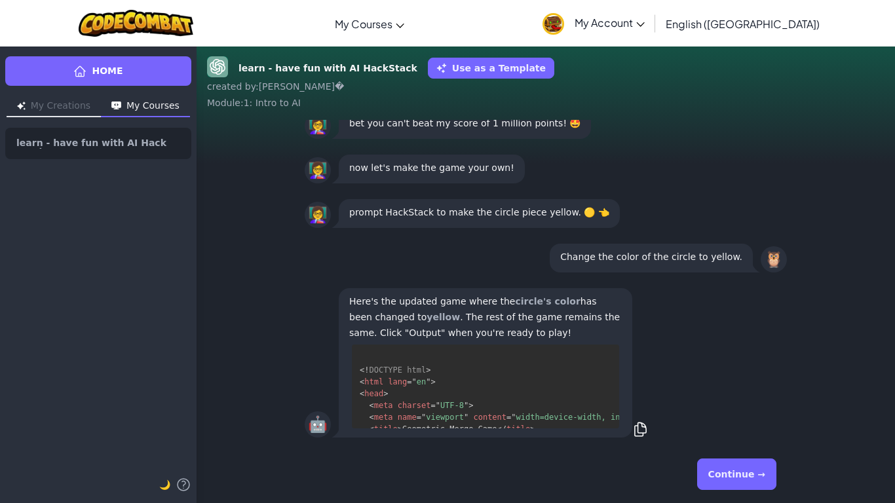
scroll to position [24, 0]
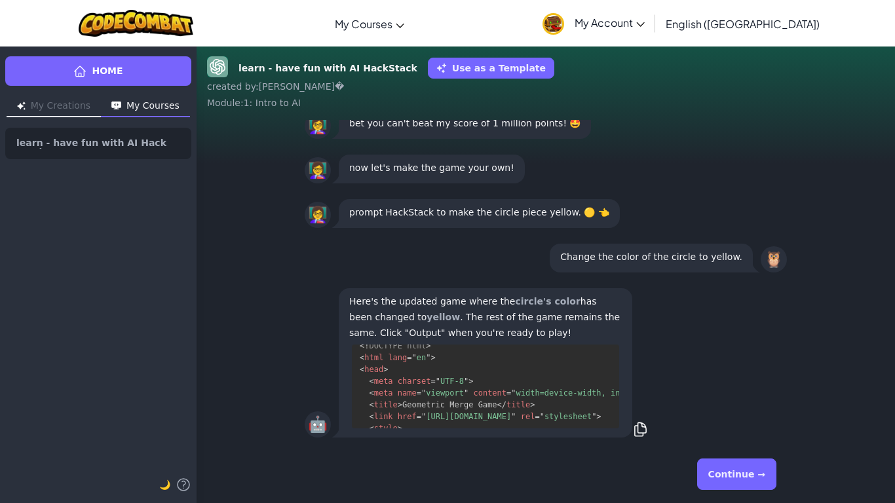
click at [753, 392] on button "Continue →" at bounding box center [736, 474] width 79 height 31
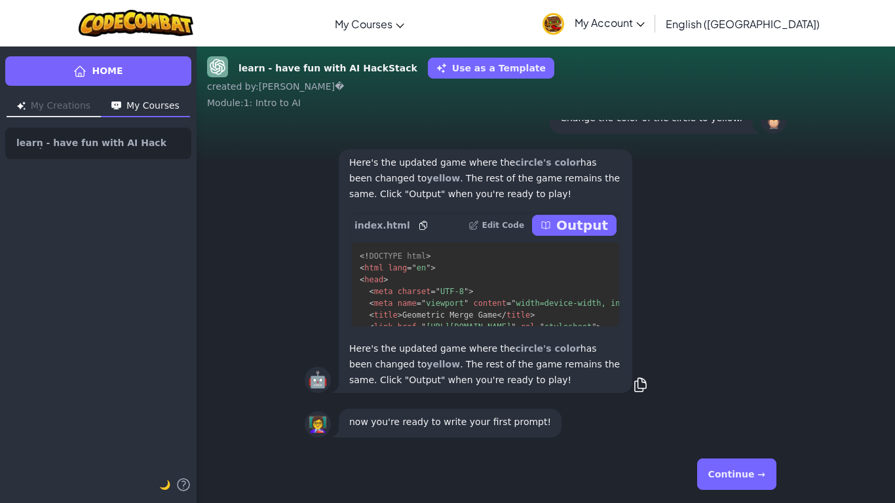
click at [746, 392] on button "Continue →" at bounding box center [736, 474] width 79 height 31
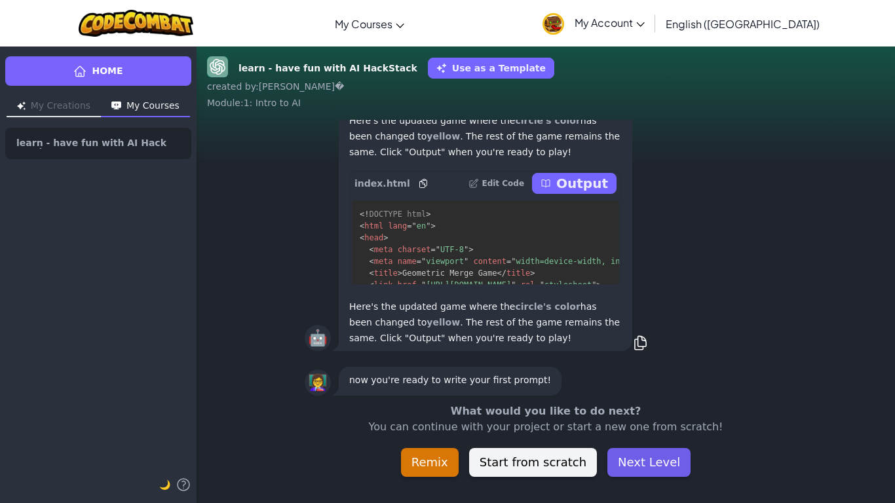
click at [634, 392] on button "Next Level" at bounding box center [648, 462] width 83 height 29
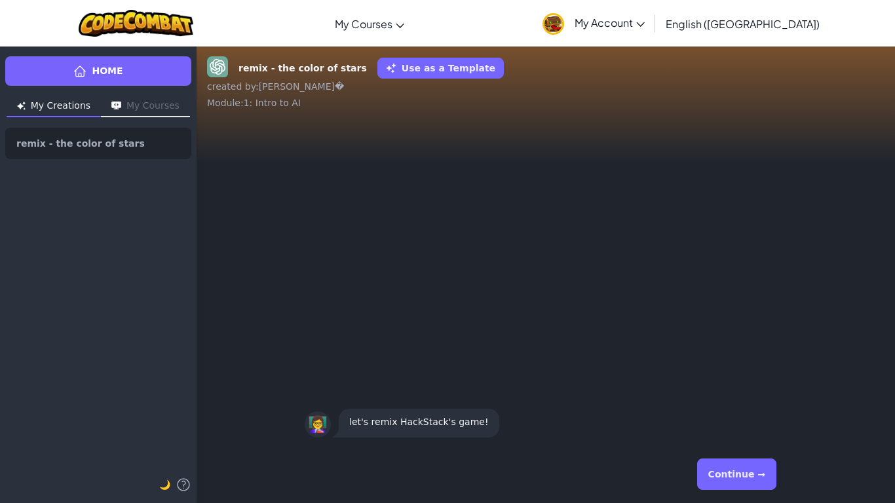
click at [722, 392] on button "Continue →" at bounding box center [736, 474] width 79 height 31
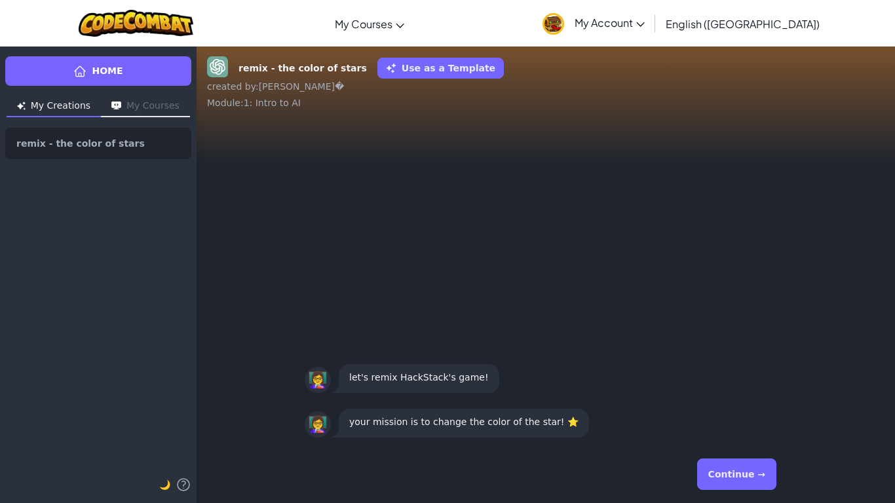
click at [722, 392] on button "Continue →" at bounding box center [736, 474] width 79 height 31
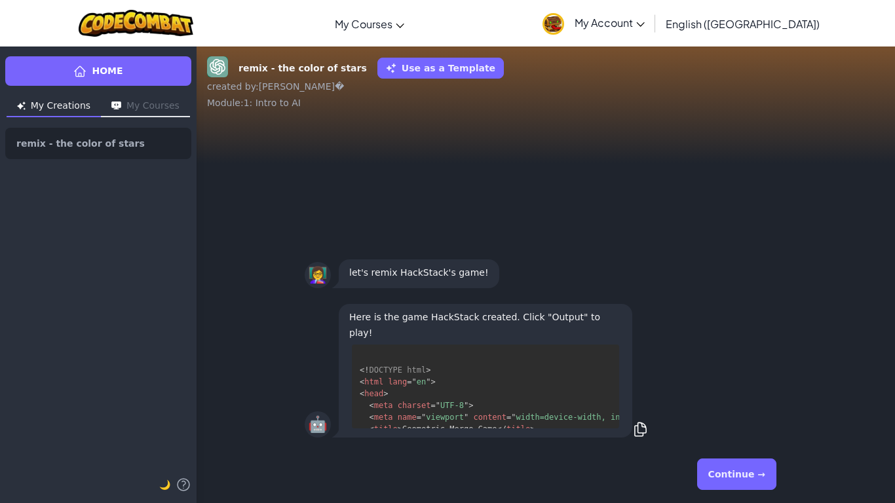
scroll to position [36, 0]
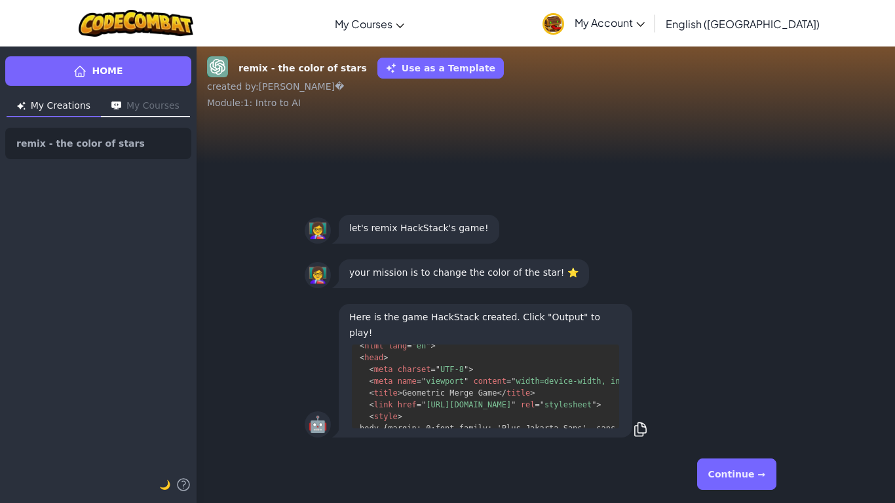
click at [722, 392] on button "Continue →" at bounding box center [736, 474] width 79 height 31
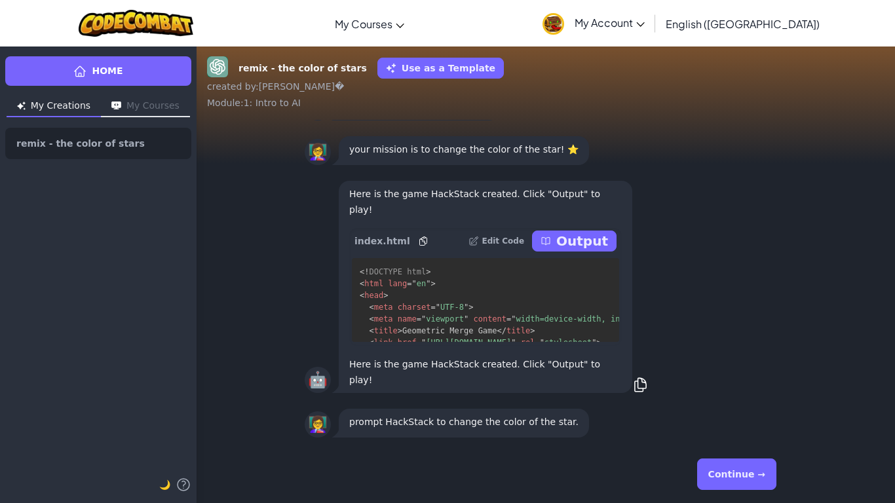
click at [722, 392] on button "Continue →" at bounding box center [736, 474] width 79 height 31
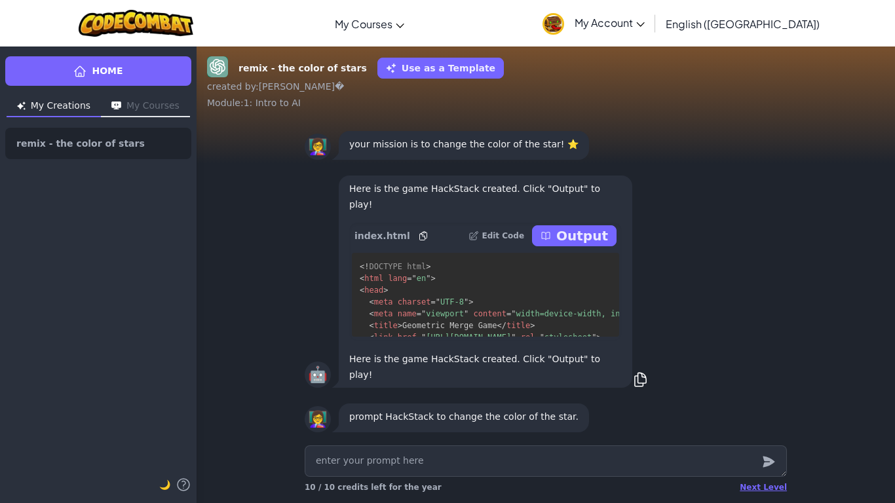
type textarea "x"
type textarea "p"
type textarea "x"
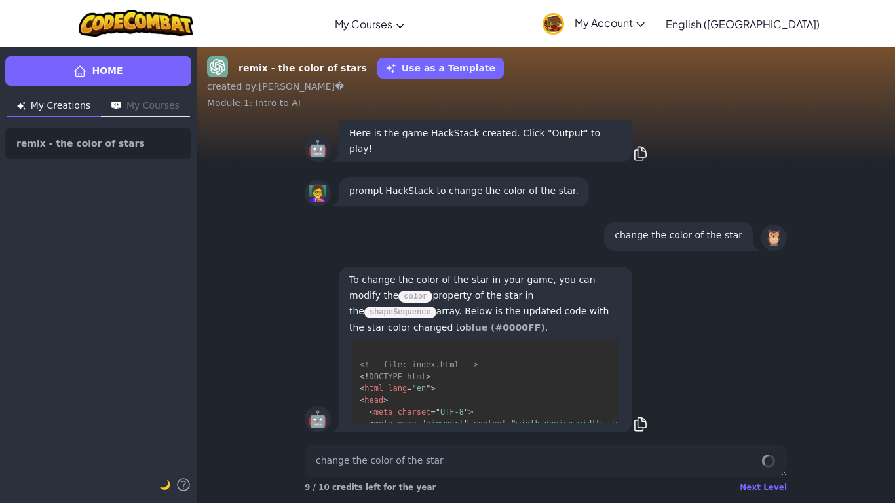
scroll to position [0, 0]
click at [645, 28] on span "My Account" at bounding box center [610, 23] width 70 height 14
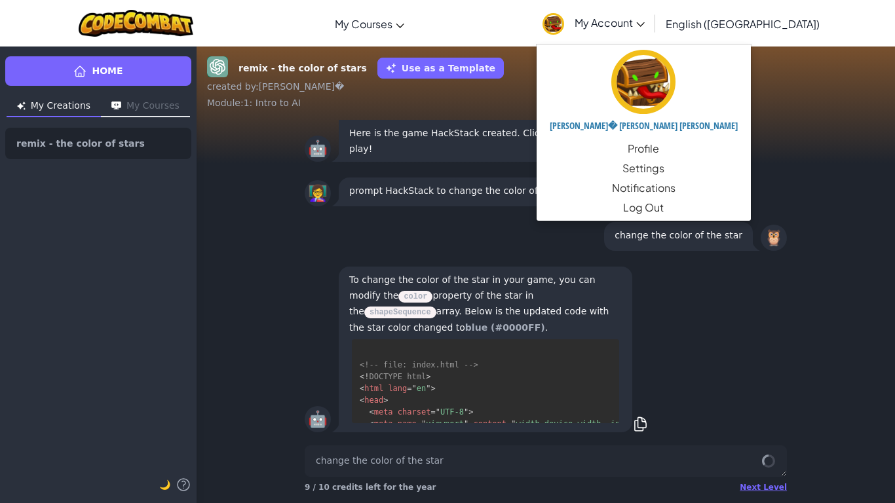
click at [833, 136] on div "🤖 Here is the game HackStack created. Click "Output" to play! index.html Edit C…" at bounding box center [546, 56] width 698 height 228
